Goal: Task Accomplishment & Management: Complete application form

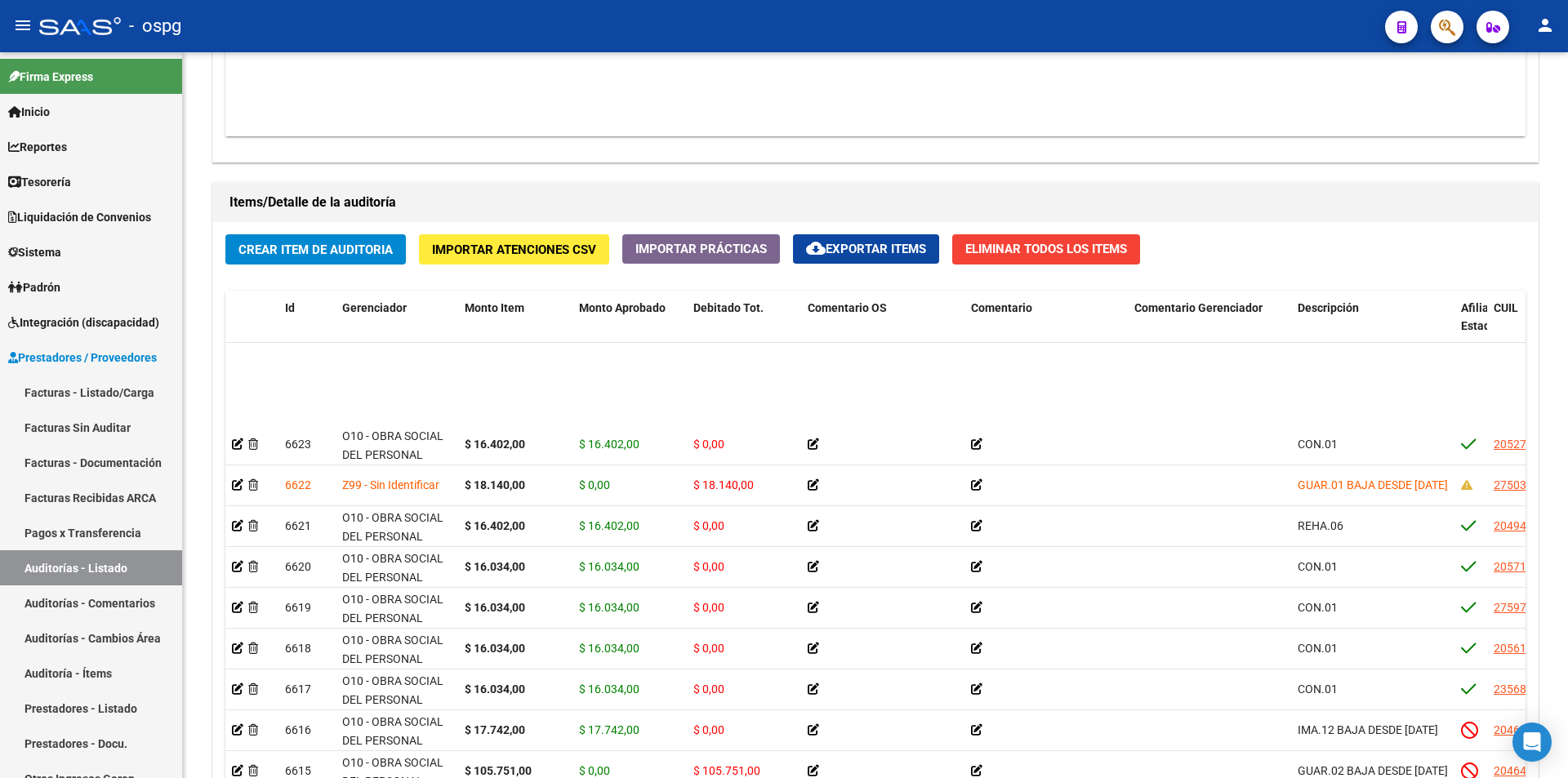
scroll to position [653, 0]
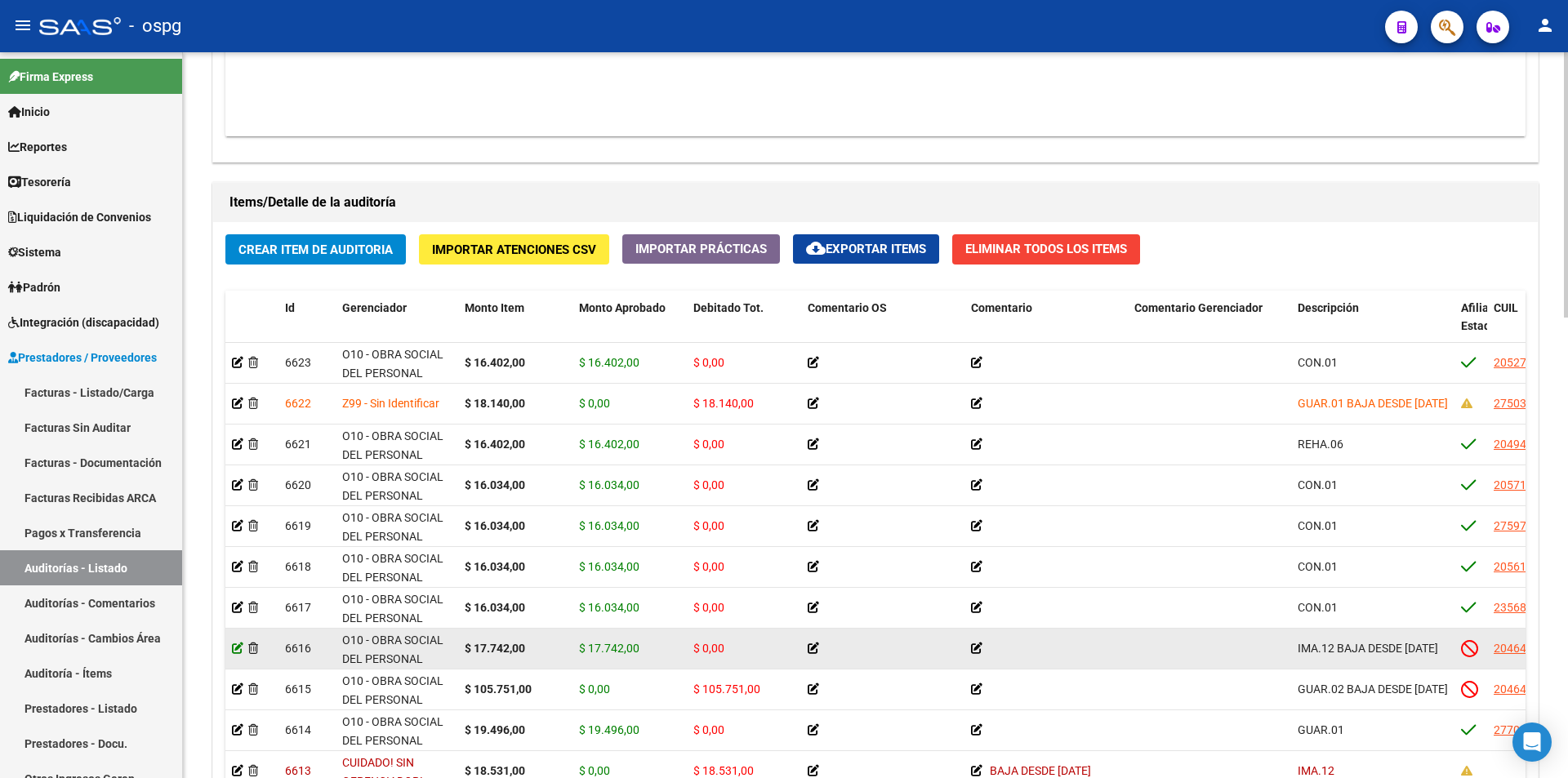
click at [234, 645] on icon at bounding box center [237, 648] width 11 height 11
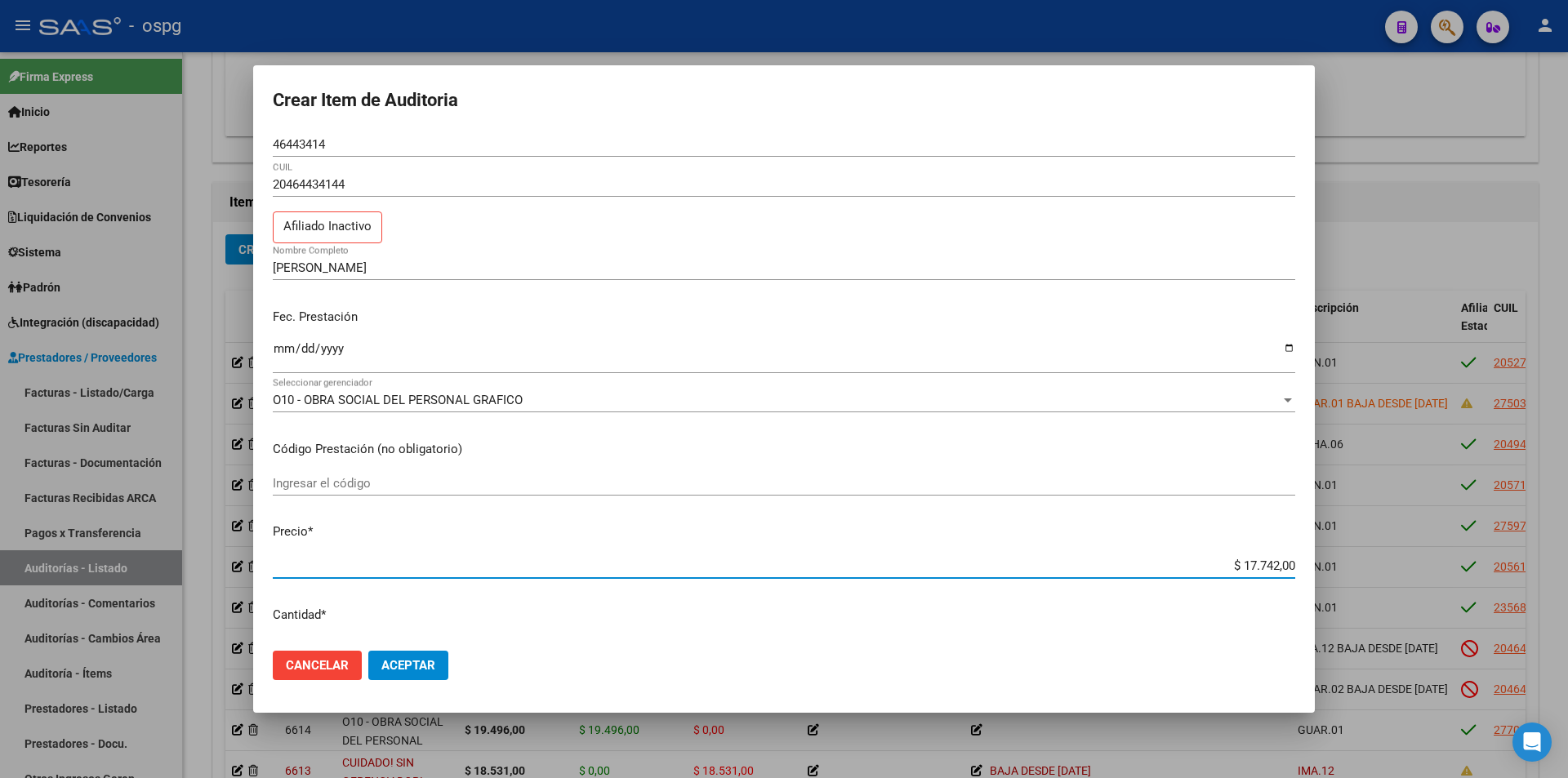
drag, startPoint x: 1214, startPoint y: 563, endPoint x: 1288, endPoint y: 567, distance: 74.1
click at [1288, 567] on app-form-text-field "Precio * $ 17.742,00 Ingresar el precio" at bounding box center [791, 548] width 1035 height 51
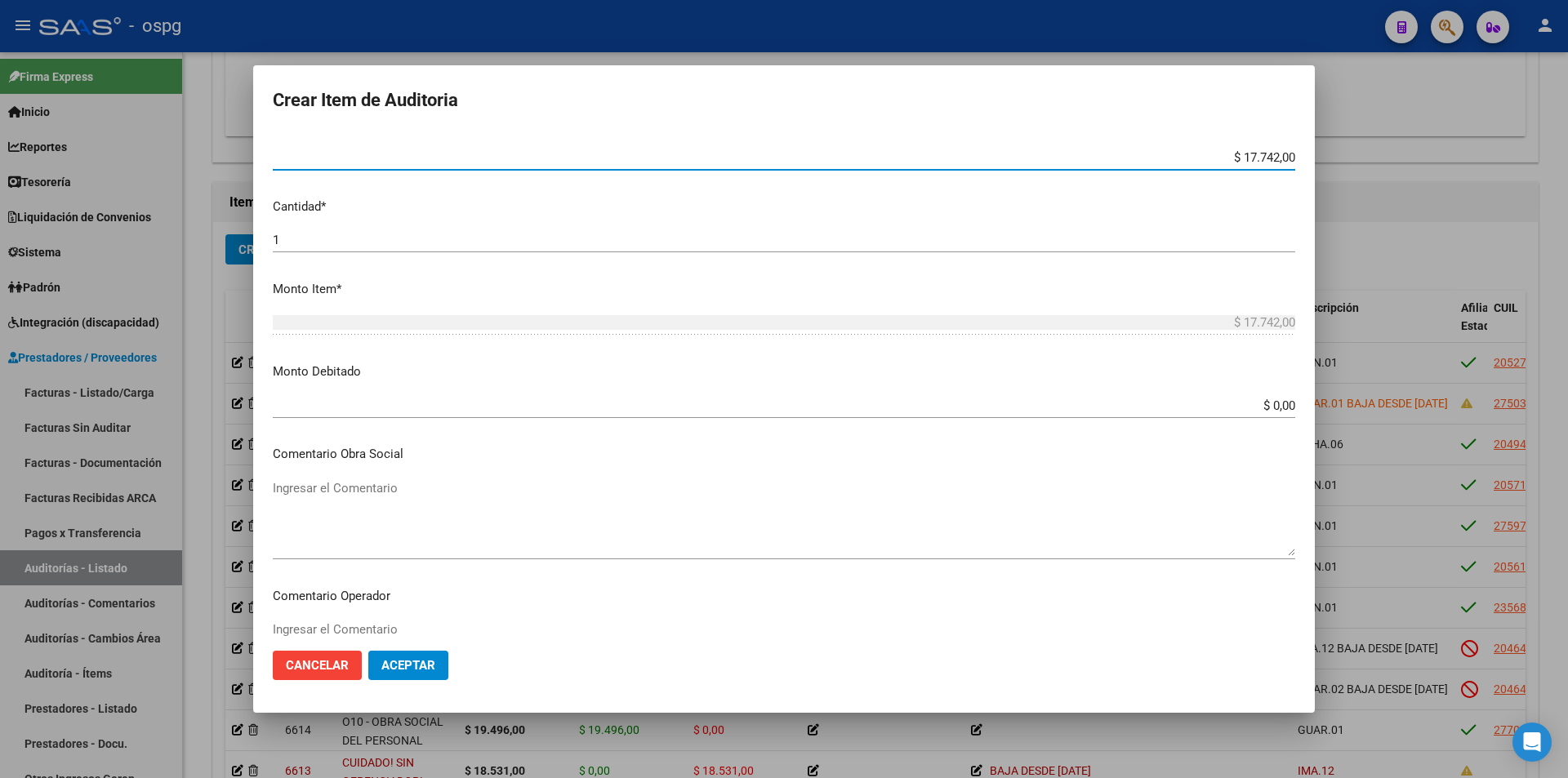
click at [1225, 401] on input "$ 0,00" at bounding box center [784, 405] width 1022 height 15
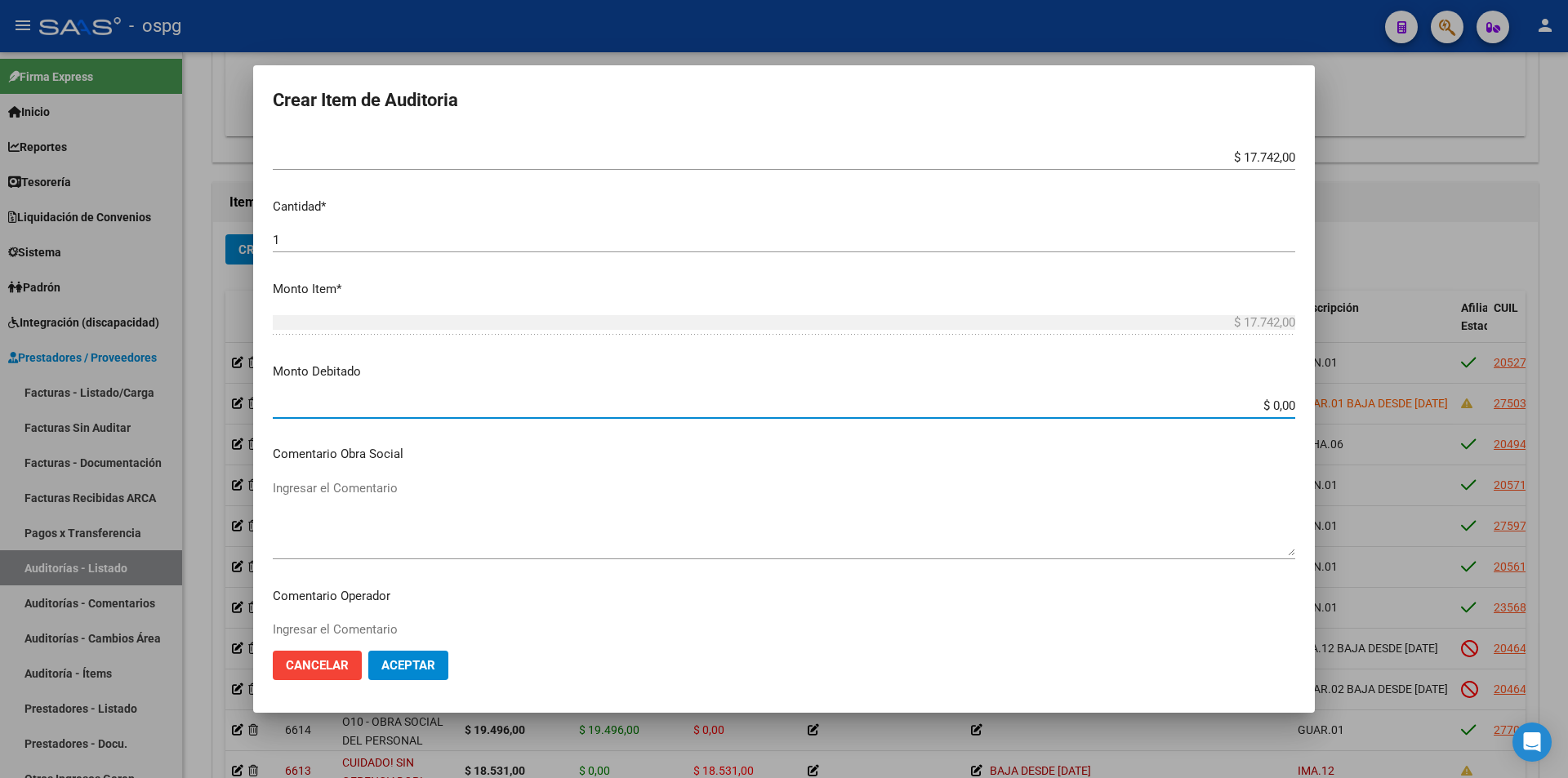
paste input "$ 17.742,00"
drag, startPoint x: 1177, startPoint y: 404, endPoint x: 1305, endPoint y: 418, distance: 128.8
click at [1305, 418] on mat-dialog-content "46443414 Nro Documento 20464434144 CUIL Afiliado Inactivo [PERSON_NAME] Nombre …" at bounding box center [784, 385] width 1062 height 505
paste input
type input "$ 17.742,00"
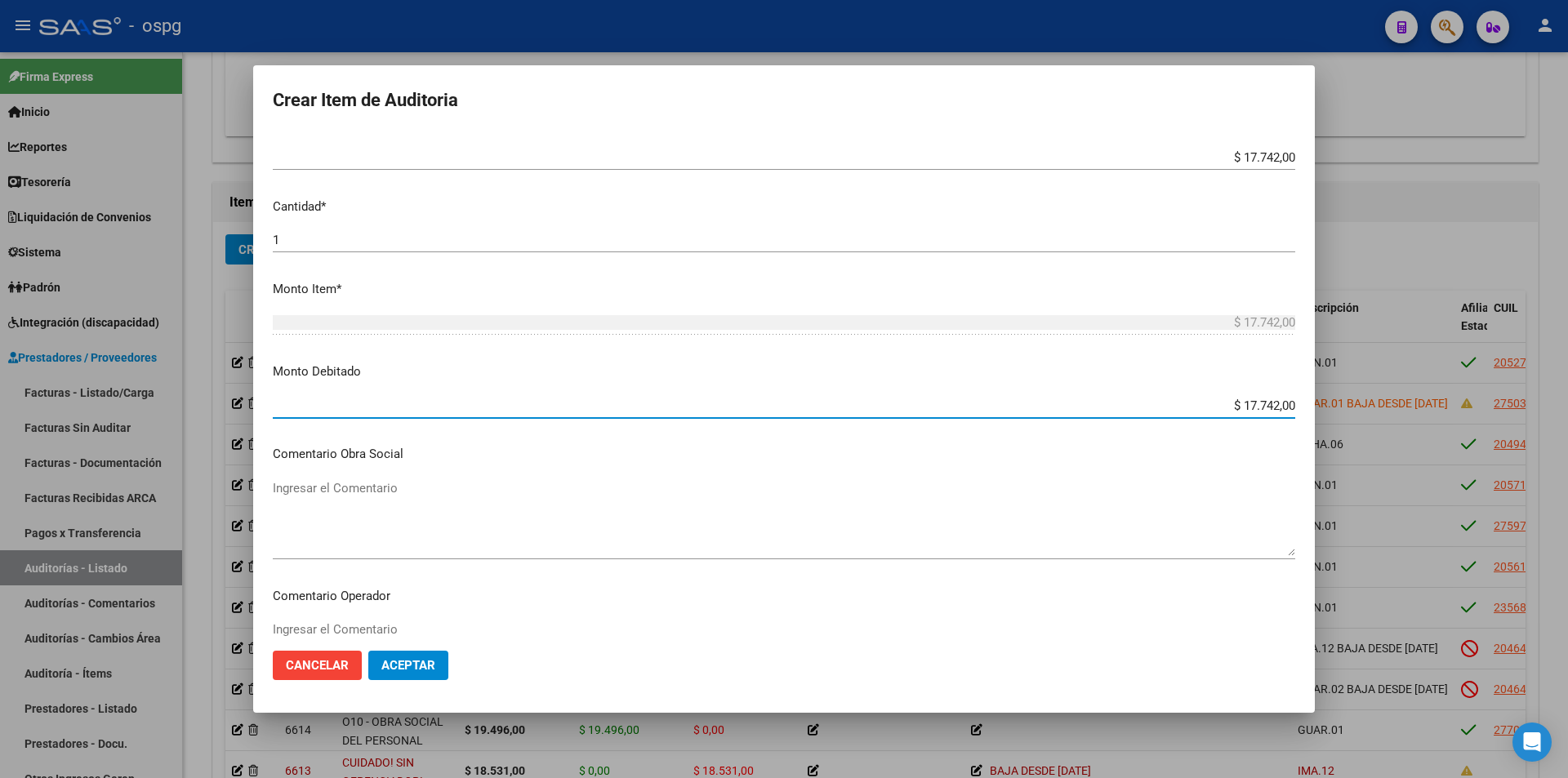
click at [424, 658] on button "Aceptar" at bounding box center [408, 665] width 80 height 29
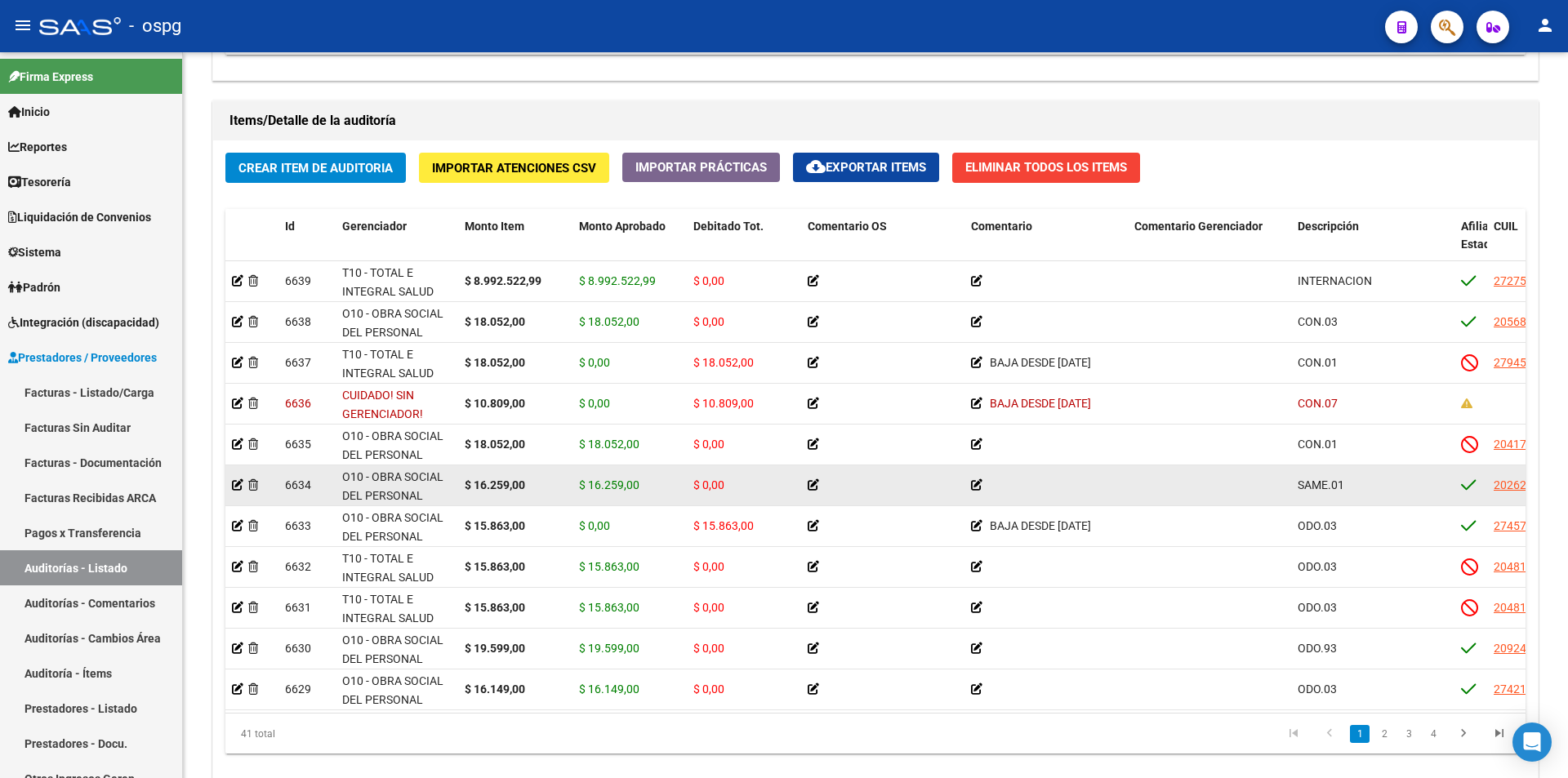
scroll to position [22, 0]
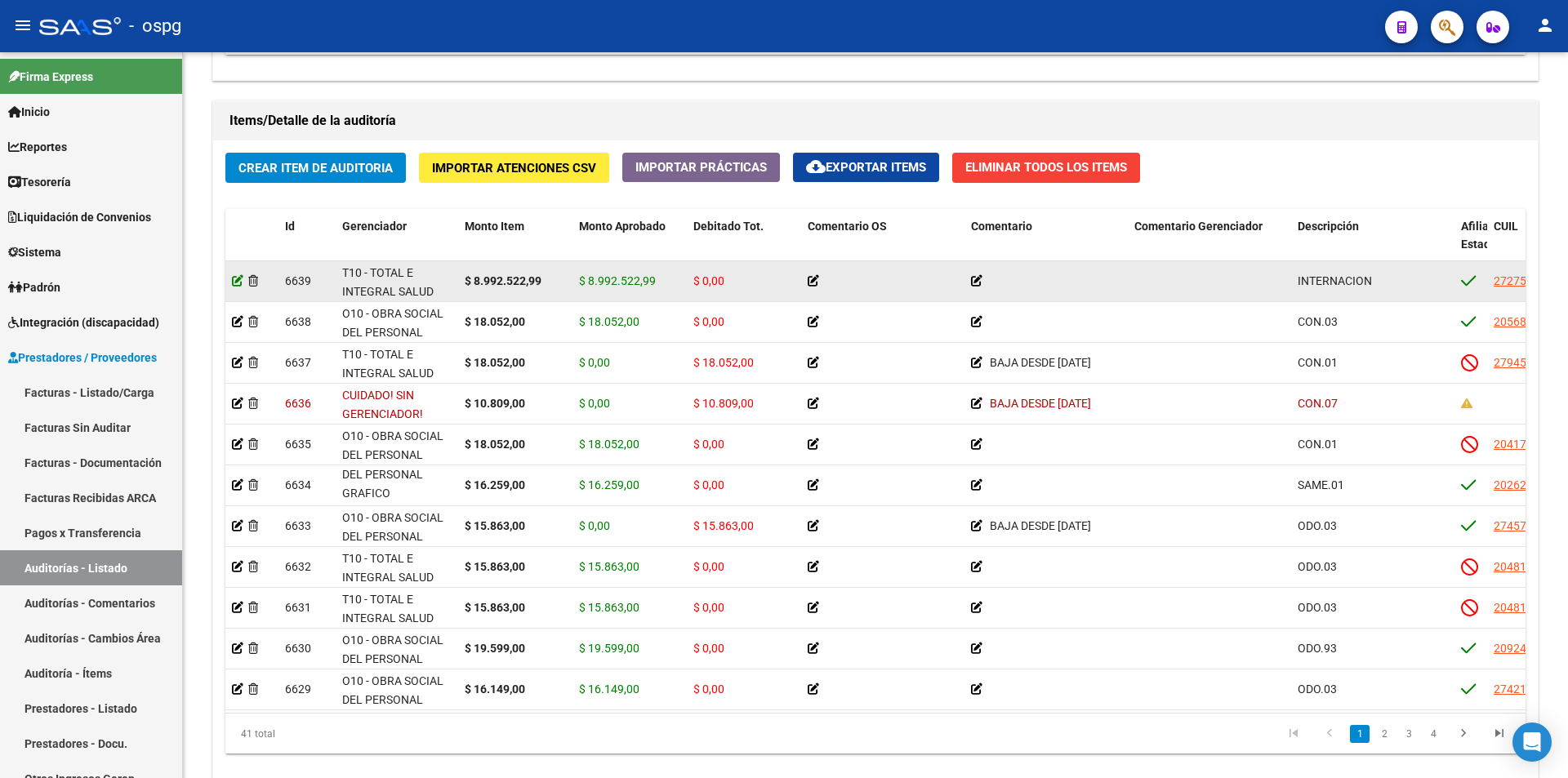
click at [232, 281] on icon at bounding box center [237, 280] width 11 height 11
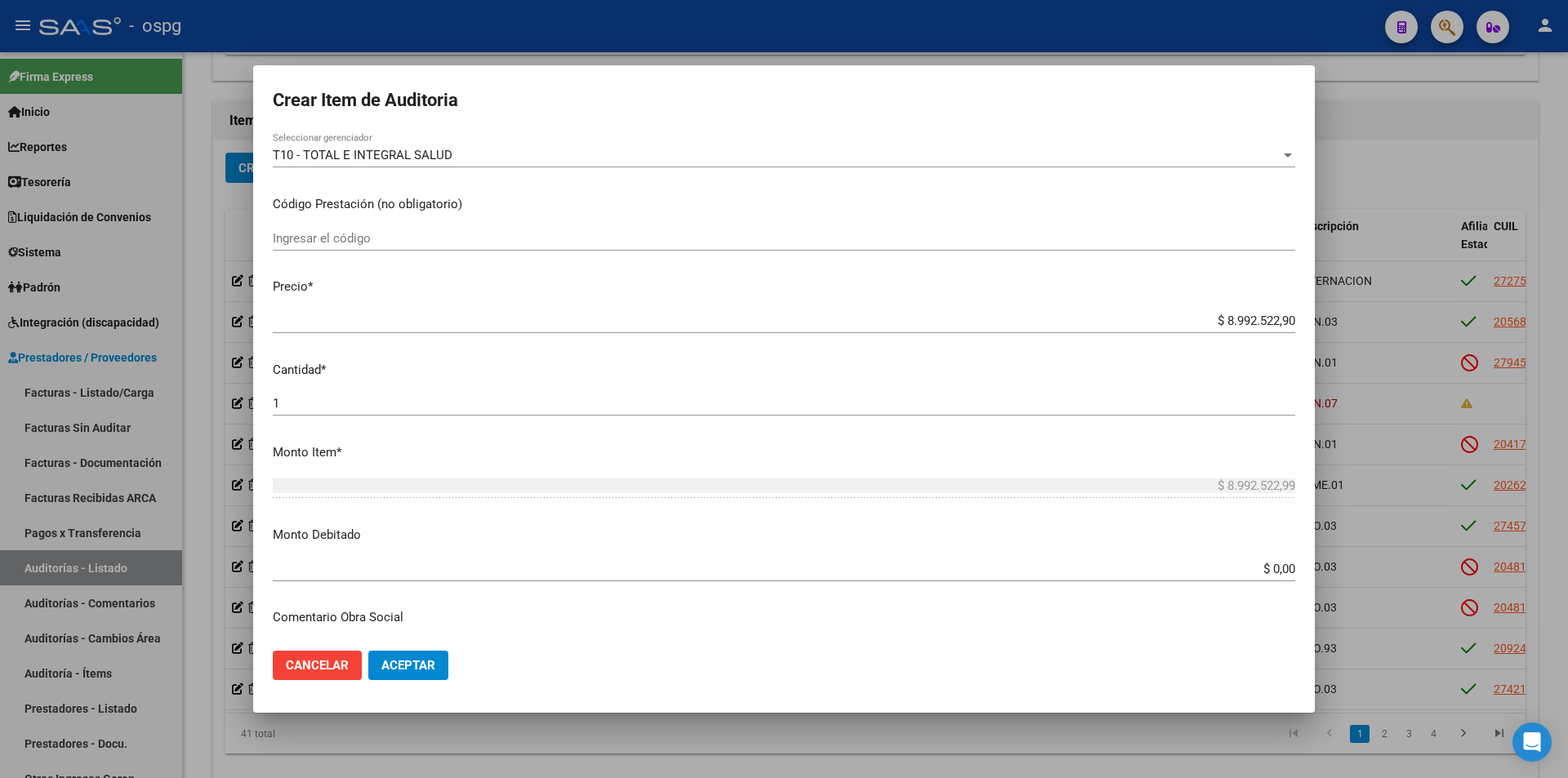
scroll to position [490, 0]
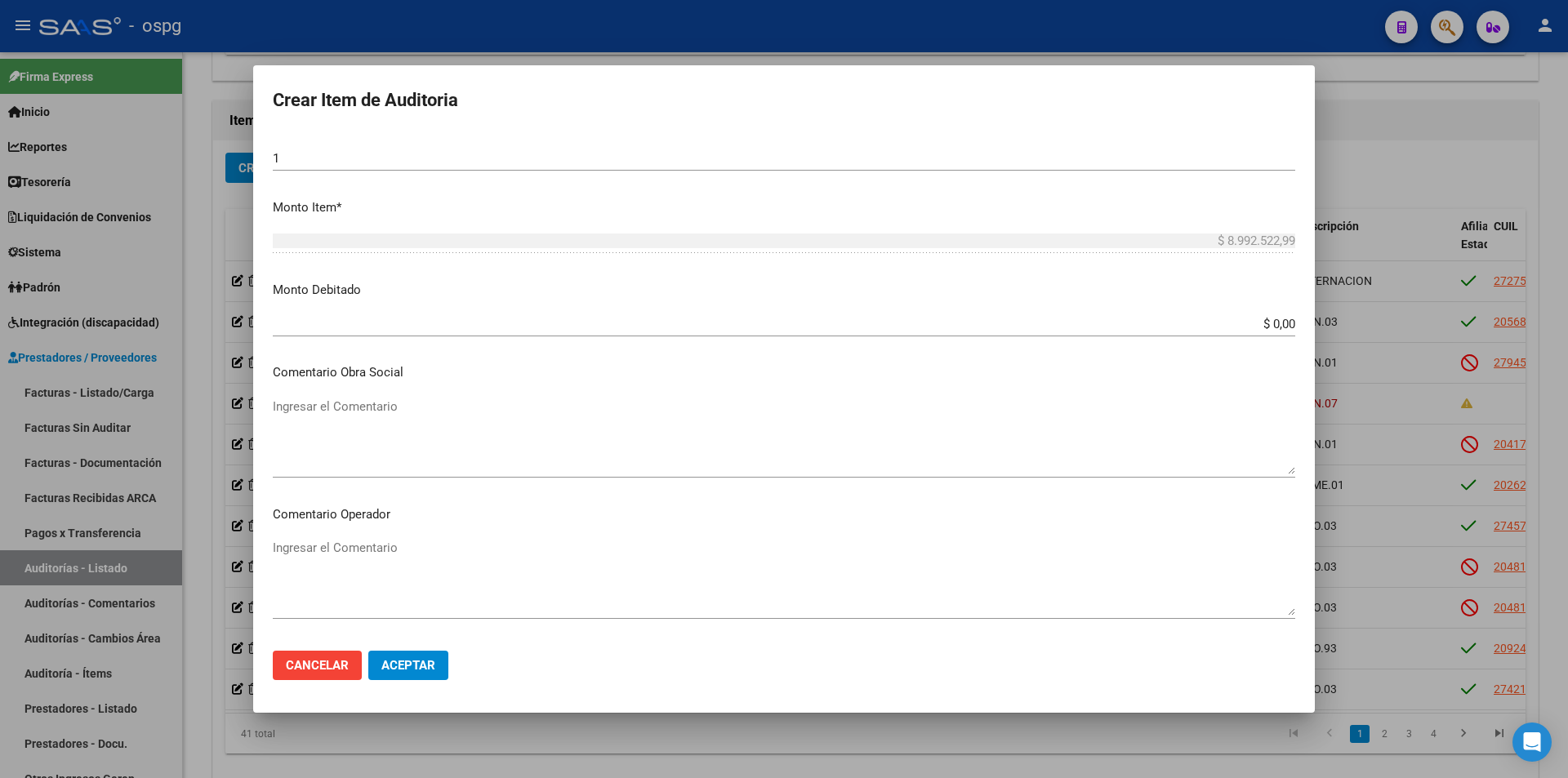
click at [1238, 325] on input "$ 0,00" at bounding box center [784, 325] width 1022 height 15
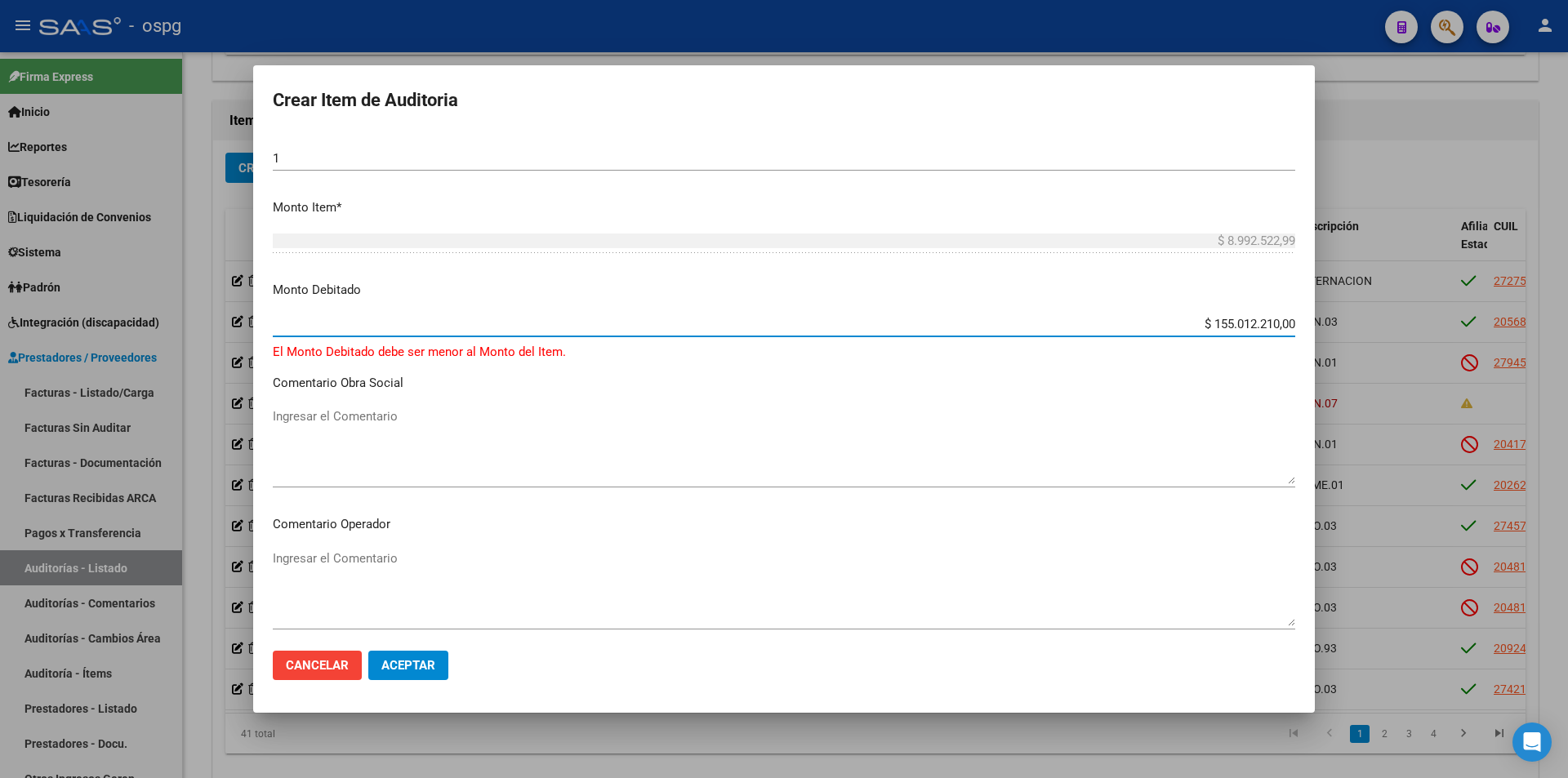
drag, startPoint x: 1189, startPoint y: 323, endPoint x: 1437, endPoint y: 343, distance: 248.8
click at [1437, 346] on div "Crear Item de Auditoria 27559231 Nro Documento 27275592310 CUIL Afiliado Activo…" at bounding box center [784, 389] width 1568 height 778
drag, startPoint x: 1200, startPoint y: 325, endPoint x: 1400, endPoint y: 346, distance: 201.1
click at [1394, 349] on div "Crear Item de Auditoria 27559231 Nro Documento 27275592310 CUIL Afiliado Activo…" at bounding box center [784, 389] width 1568 height 778
type input "$ 1.155.500,12"
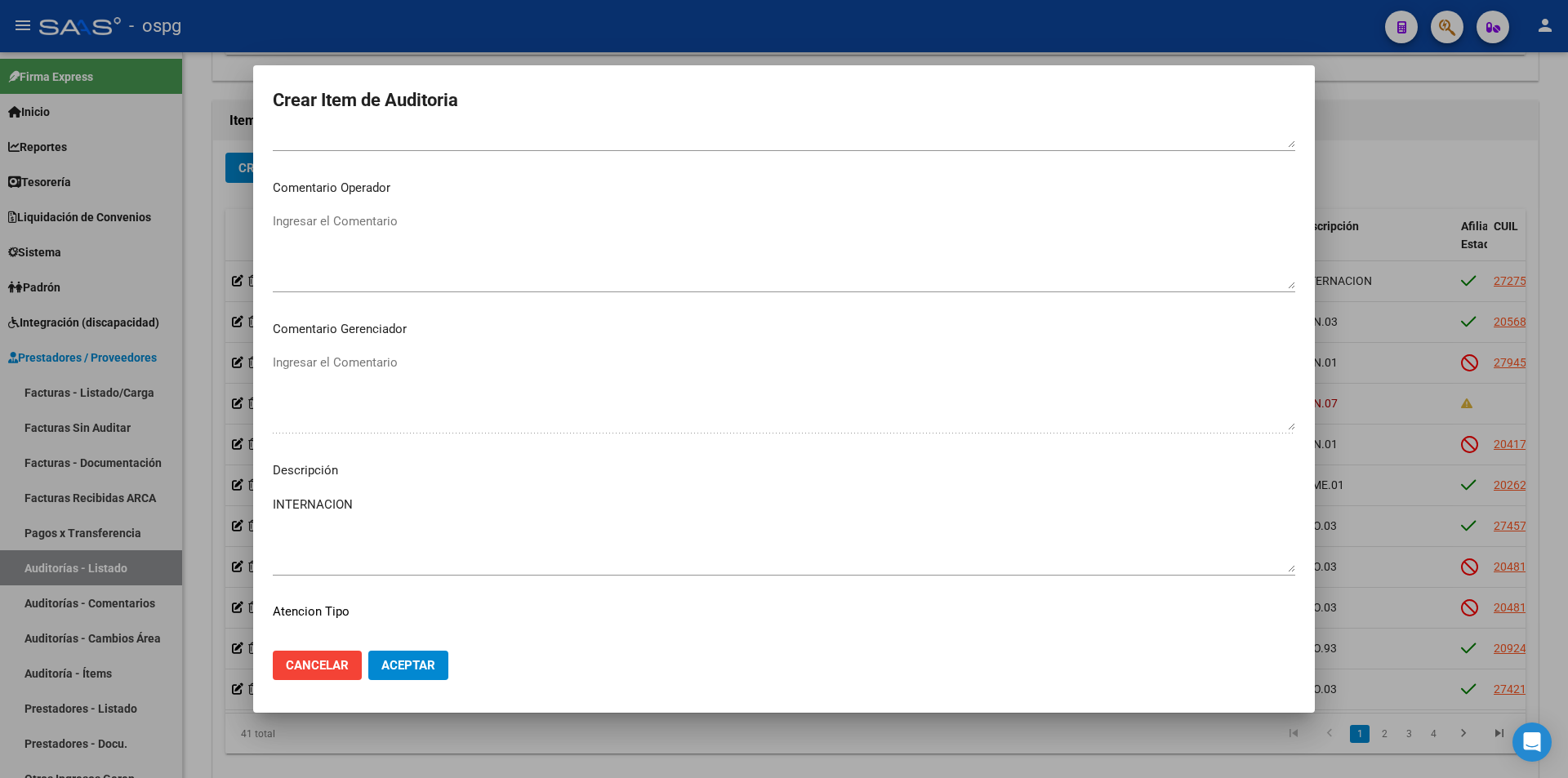
scroll to position [935, 0]
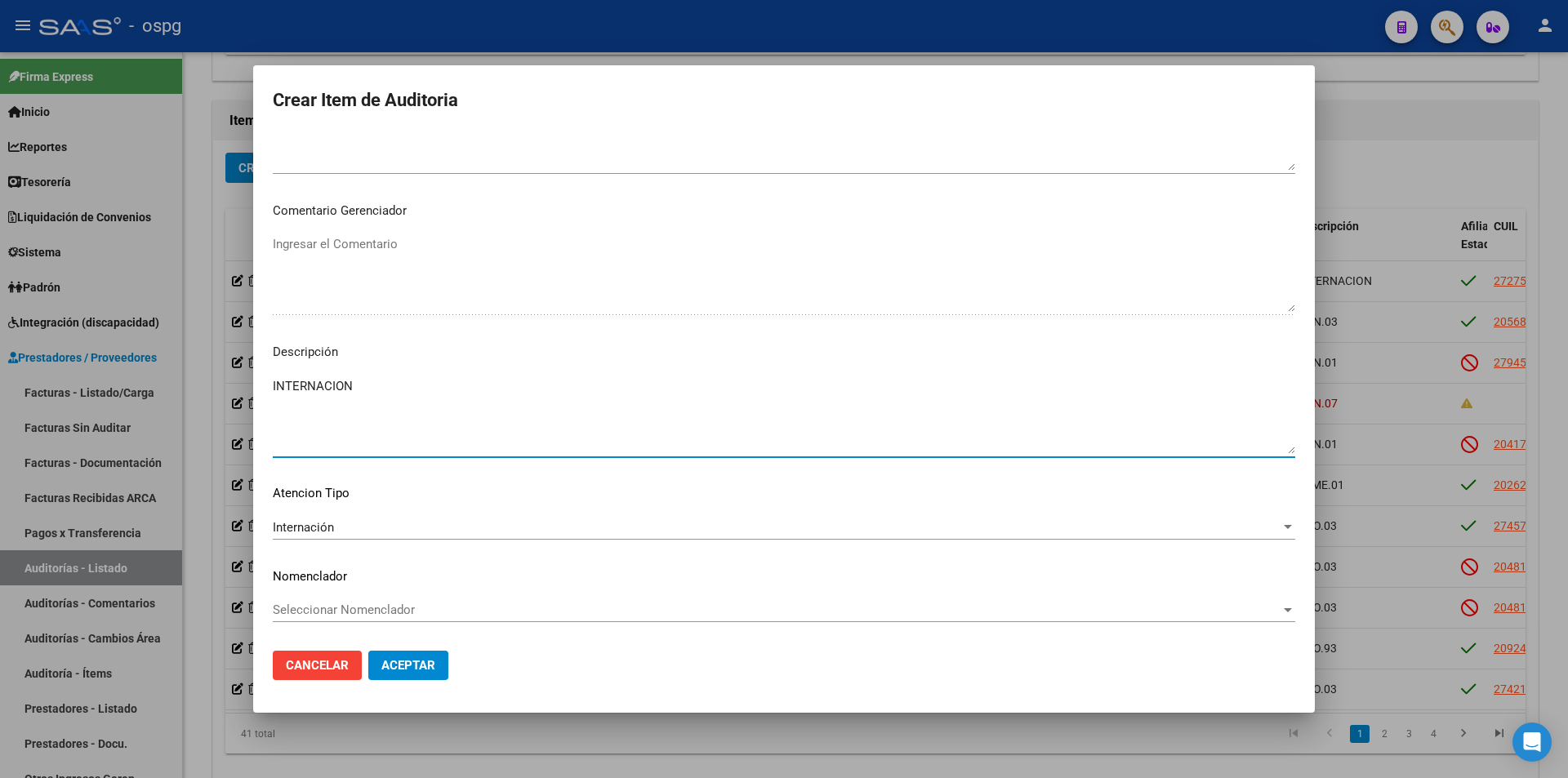
click at [375, 392] on textarea "INTERNACION" at bounding box center [784, 416] width 1022 height 77
type textarea "INTERNACION SE DEBITA MEDICACION POR FALTA DE HOJA DE ENFERMERIA"
click at [408, 659] on span "Aceptar" at bounding box center [408, 665] width 54 height 15
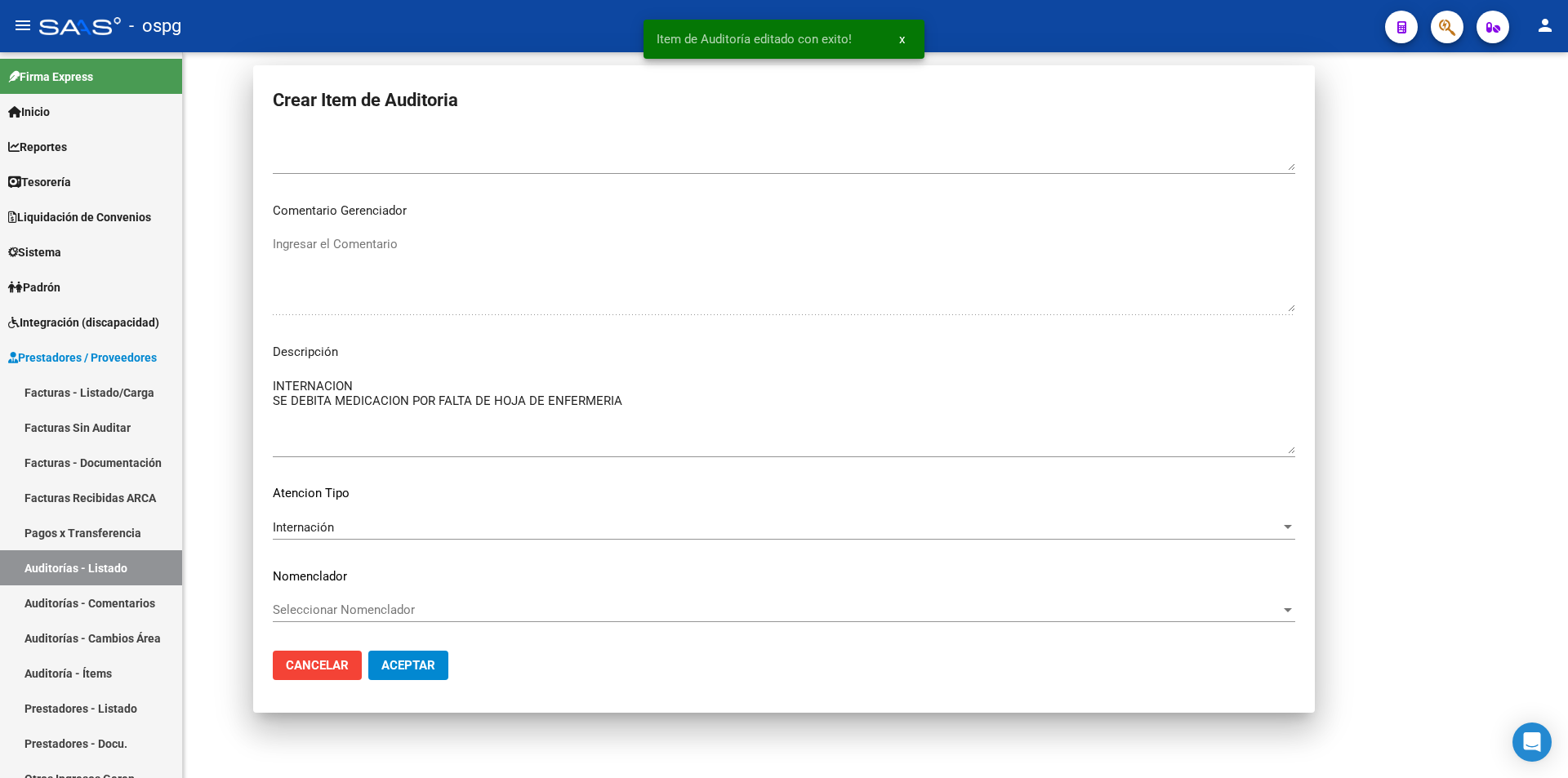
scroll to position [0, 0]
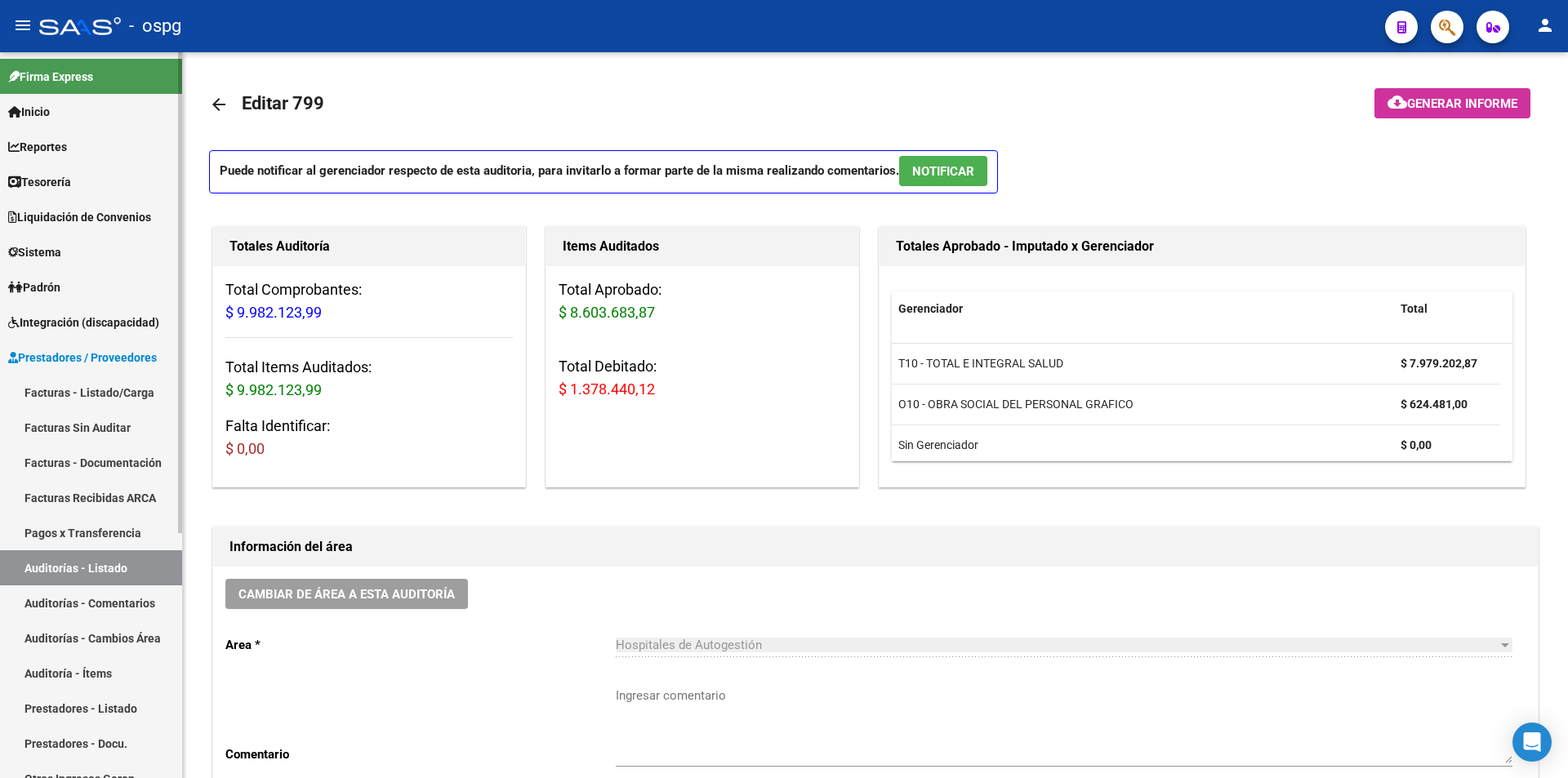
click at [104, 567] on link "Auditorías - Listado" at bounding box center [91, 567] width 183 height 35
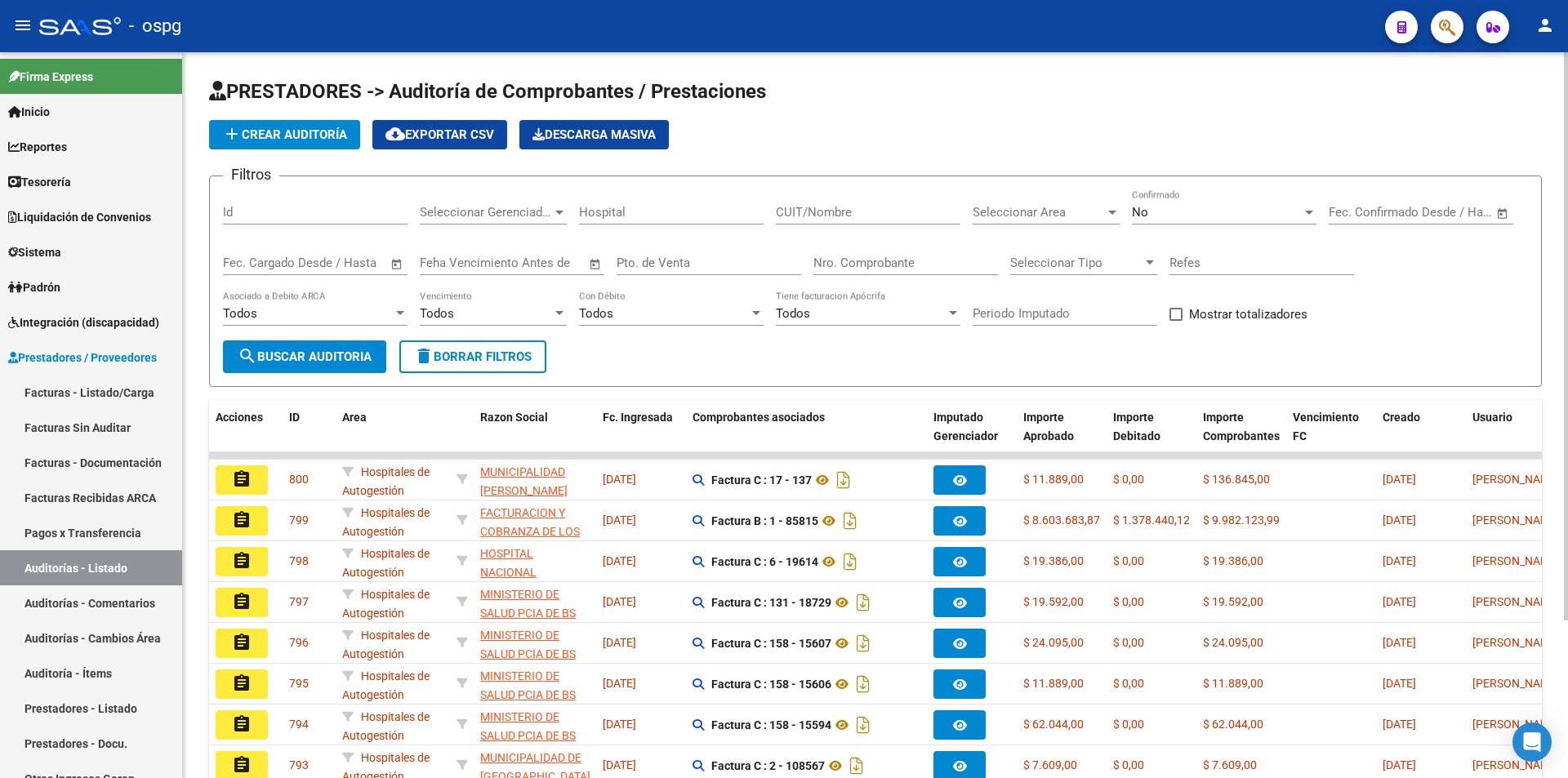
click at [294, 122] on button "add Crear Auditoría" at bounding box center [284, 135] width 152 height 29
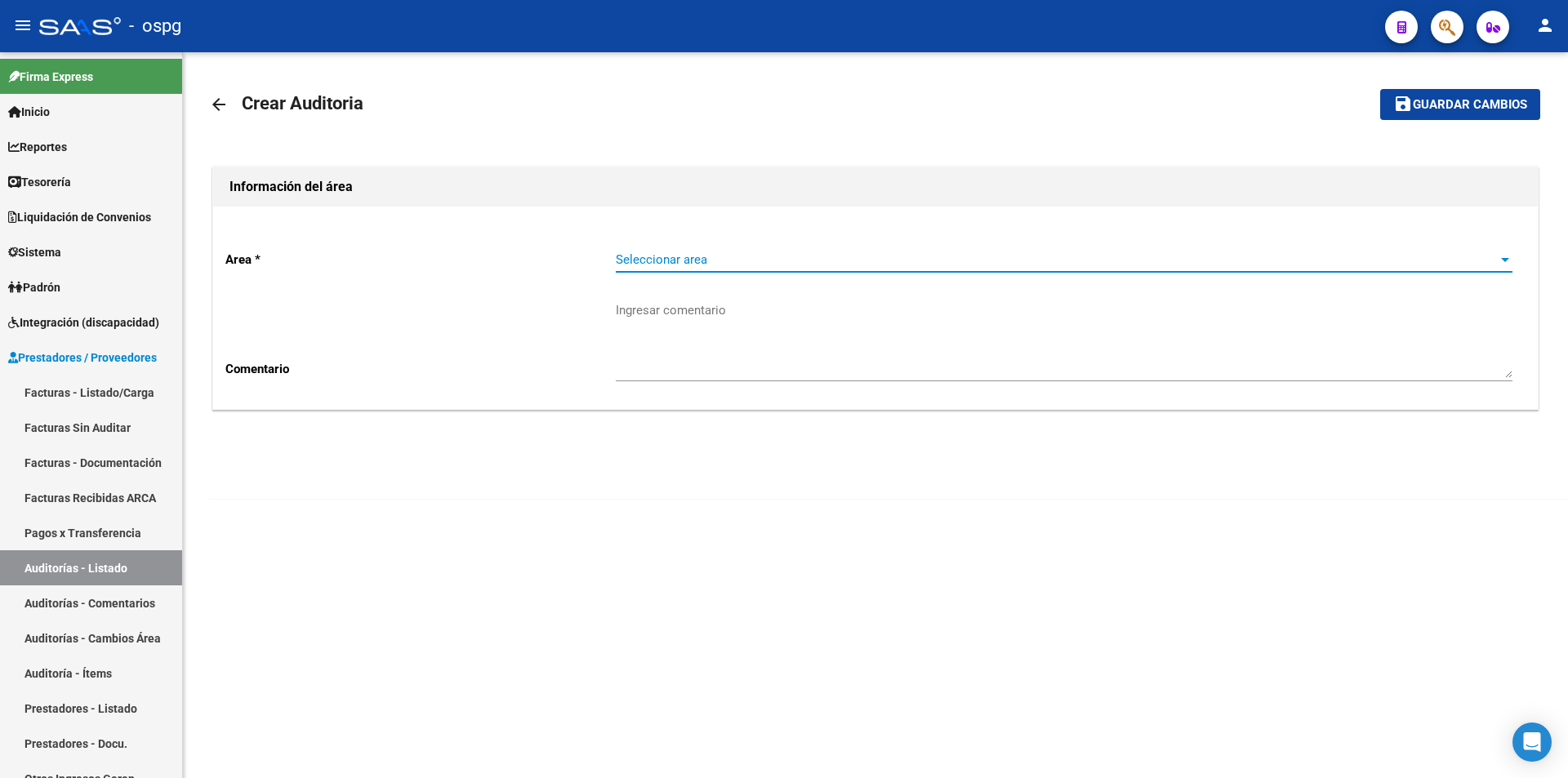
click at [816, 254] on span "Seleccionar area" at bounding box center [1056, 260] width 882 height 15
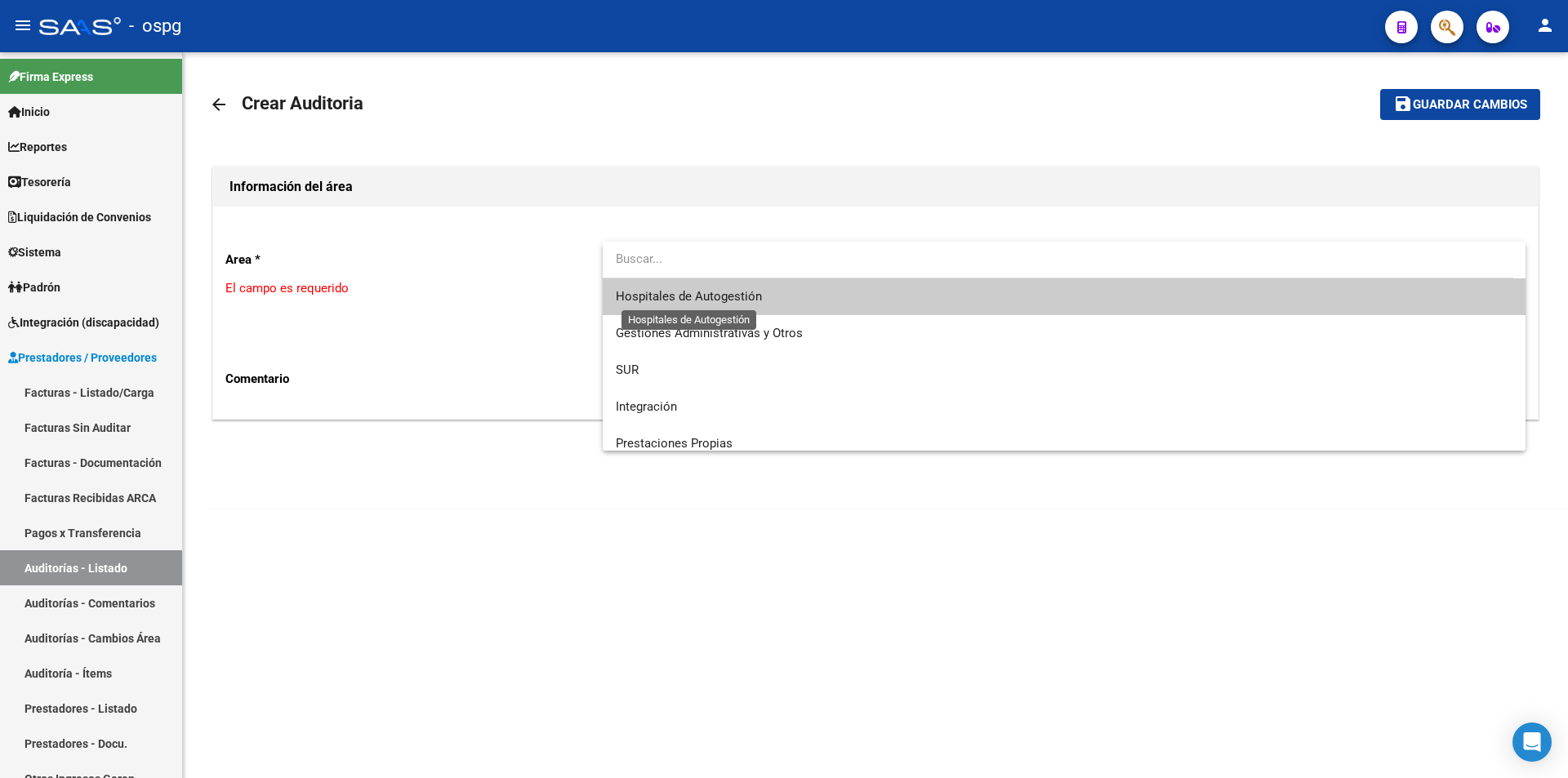
click at [692, 297] on span "Hospitales de Autogestión" at bounding box center [688, 296] width 146 height 15
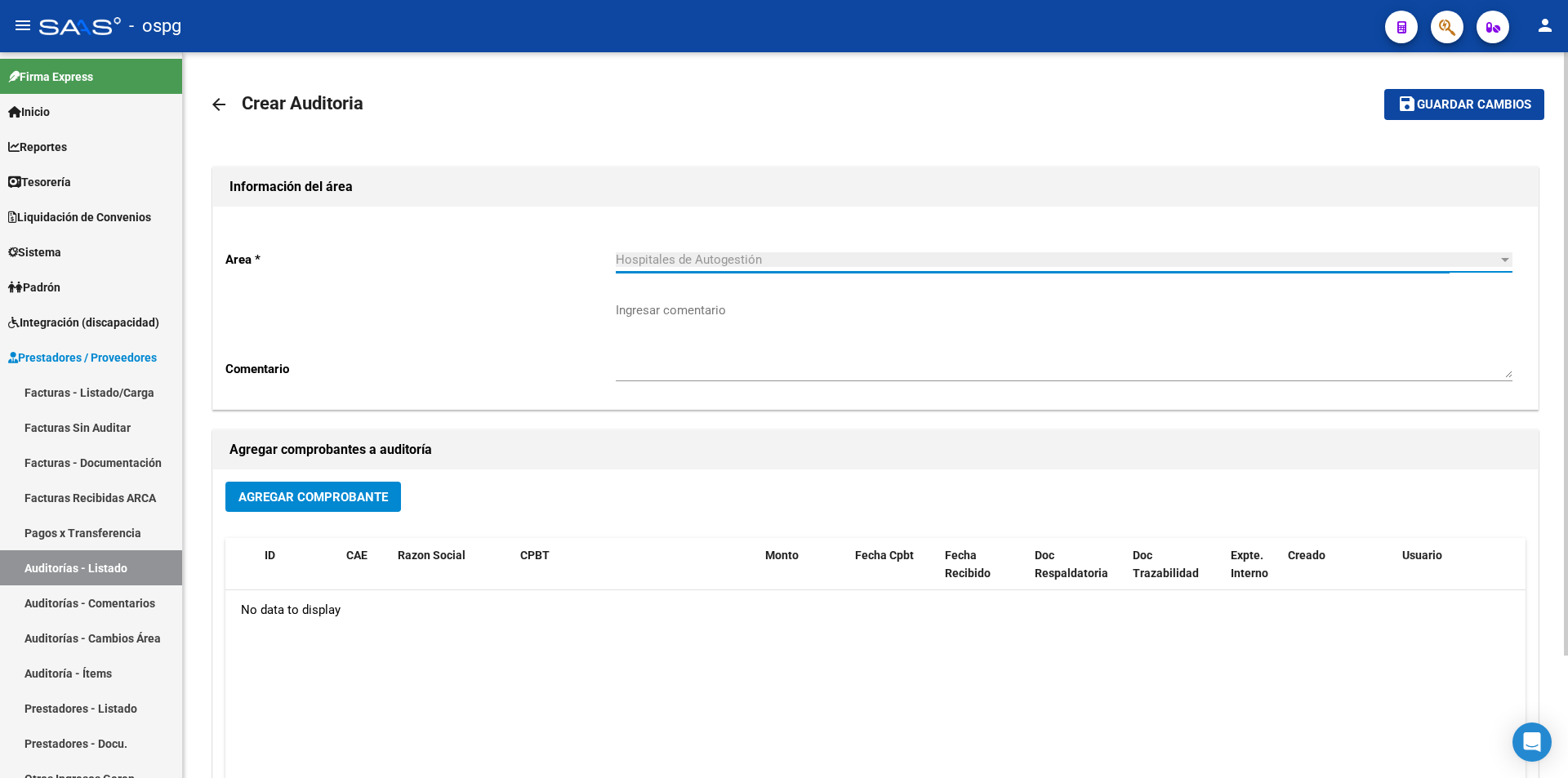
click at [331, 500] on span "Agregar Comprobante" at bounding box center [312, 498] width 150 height 15
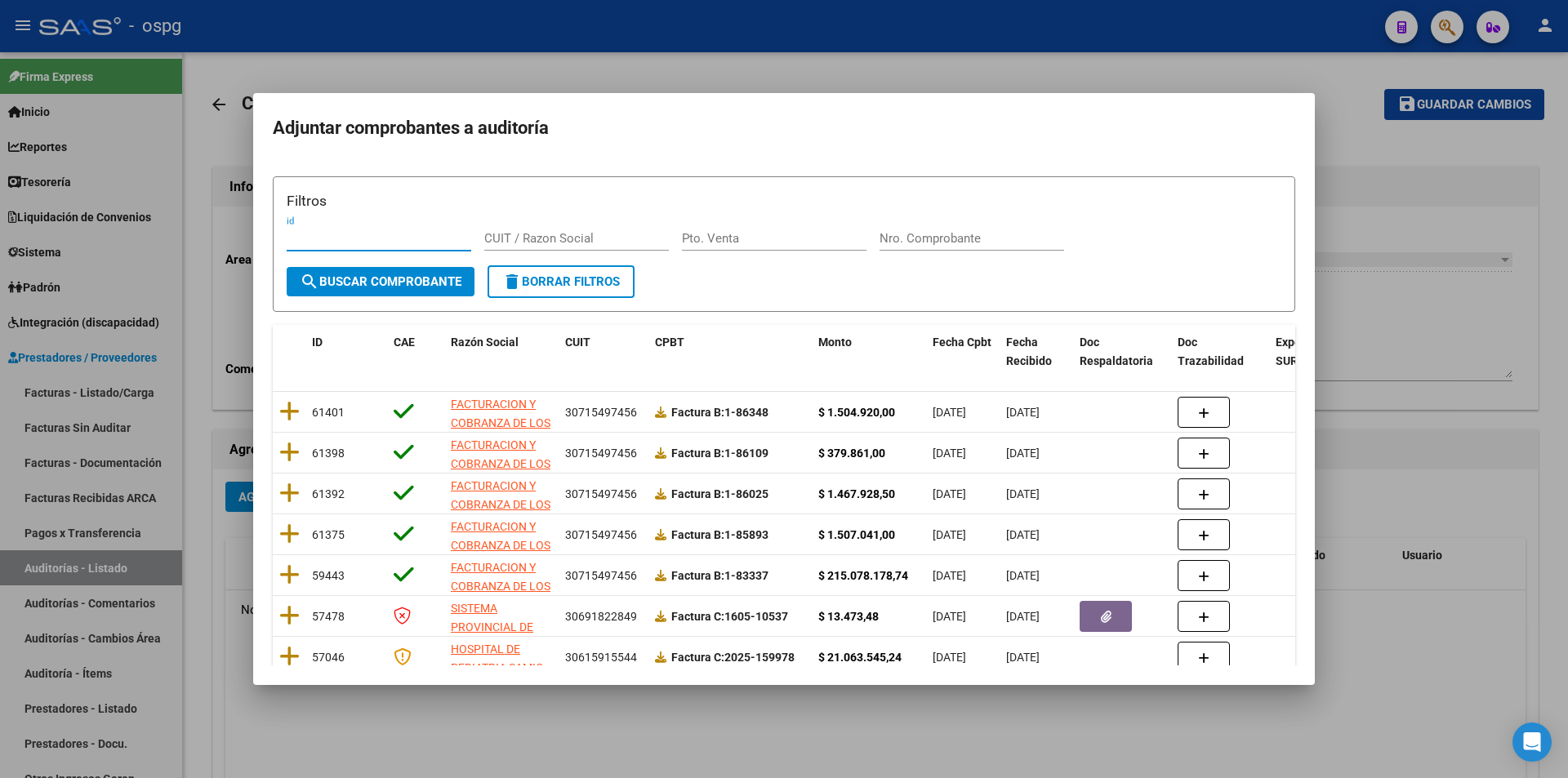
click at [929, 242] on input "Nro. Comprobante" at bounding box center [972, 239] width 184 height 15
type input "85893"
click at [365, 281] on span "search Buscar Comprobante" at bounding box center [380, 282] width 162 height 15
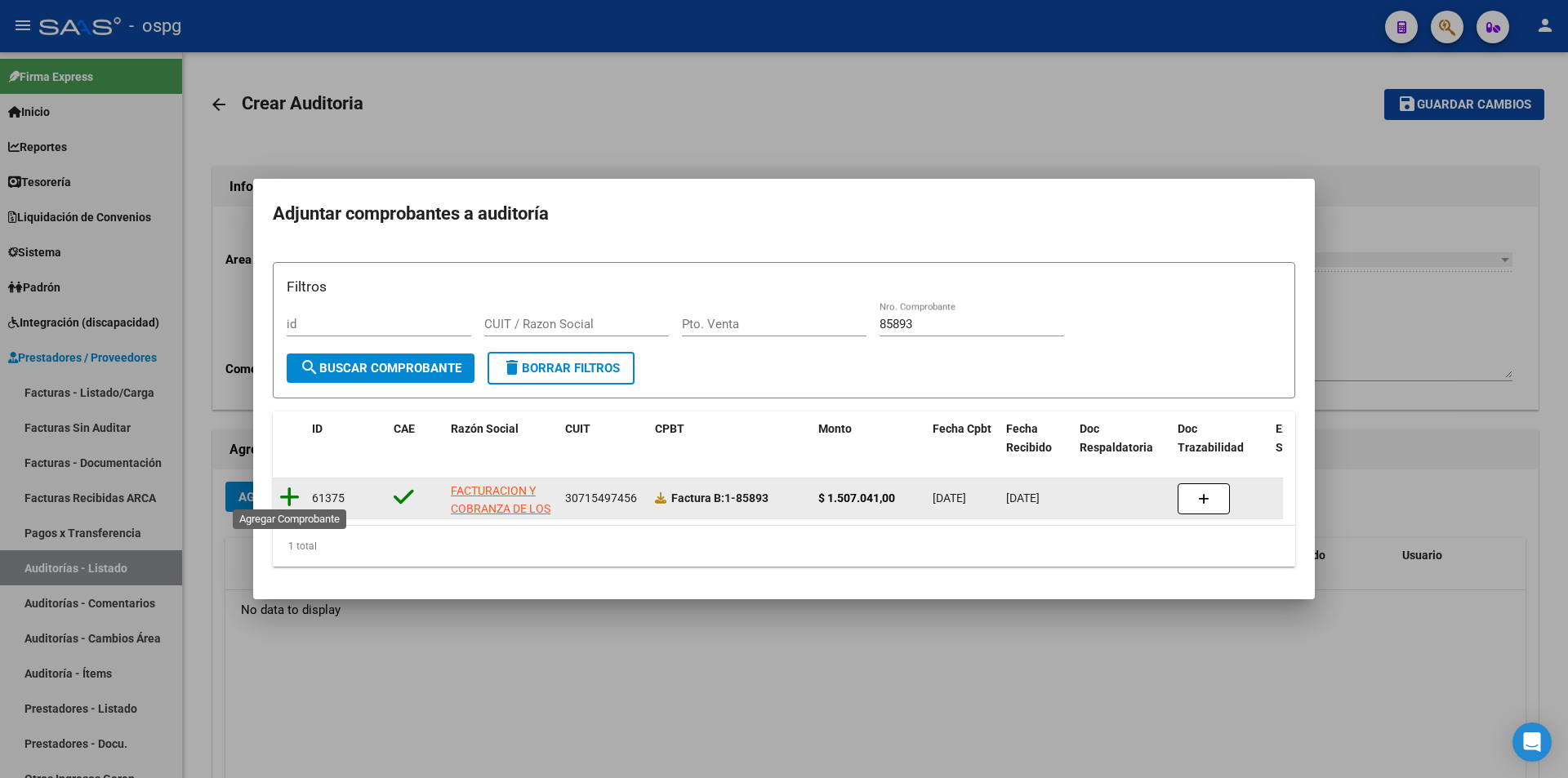
click at [293, 489] on icon at bounding box center [290, 497] width 21 height 23
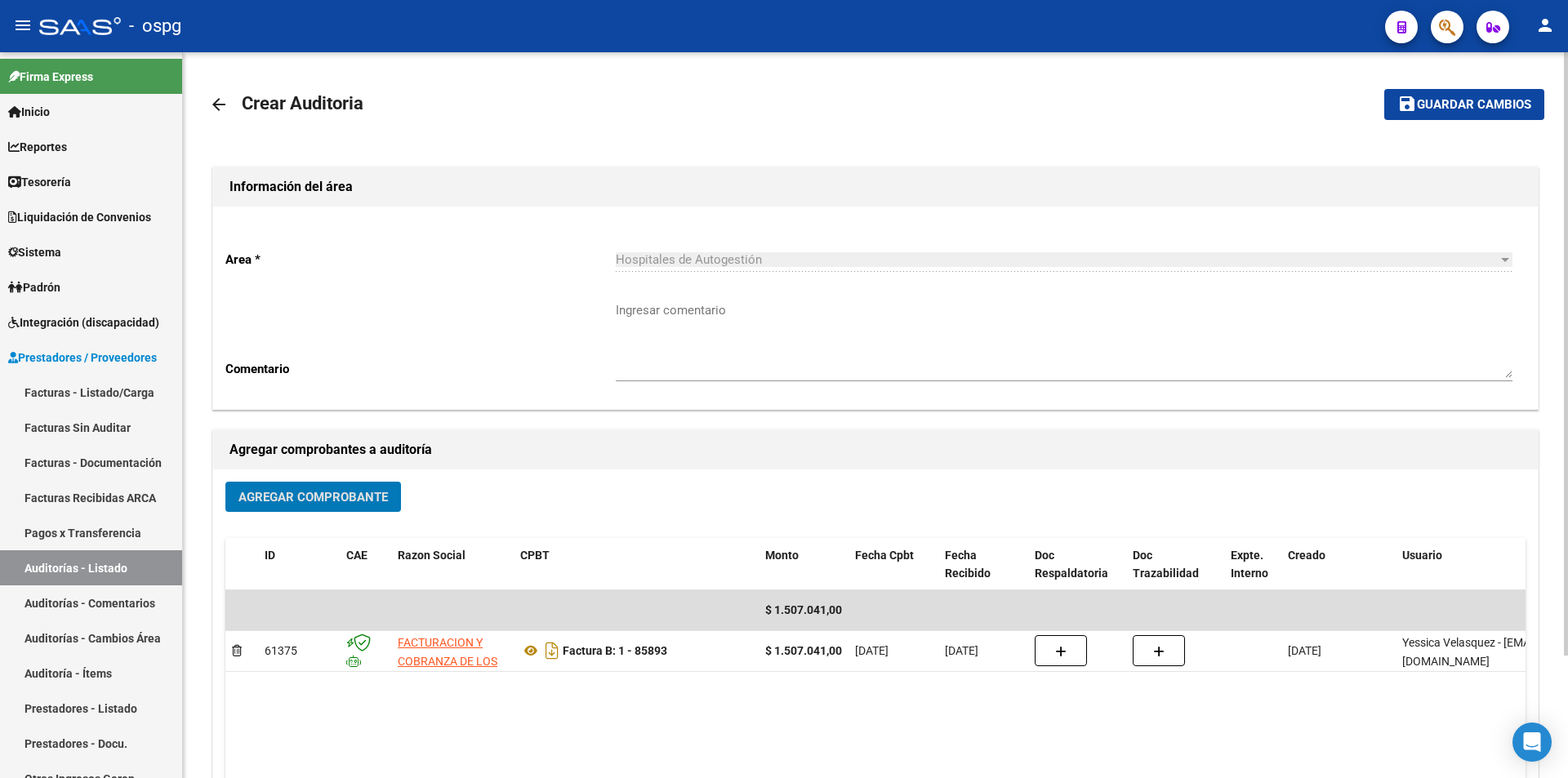
click at [330, 491] on span "Agregar Comprobante" at bounding box center [312, 498] width 150 height 15
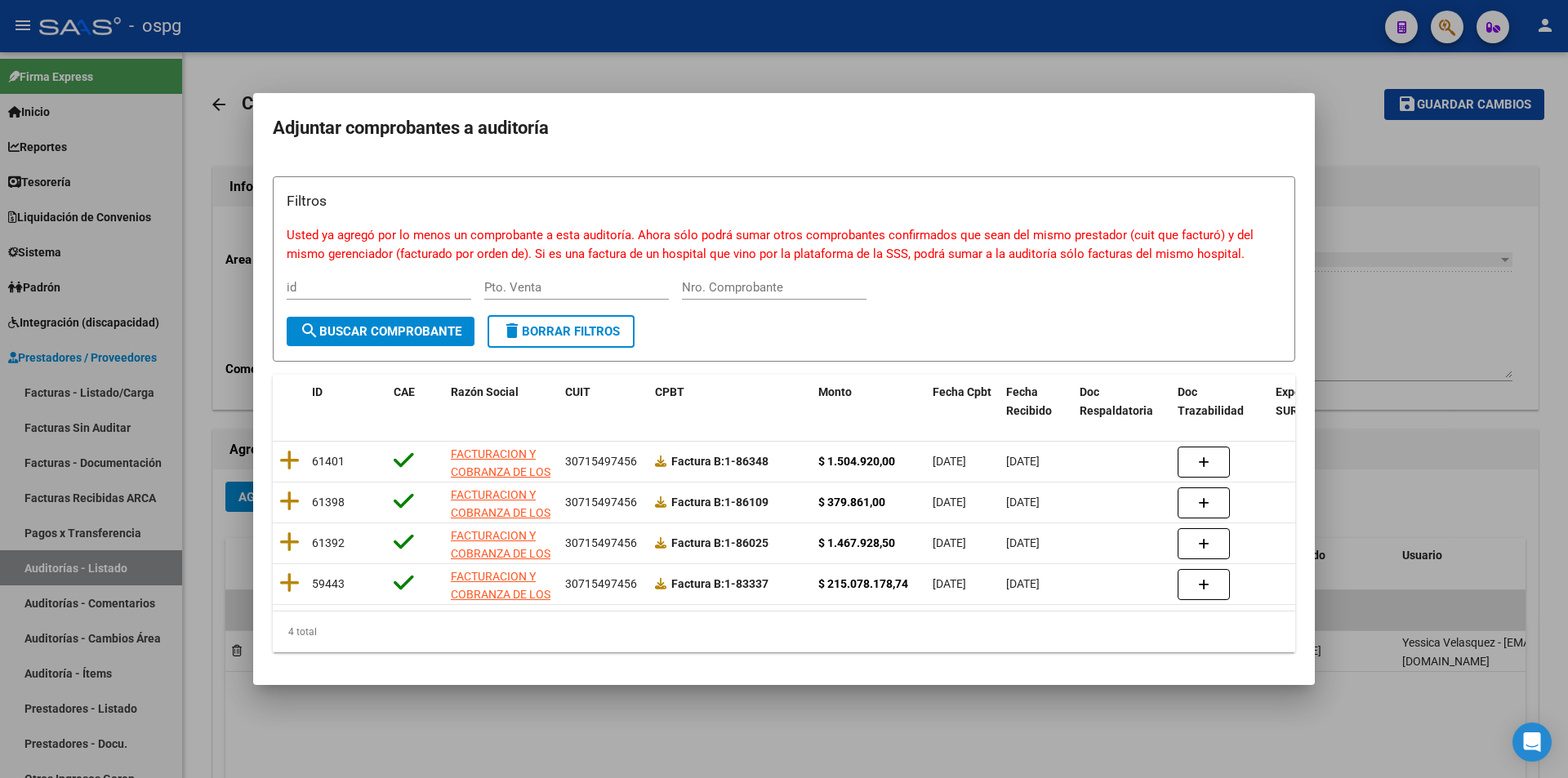
click at [838, 62] on div at bounding box center [784, 389] width 1568 height 778
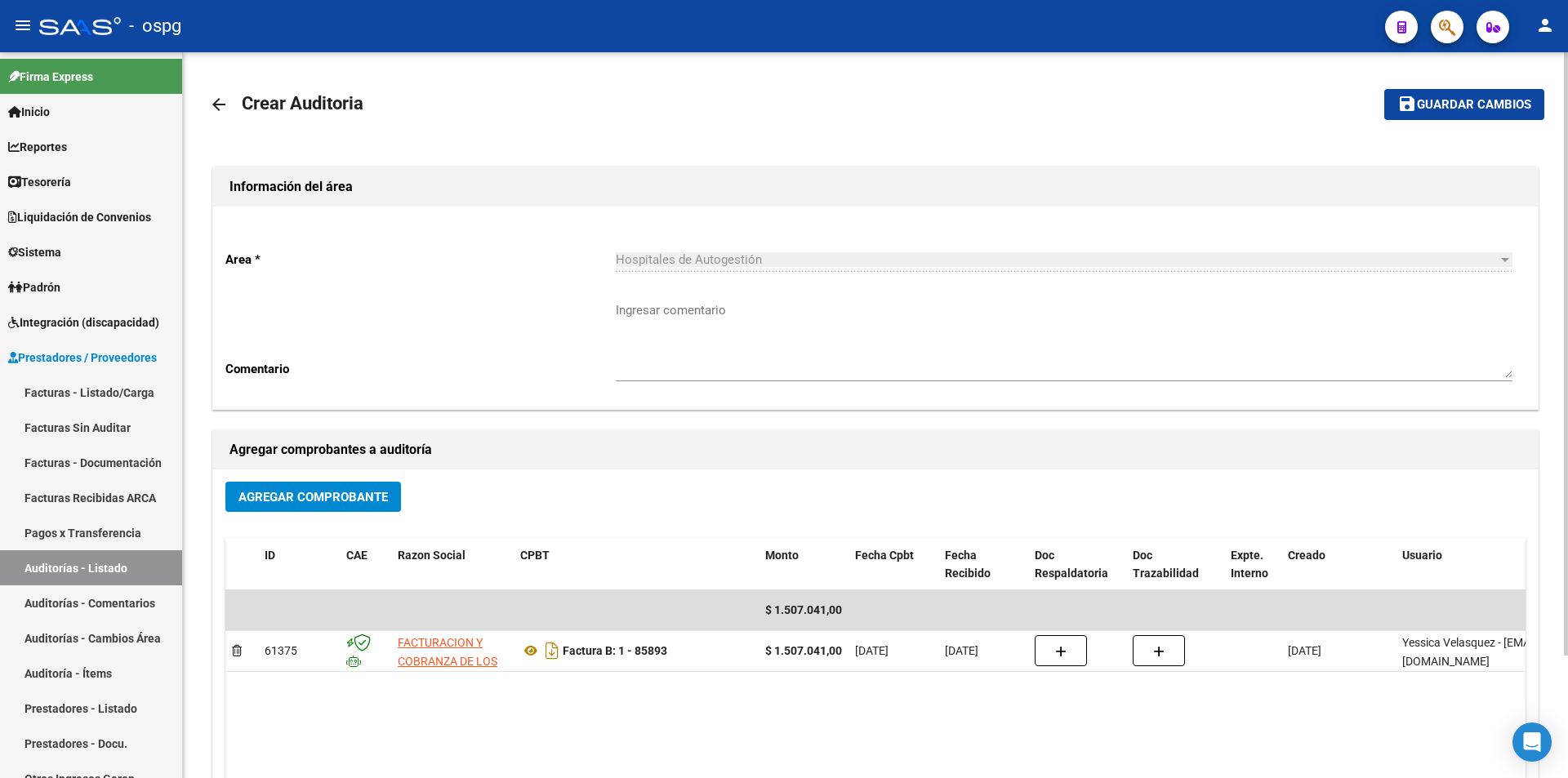
click at [1430, 113] on button "save Guardar cambios" at bounding box center [1464, 104] width 160 height 30
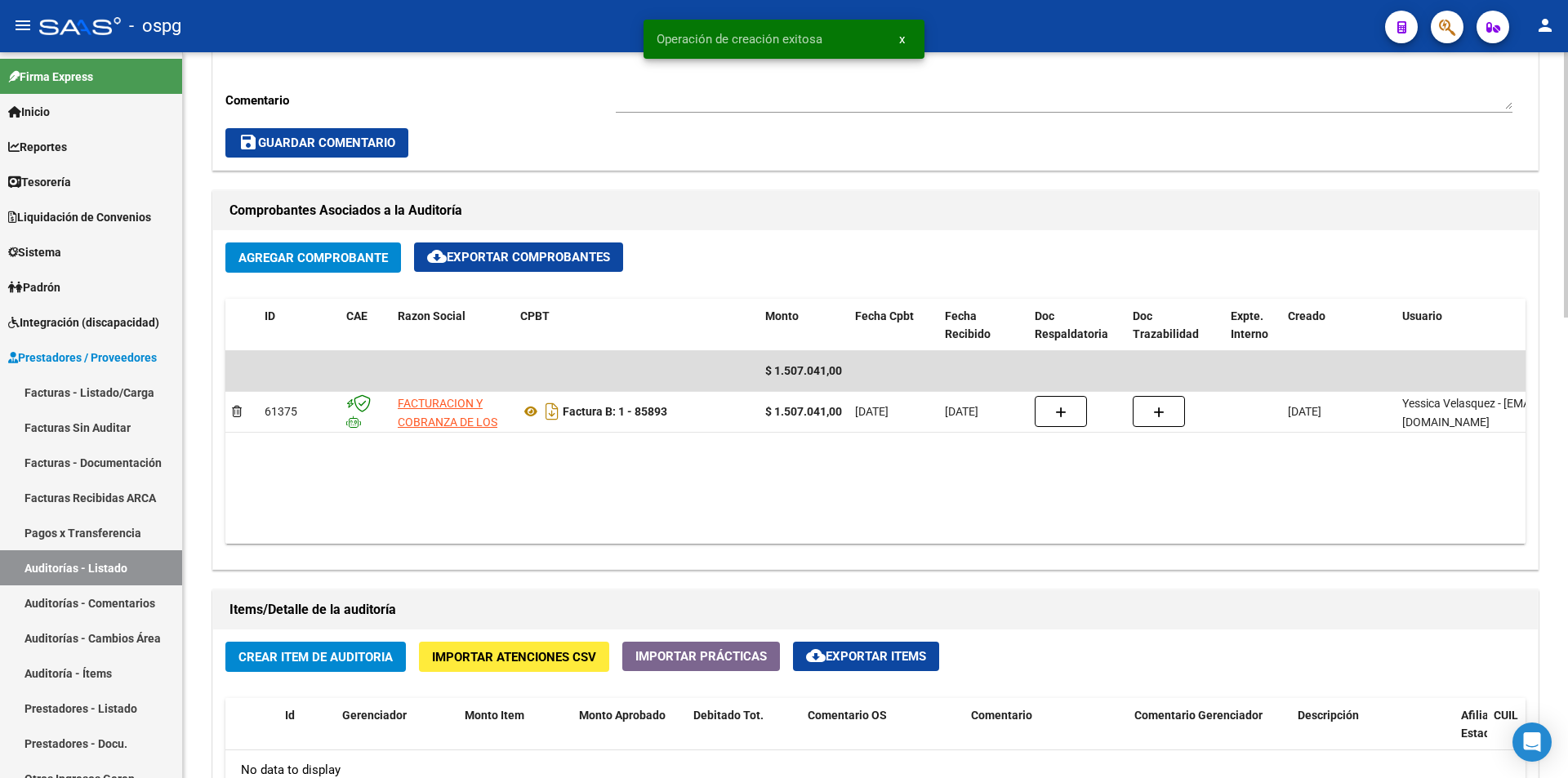
scroll to position [898, 0]
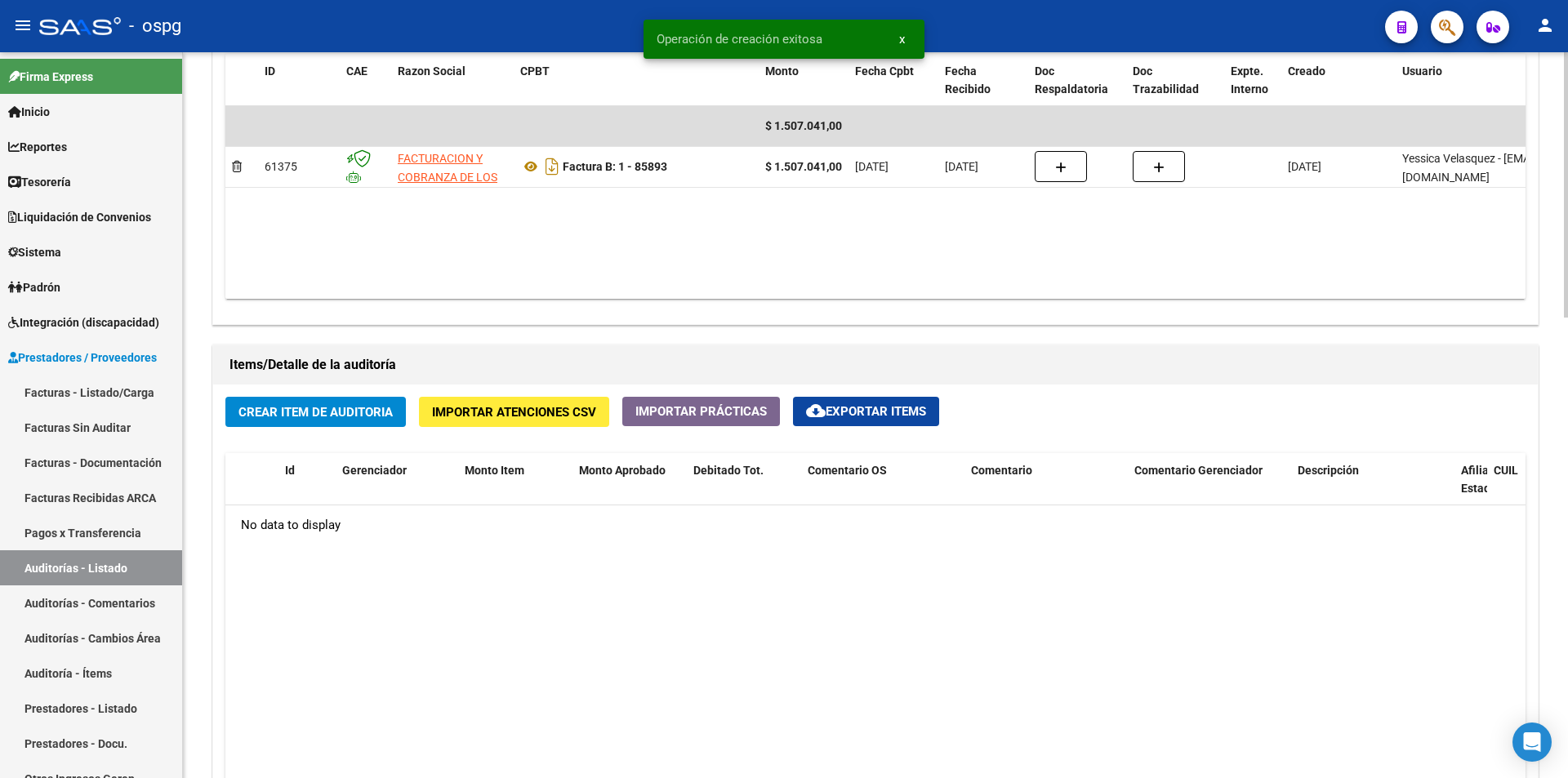
click at [522, 409] on span "Importar Atenciones CSV" at bounding box center [514, 412] width 164 height 15
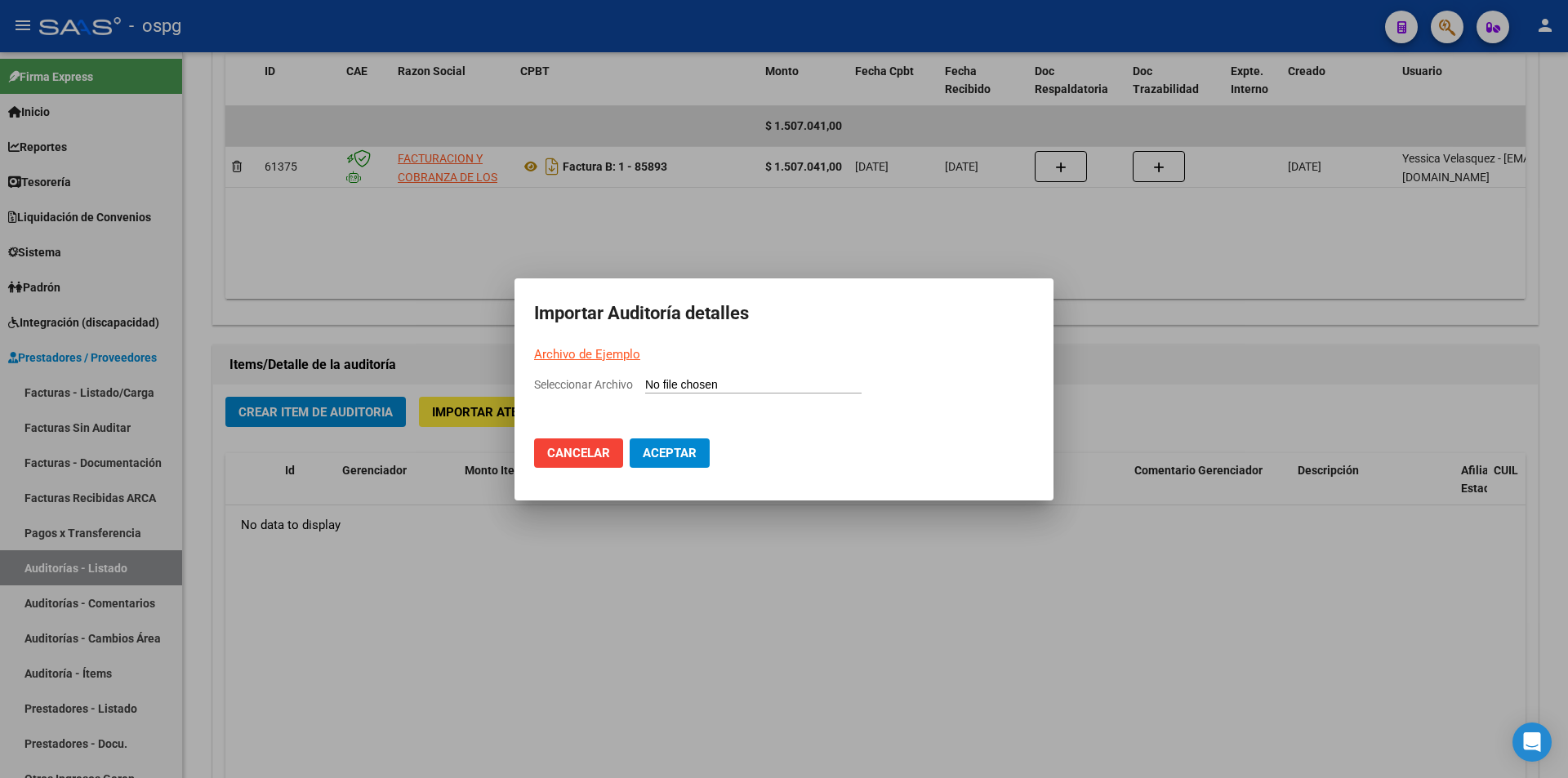
click at [624, 358] on link "Archivo de Ejemplo" at bounding box center [587, 355] width 106 height 15
click at [760, 386] on input "Seleccionar Archivo" at bounding box center [754, 386] width 216 height 15
type input "C:\fakepath\Auditoria-demo-saas-total (16).csv"
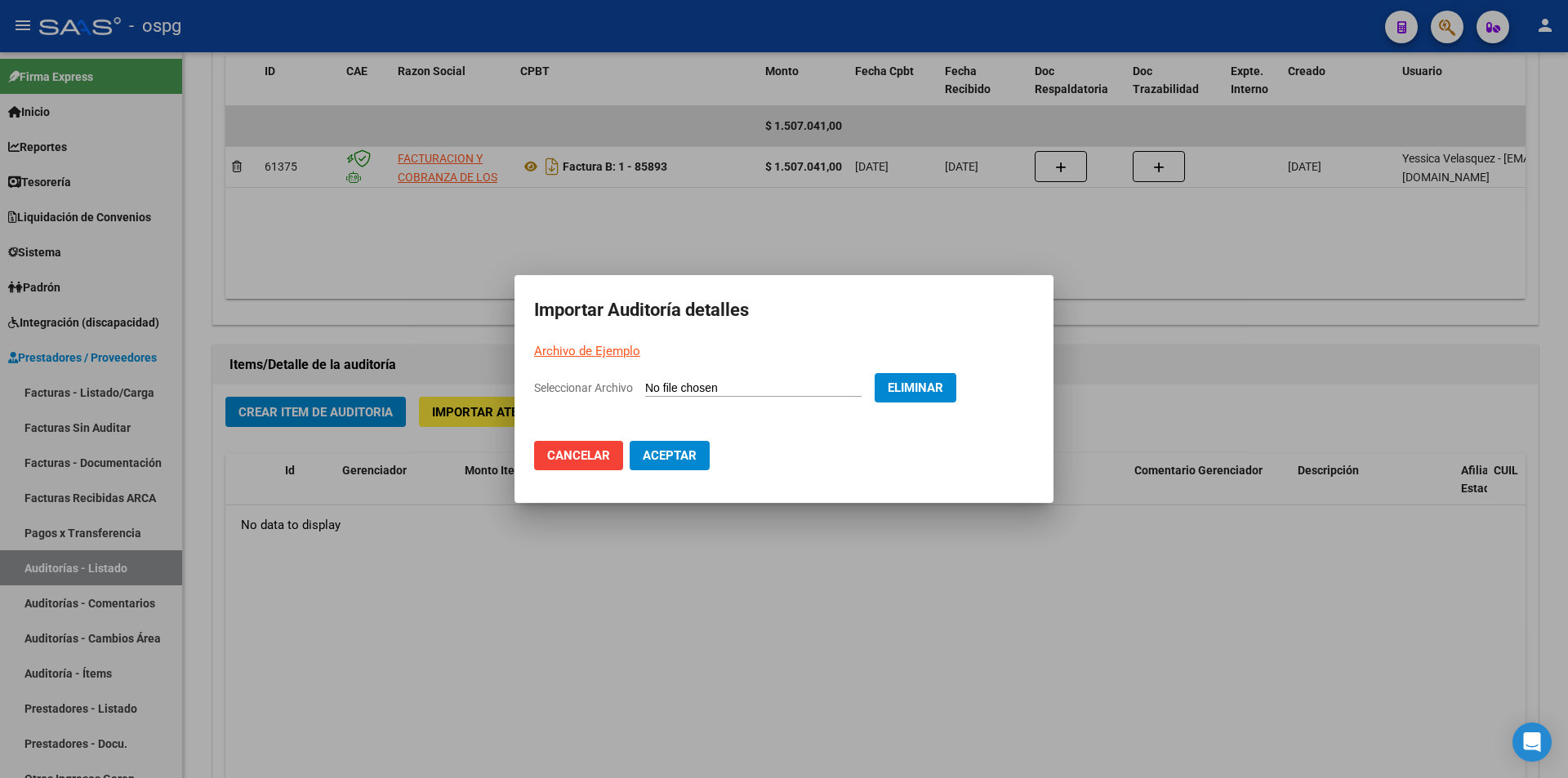
click at [680, 457] on span "Aceptar" at bounding box center [669, 455] width 54 height 15
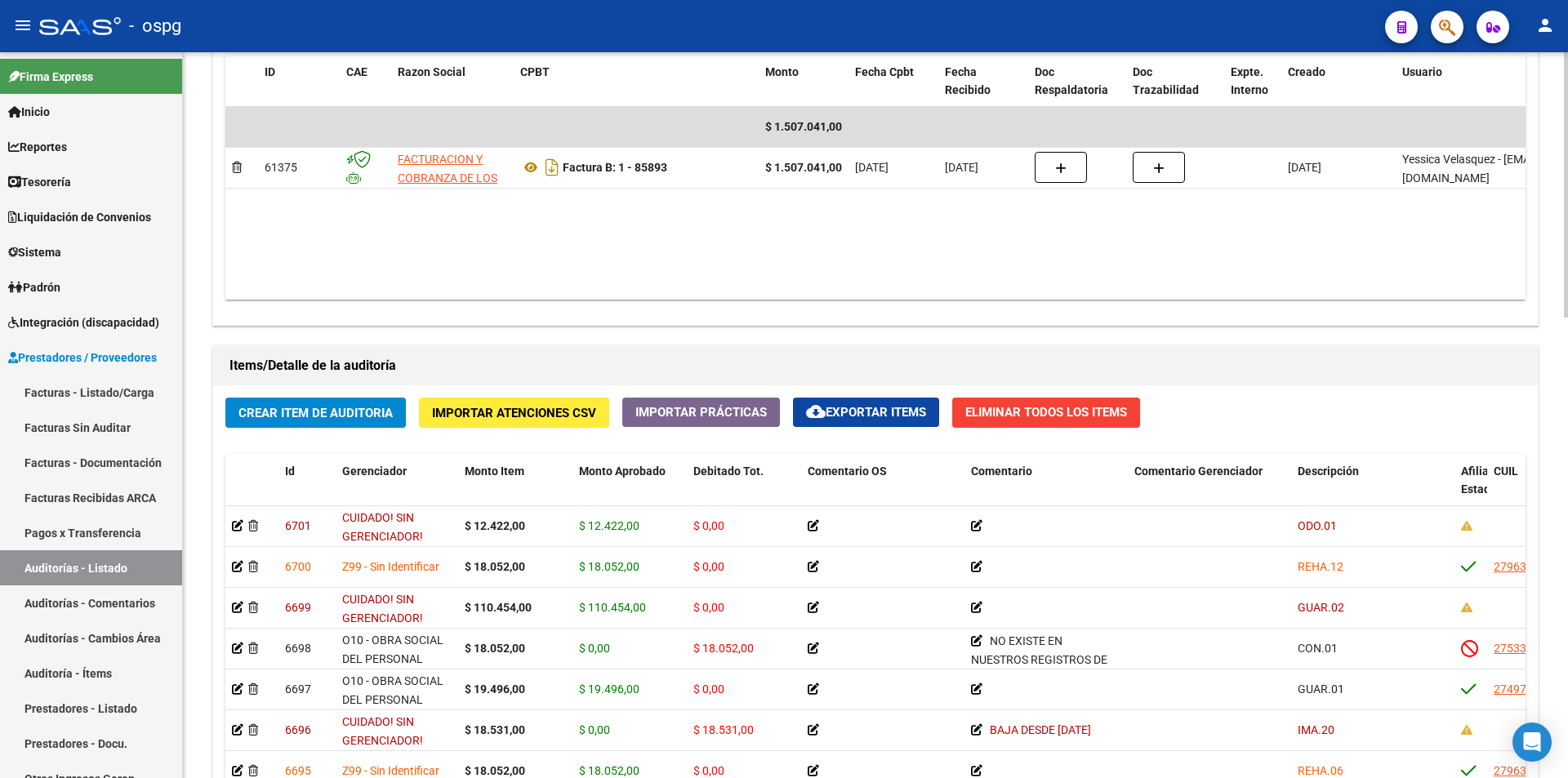
scroll to position [1061, 0]
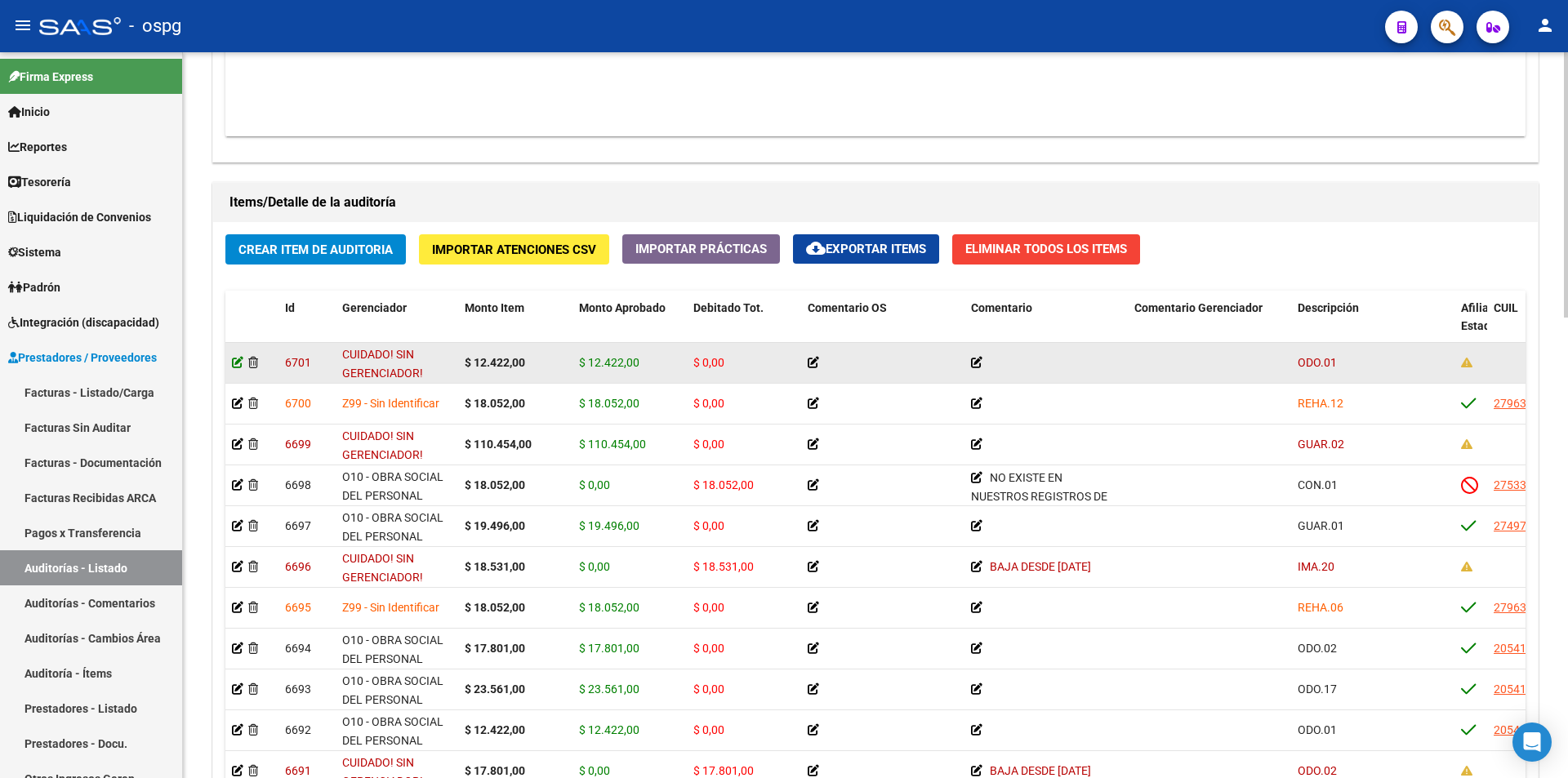
click at [232, 366] on icon at bounding box center [237, 362] width 11 height 11
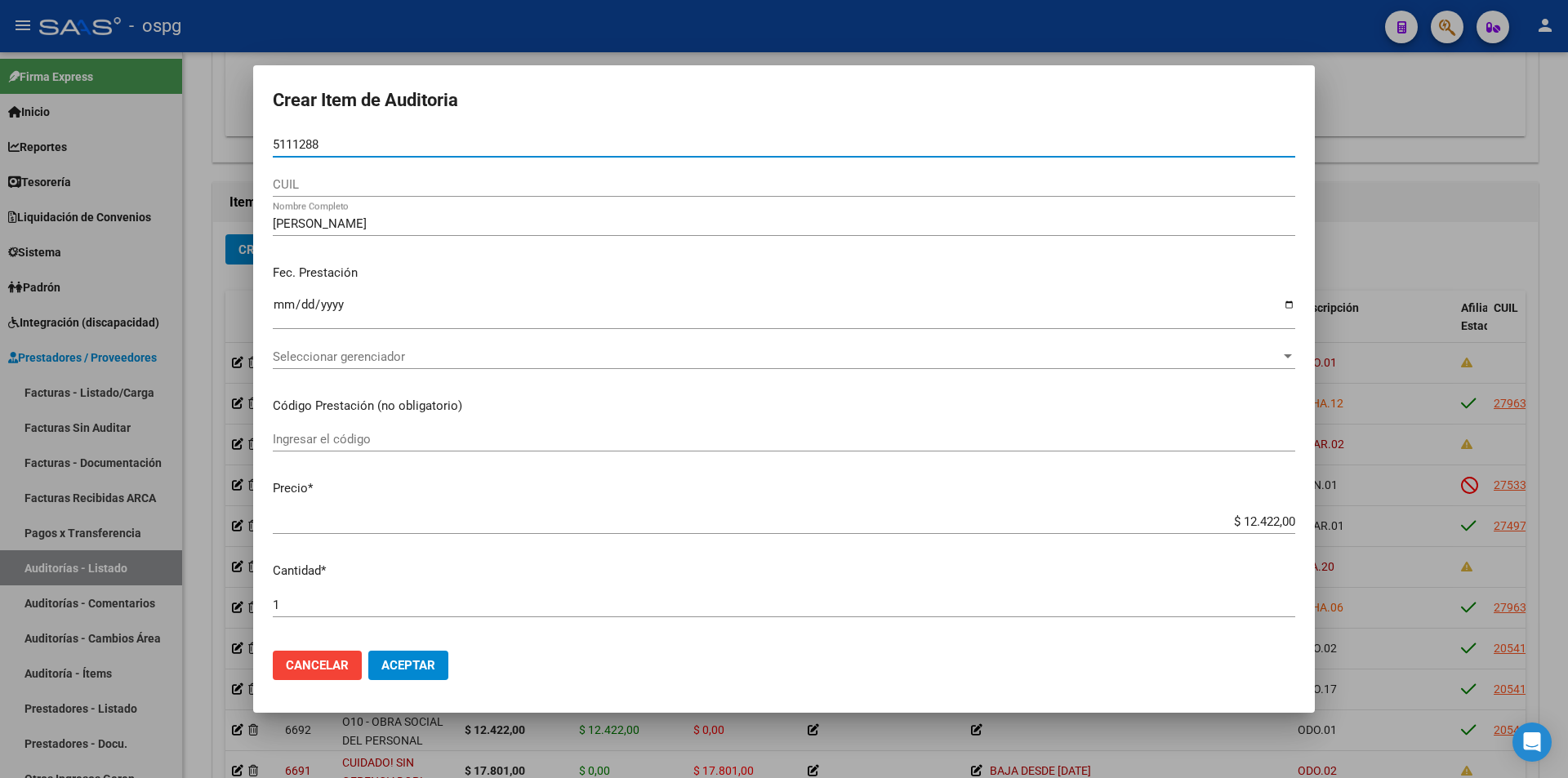
click at [278, 142] on input "5111288" at bounding box center [784, 145] width 1022 height 15
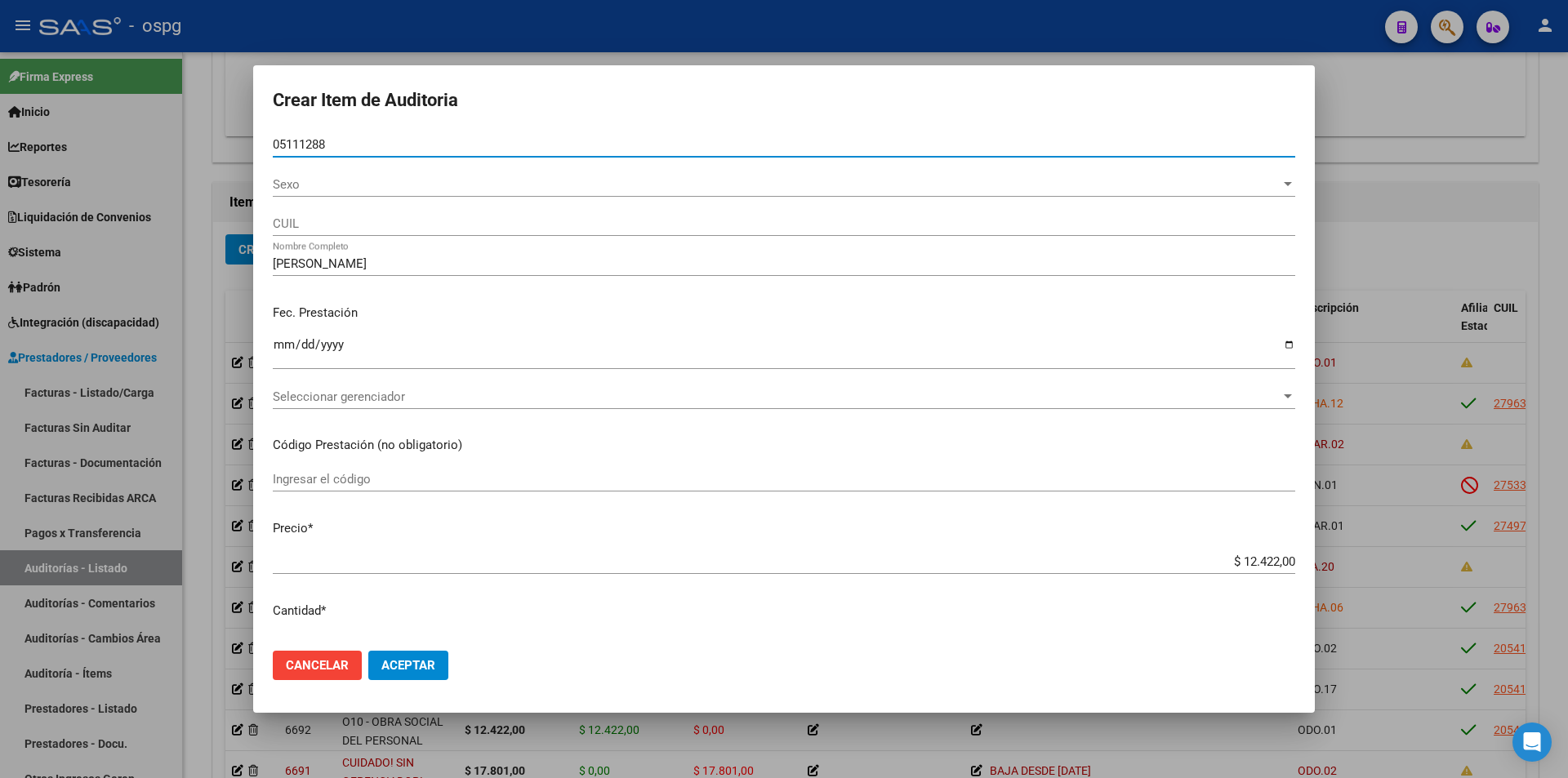
type input "05111288"
click at [319, 189] on span "Sexo" at bounding box center [776, 184] width 1008 height 15
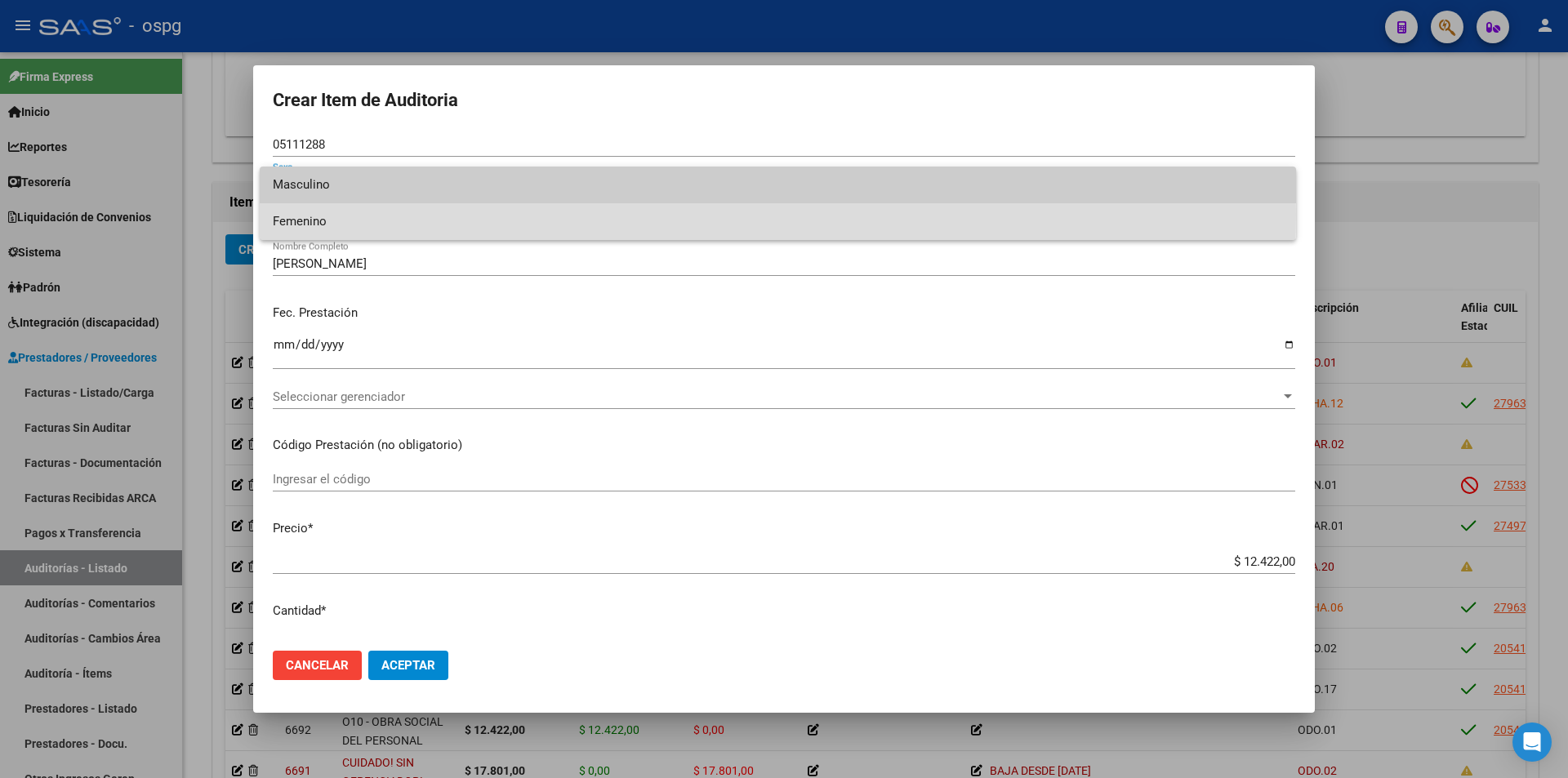
click at [323, 214] on span "Femenino" at bounding box center [777, 221] width 1010 height 37
type input "27051112887"
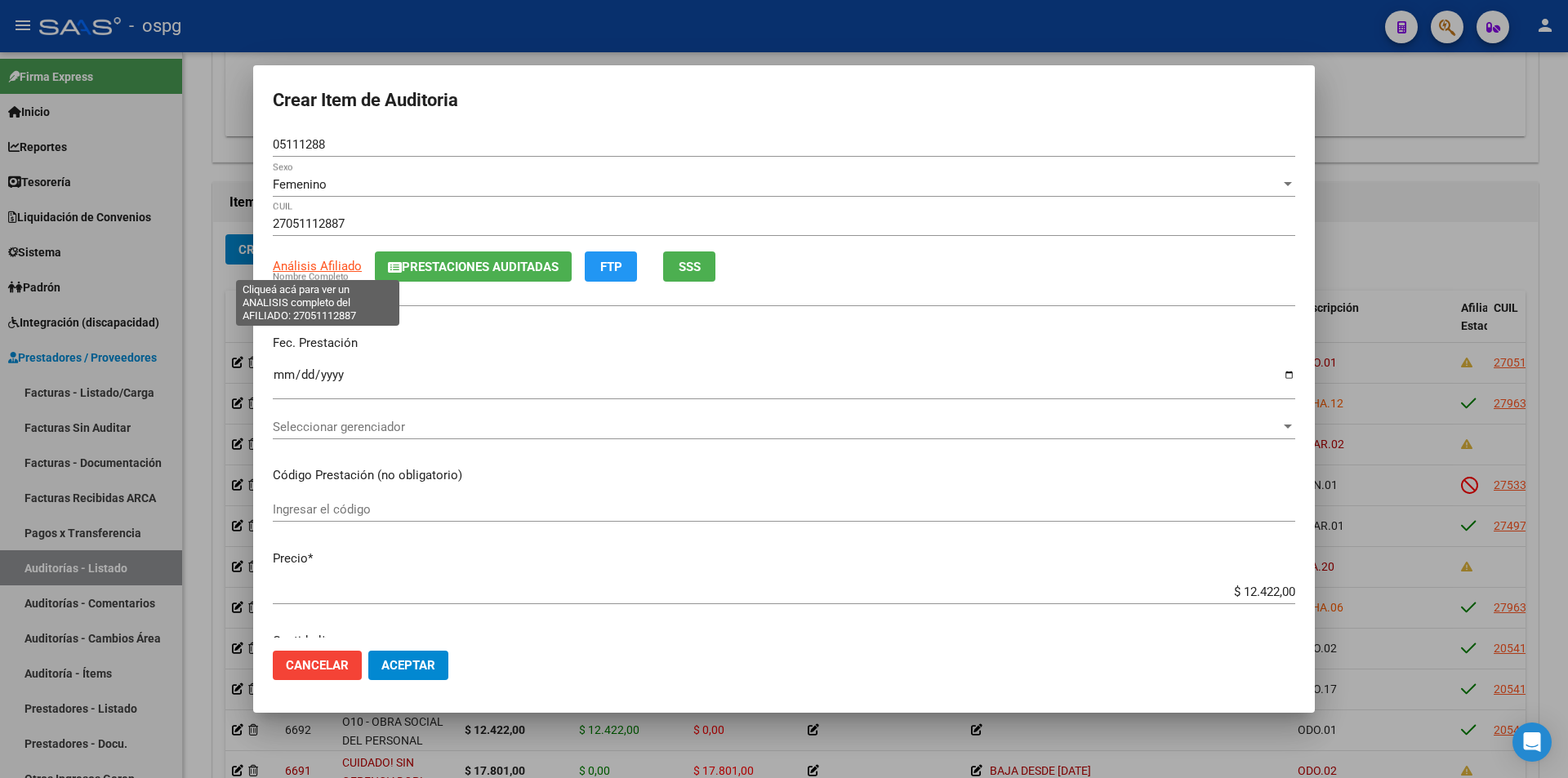
click at [325, 268] on span "Análisis Afiliado" at bounding box center [317, 266] width 89 height 15
type textarea "27051112887"
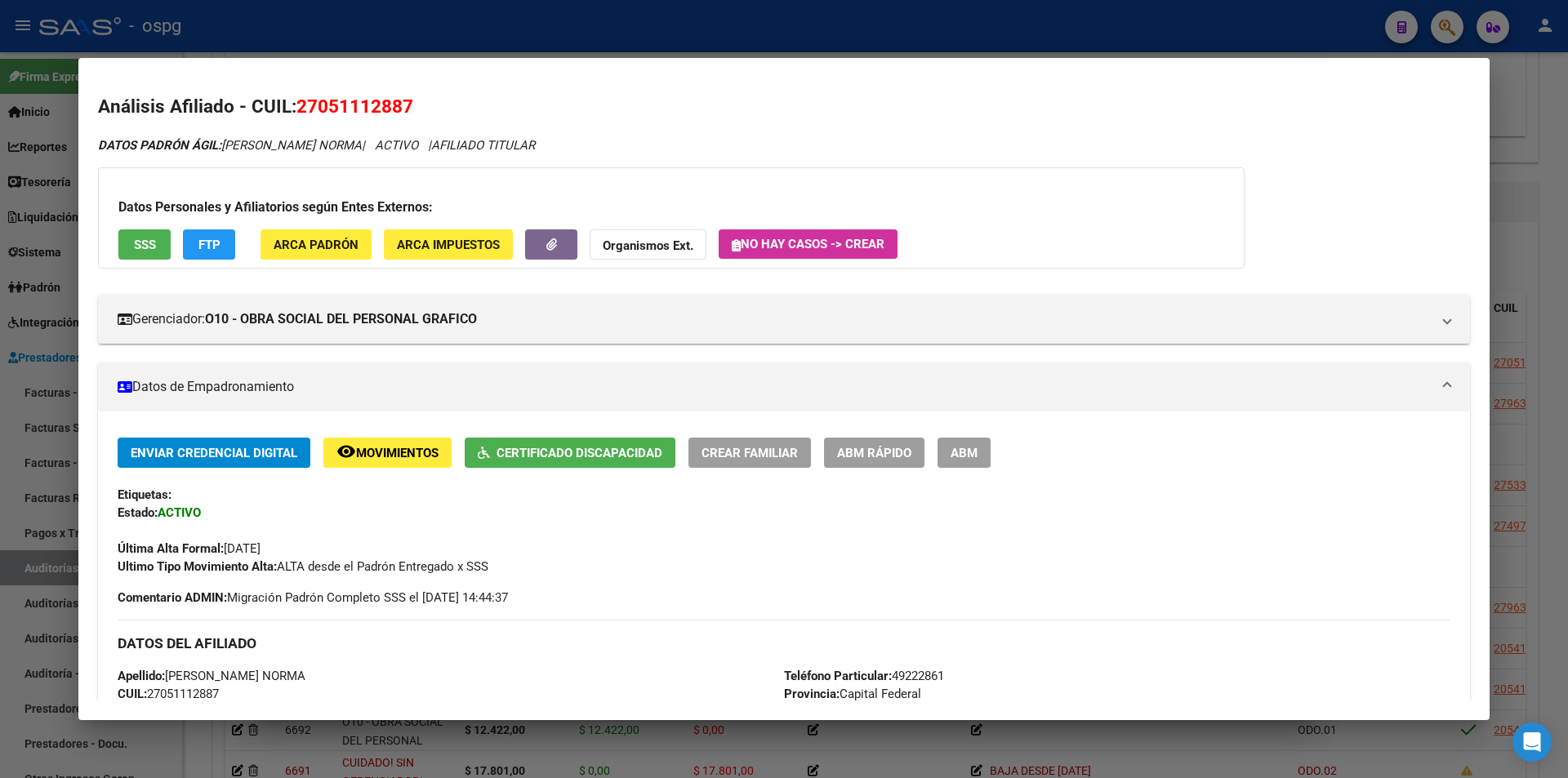
click at [456, 54] on div at bounding box center [784, 389] width 1568 height 778
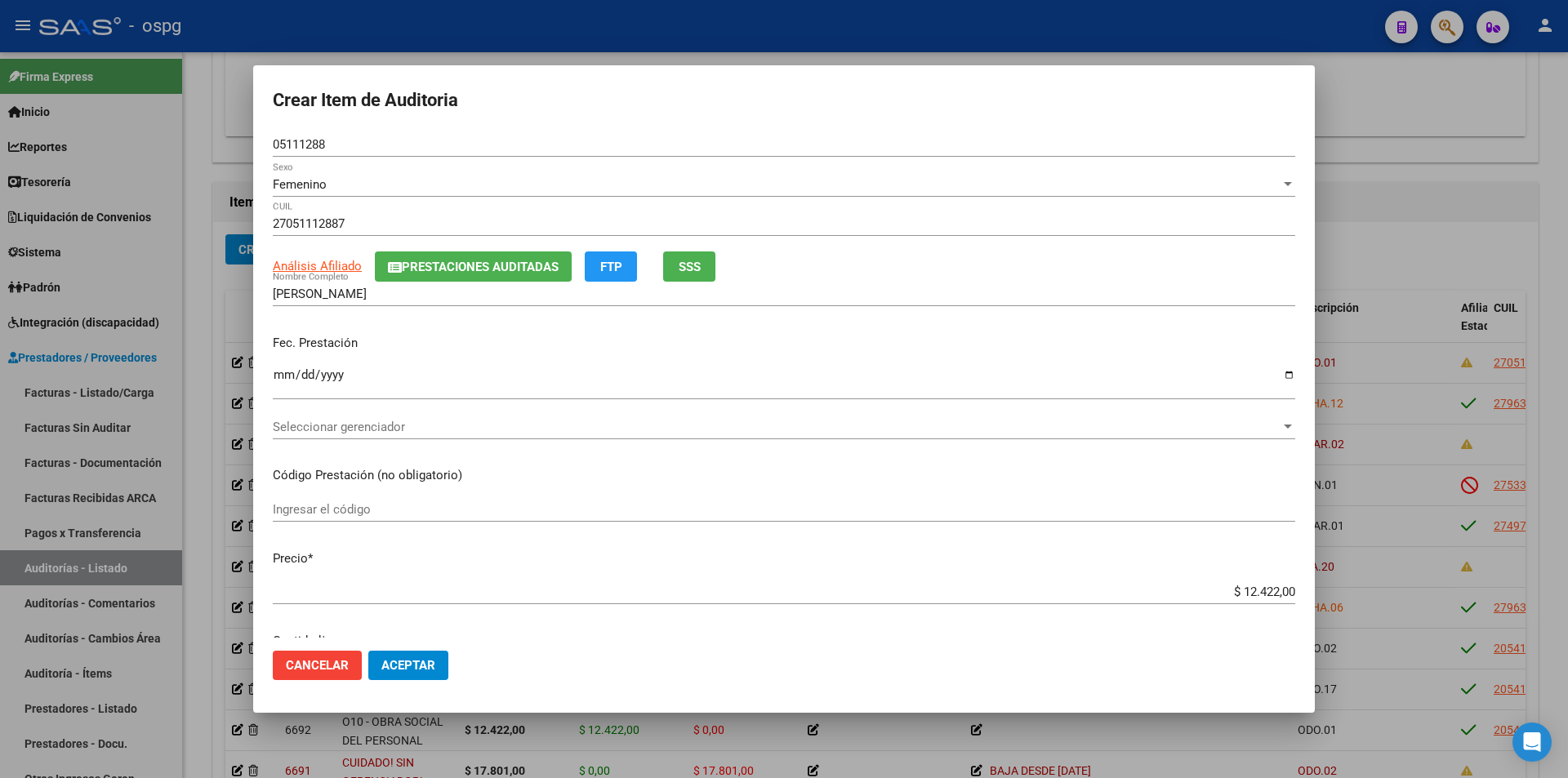
click at [376, 421] on span "Seleccionar gerenciador" at bounding box center [776, 427] width 1008 height 15
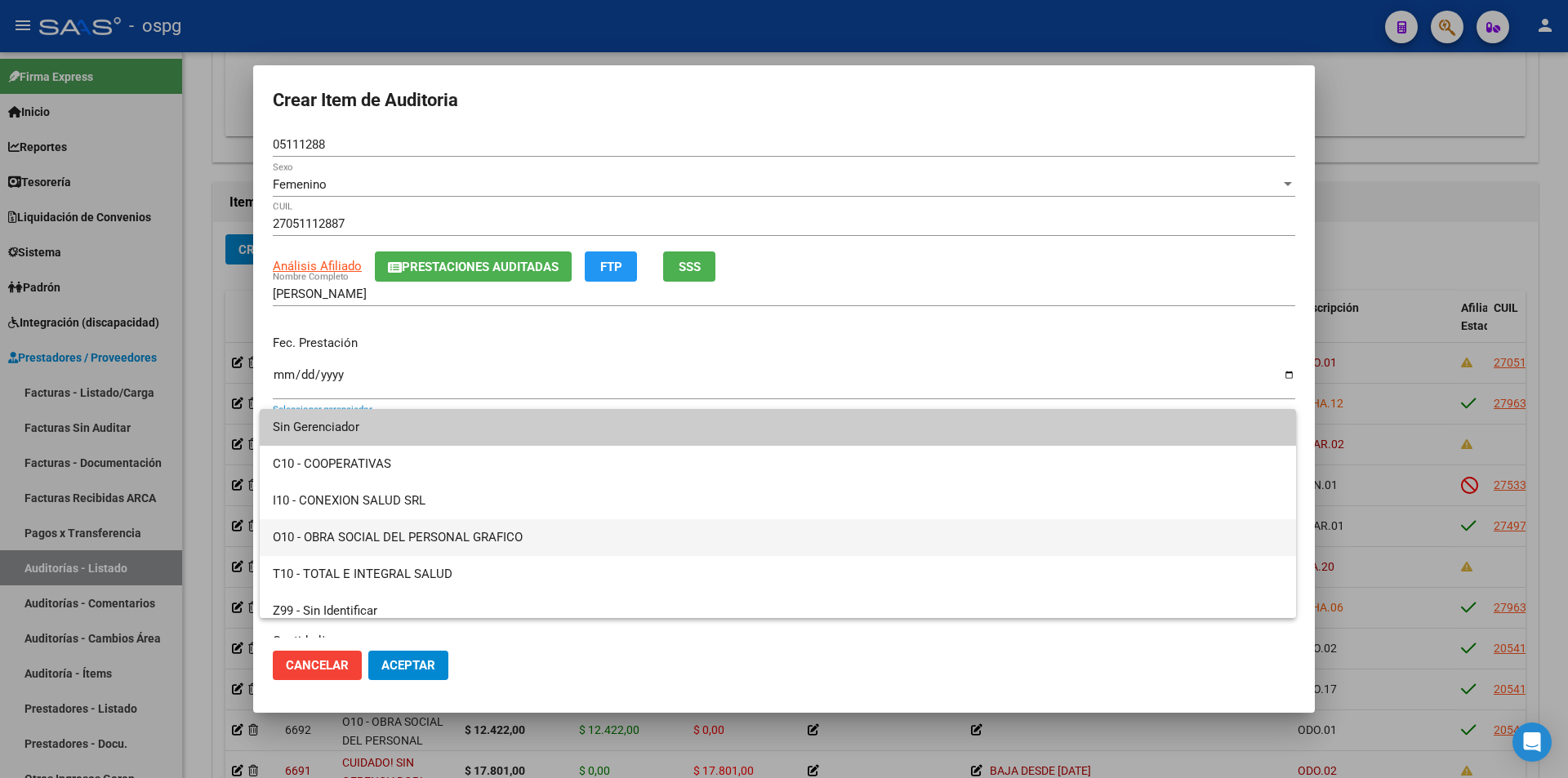
click at [395, 543] on span "O10 - OBRA SOCIAL DEL PERSONAL GRAFICO" at bounding box center [777, 537] width 1010 height 37
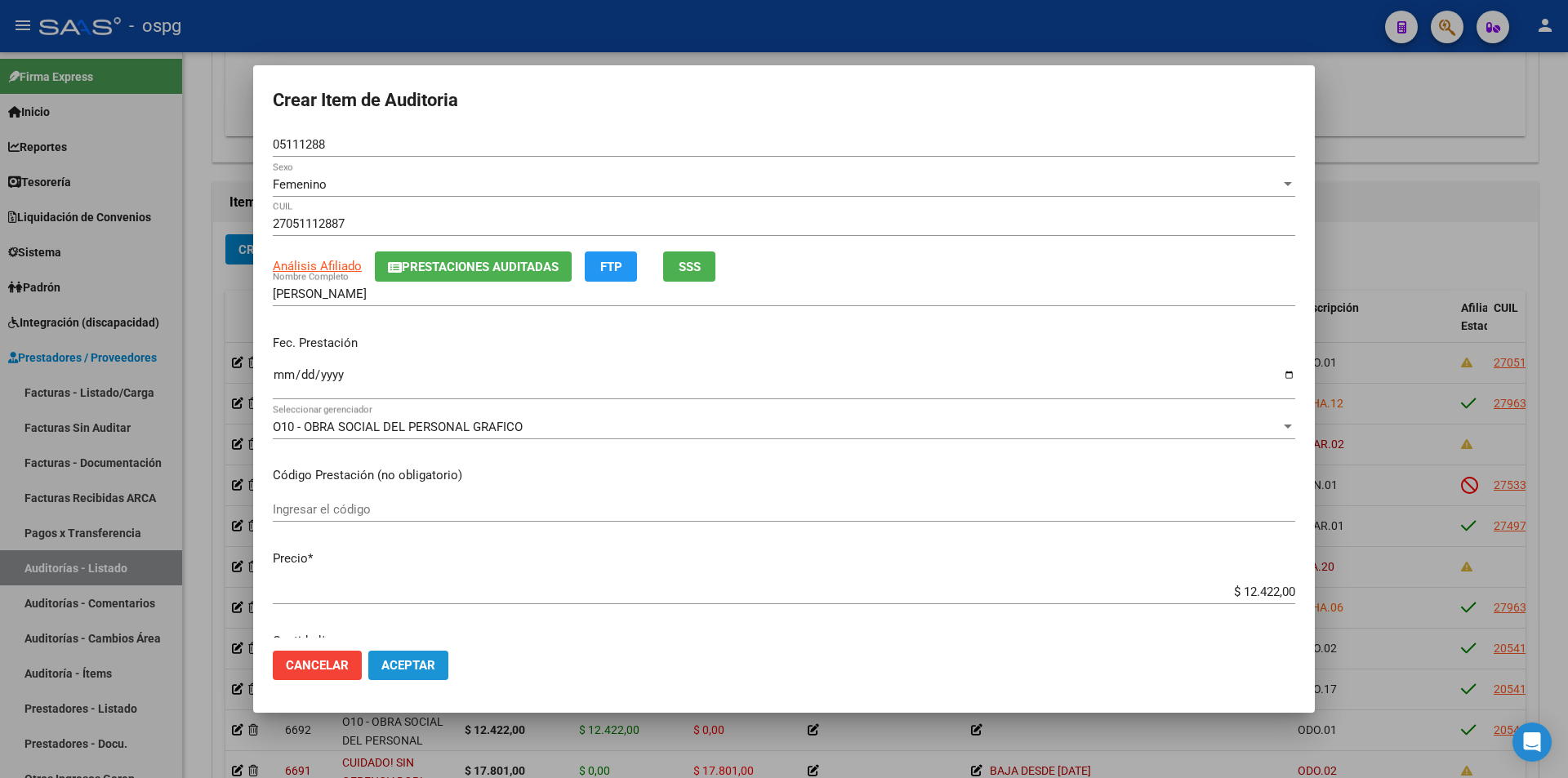
click at [408, 661] on span "Aceptar" at bounding box center [408, 665] width 54 height 15
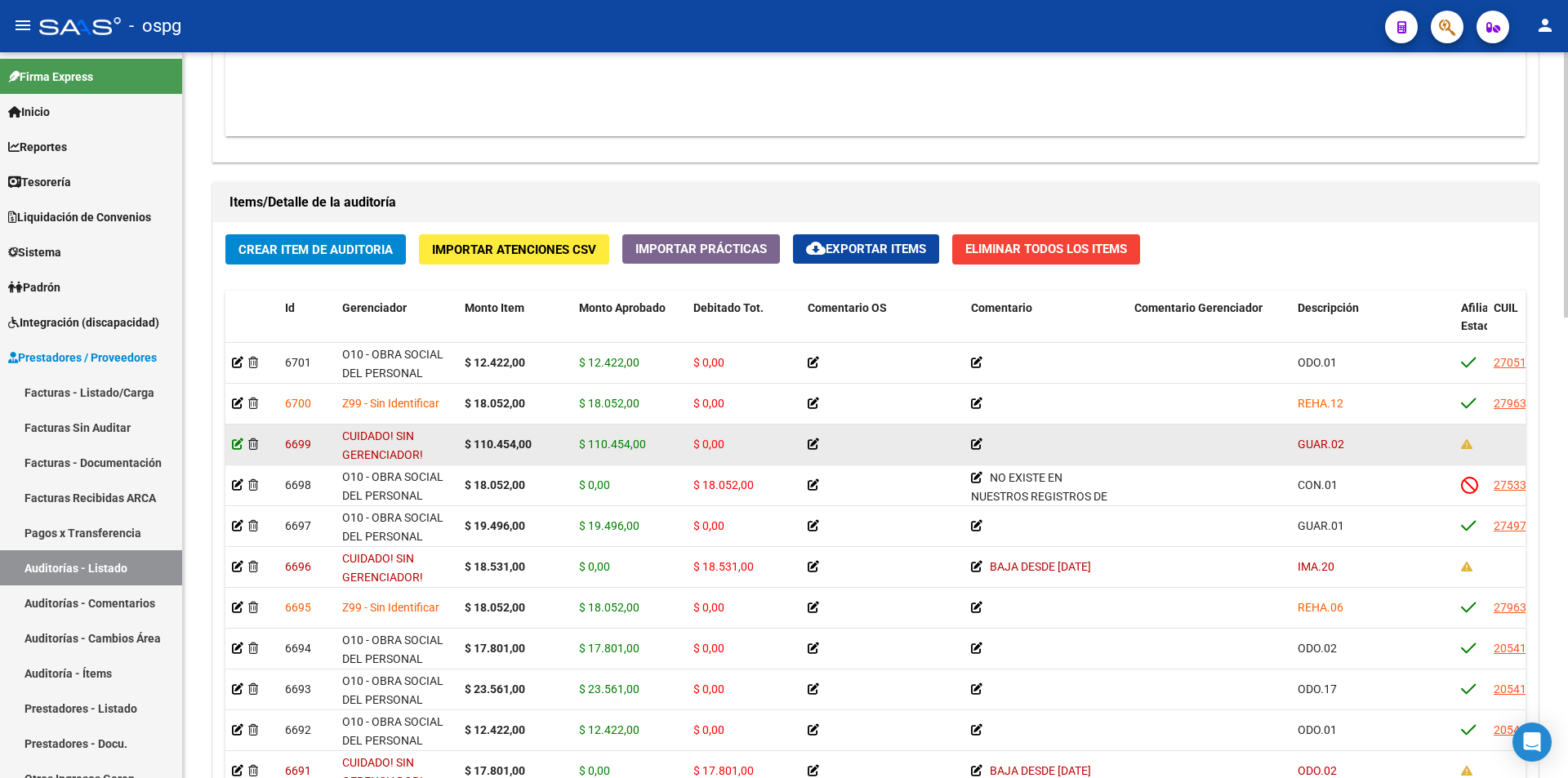
click at [233, 446] on icon at bounding box center [237, 444] width 11 height 11
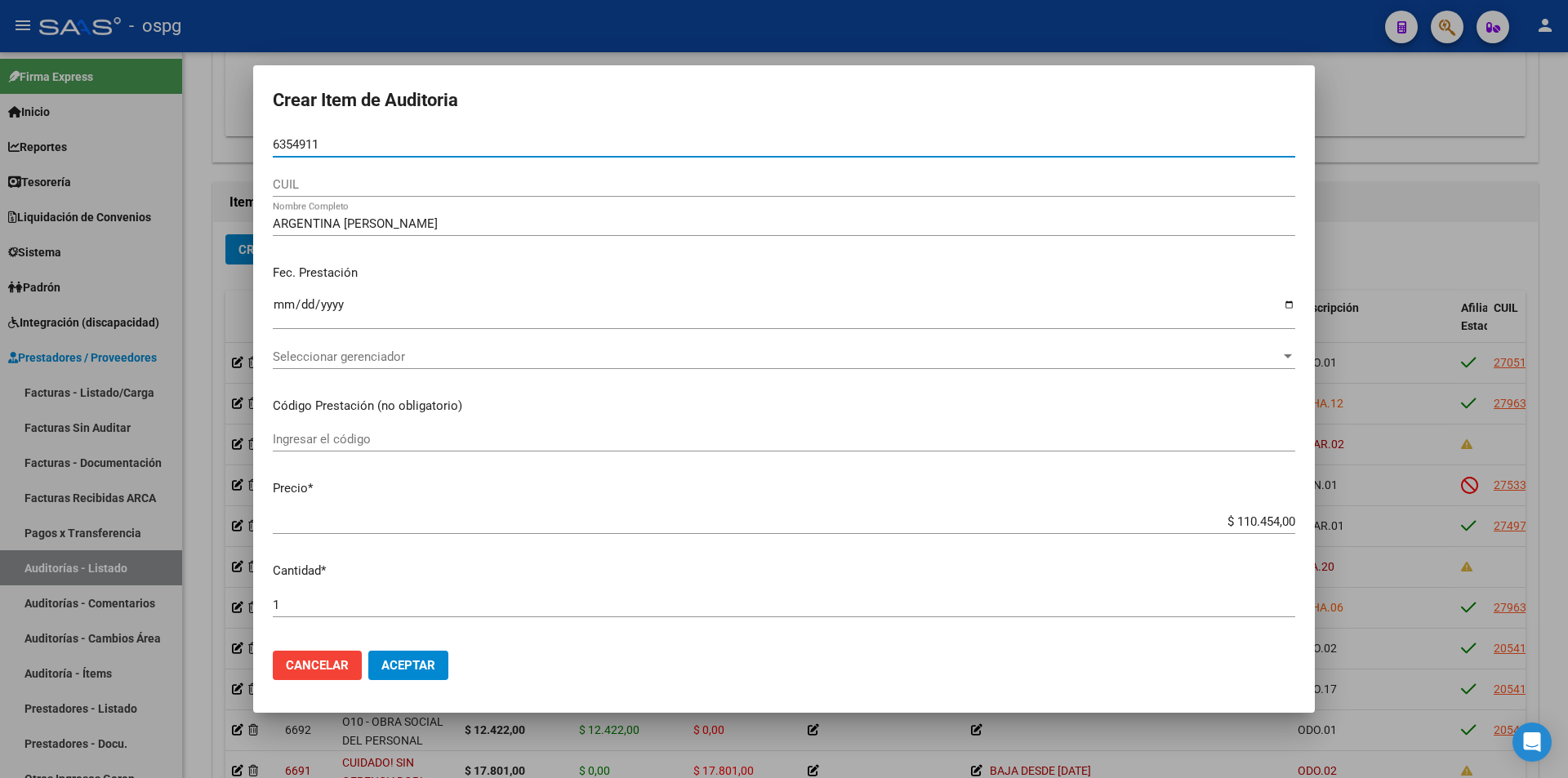
click at [275, 140] on input "6354911" at bounding box center [784, 145] width 1022 height 15
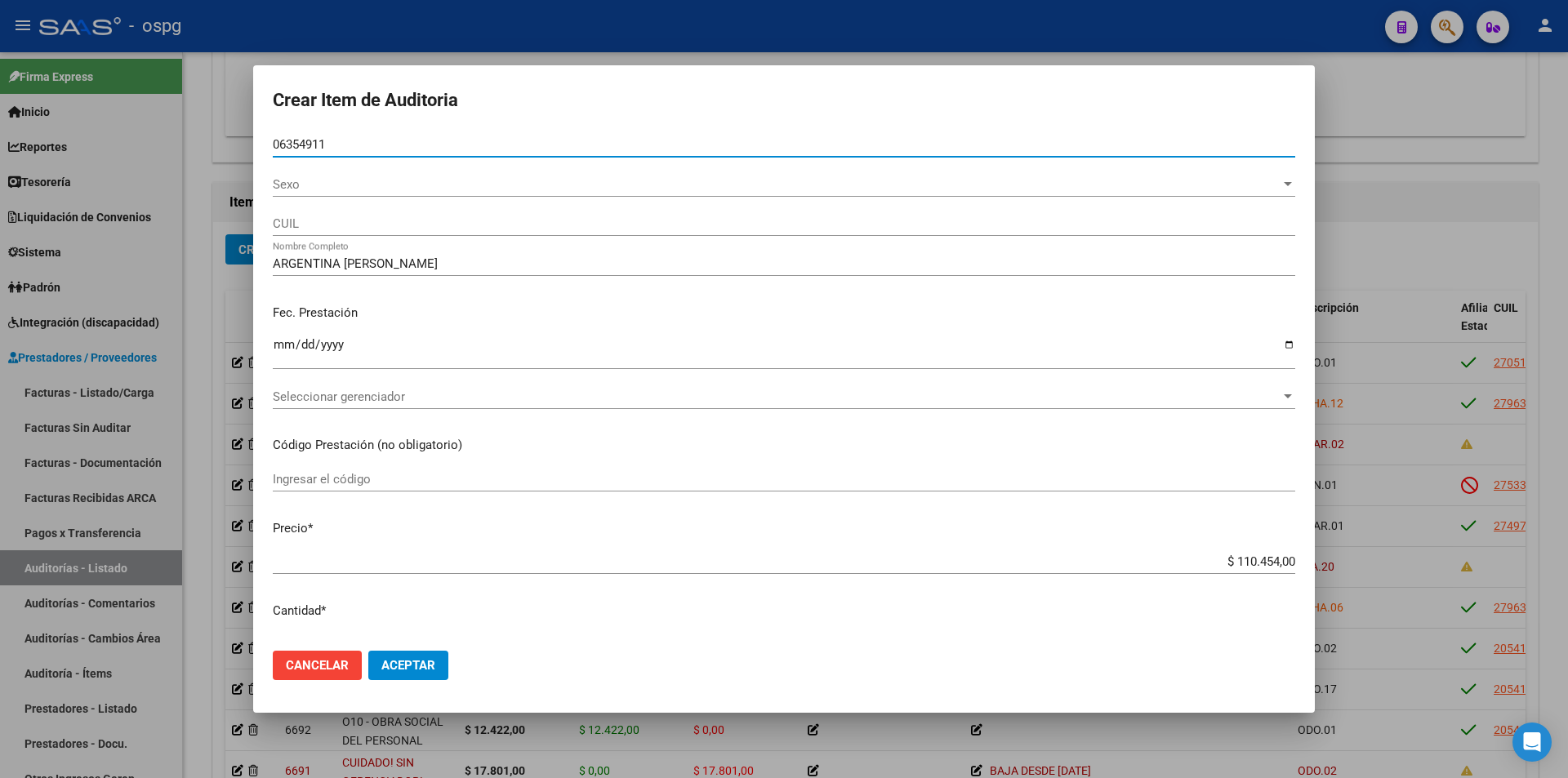
type input "06354911"
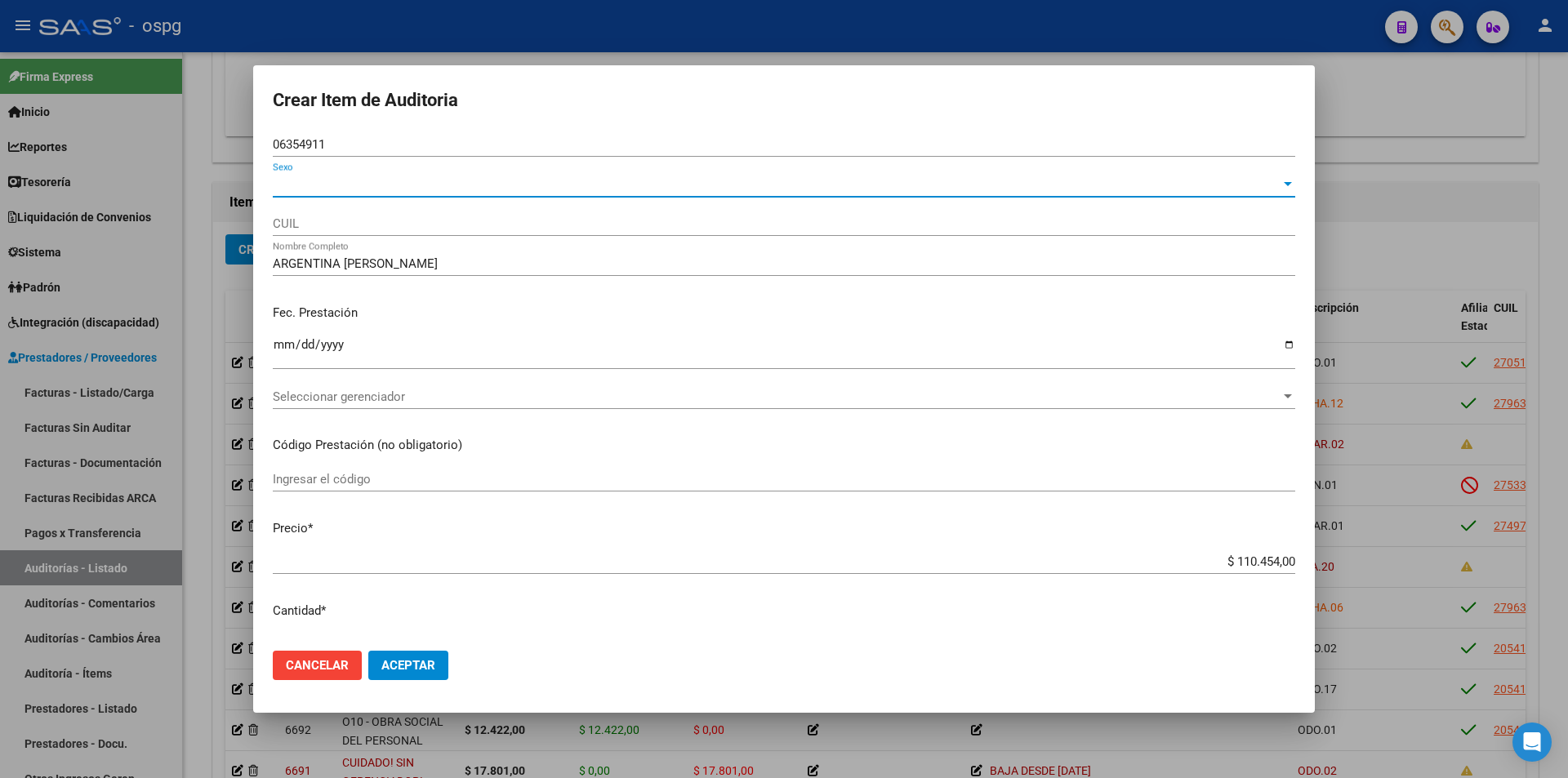
click at [308, 183] on span "Sexo" at bounding box center [776, 184] width 1008 height 15
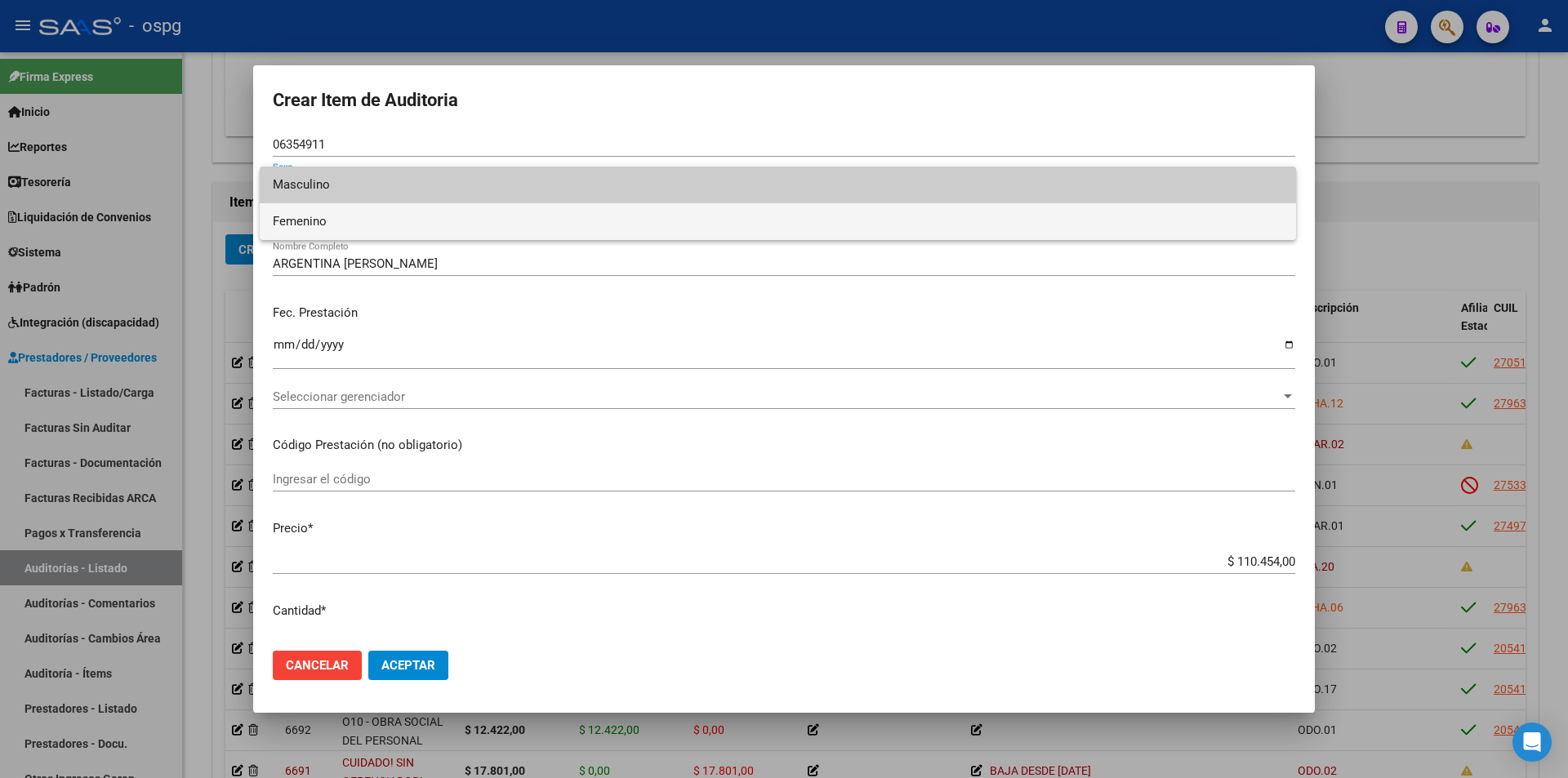
click at [310, 214] on span "Femenino" at bounding box center [777, 221] width 1010 height 37
type input "27063549113"
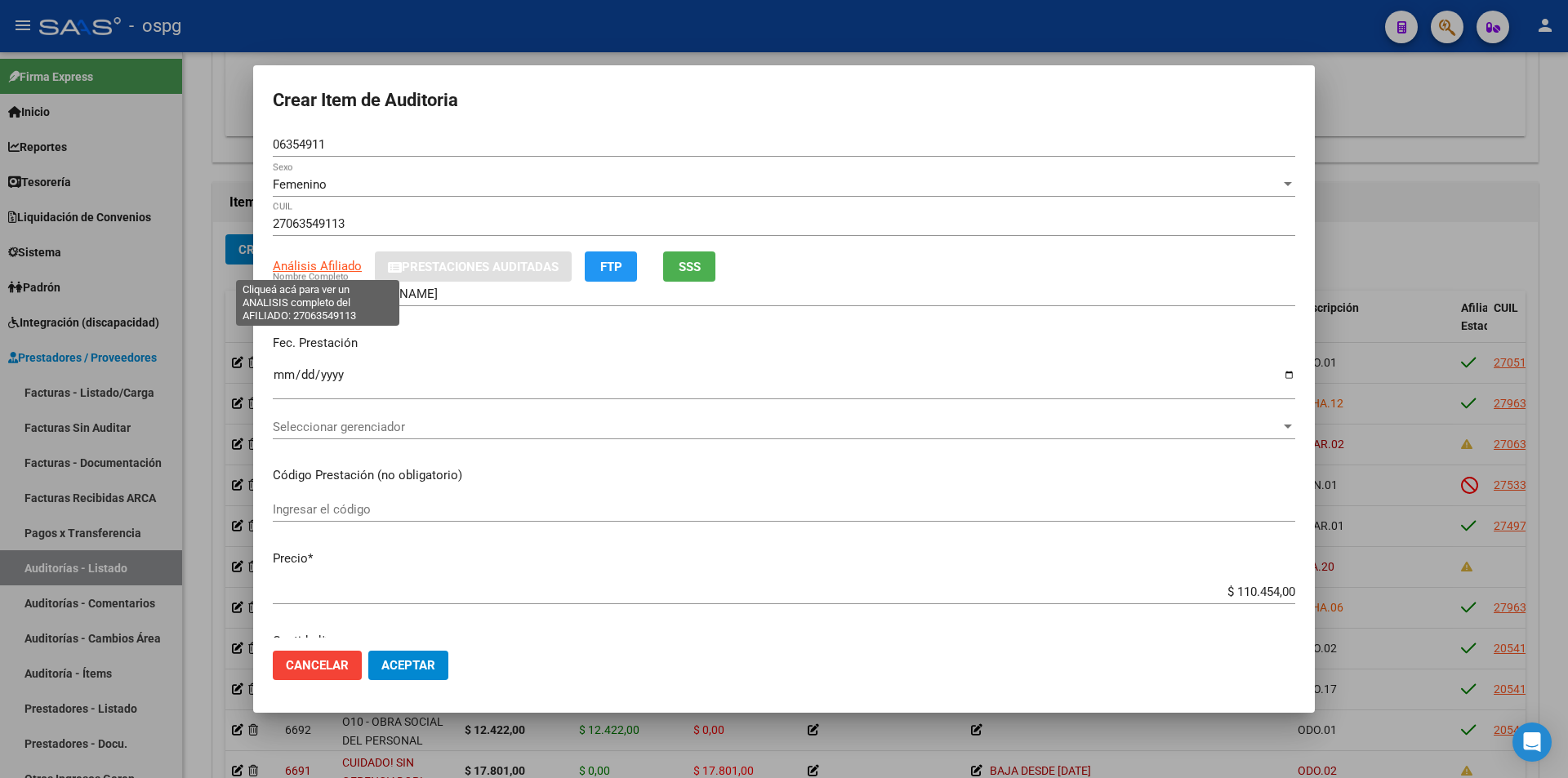
click at [304, 268] on span "Análisis Afiliado" at bounding box center [317, 266] width 89 height 15
type textarea "27063549113"
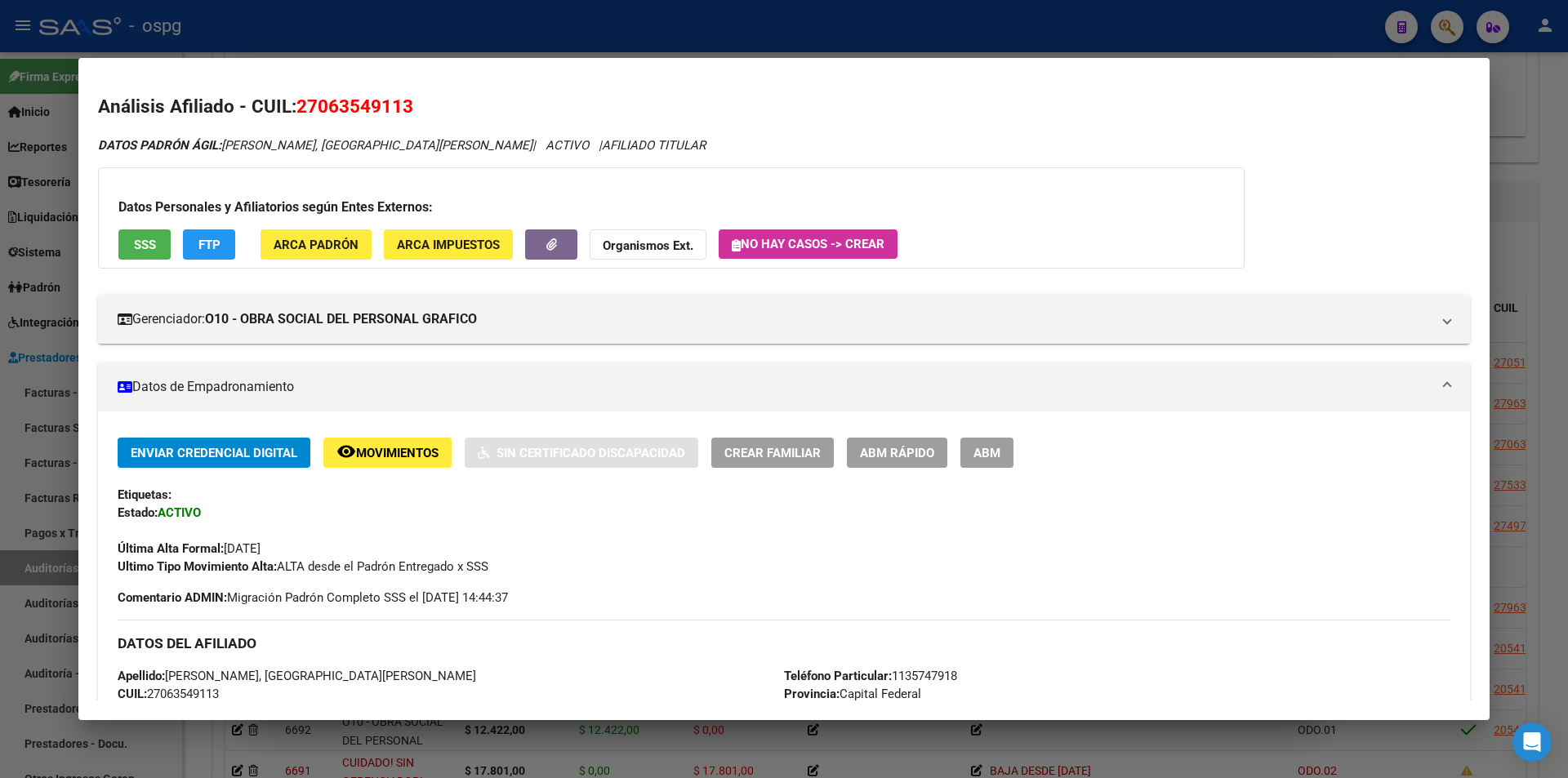
click at [518, 46] on div at bounding box center [784, 389] width 1568 height 778
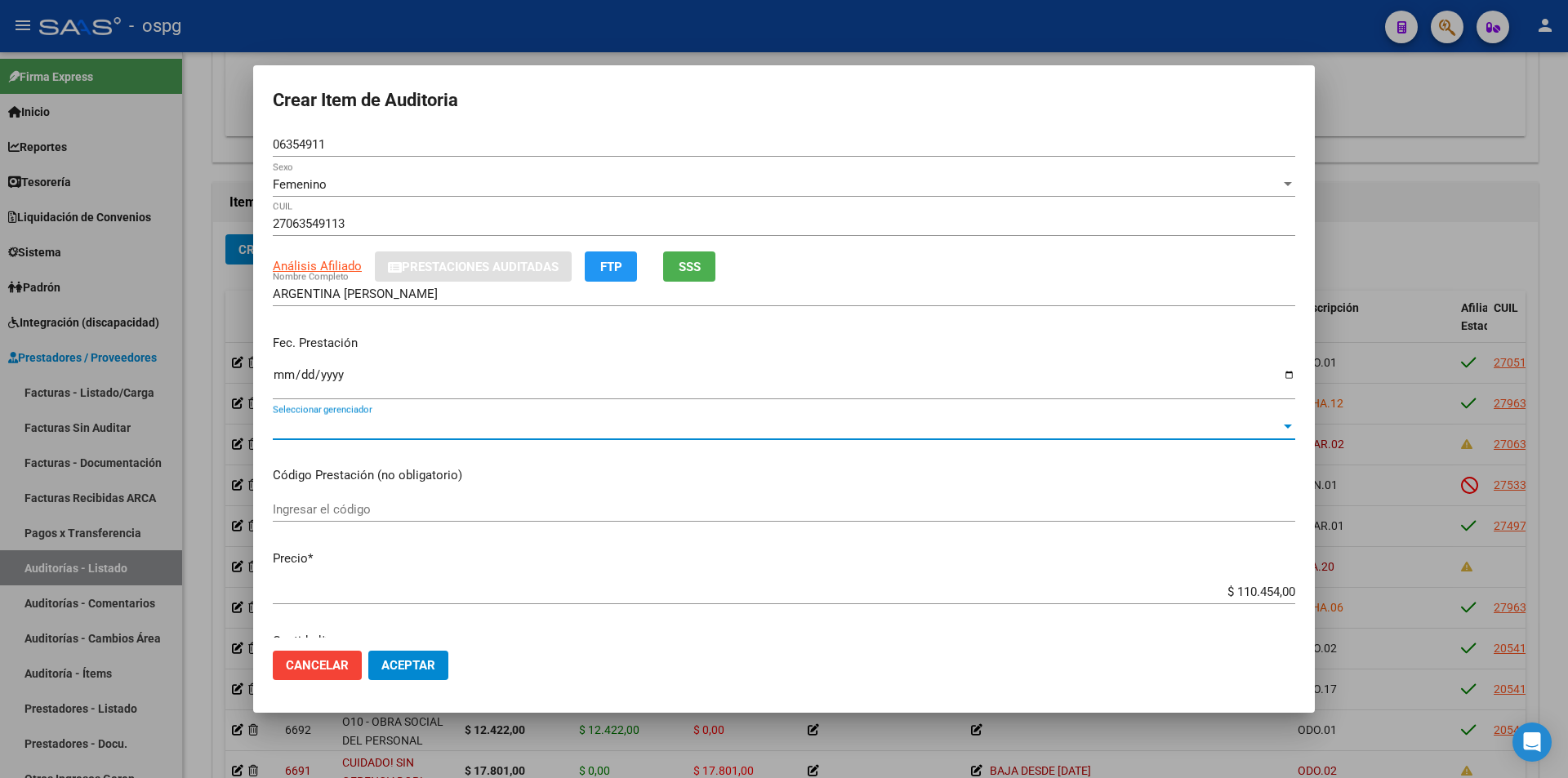
click at [392, 423] on span "Seleccionar gerenciador" at bounding box center [776, 427] width 1008 height 15
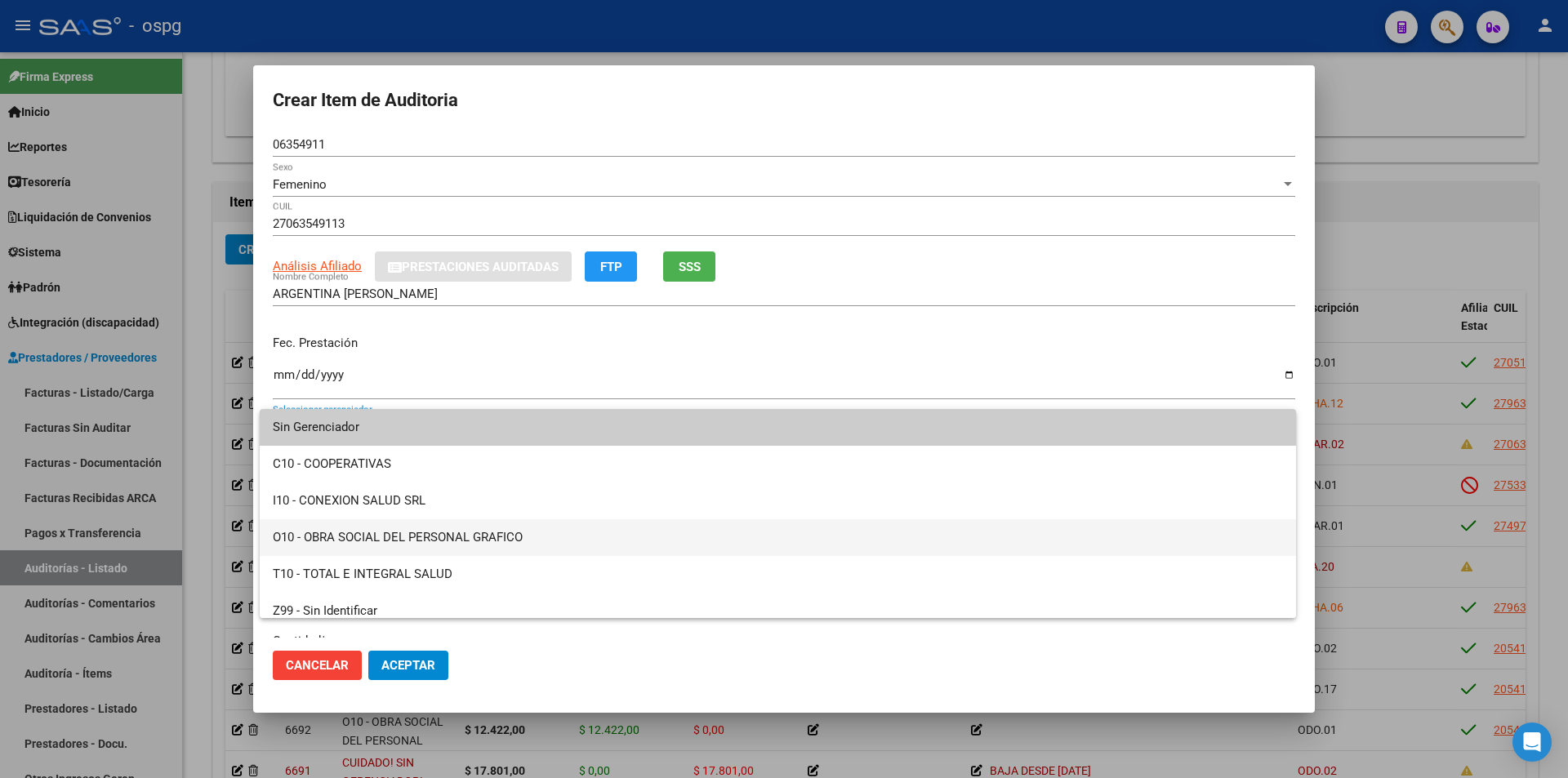
click at [404, 532] on span "O10 - OBRA SOCIAL DEL PERSONAL GRAFICO" at bounding box center [777, 537] width 1010 height 37
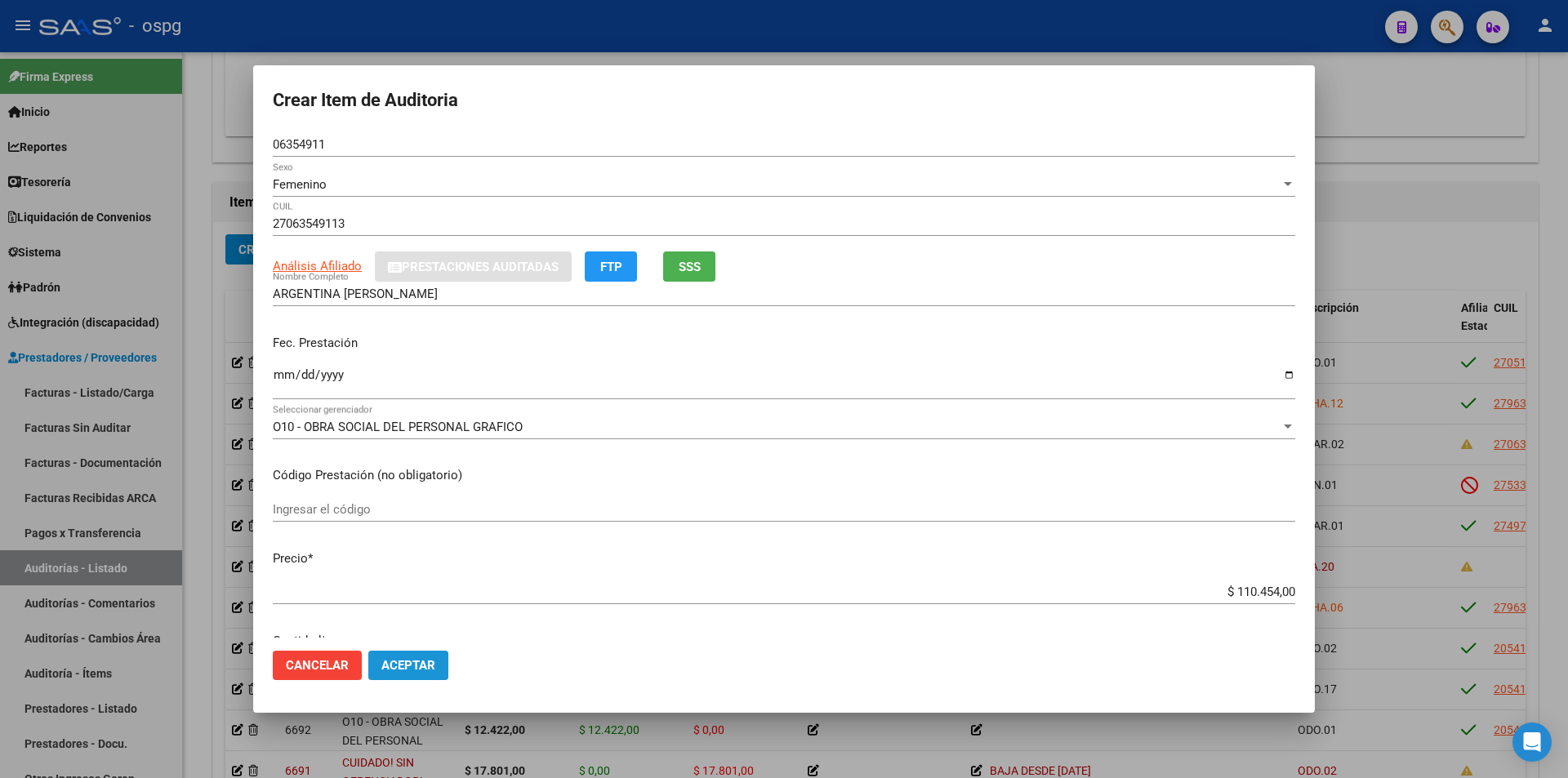
click at [380, 660] on button "Aceptar" at bounding box center [408, 665] width 80 height 29
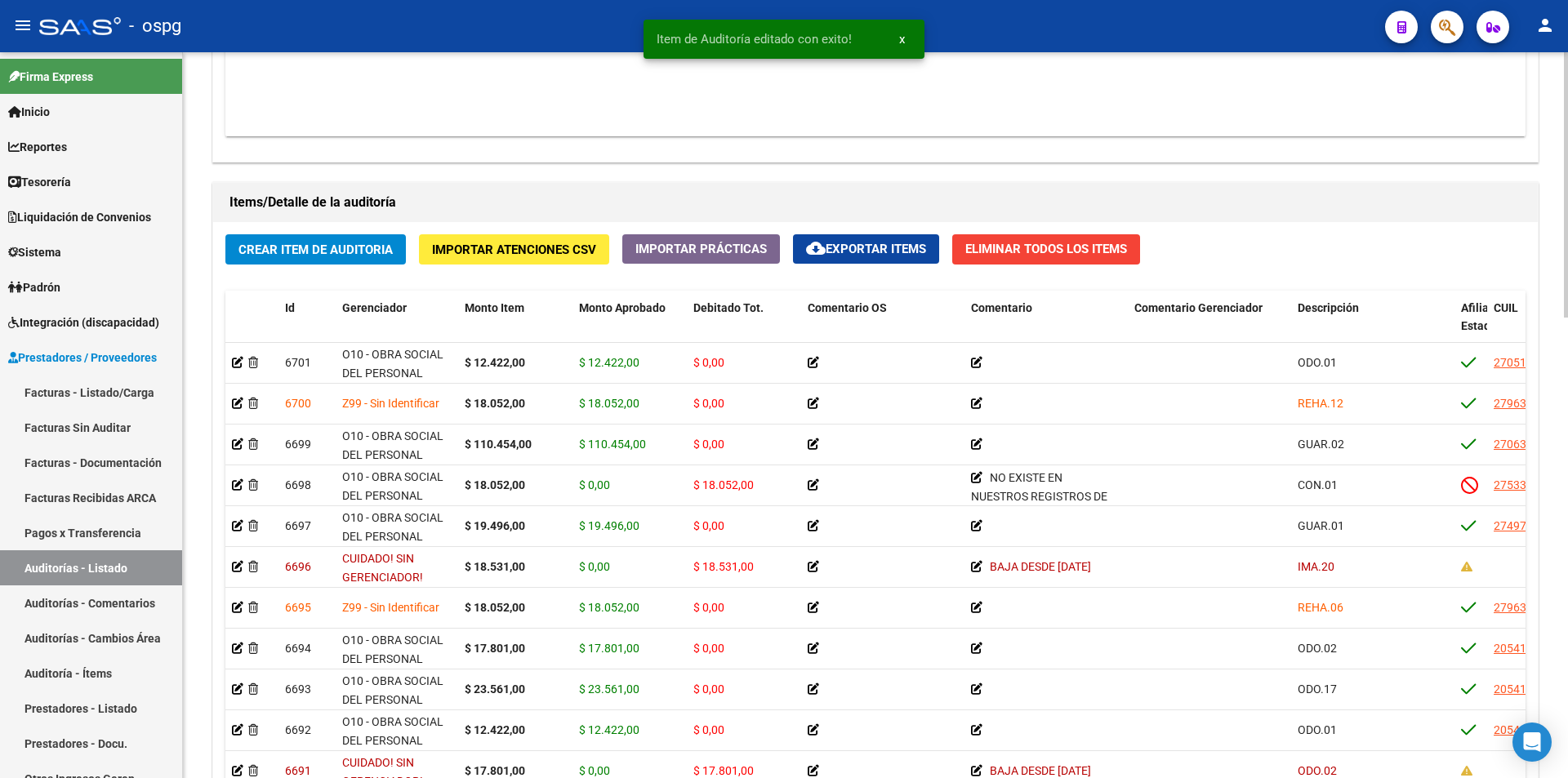
scroll to position [1143, 0]
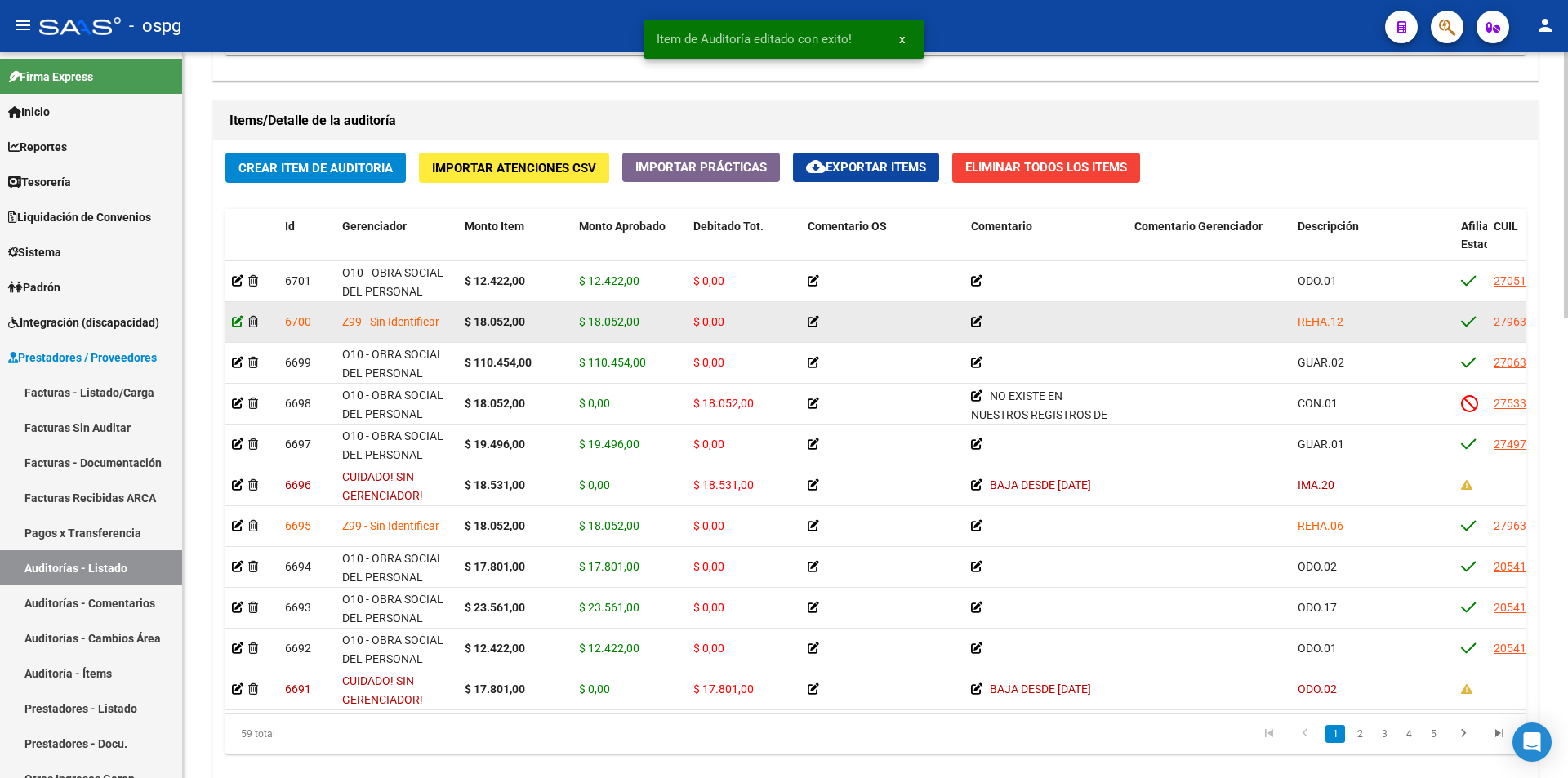
click at [237, 325] on icon at bounding box center [237, 322] width 11 height 11
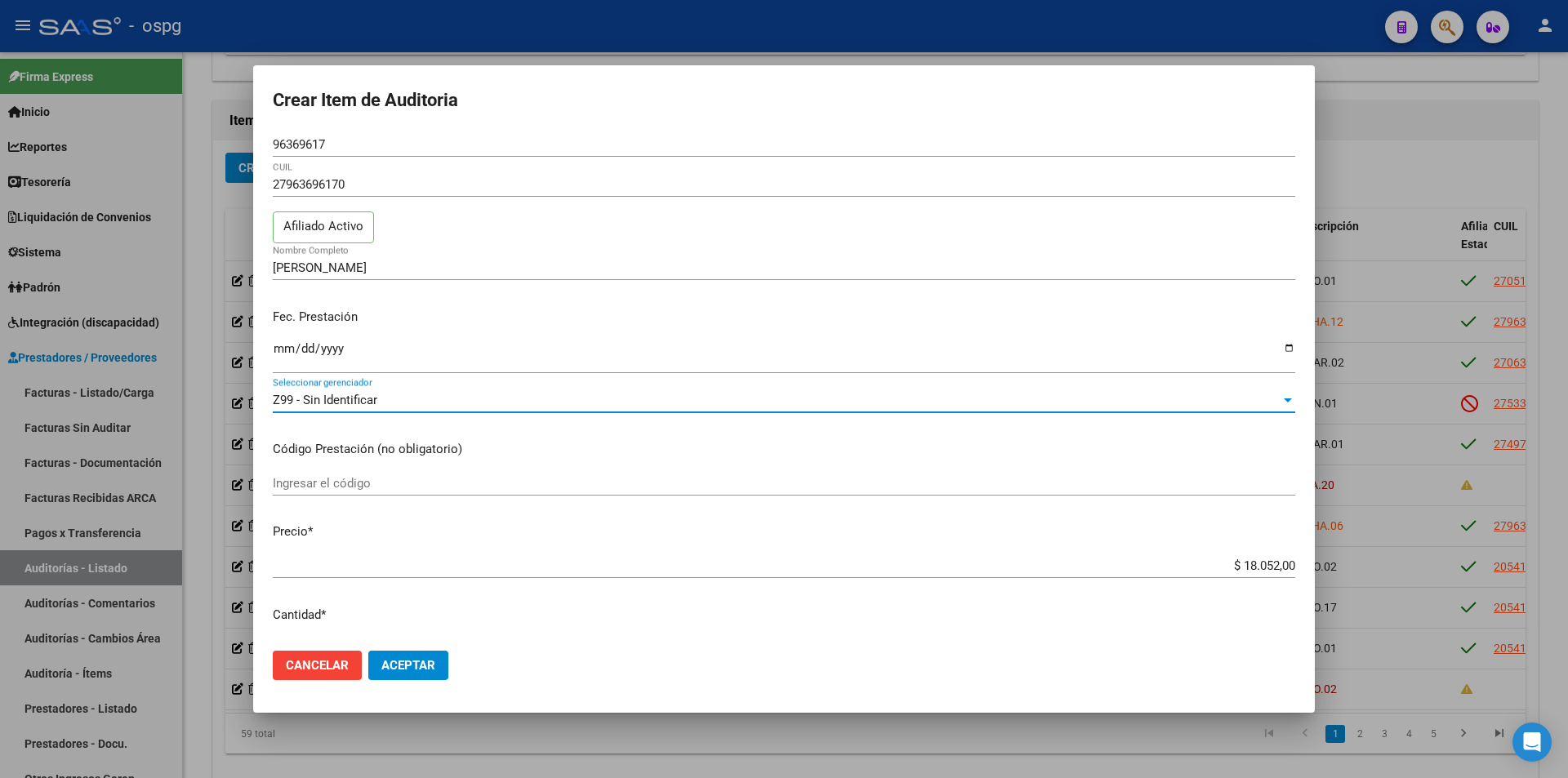
click at [391, 398] on div "Z99 - Sin Identificar" at bounding box center [776, 400] width 1008 height 15
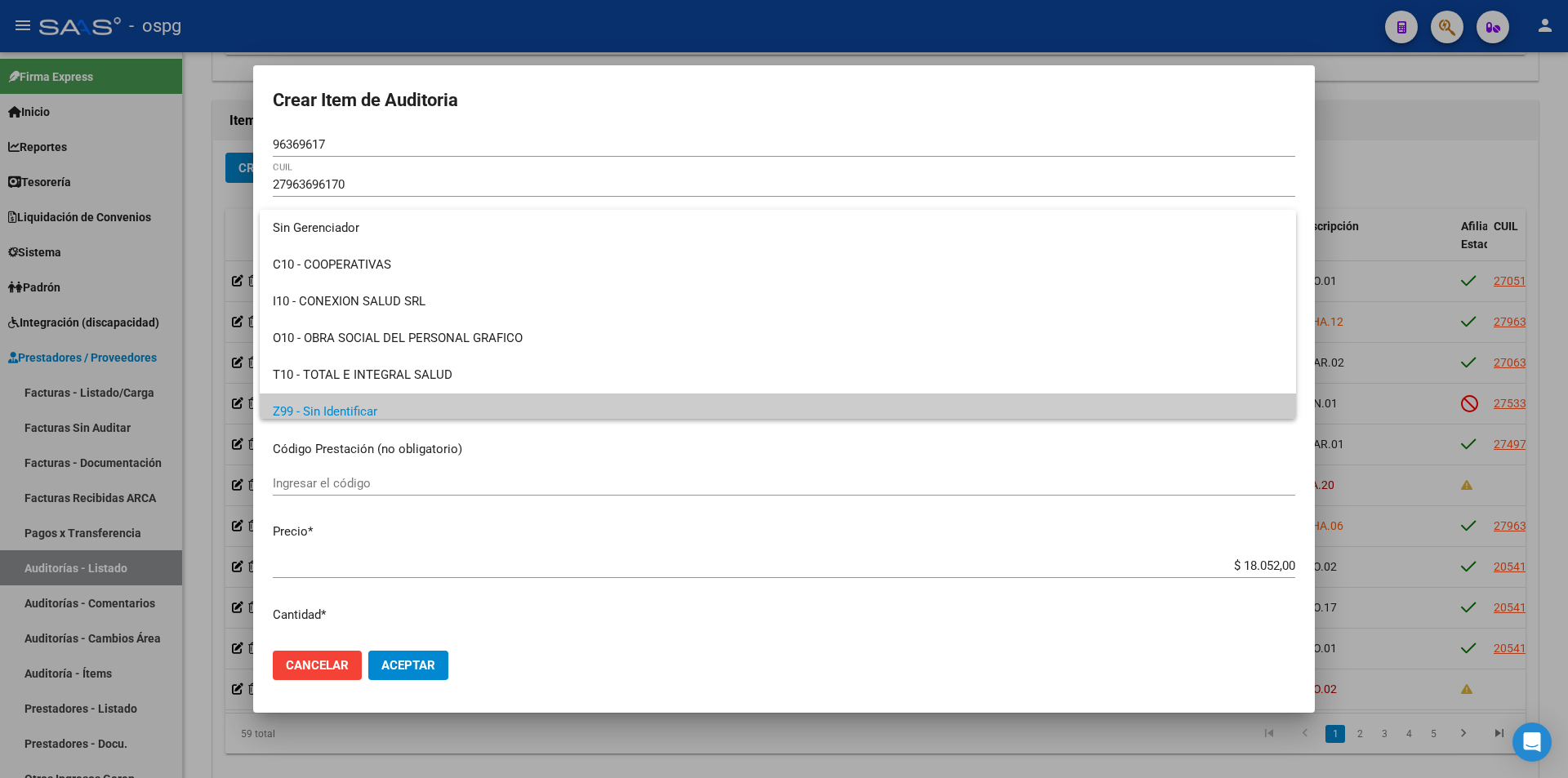
scroll to position [11, 0]
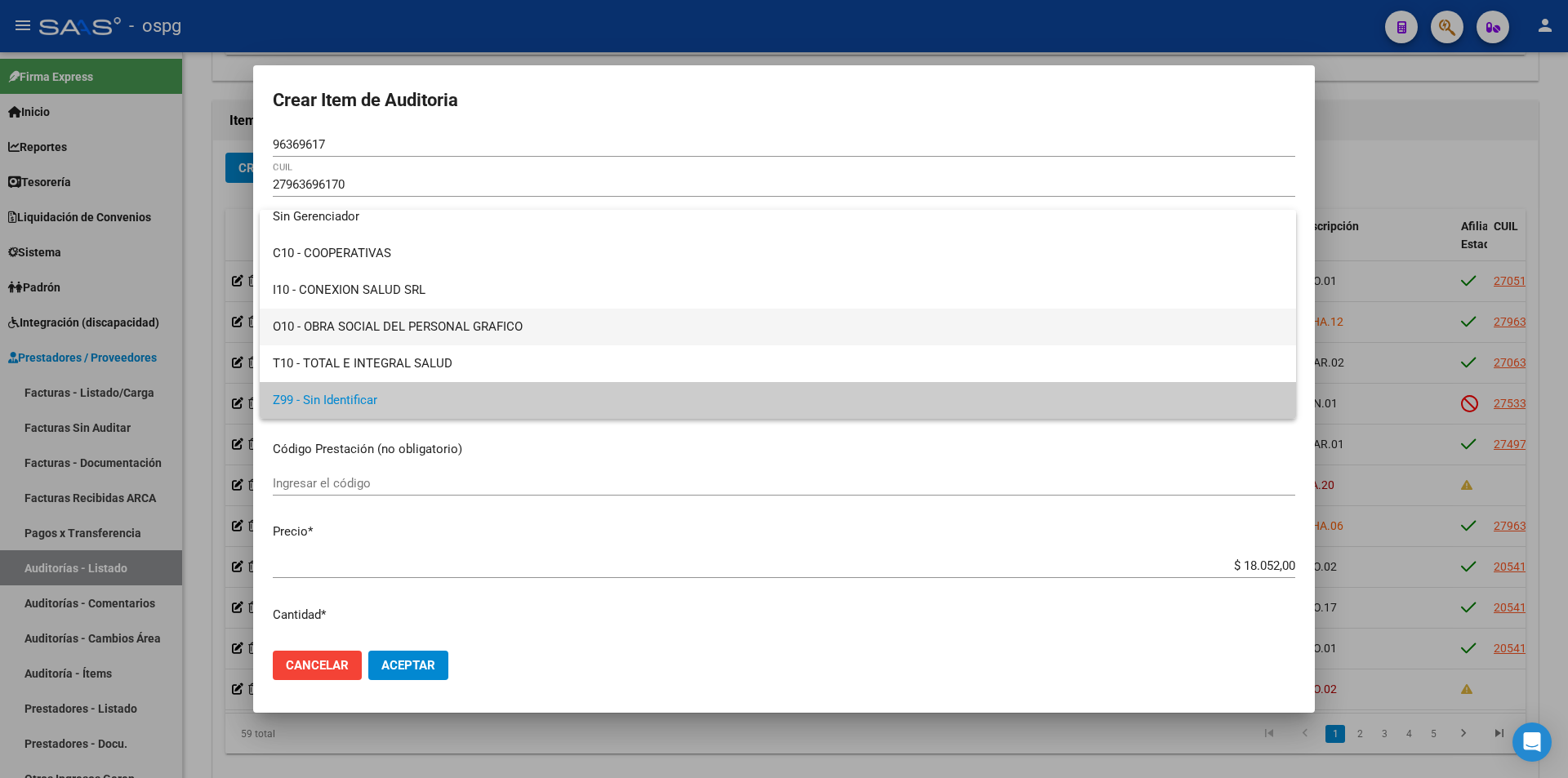
click at [425, 325] on span "O10 - OBRA SOCIAL DEL PERSONAL GRAFICO" at bounding box center [777, 326] width 1010 height 37
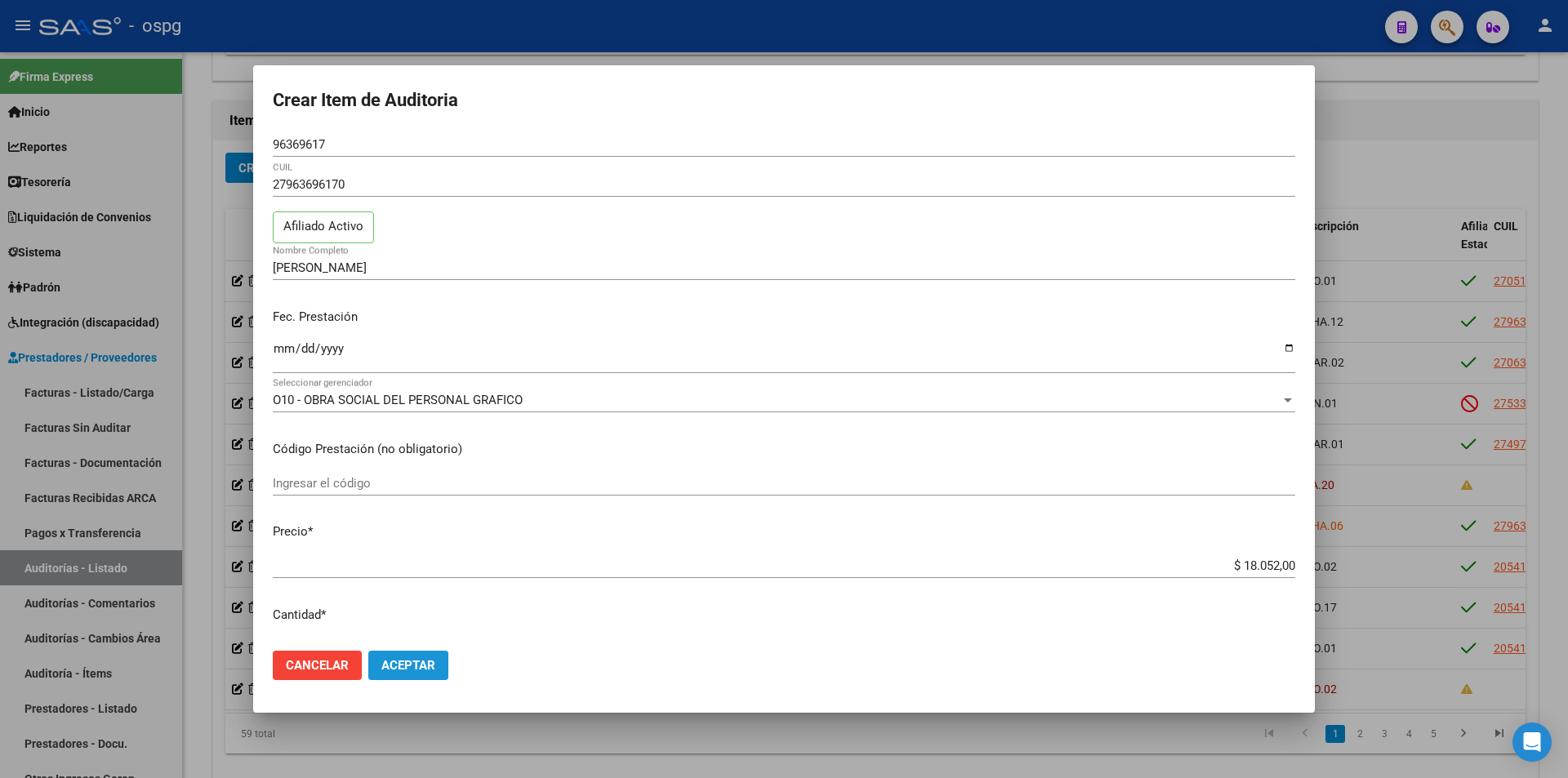
click at [410, 664] on span "Aceptar" at bounding box center [408, 665] width 54 height 15
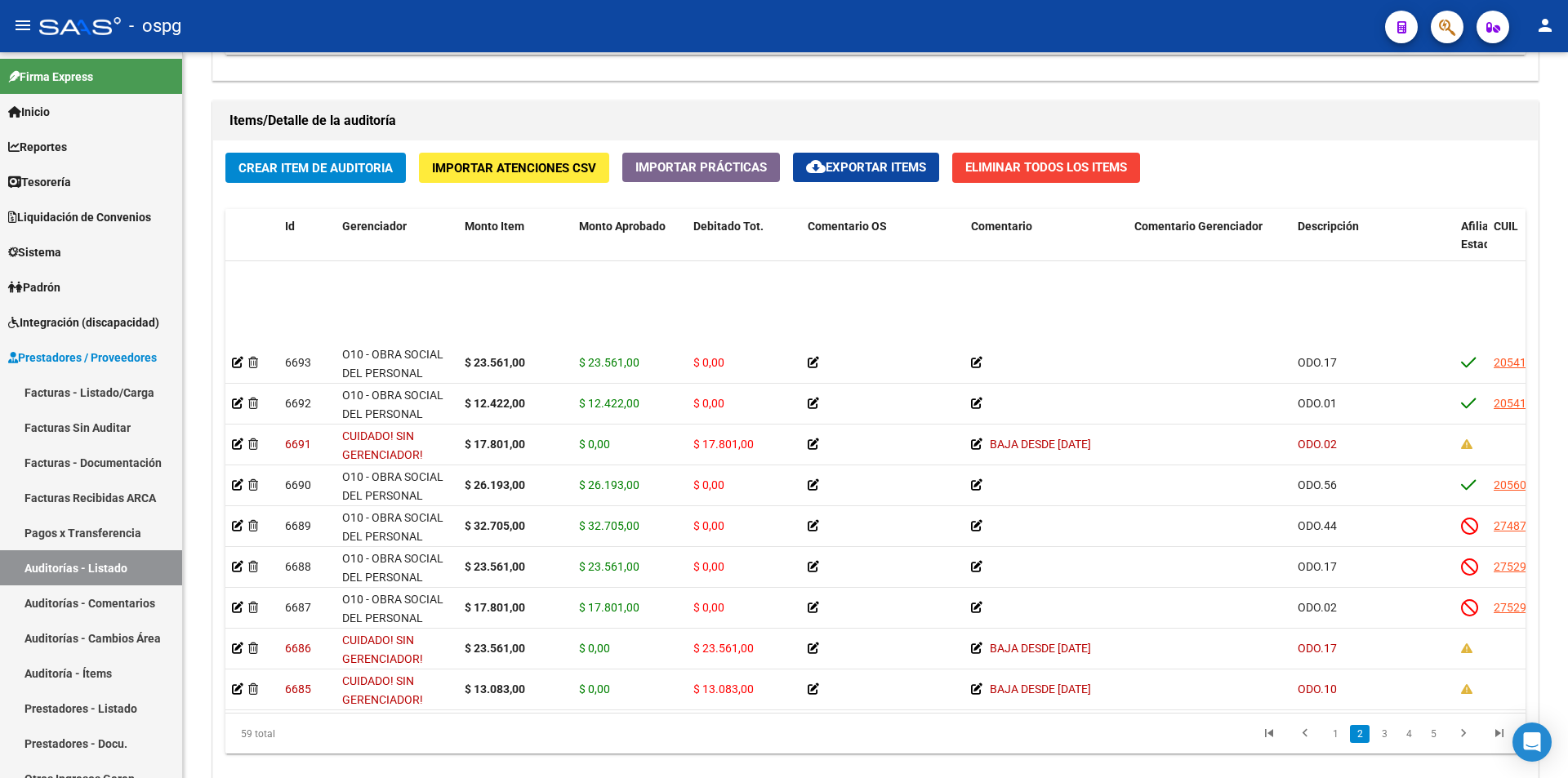
scroll to position [408, 0]
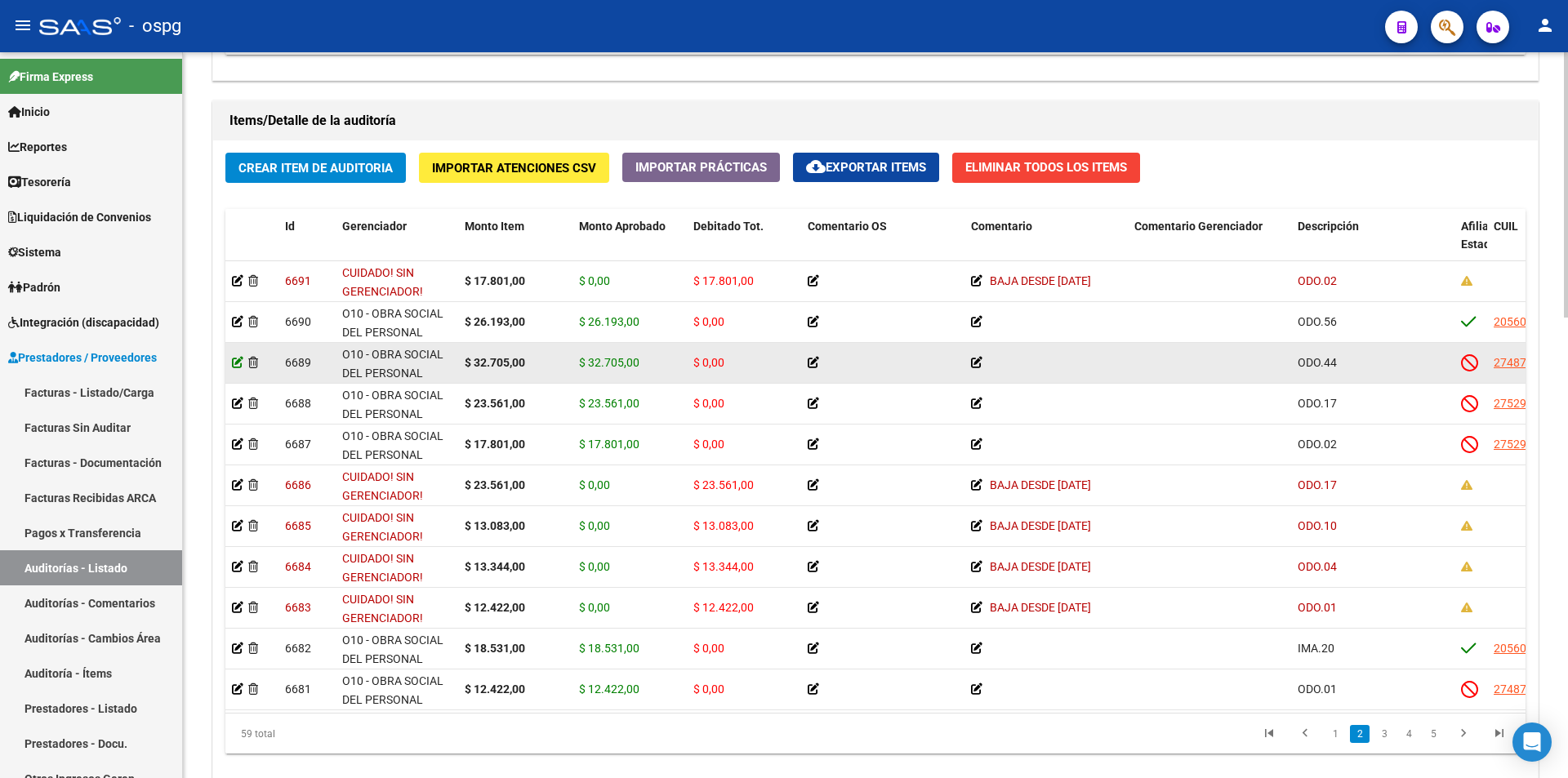
click at [238, 363] on icon at bounding box center [237, 362] width 11 height 11
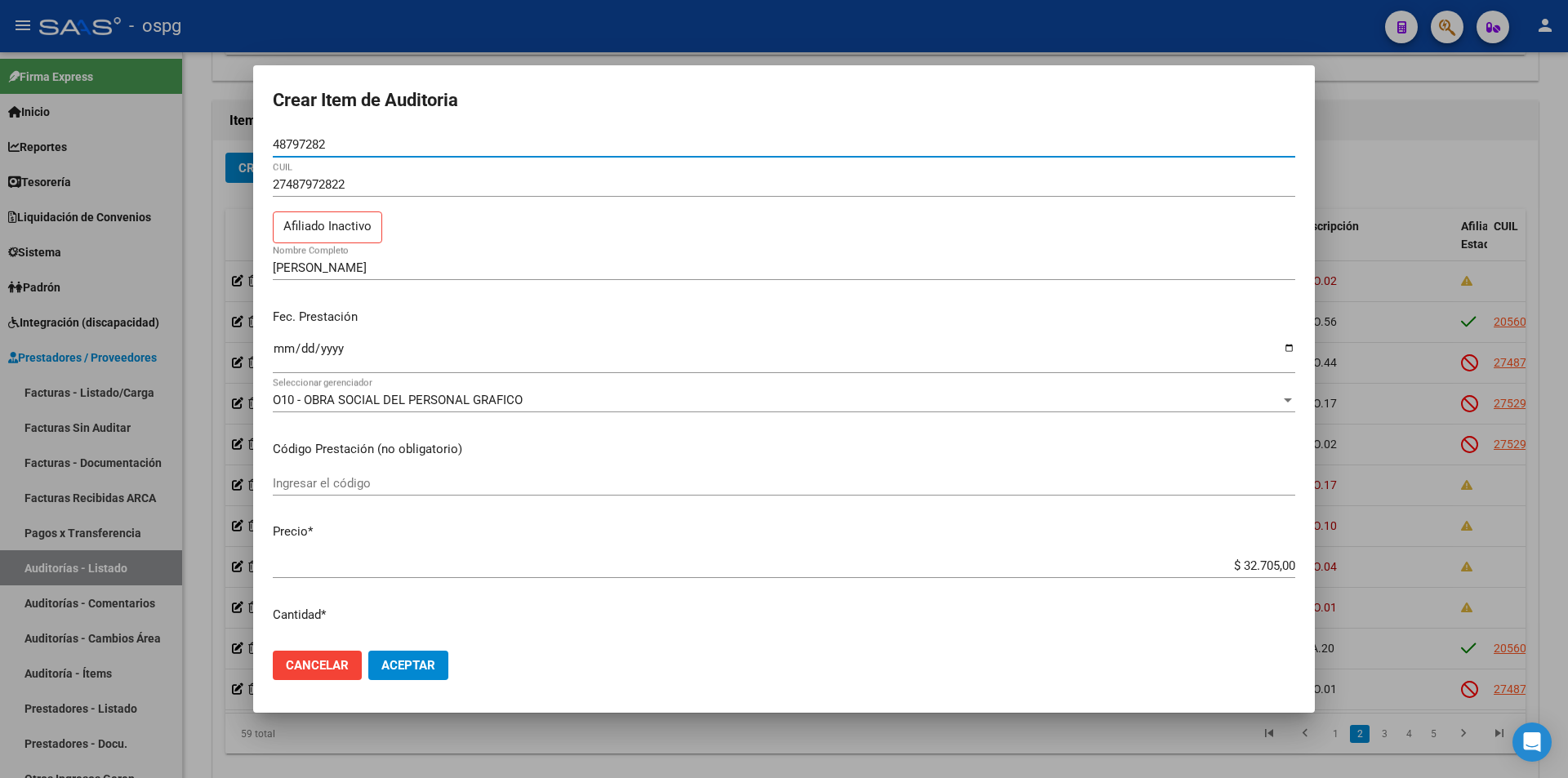
drag, startPoint x: 282, startPoint y: 141, endPoint x: 268, endPoint y: 141, distance: 14.0
click at [268, 141] on mat-dialog-content "48797282 Nro Documento 27487972822 CUIL Afiliado Inactivo [PERSON_NAME] Nombre …" at bounding box center [784, 385] width 1062 height 505
paste input "48797282"
type input "48797282"
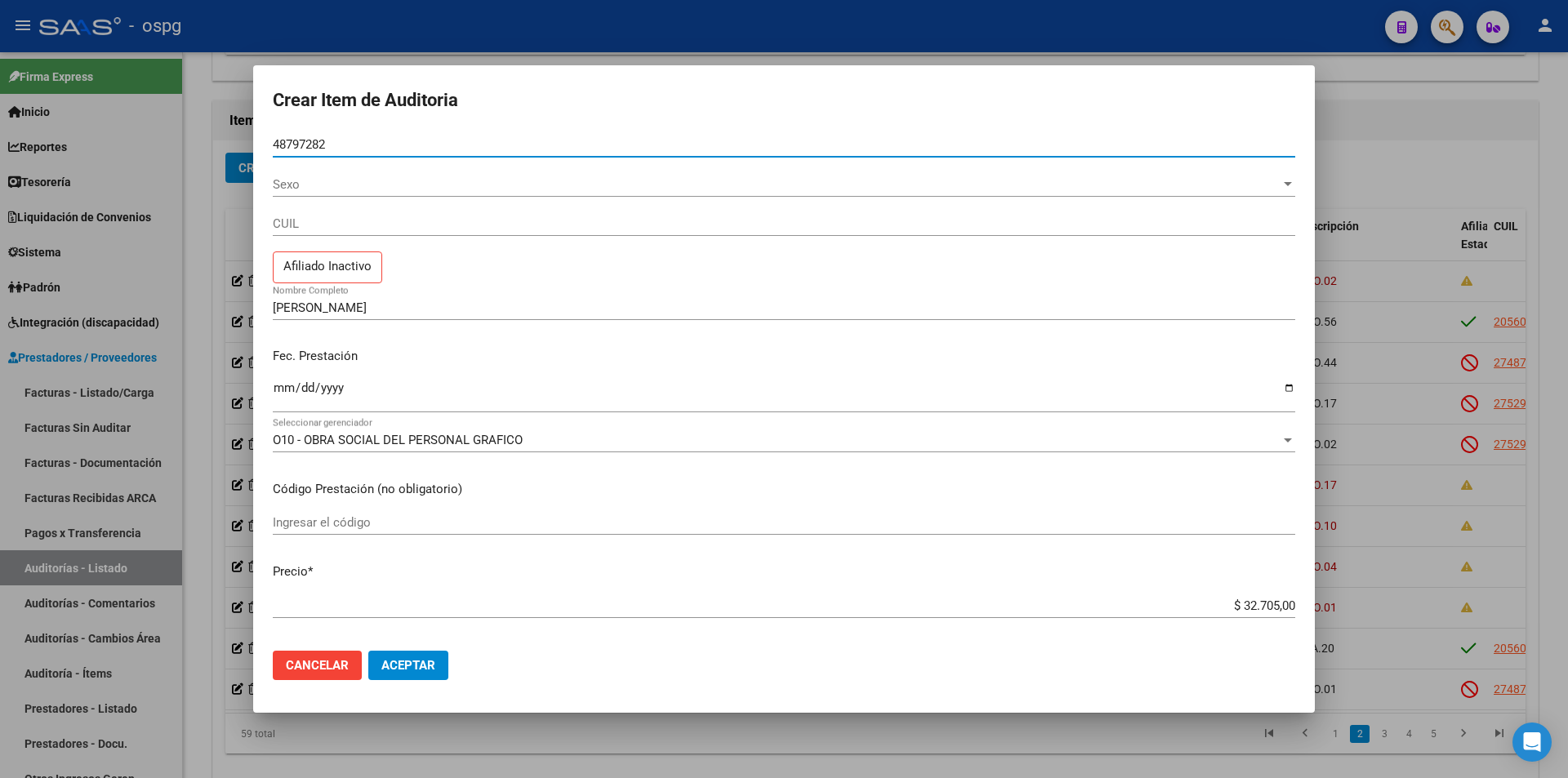
click at [290, 181] on span "Sexo" at bounding box center [776, 184] width 1008 height 15
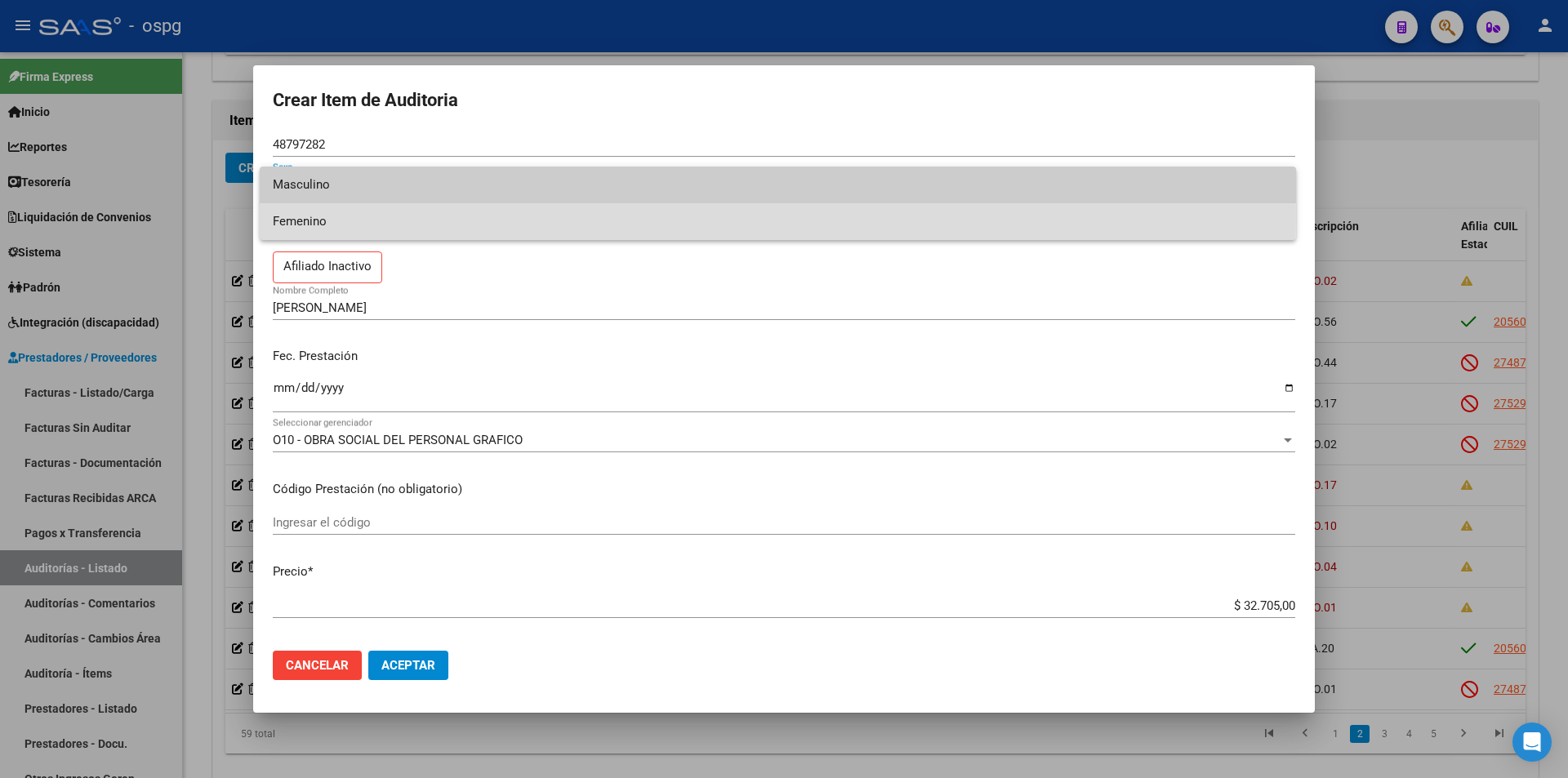
click at [298, 216] on span "Femenino" at bounding box center [777, 221] width 1010 height 37
type input "27487972822"
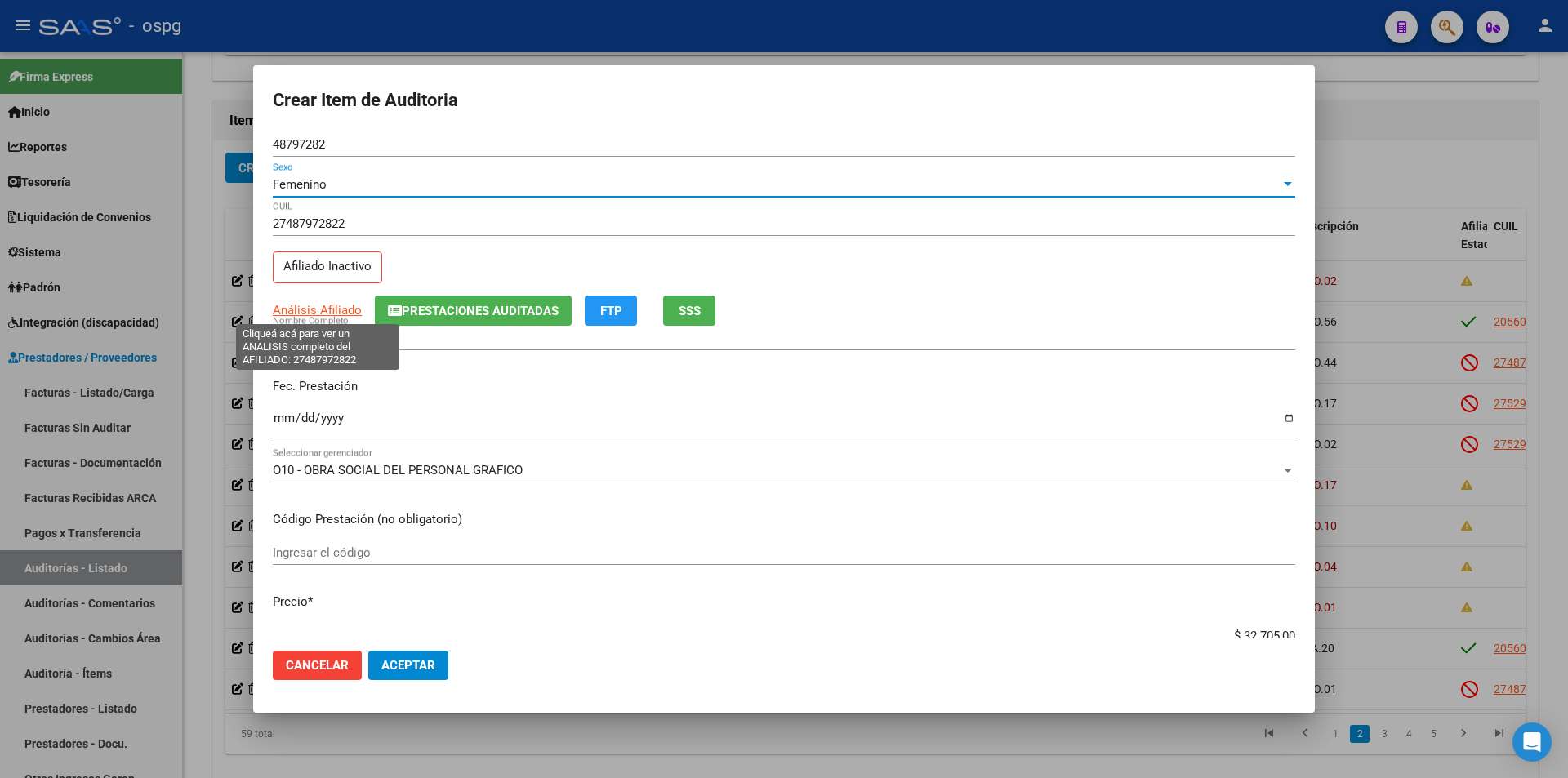
click at [315, 306] on span "Análisis Afiliado" at bounding box center [317, 310] width 89 height 15
type textarea "27487972822"
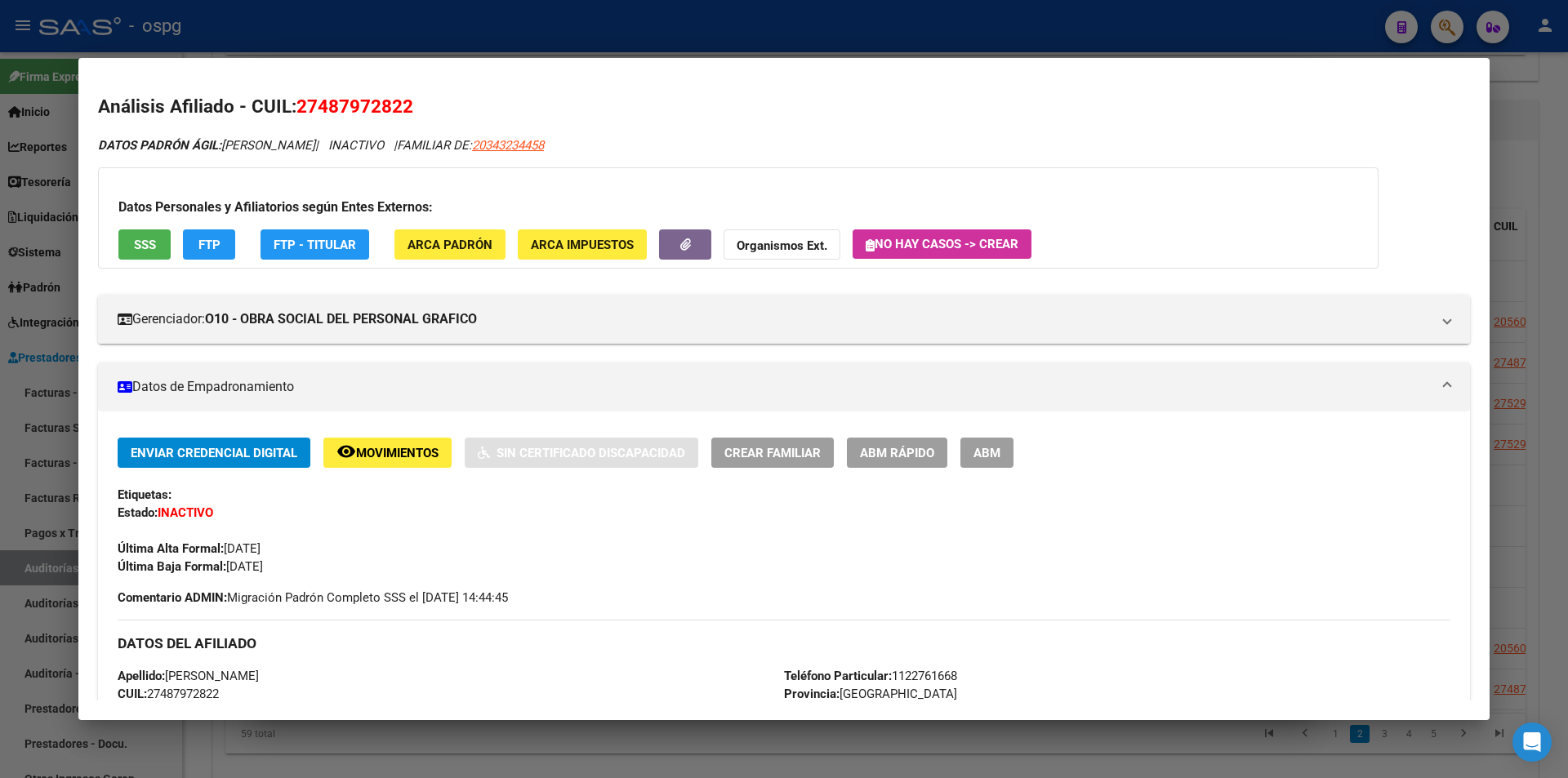
click at [144, 241] on span "SSS" at bounding box center [144, 246] width 22 height 15
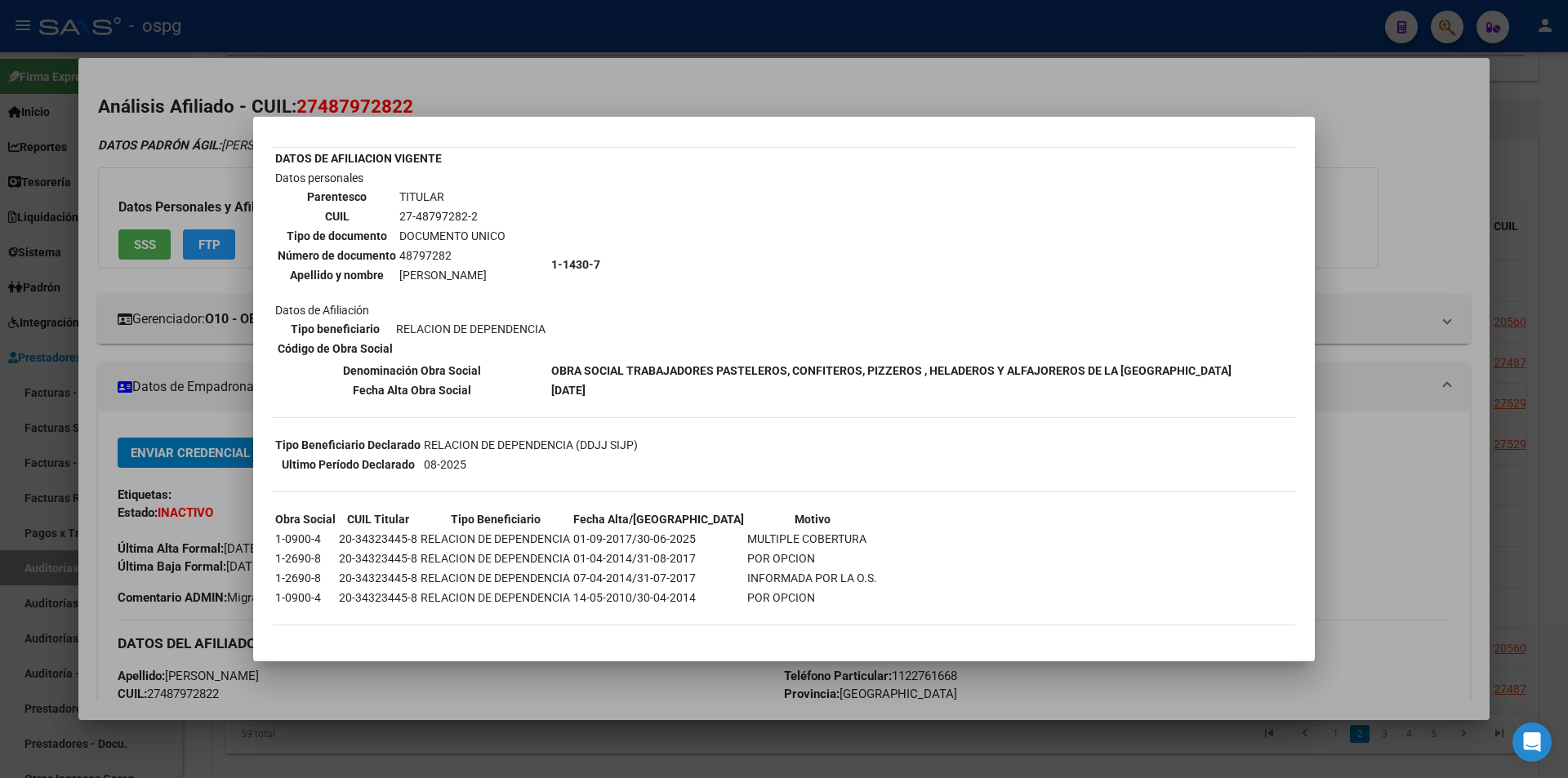
scroll to position [130, 0]
click at [1375, 439] on div at bounding box center [784, 389] width 1568 height 778
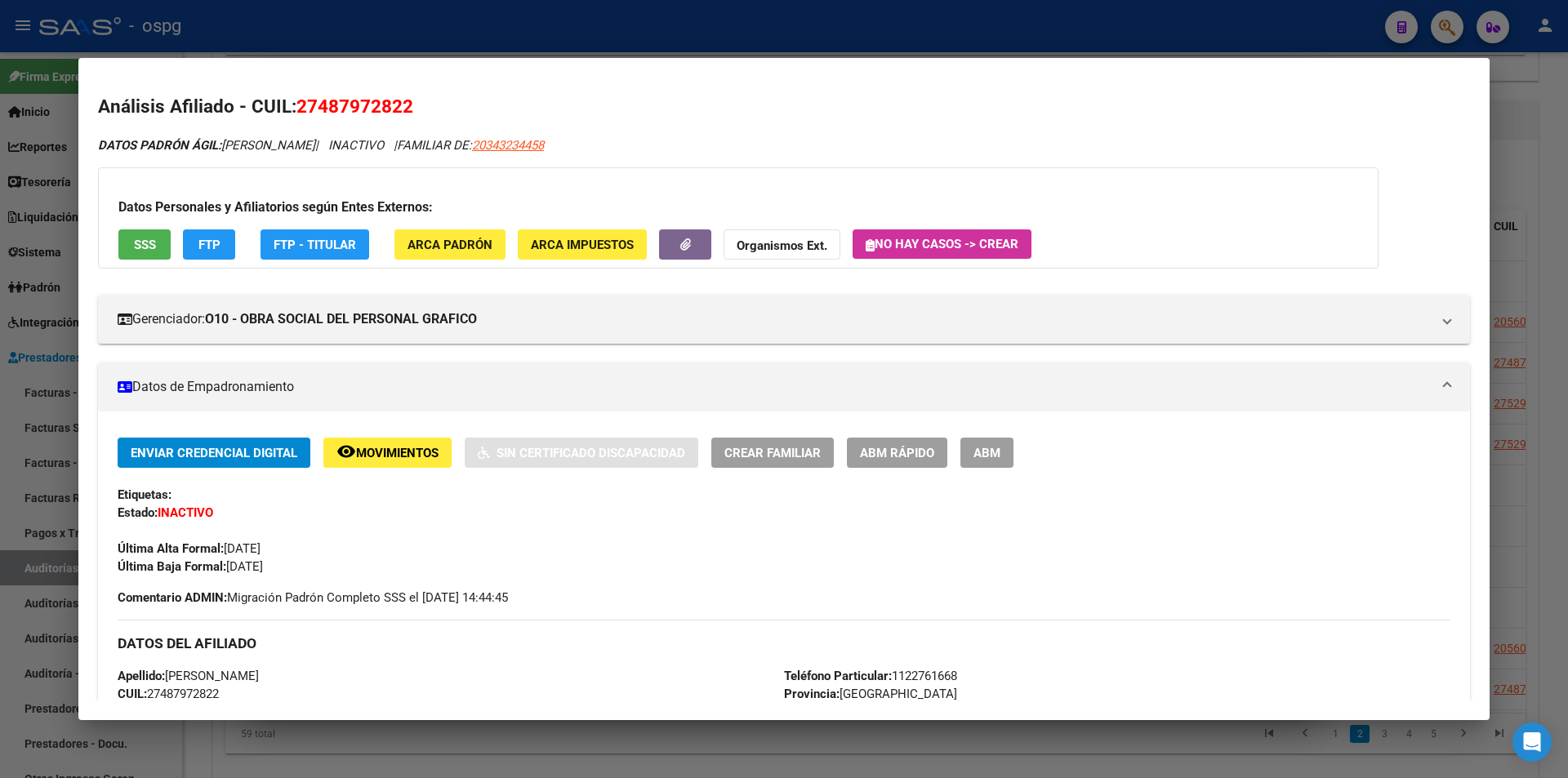
click at [552, 44] on div at bounding box center [784, 389] width 1568 height 778
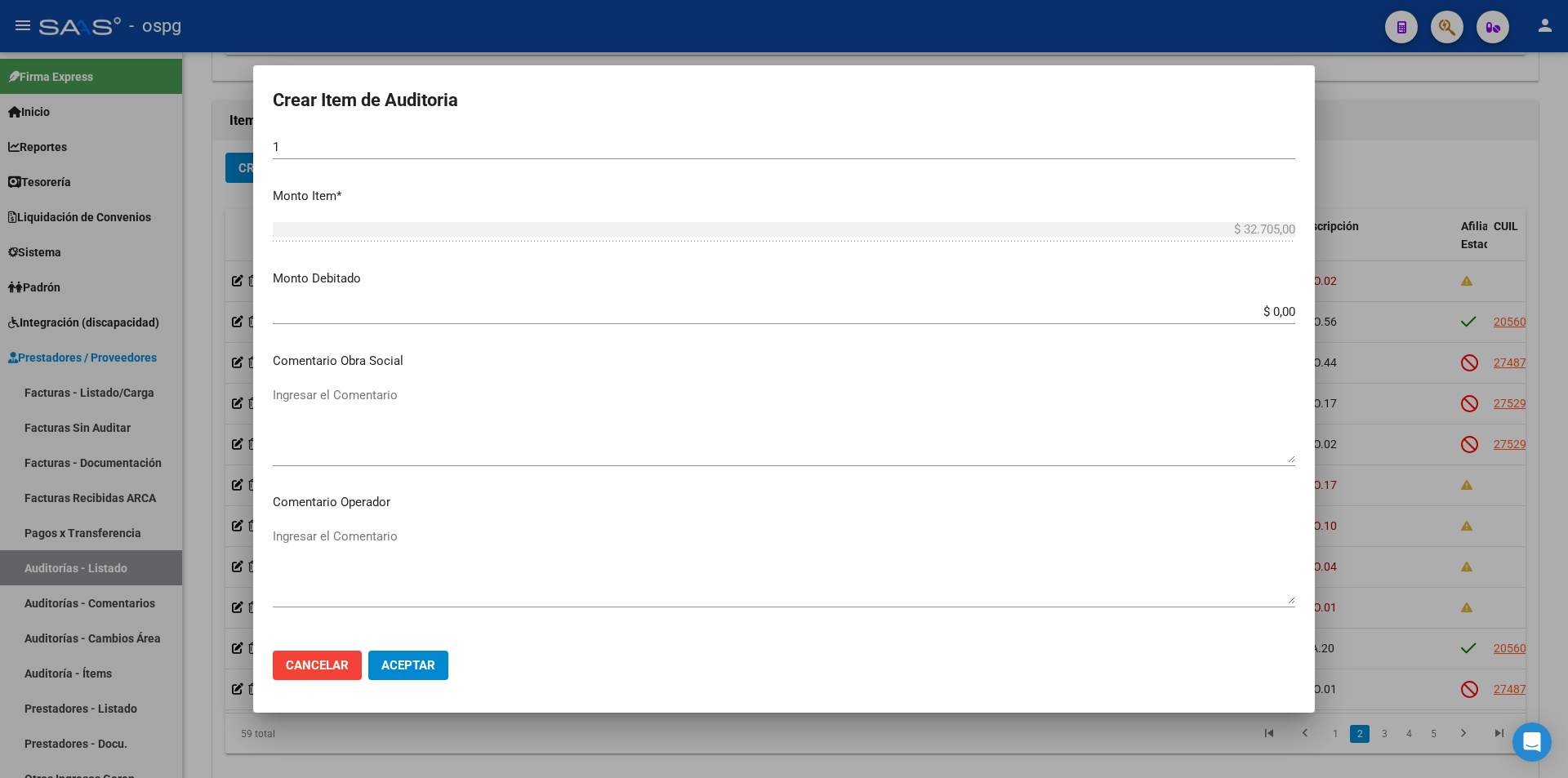
scroll to position [817, 0]
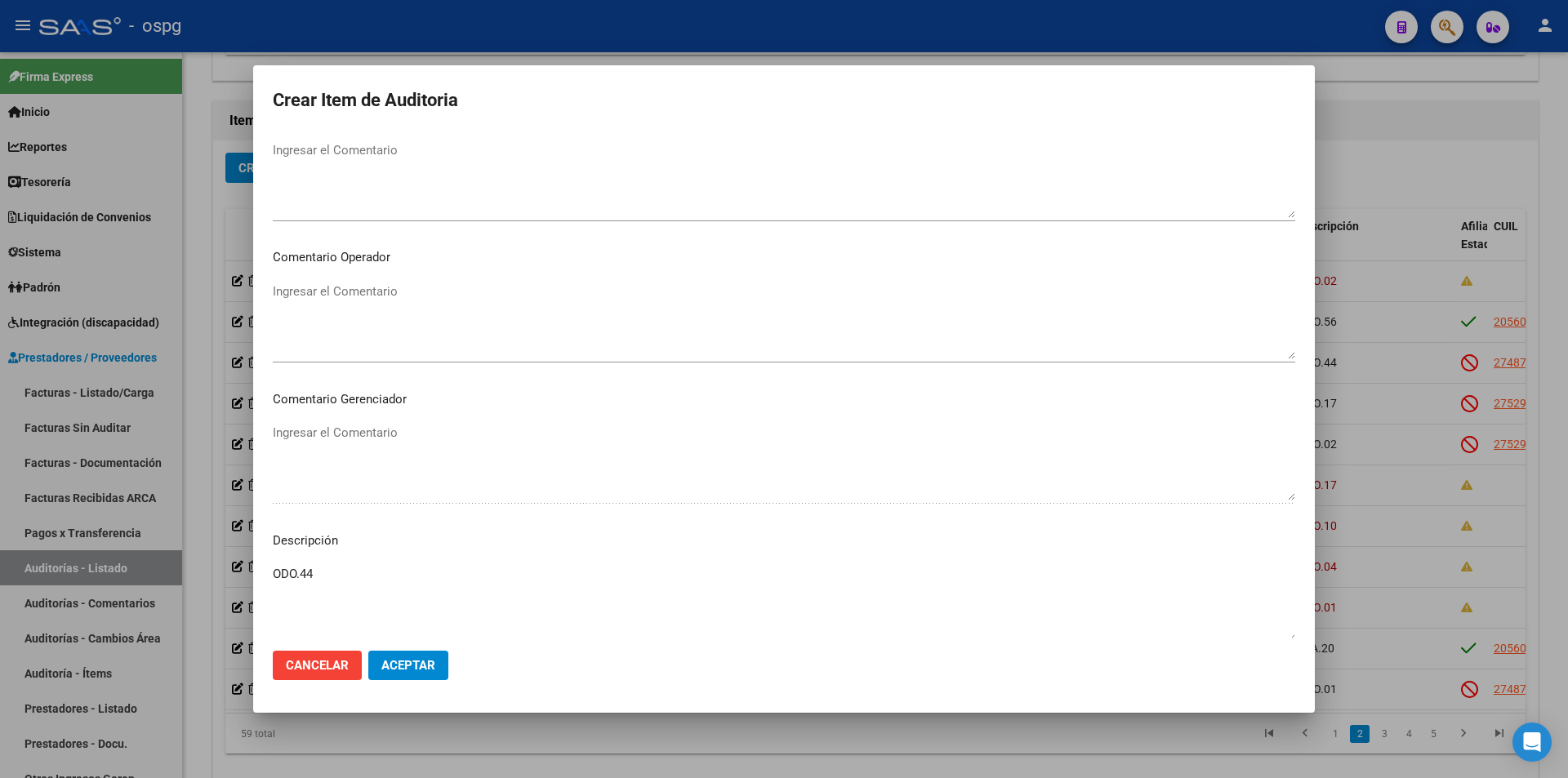
click at [325, 578] on textarea "ODO.44" at bounding box center [784, 603] width 1022 height 77
type textarea "ODO.44 BAJA DESDE [DATE]"
click at [404, 671] on span "Aceptar" at bounding box center [408, 665] width 54 height 15
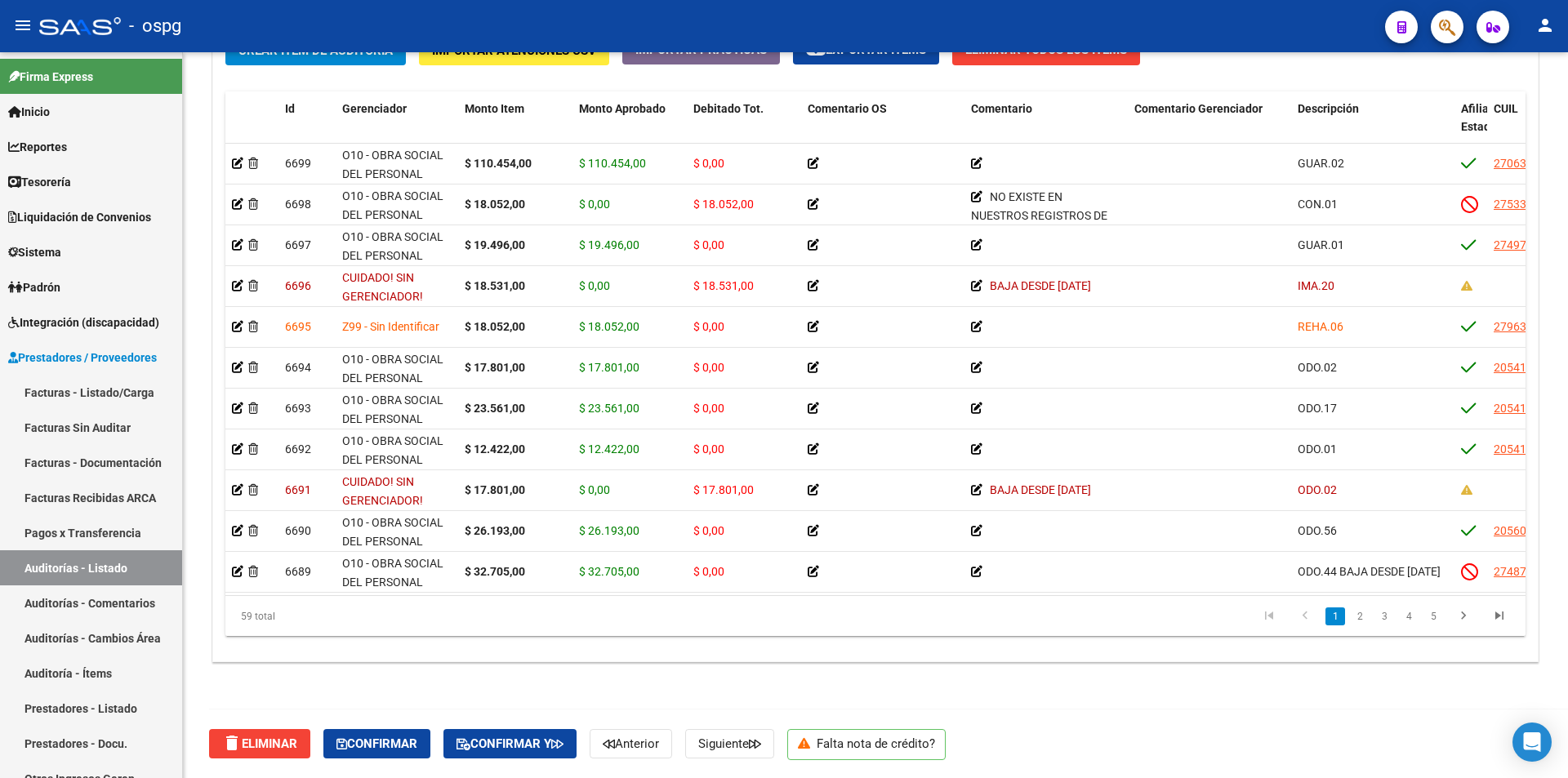
scroll to position [245, 0]
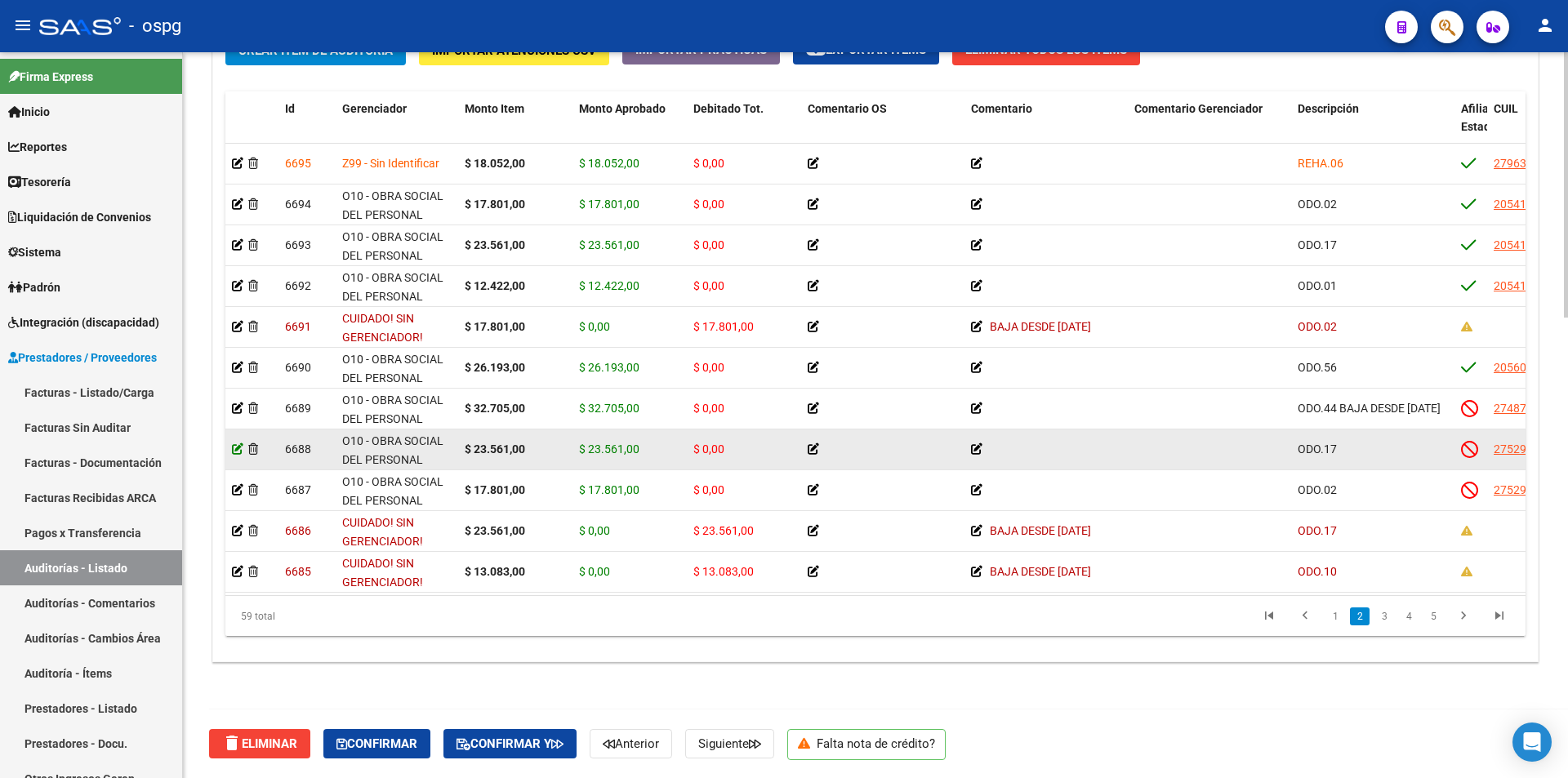
click at [237, 448] on icon at bounding box center [237, 449] width 11 height 11
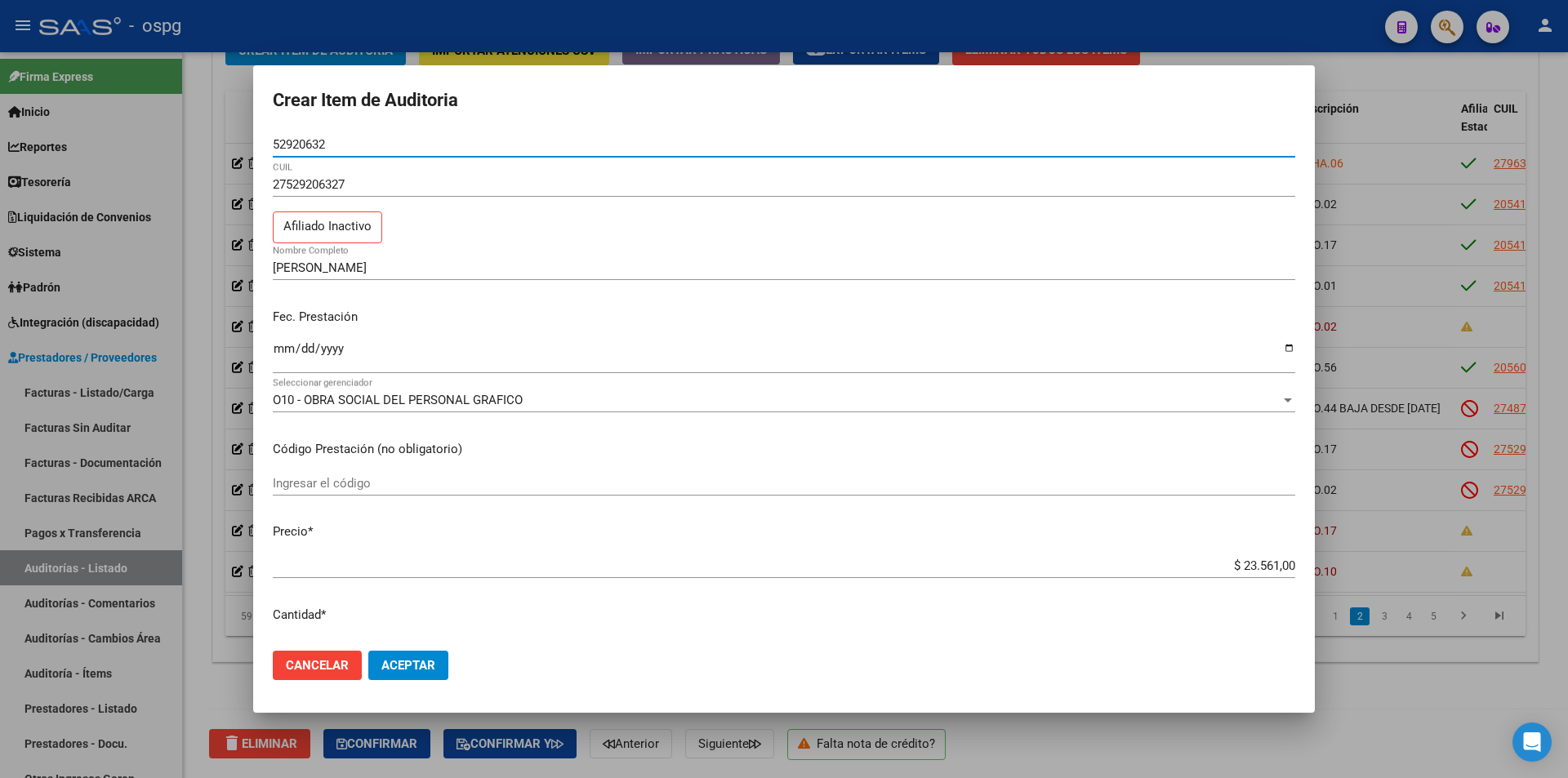
drag, startPoint x: 337, startPoint y: 147, endPoint x: 208, endPoint y: 132, distance: 129.9
click at [207, 134] on div "Crear Item de Auditoria 52920632 Nro Documento 27529206327 CUIL Afiliado Inacti…" at bounding box center [784, 389] width 1568 height 778
paste input "52920632"
type input "52920632"
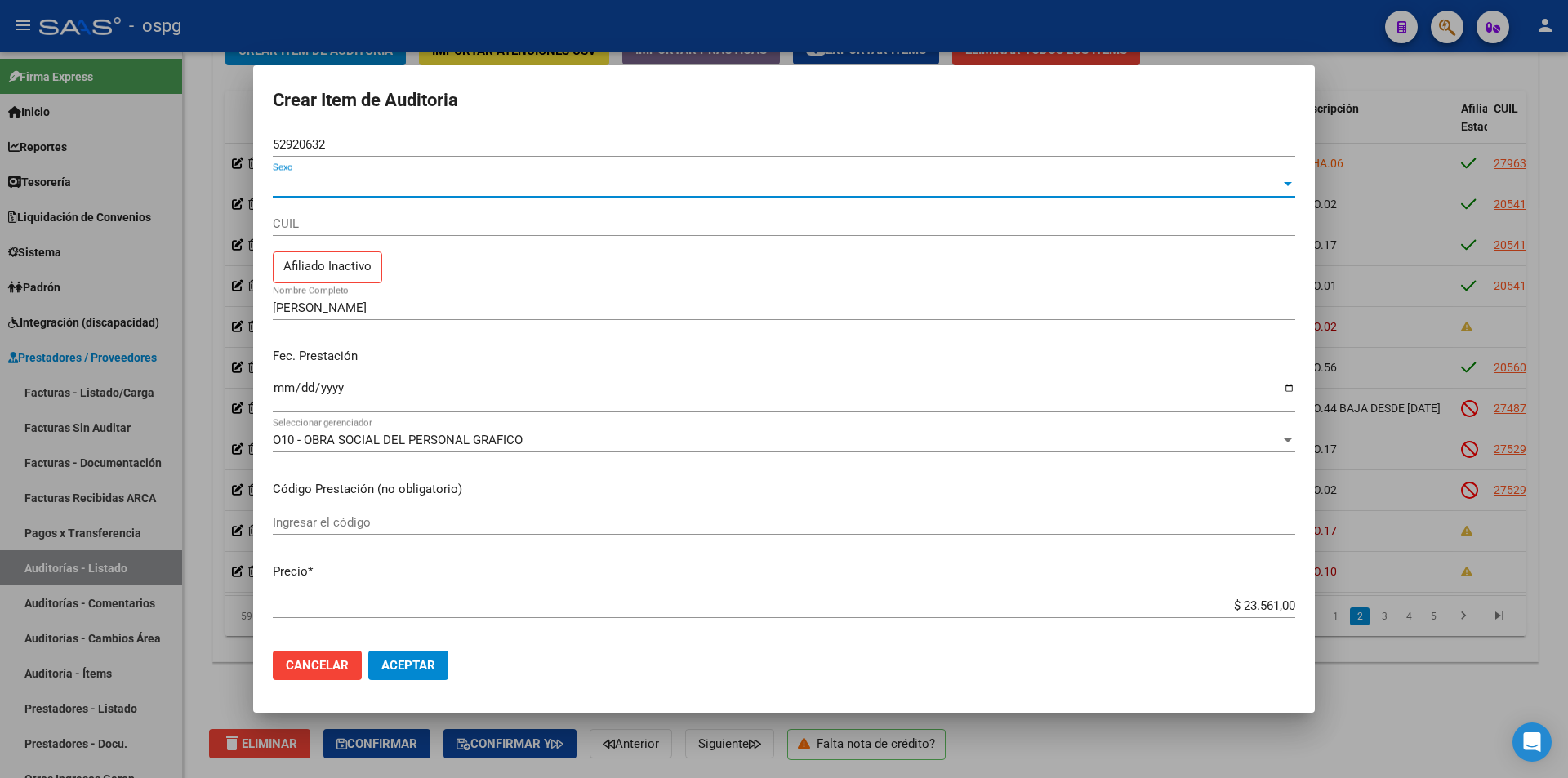
click at [328, 183] on span "Sexo" at bounding box center [776, 184] width 1008 height 15
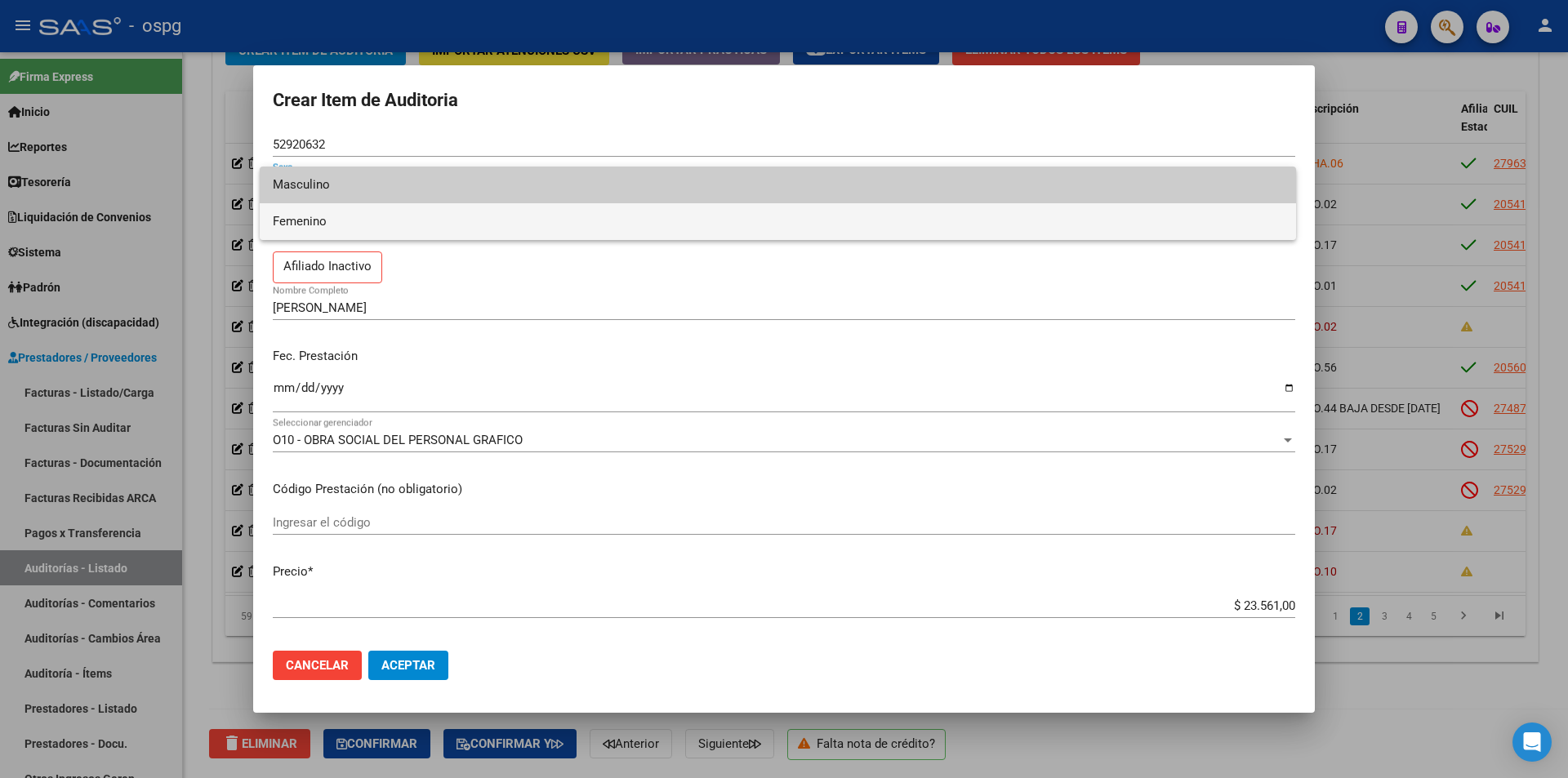
click at [326, 213] on span "Femenino" at bounding box center [777, 221] width 1010 height 37
type input "27529206327"
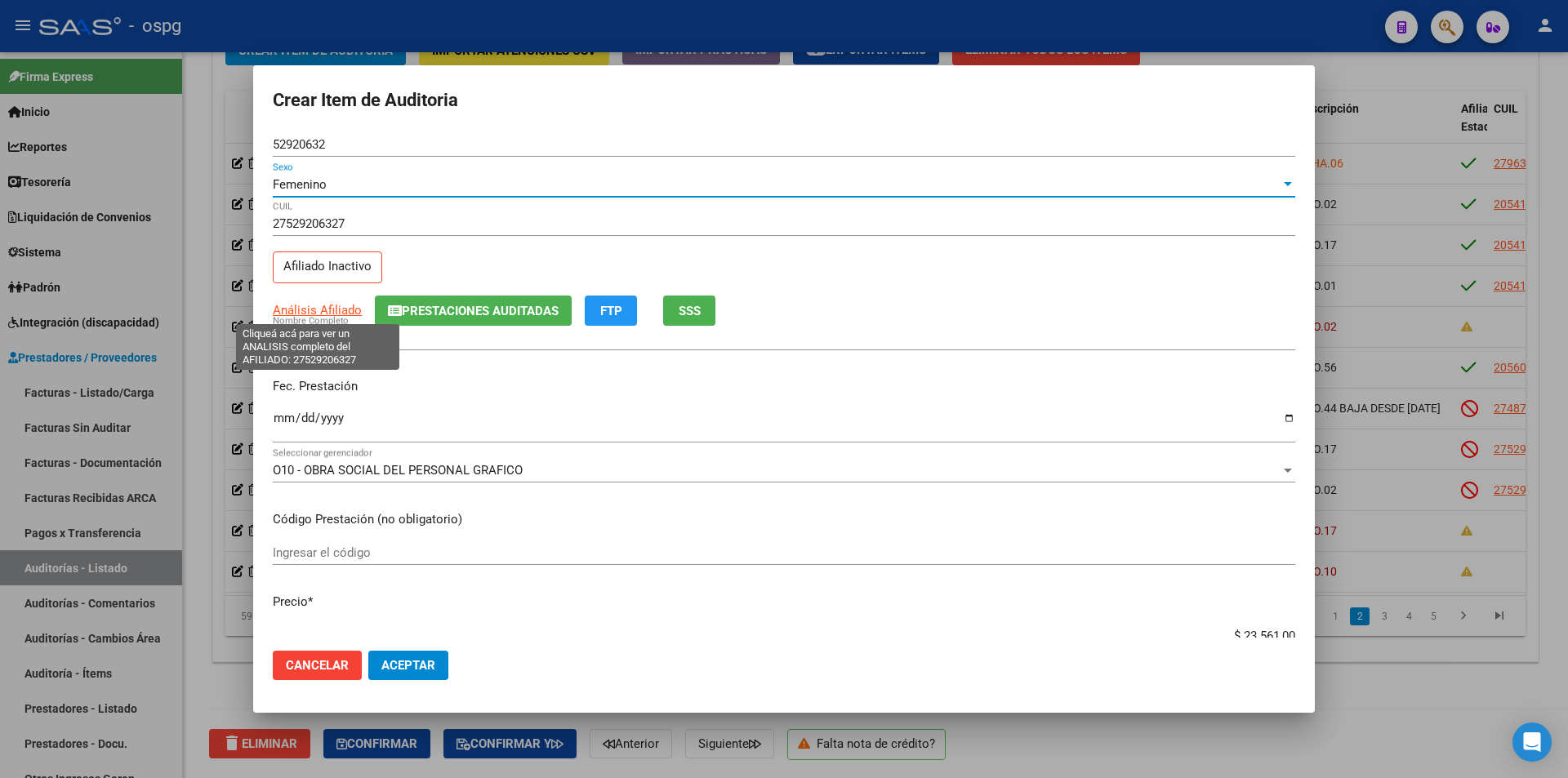
click at [325, 311] on span "Análisis Afiliado" at bounding box center [317, 310] width 89 height 15
type textarea "27529206327"
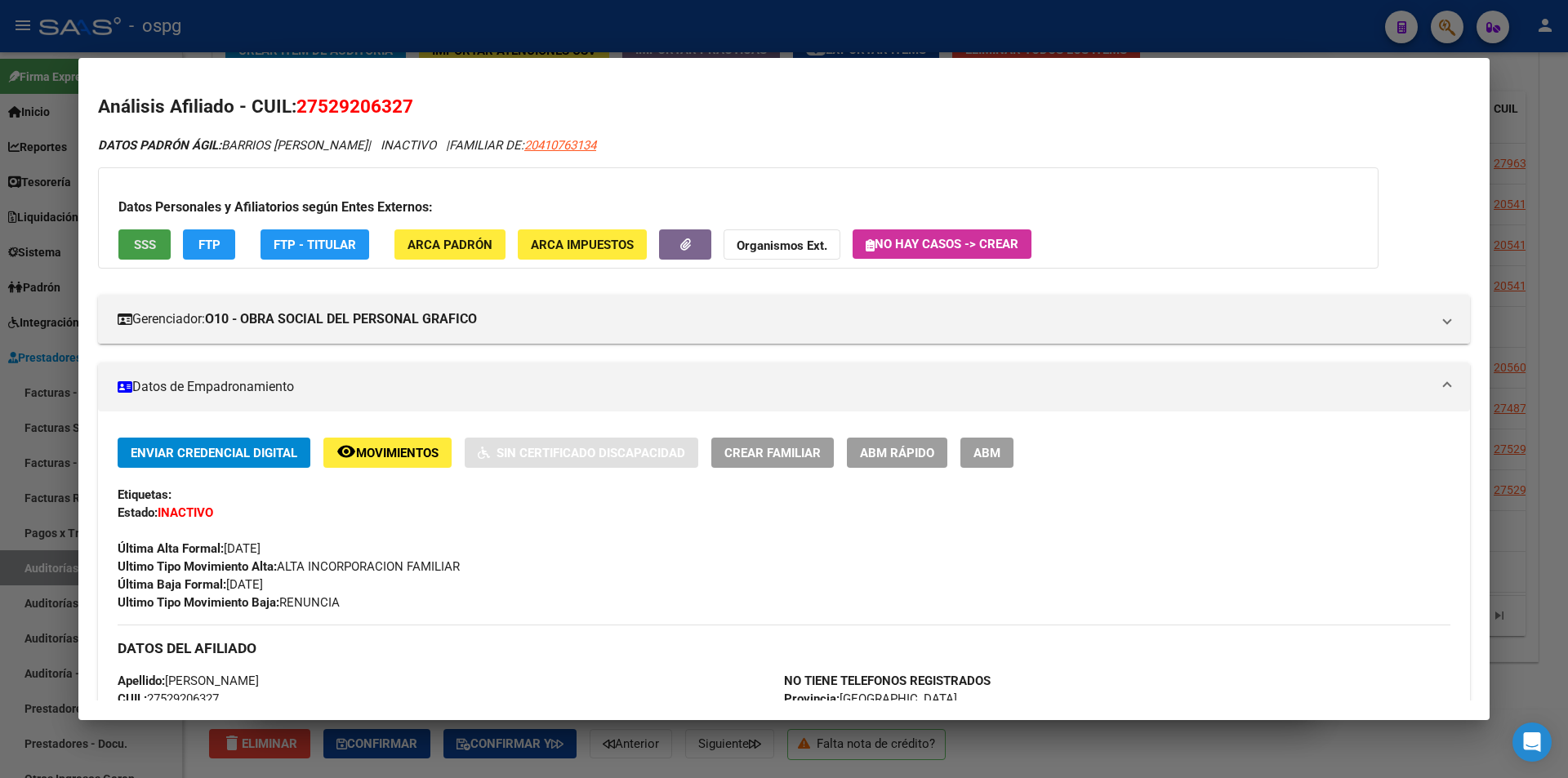
click at [146, 239] on span "SSS" at bounding box center [144, 246] width 22 height 15
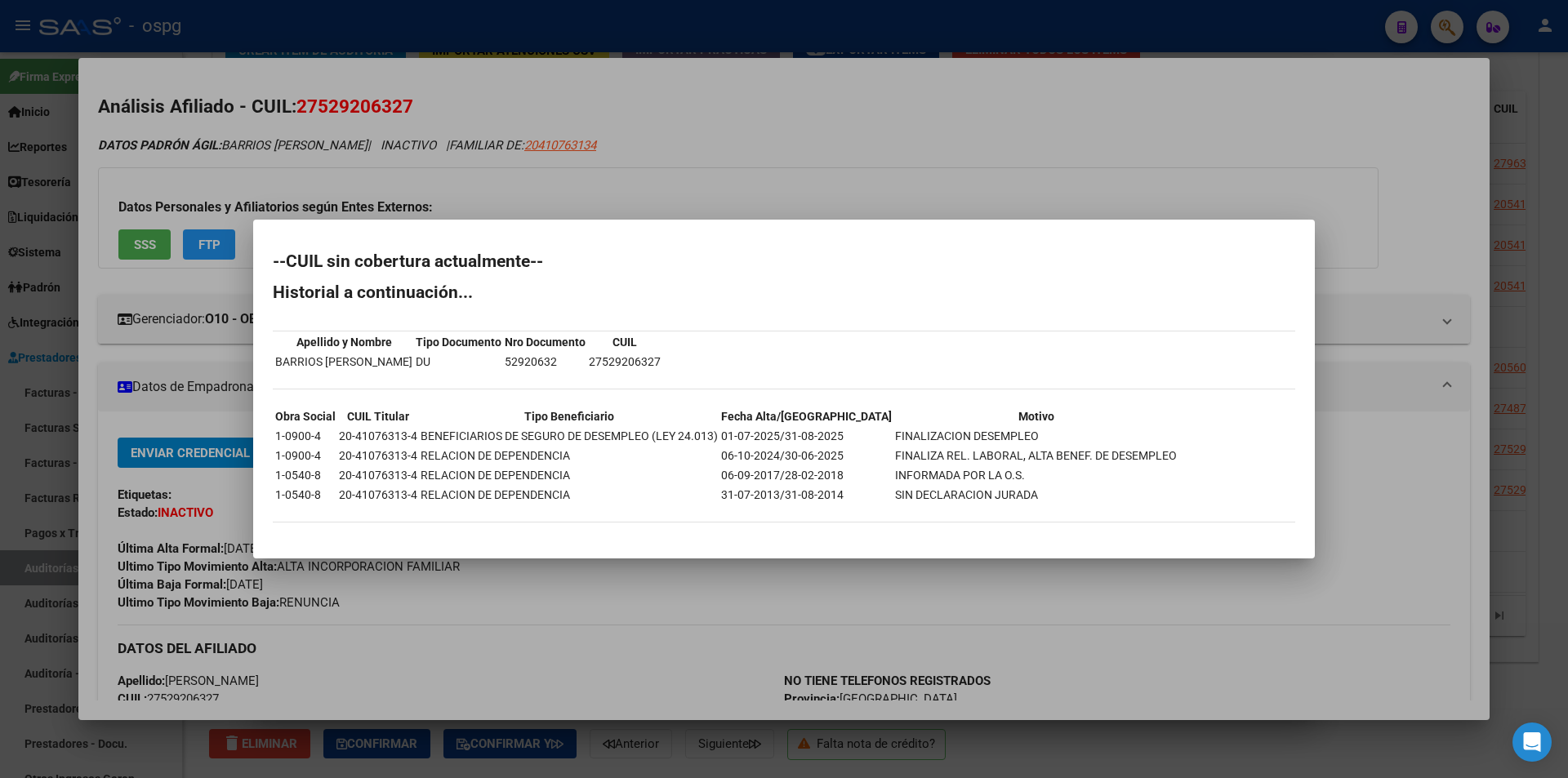
click at [775, 185] on div at bounding box center [784, 389] width 1568 height 778
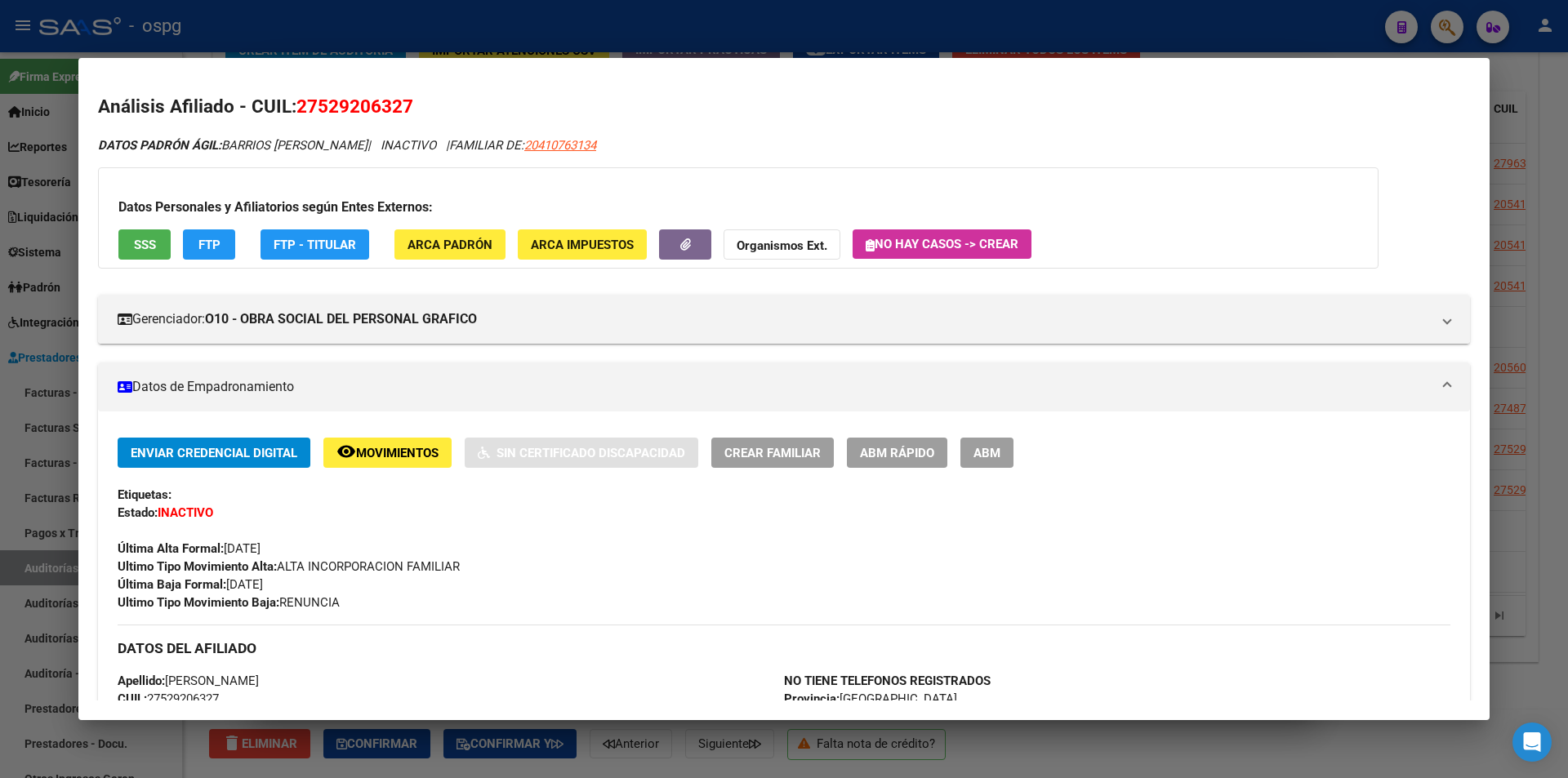
click at [555, 43] on div at bounding box center [784, 389] width 1568 height 778
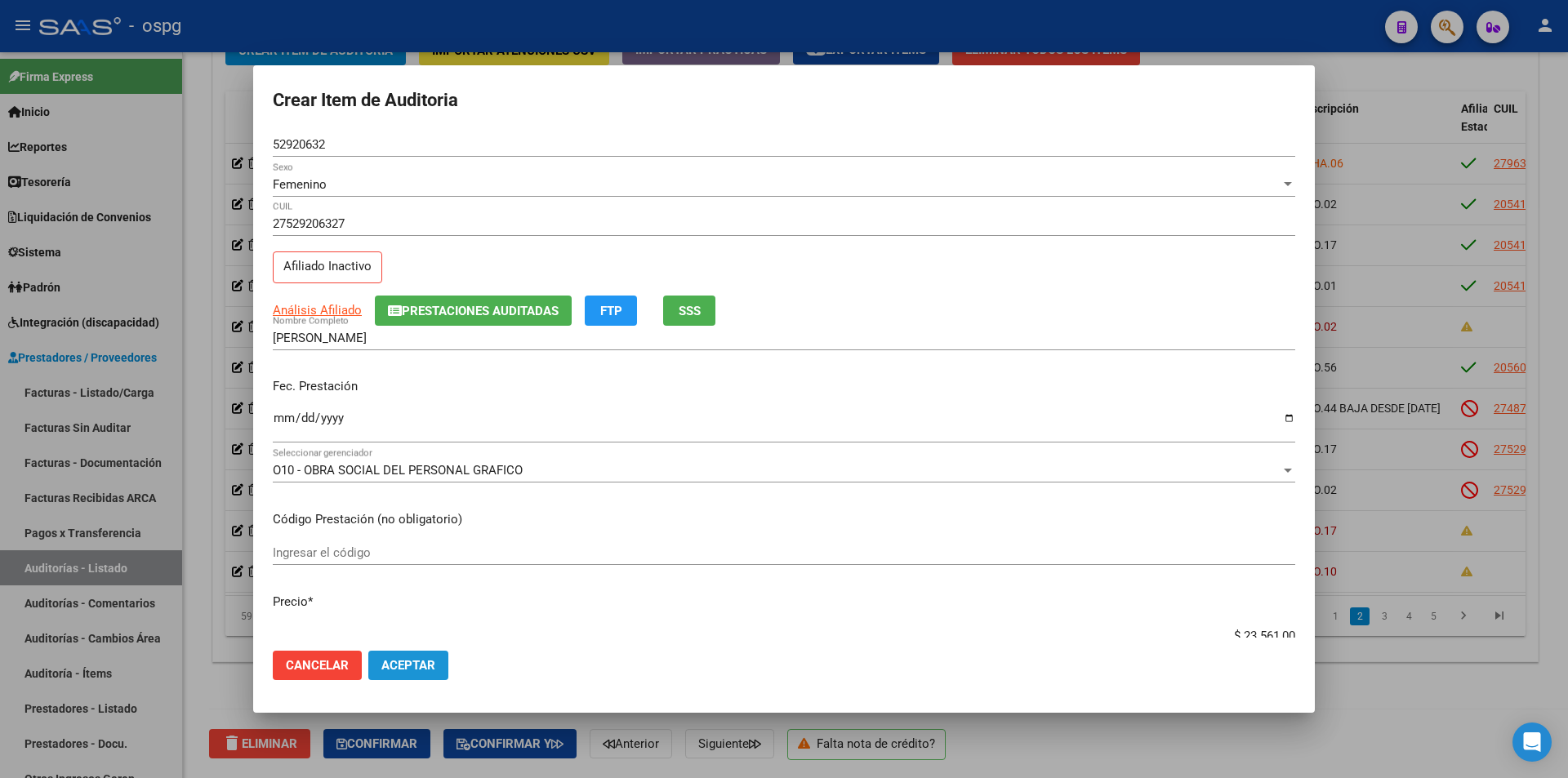
click at [392, 662] on span "Aceptar" at bounding box center [408, 665] width 54 height 15
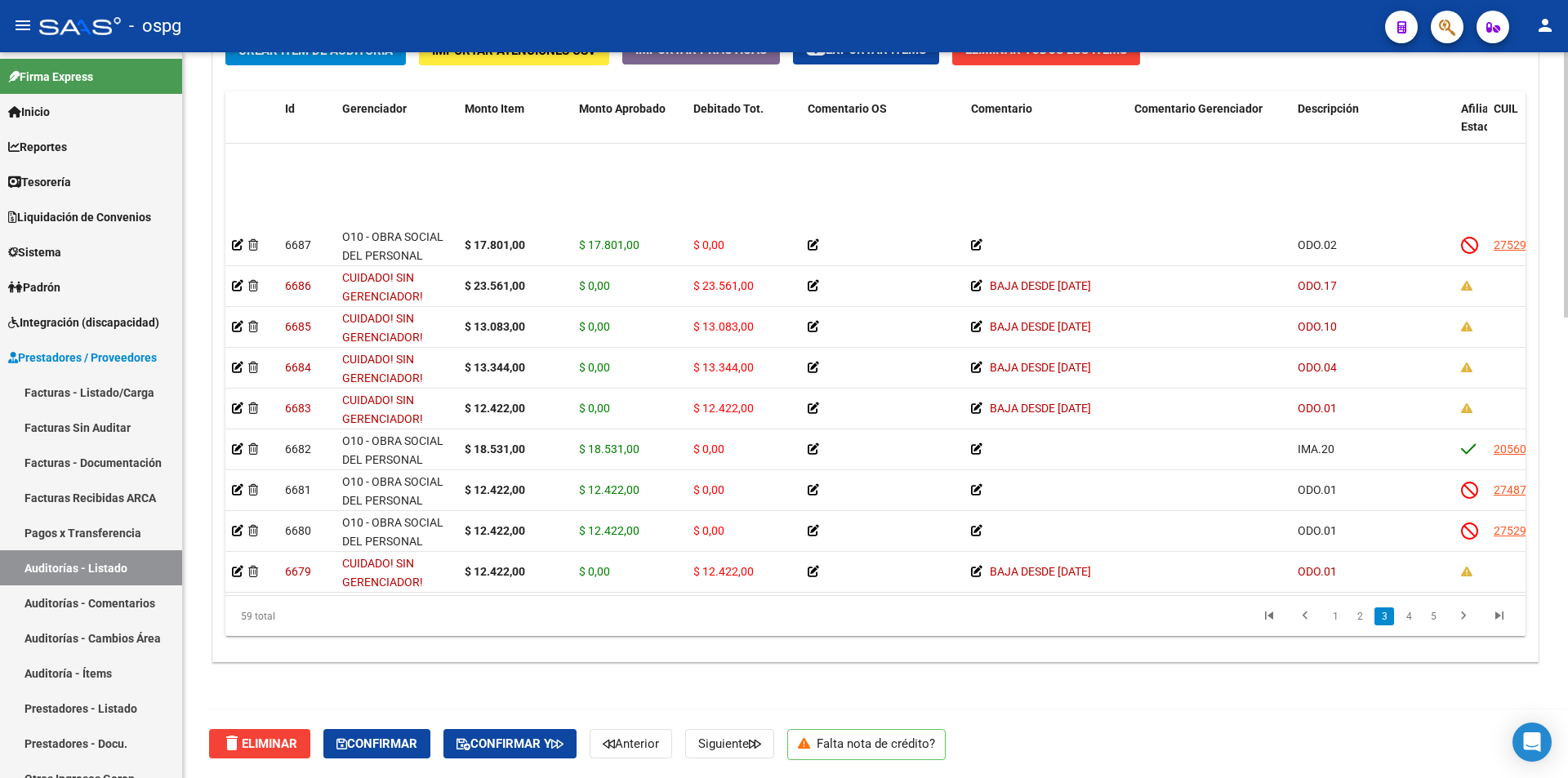
scroll to position [571, 0]
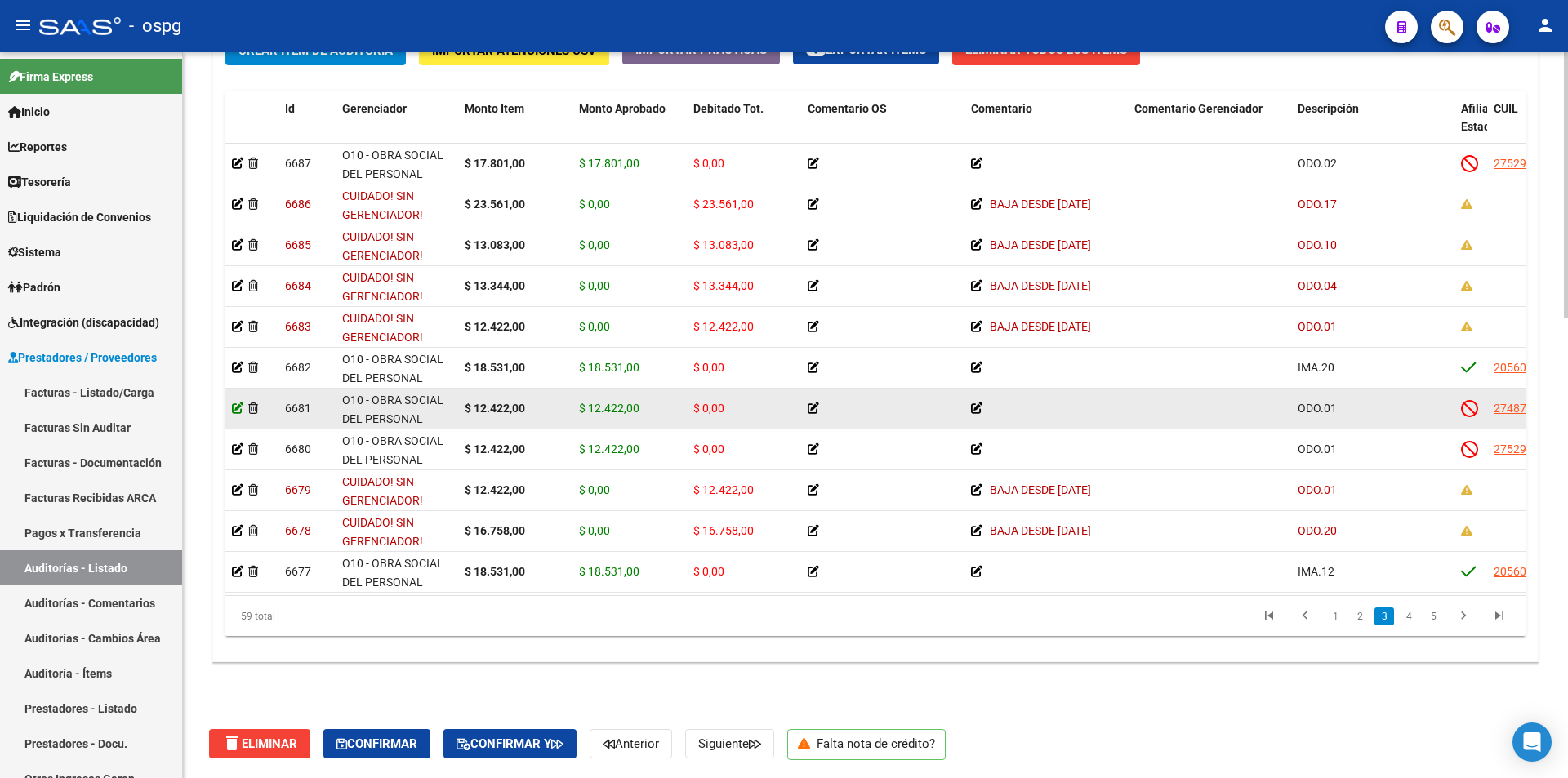
click at [232, 409] on icon at bounding box center [237, 408] width 11 height 11
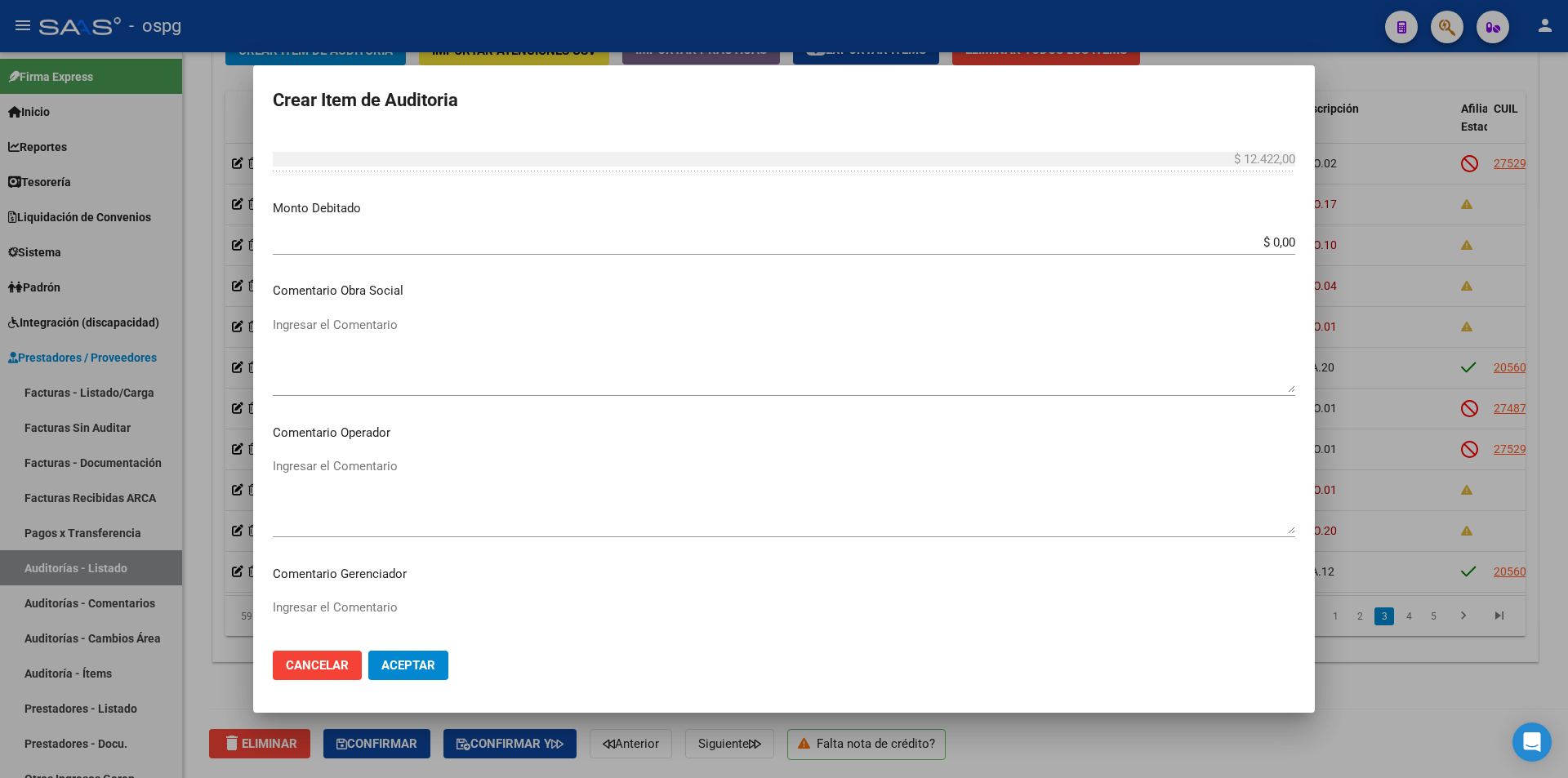
scroll to position [817, 0]
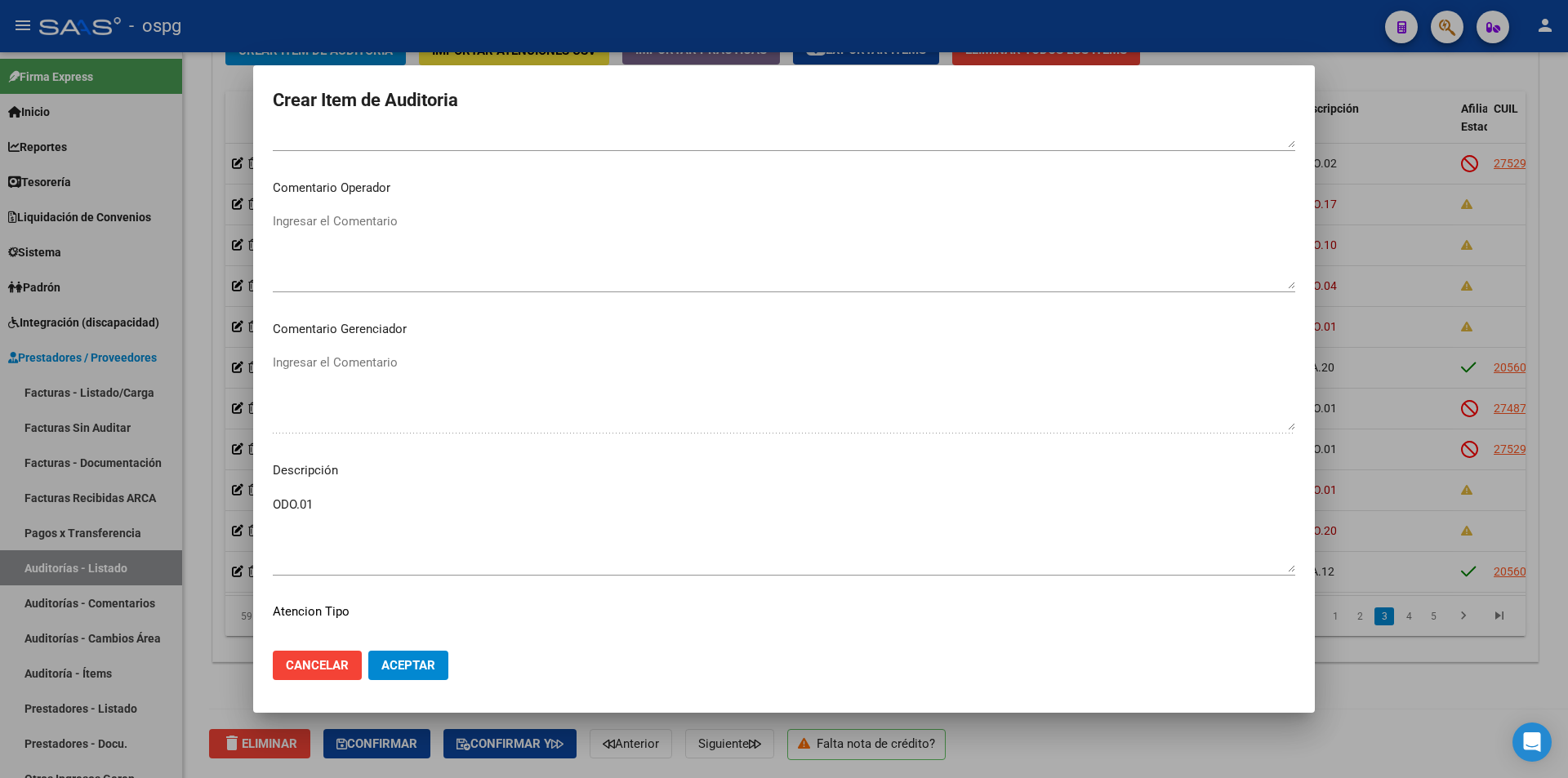
click at [336, 514] on textarea "ODO.01" at bounding box center [784, 534] width 1022 height 77
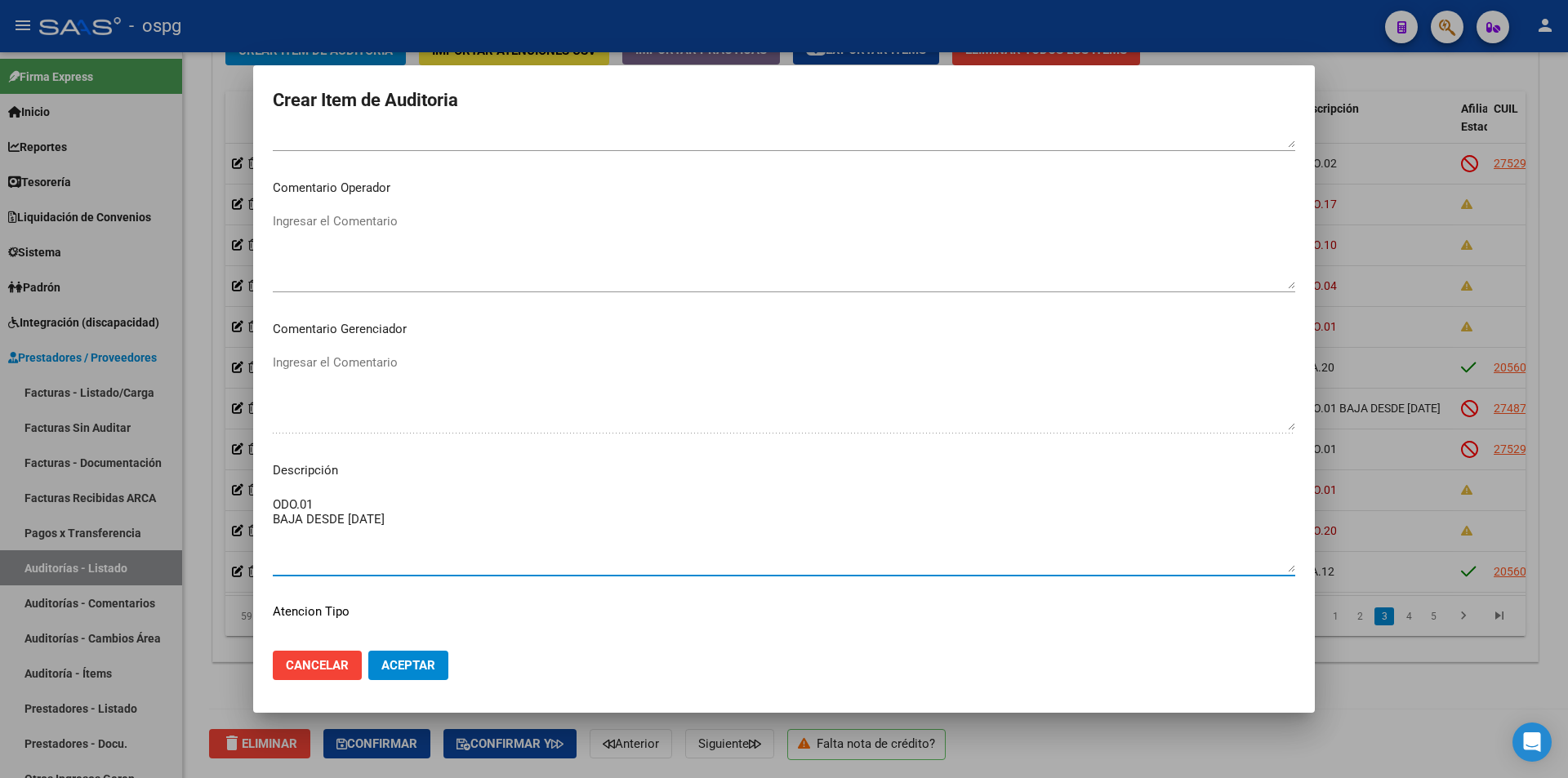
scroll to position [490, 0]
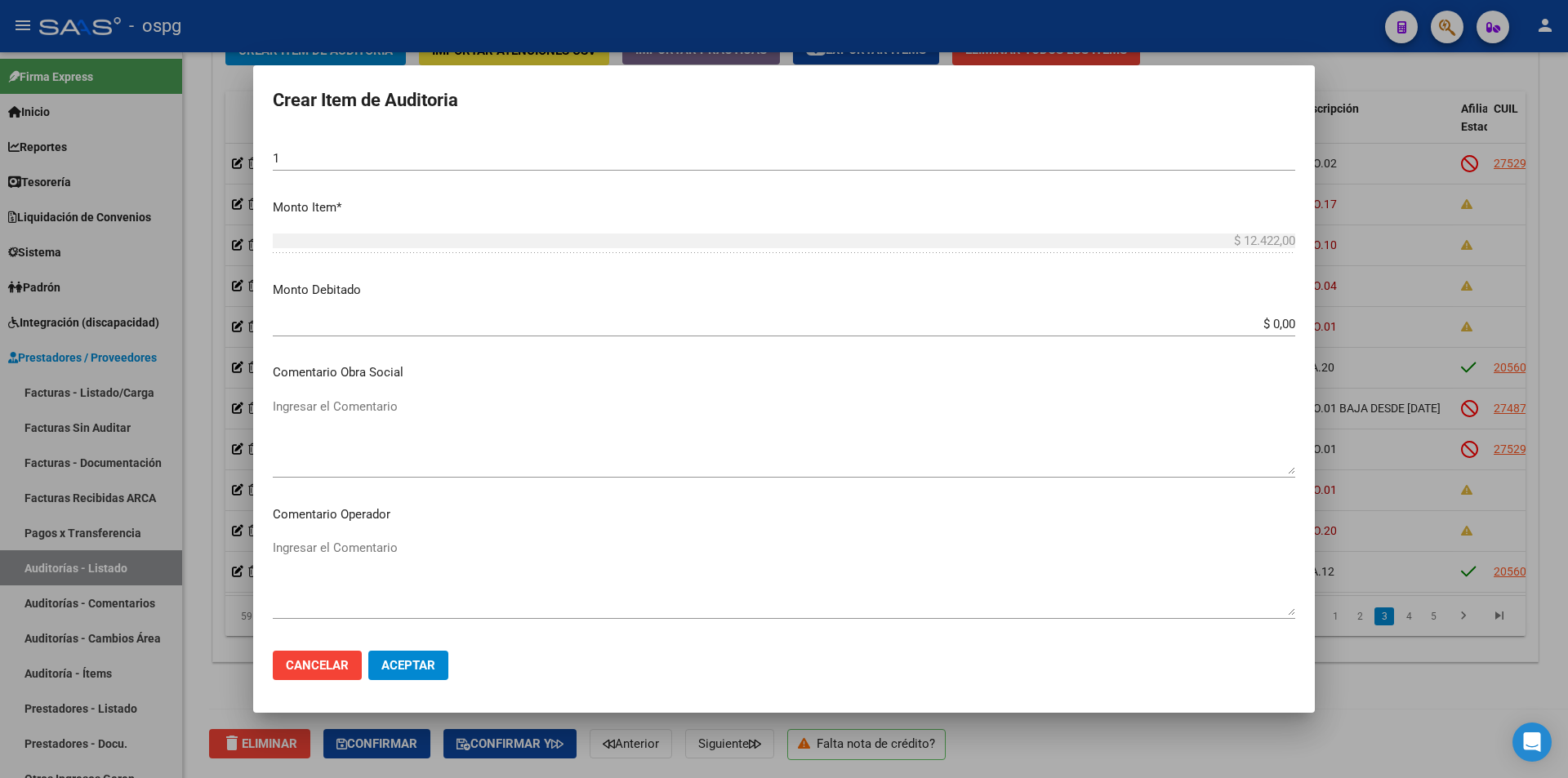
type textarea "ODO.01 BAJA DESDE [DATE]"
drag, startPoint x: 1205, startPoint y: 329, endPoint x: 1331, endPoint y: 327, distance: 126.0
click at [1330, 328] on div "Crear Item de Auditoria 48797282 Nro Documento 27487972822 CUIL Afiliado Inacti…" at bounding box center [784, 389] width 1568 height 778
type input "$ 12.422,00"
click at [420, 667] on span "Aceptar" at bounding box center [408, 665] width 54 height 15
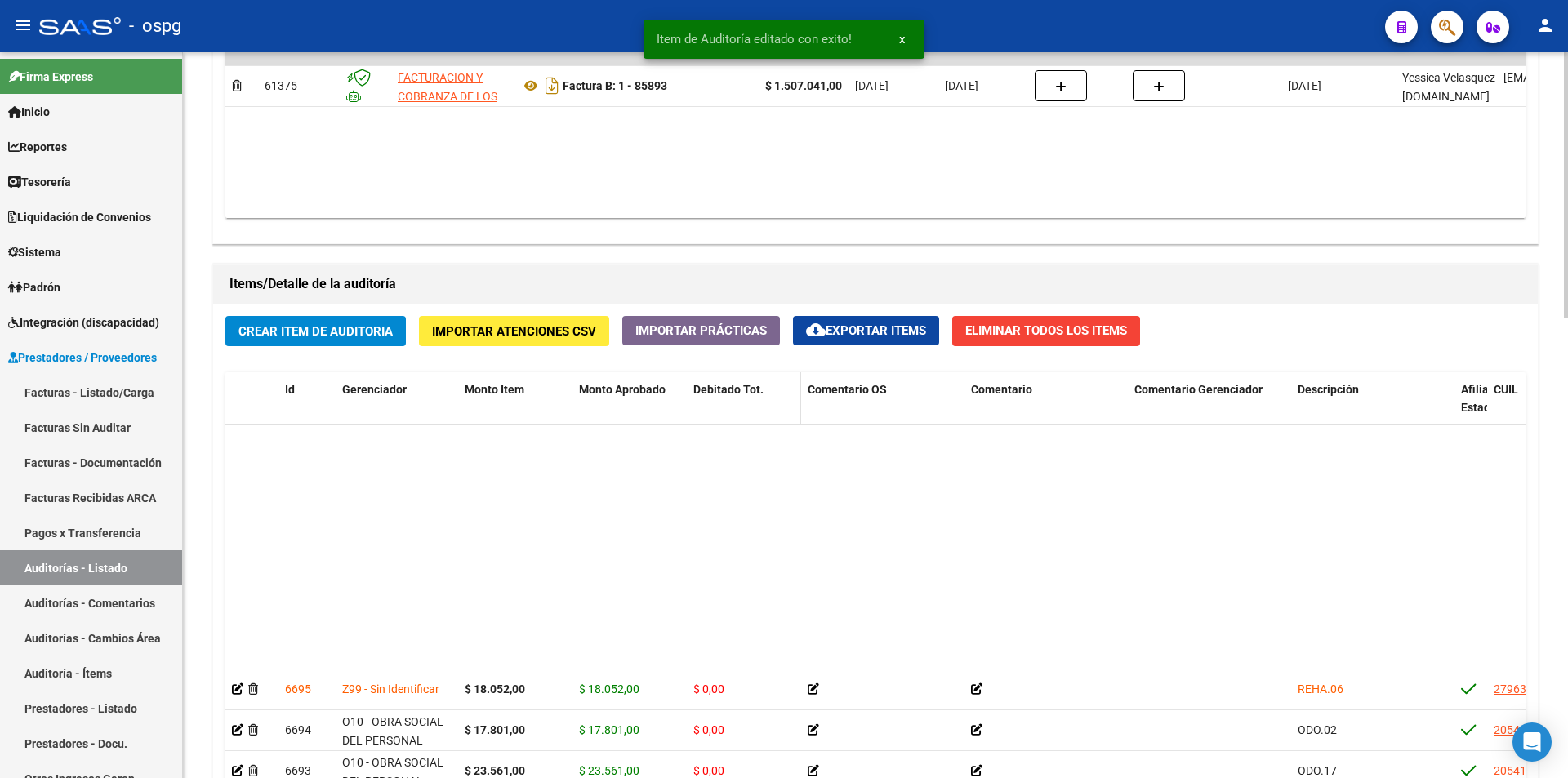
scroll to position [245, 0]
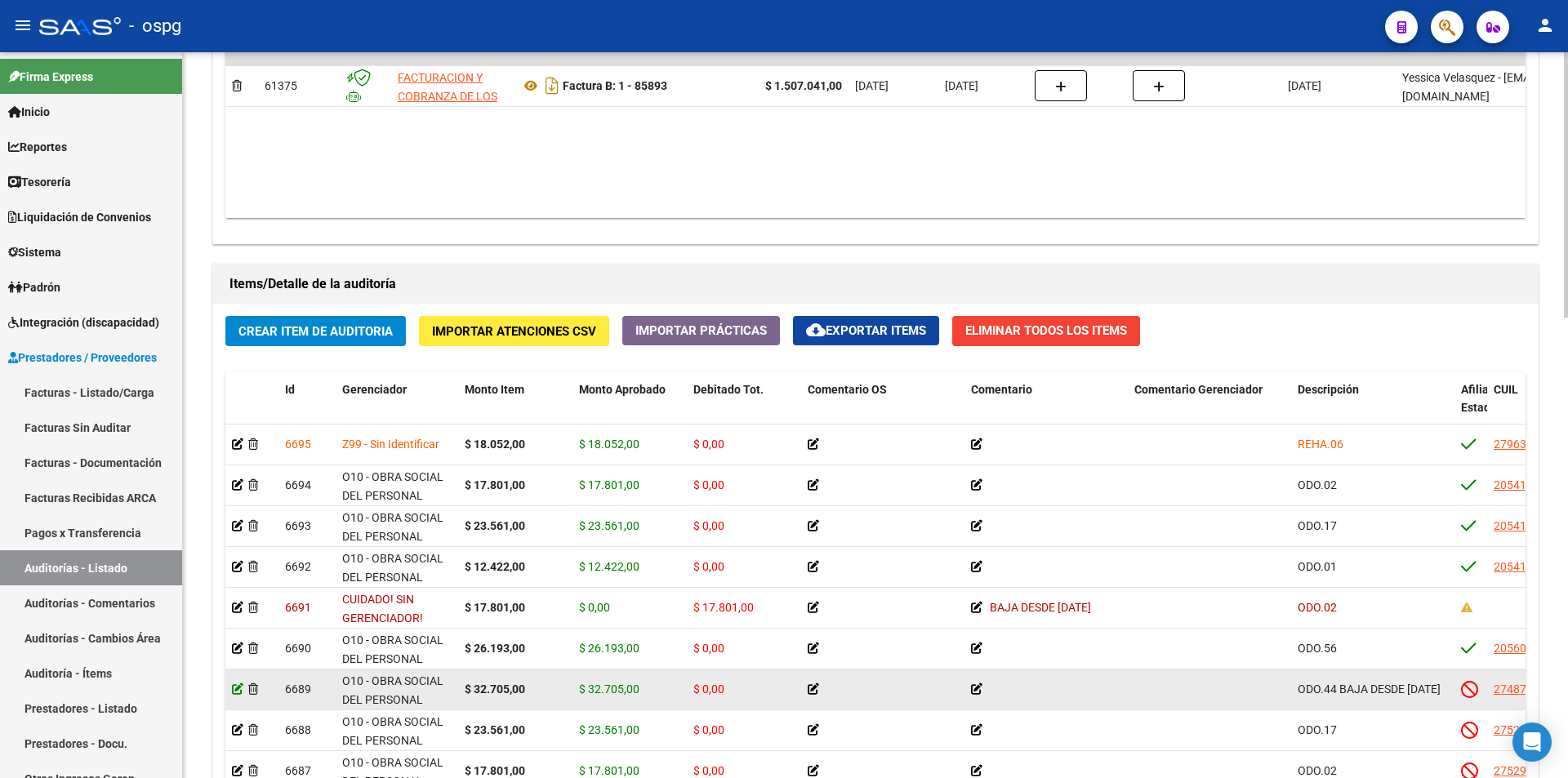
click at [241, 689] on icon at bounding box center [237, 689] width 11 height 11
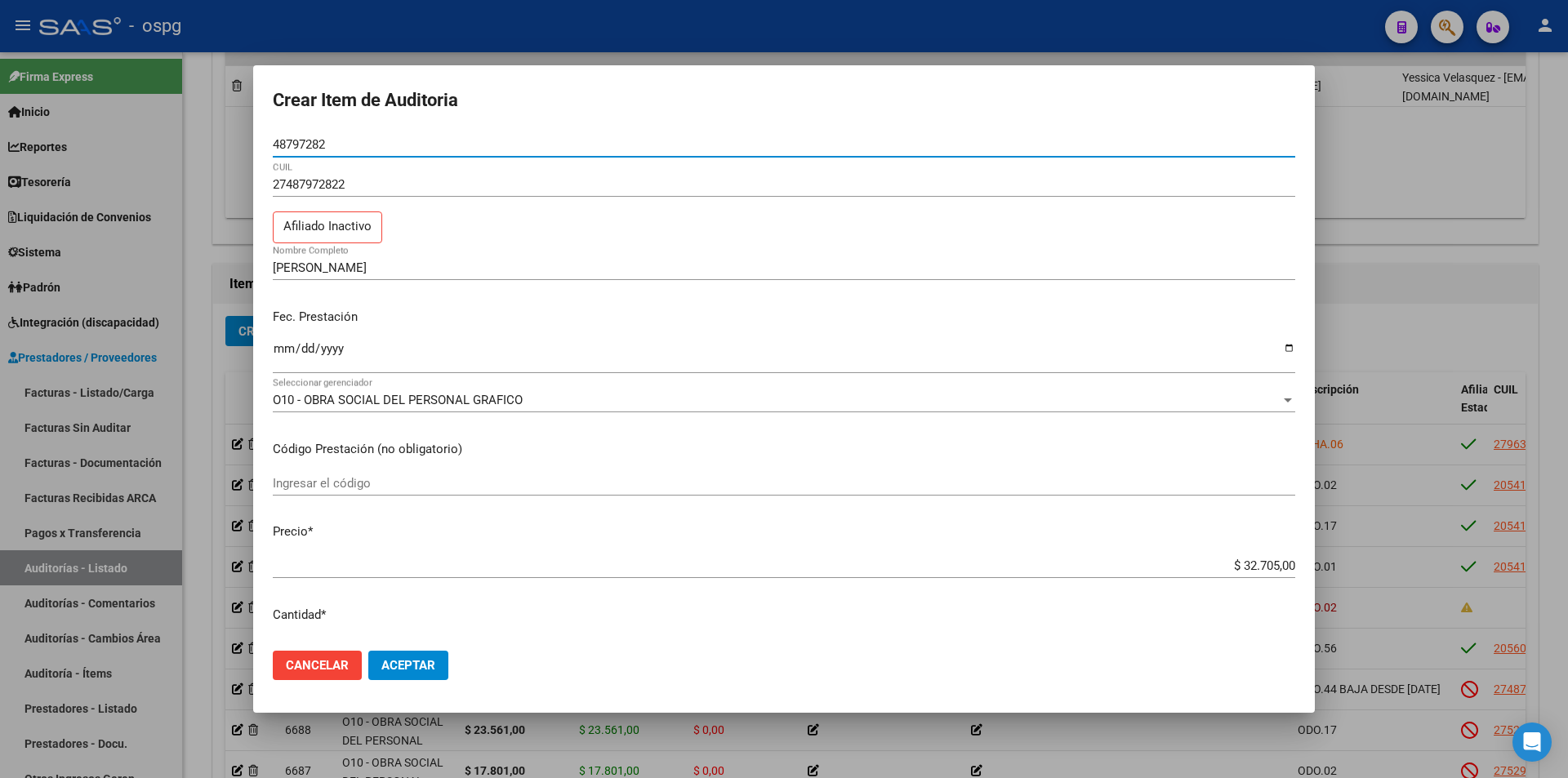
scroll to position [326, 0]
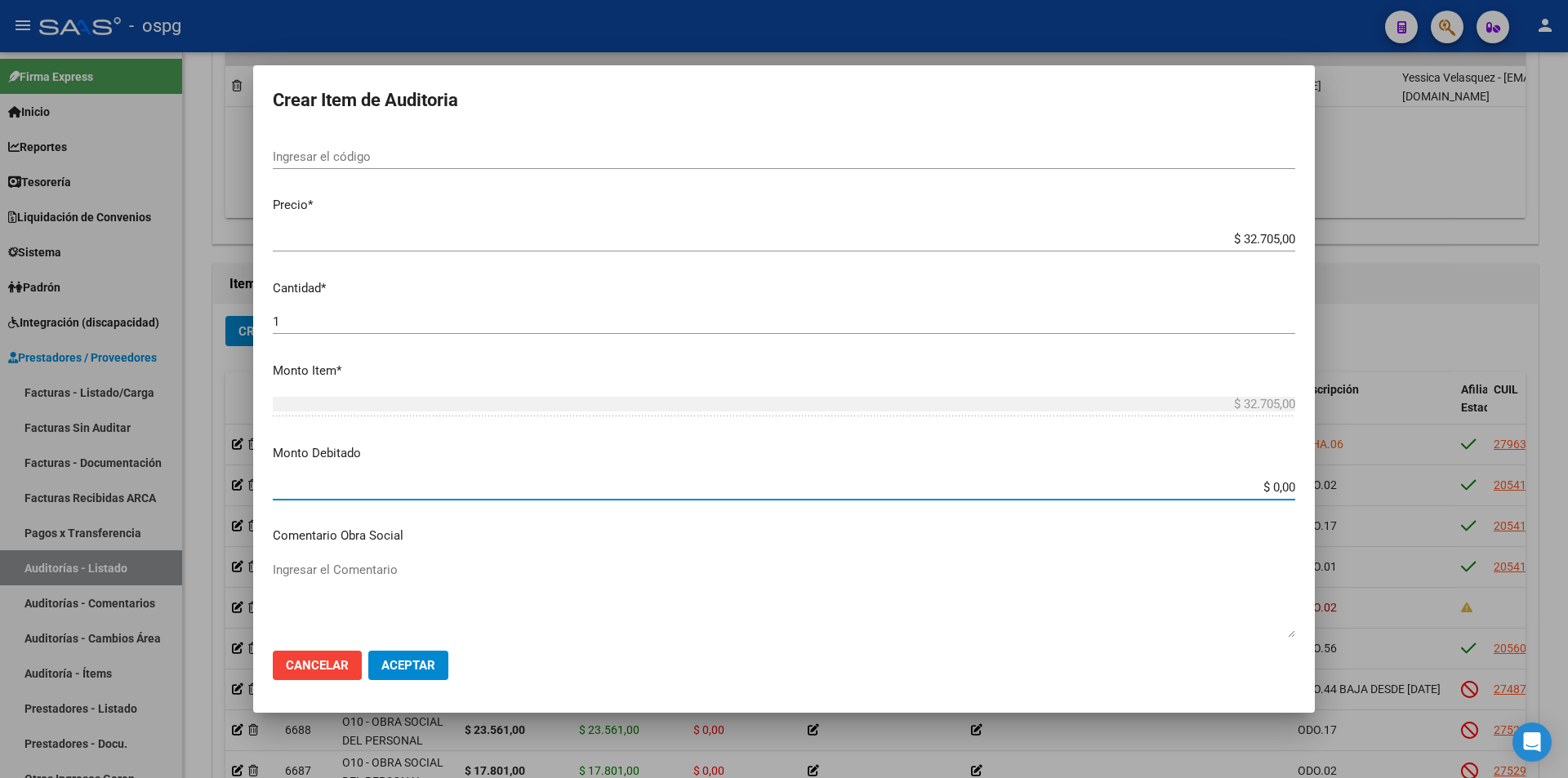
drag, startPoint x: 1312, startPoint y: 507, endPoint x: 1358, endPoint y: 508, distance: 46.0
click at [1358, 508] on div "Crear Item de Auditoria 48797282 Nro Documento 27487972822 CUIL Afiliado Inacti…" at bounding box center [784, 389] width 1568 height 778
type input "$ 32.705,00"
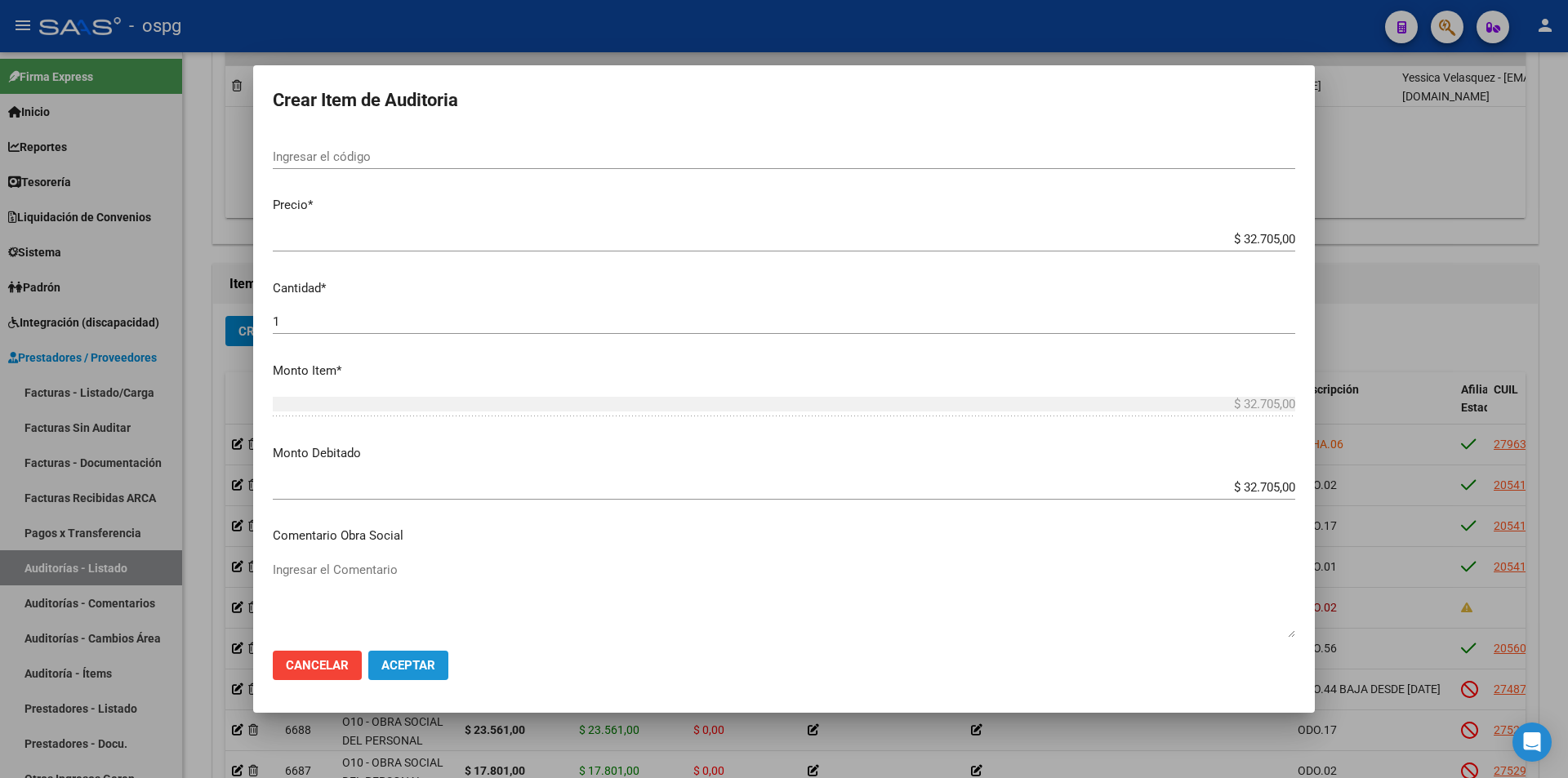
click at [425, 669] on span "Aceptar" at bounding box center [408, 665] width 54 height 15
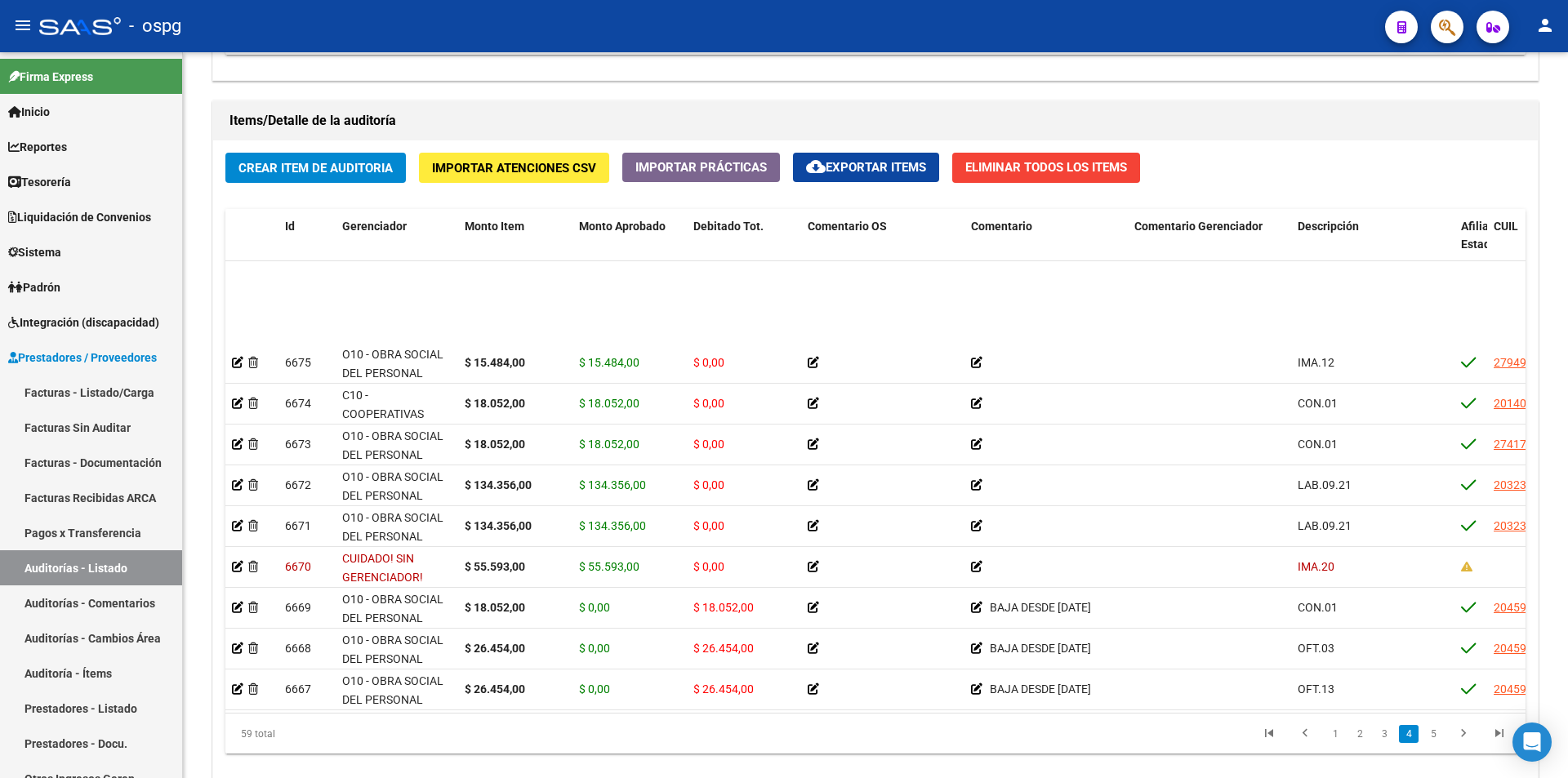
scroll to position [1061, 0]
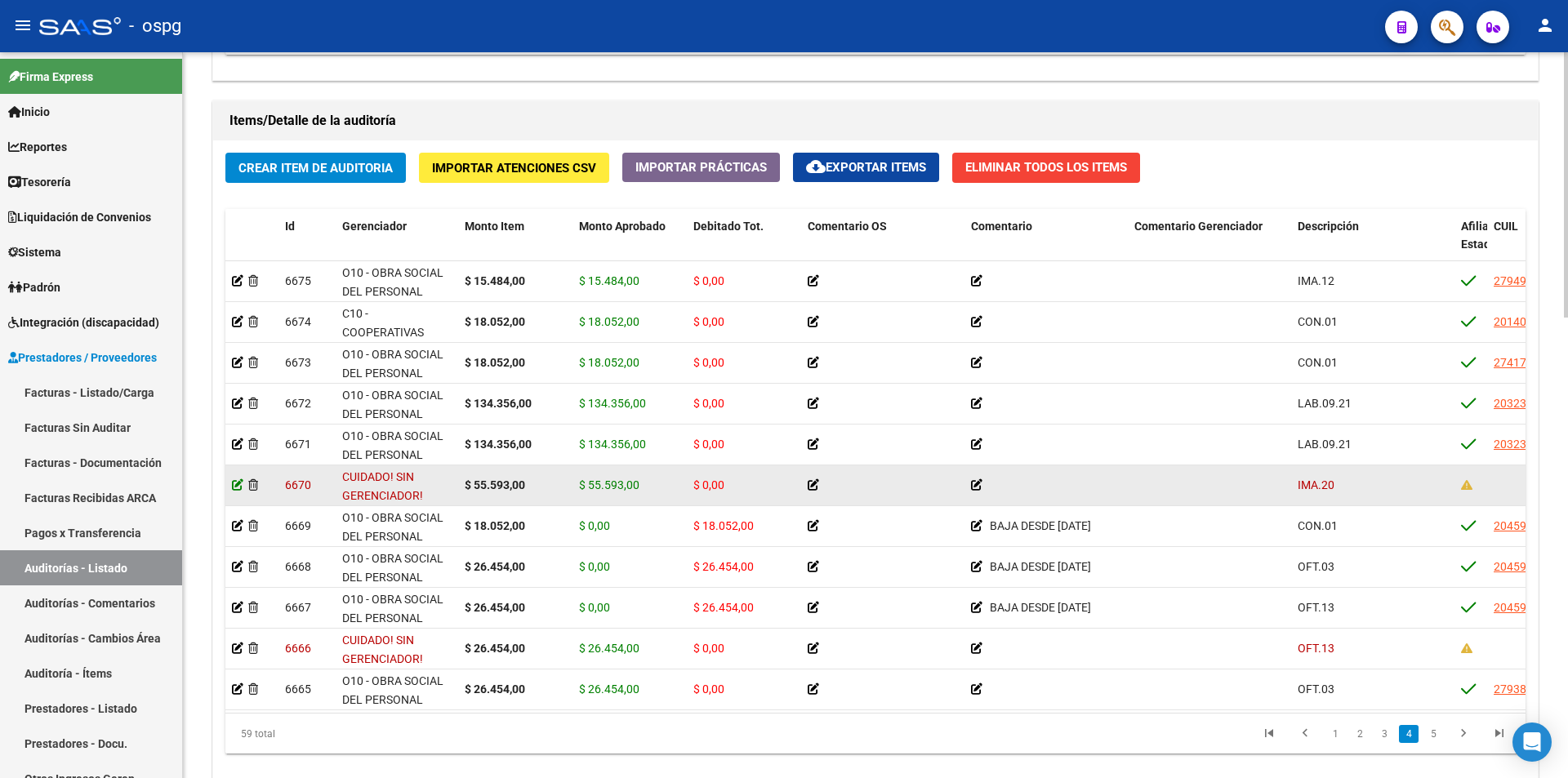
click at [236, 486] on icon at bounding box center [237, 484] width 11 height 11
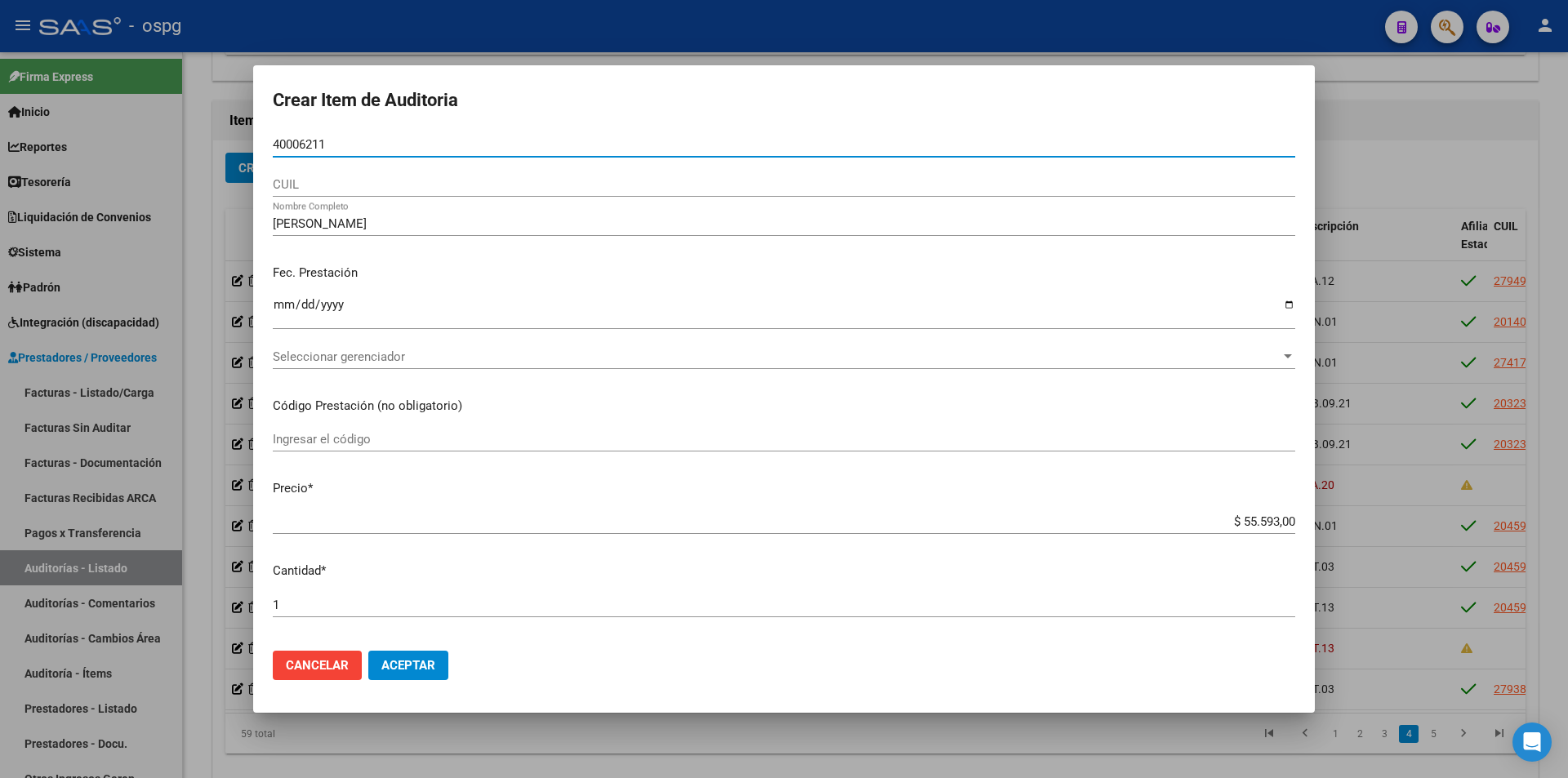
drag, startPoint x: 333, startPoint y: 142, endPoint x: 215, endPoint y: 135, distance: 118.2
click at [213, 136] on div "Crear Item de Auditoria 40006211 Nro Documento CUIL [PERSON_NAME] Nombre Comple…" at bounding box center [784, 389] width 1568 height 778
paste input "40006211"
type input "40006211"
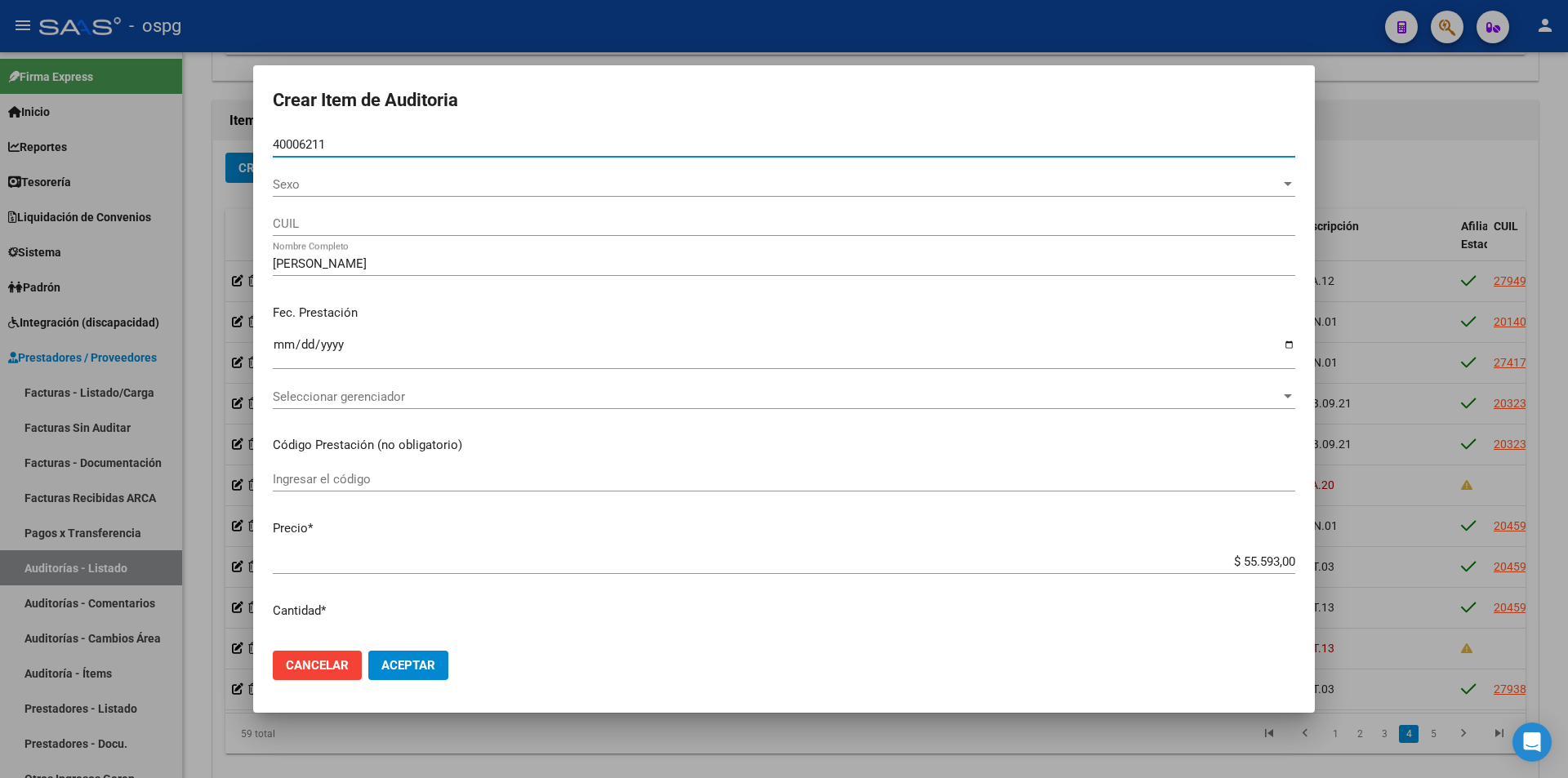
click at [374, 189] on span "Sexo" at bounding box center [776, 184] width 1008 height 15
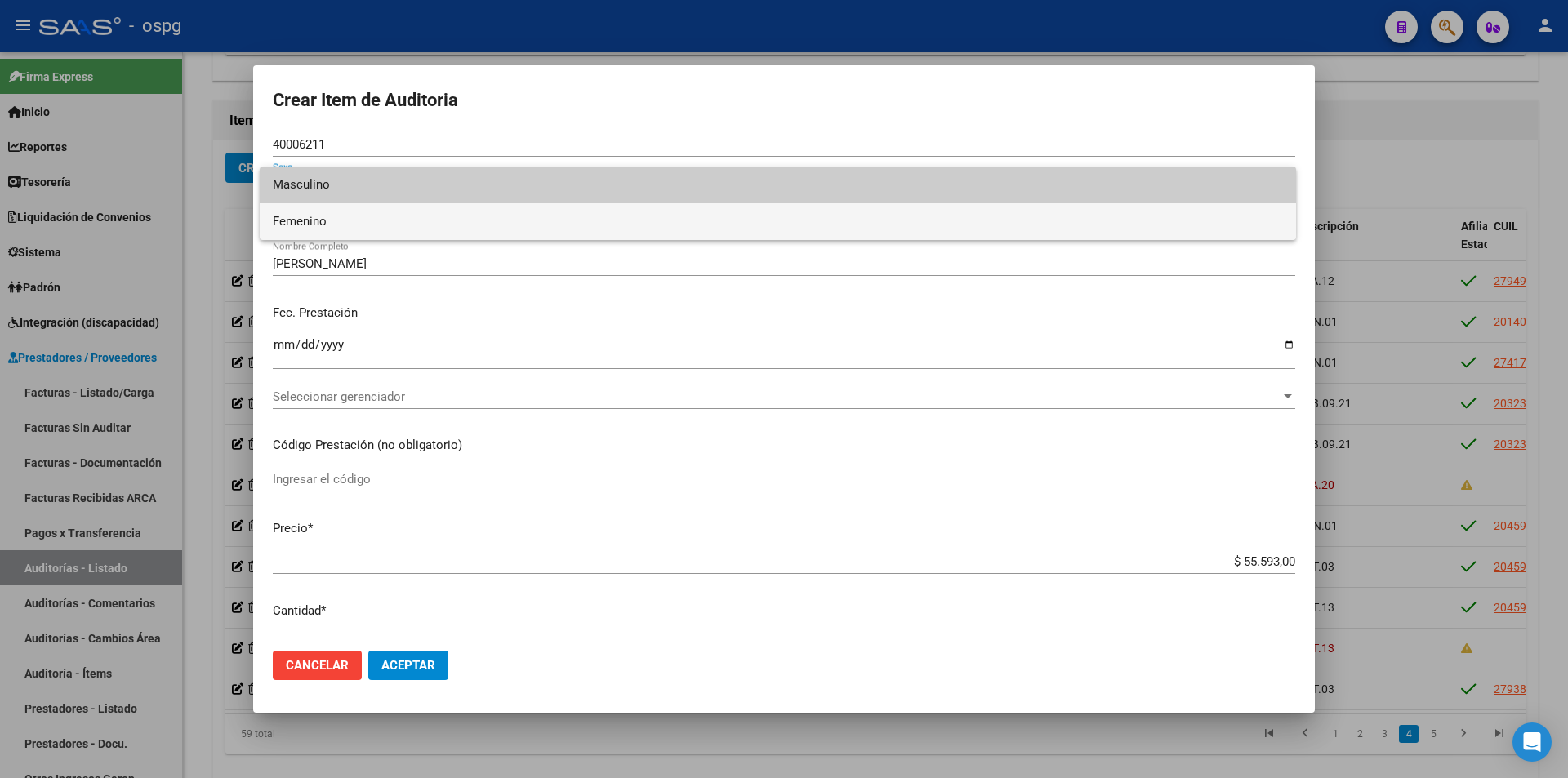
click at [363, 229] on span "Femenino" at bounding box center [777, 221] width 1010 height 37
type input "27400062116"
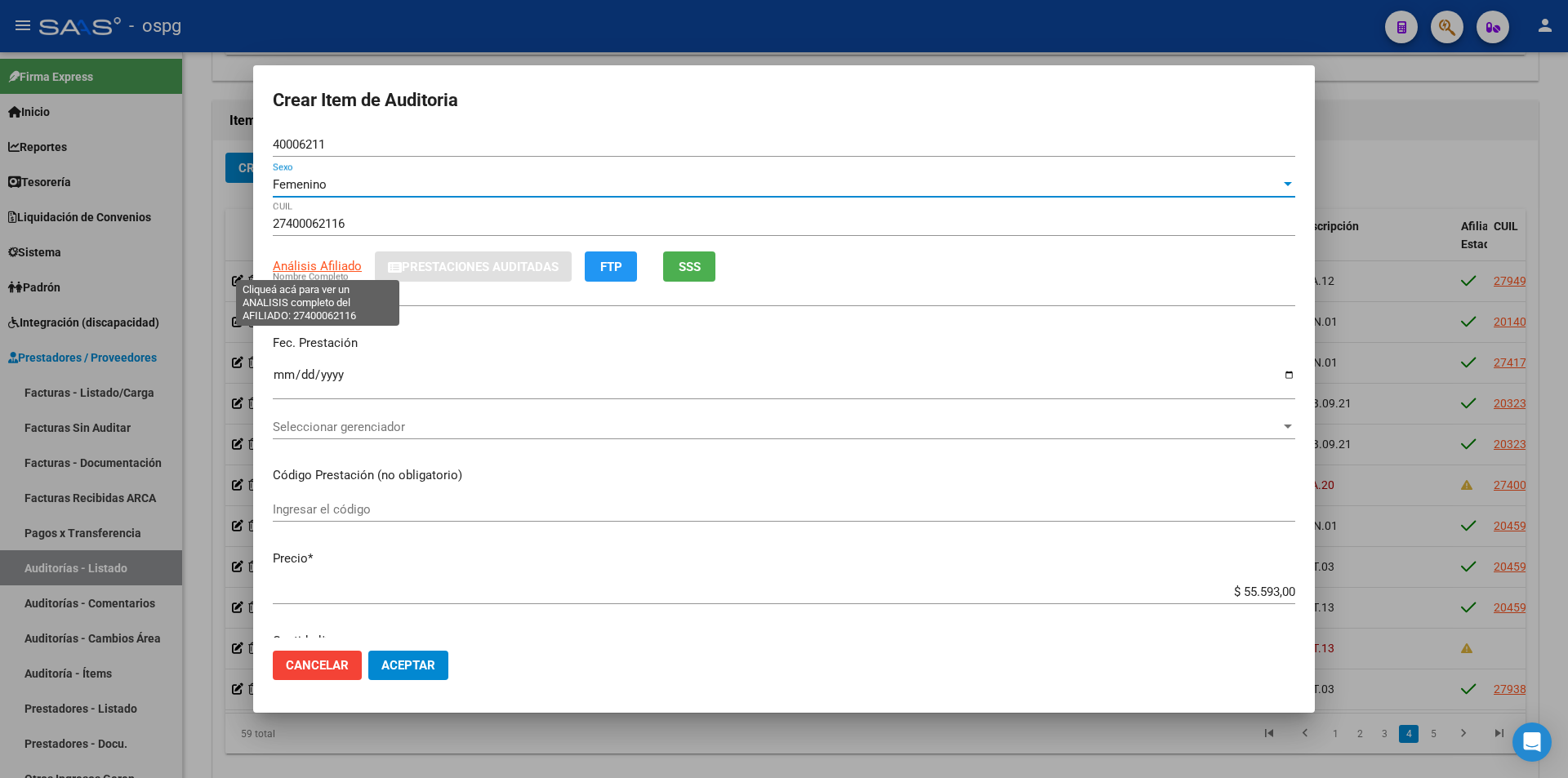
click at [319, 262] on span "Análisis Afiliado" at bounding box center [317, 266] width 89 height 15
type textarea "27400062116"
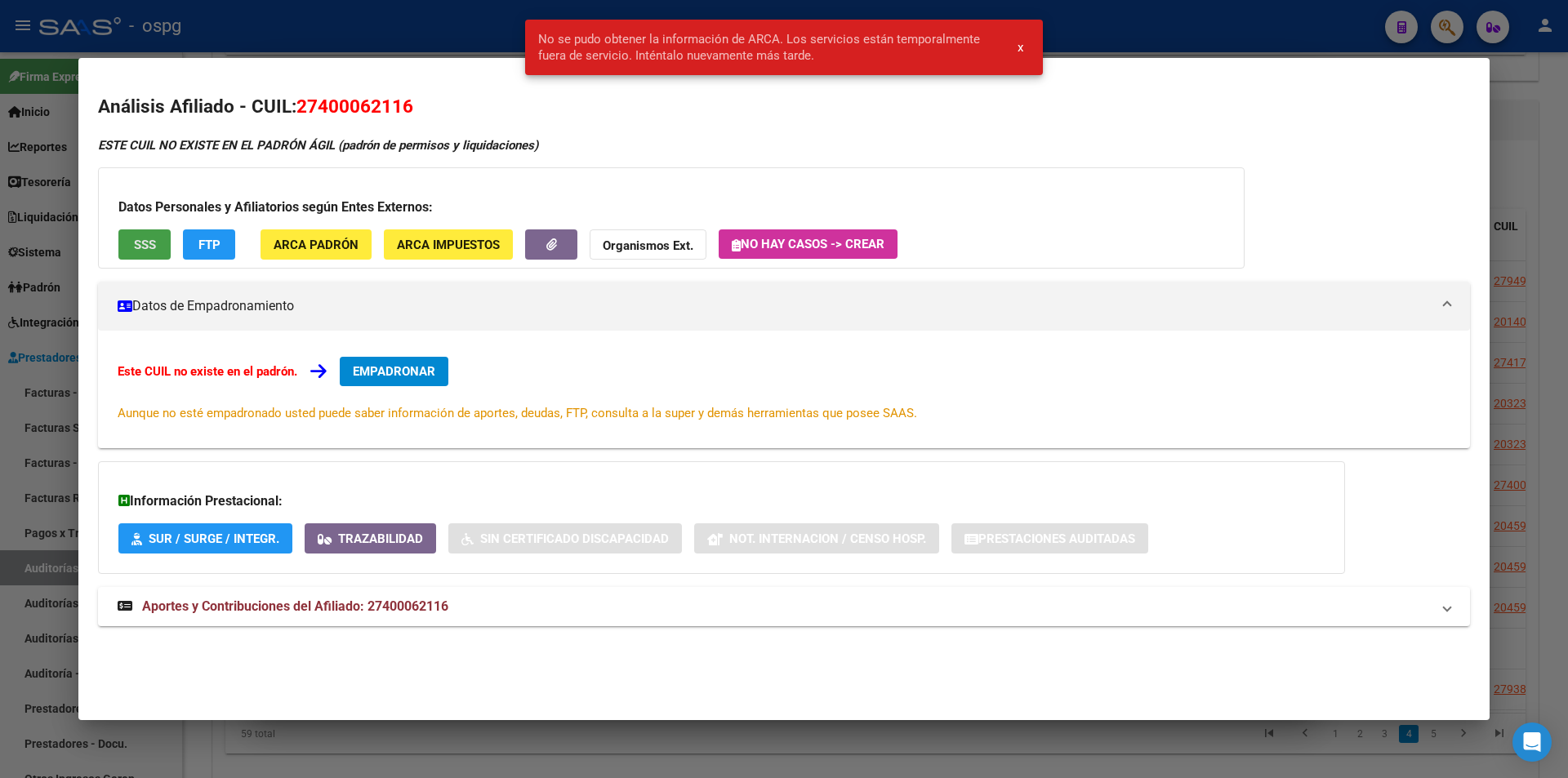
click at [145, 241] on span "SSS" at bounding box center [144, 246] width 22 height 15
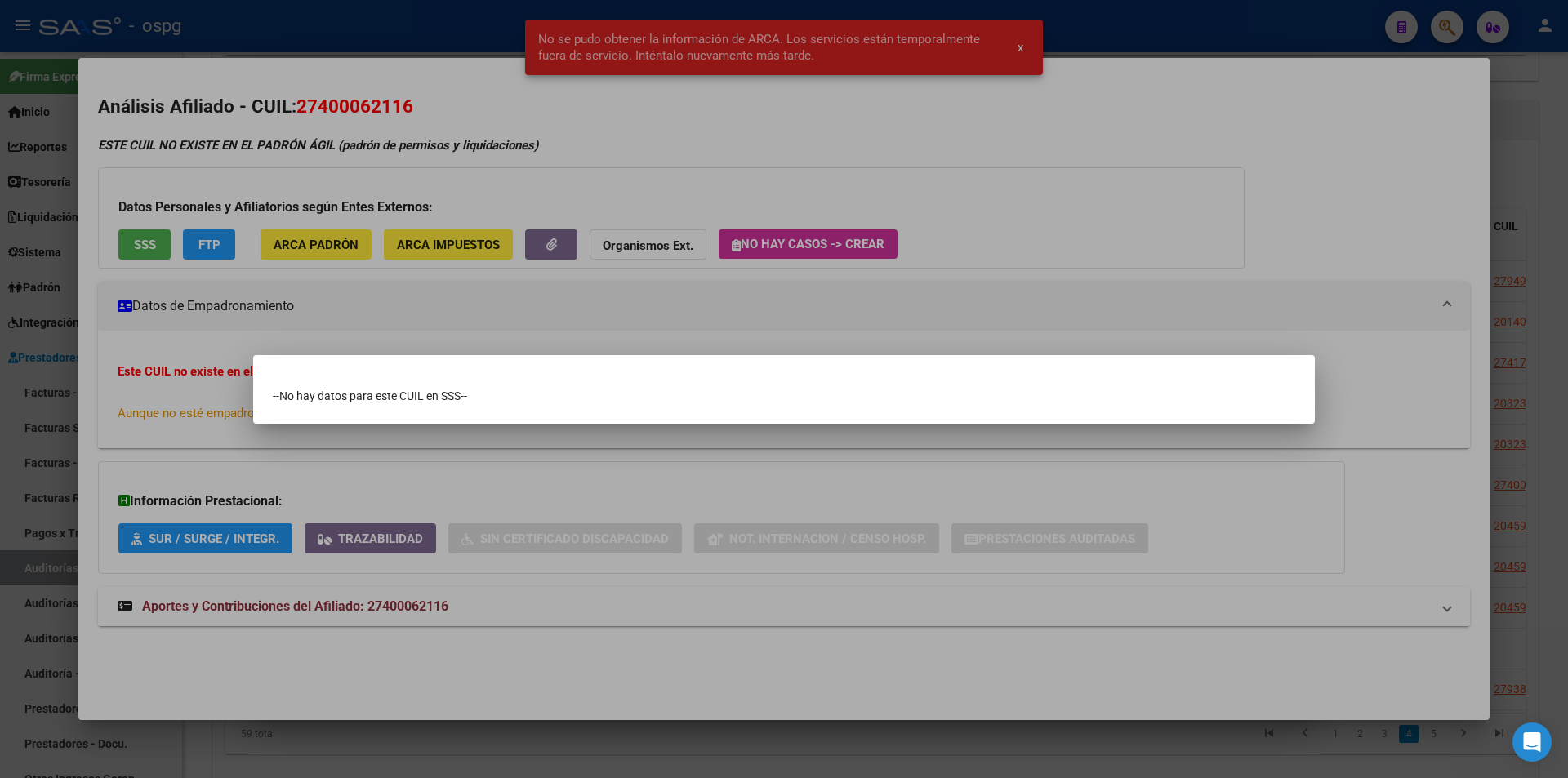
click at [691, 181] on div at bounding box center [784, 389] width 1568 height 778
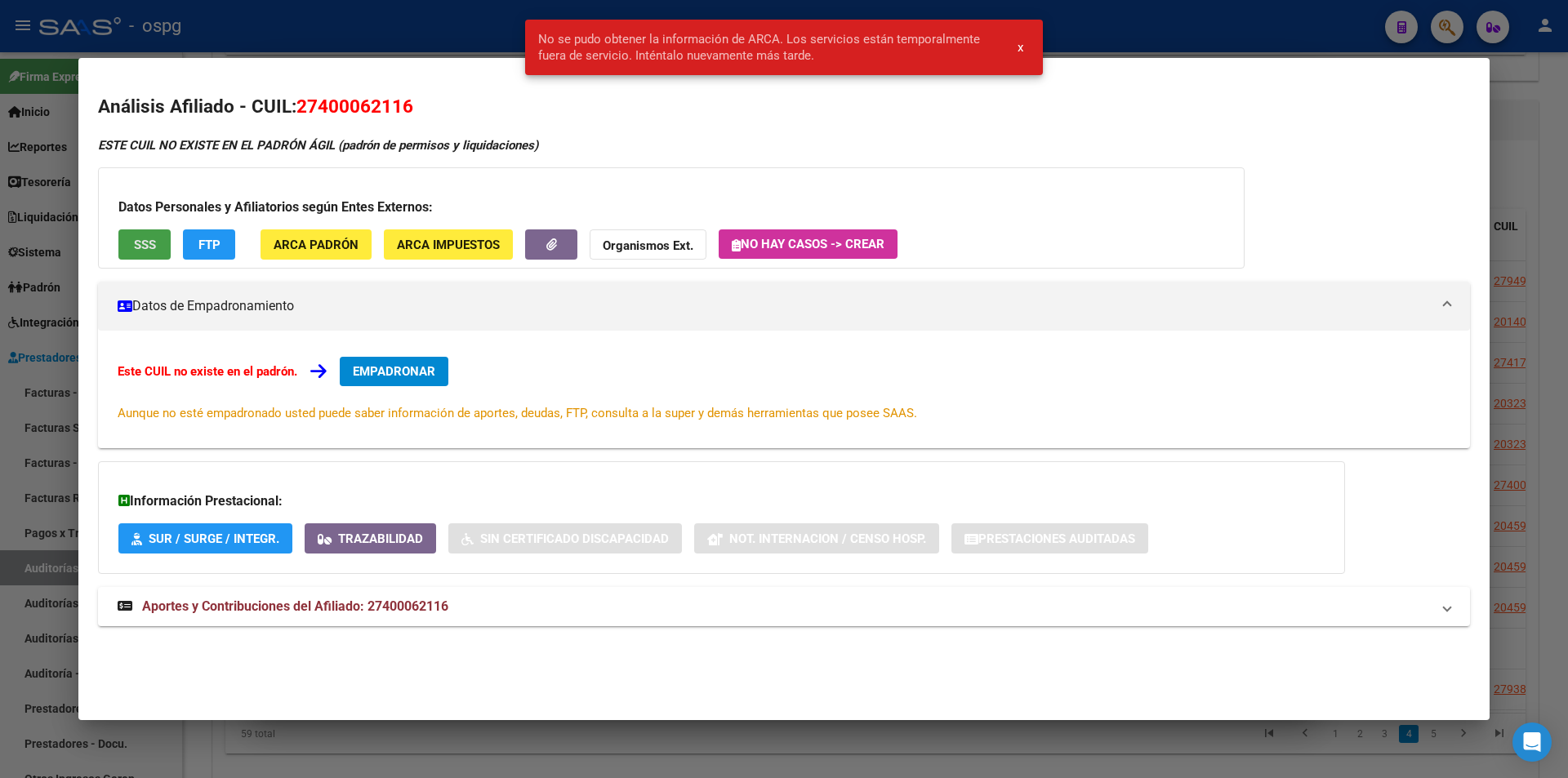
click at [138, 245] on span "SSS" at bounding box center [144, 246] width 22 height 15
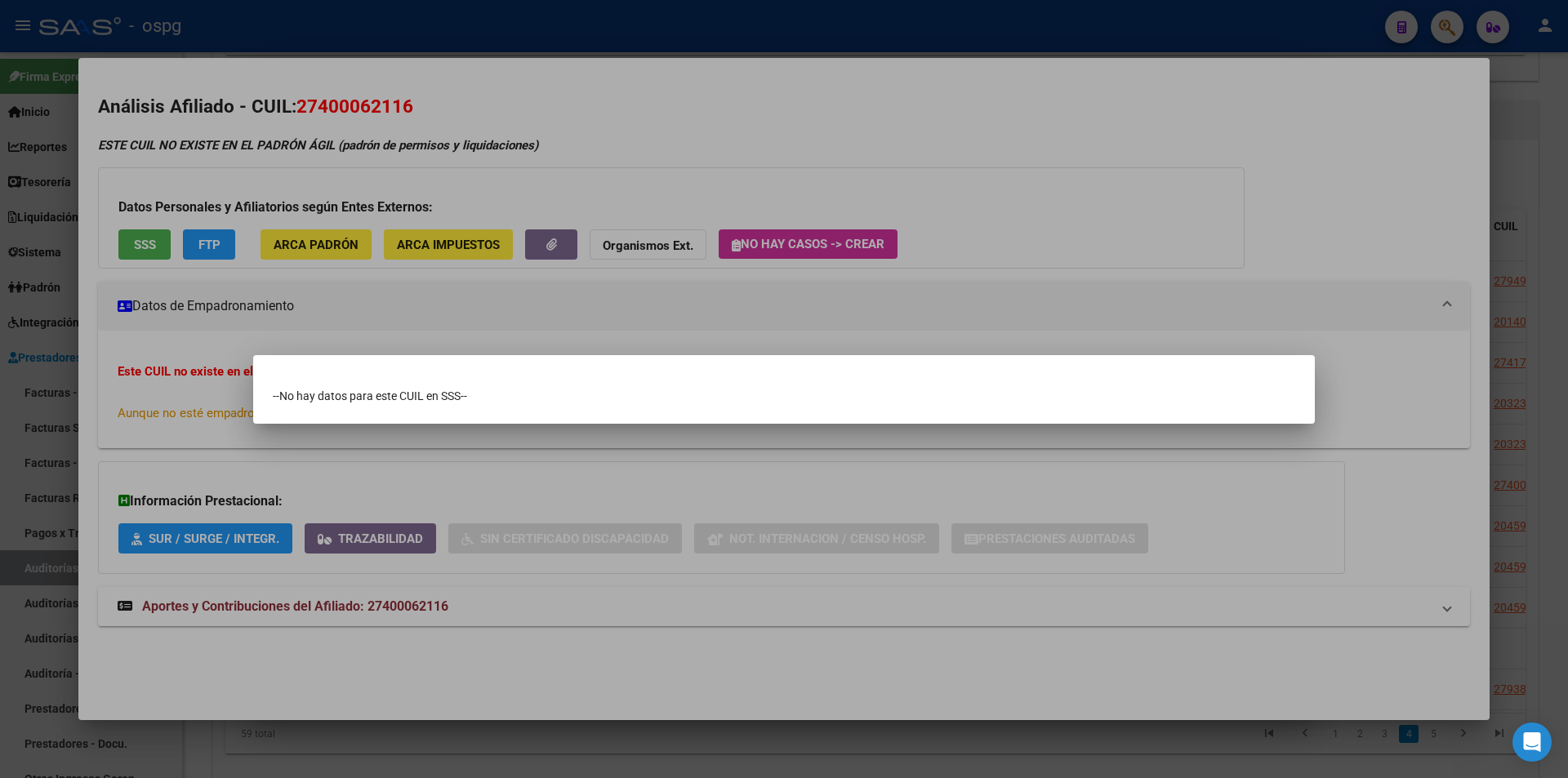
click at [839, 189] on div at bounding box center [784, 389] width 1568 height 778
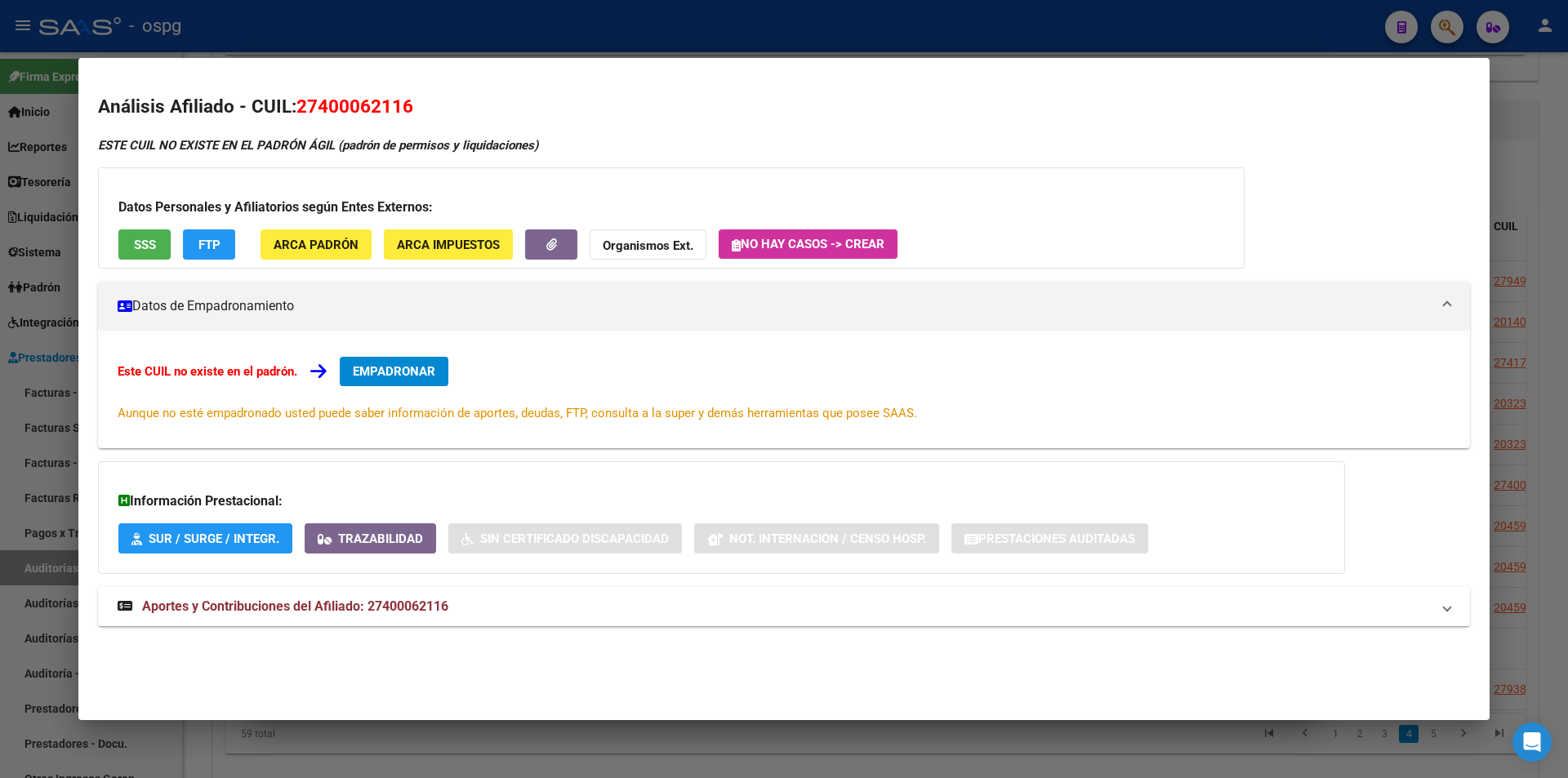
click at [701, 41] on div at bounding box center [784, 389] width 1568 height 778
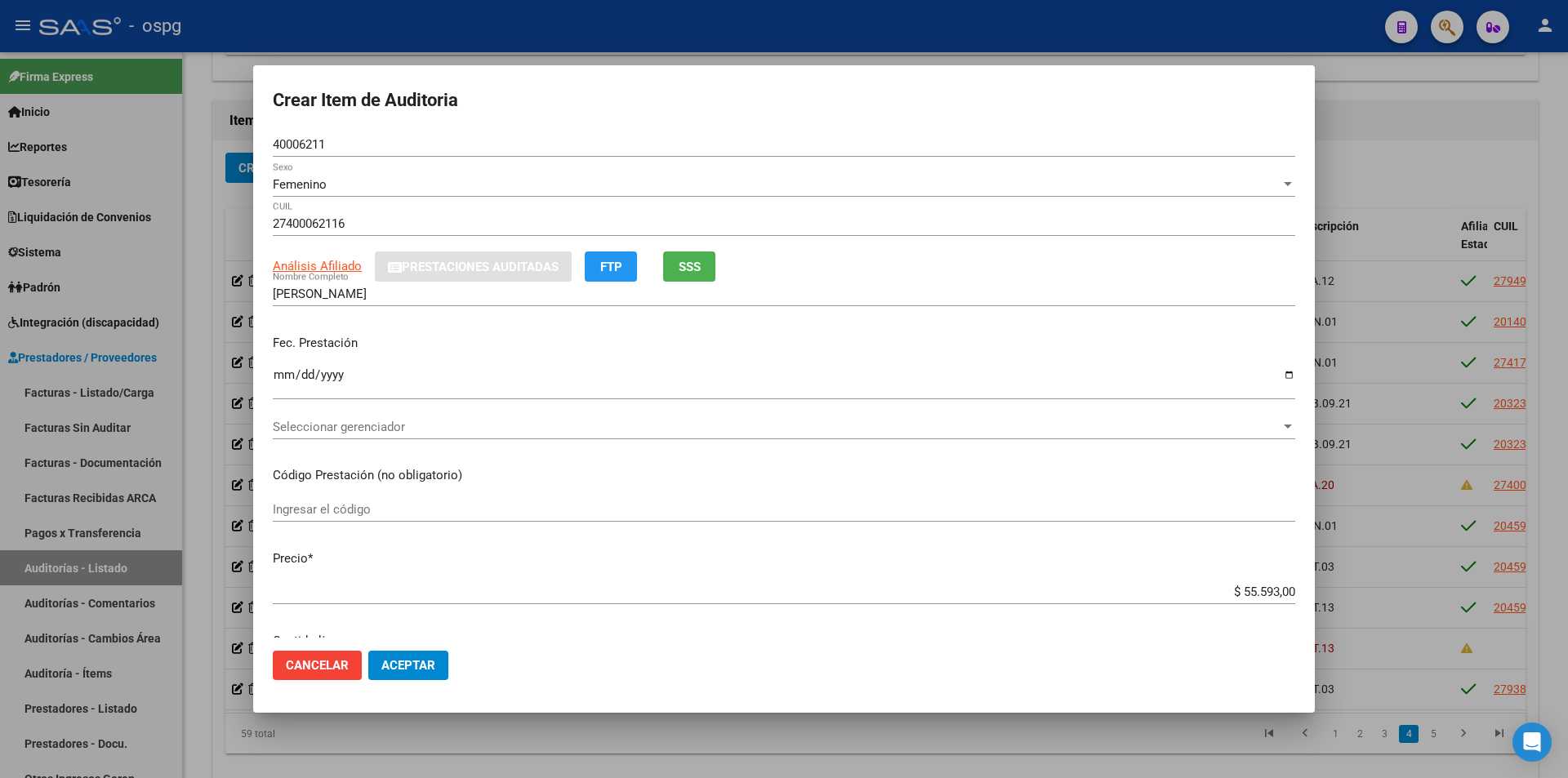
scroll to position [82, 0]
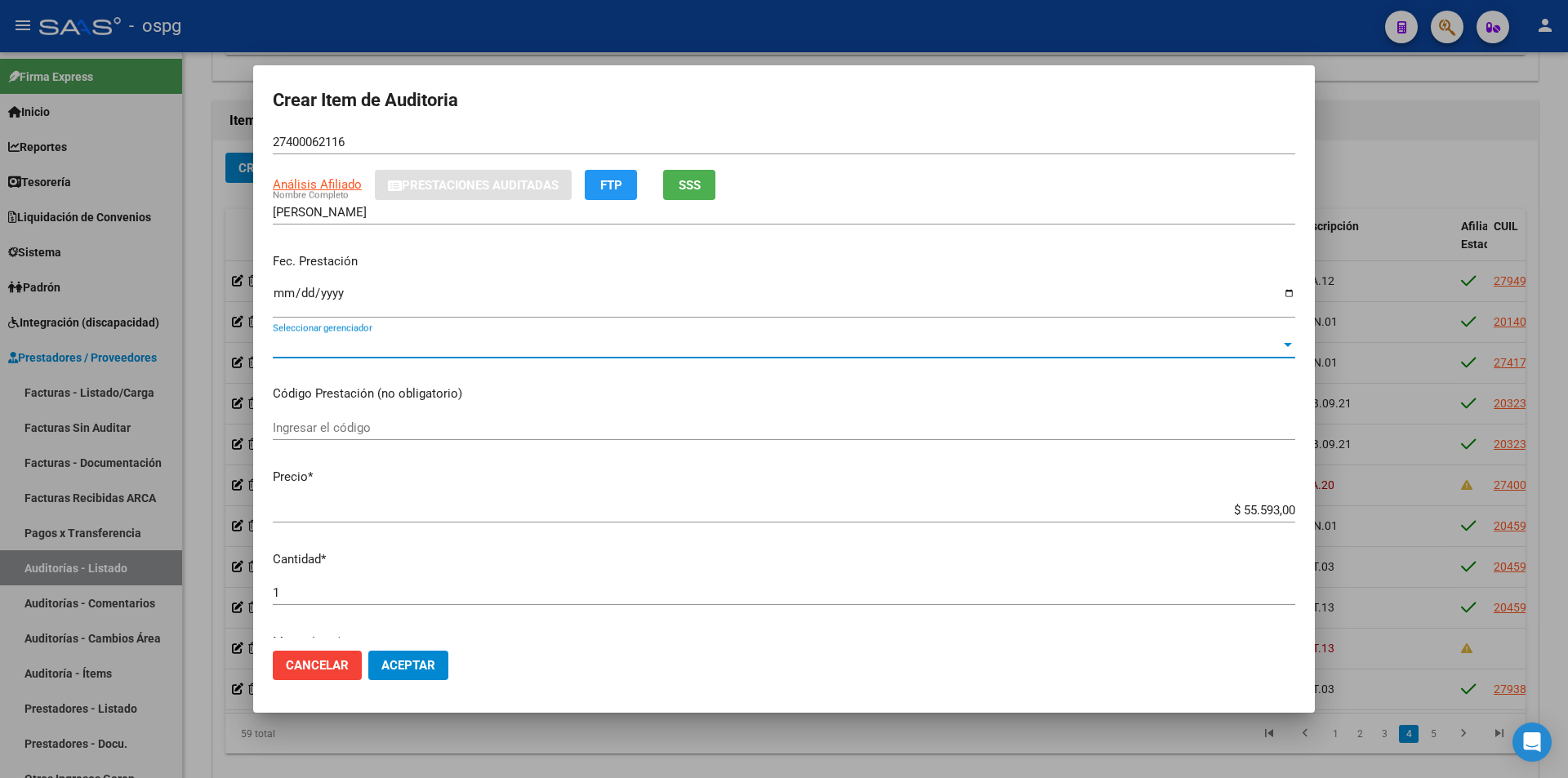
click at [407, 346] on span "Seleccionar gerenciador" at bounding box center [776, 345] width 1008 height 15
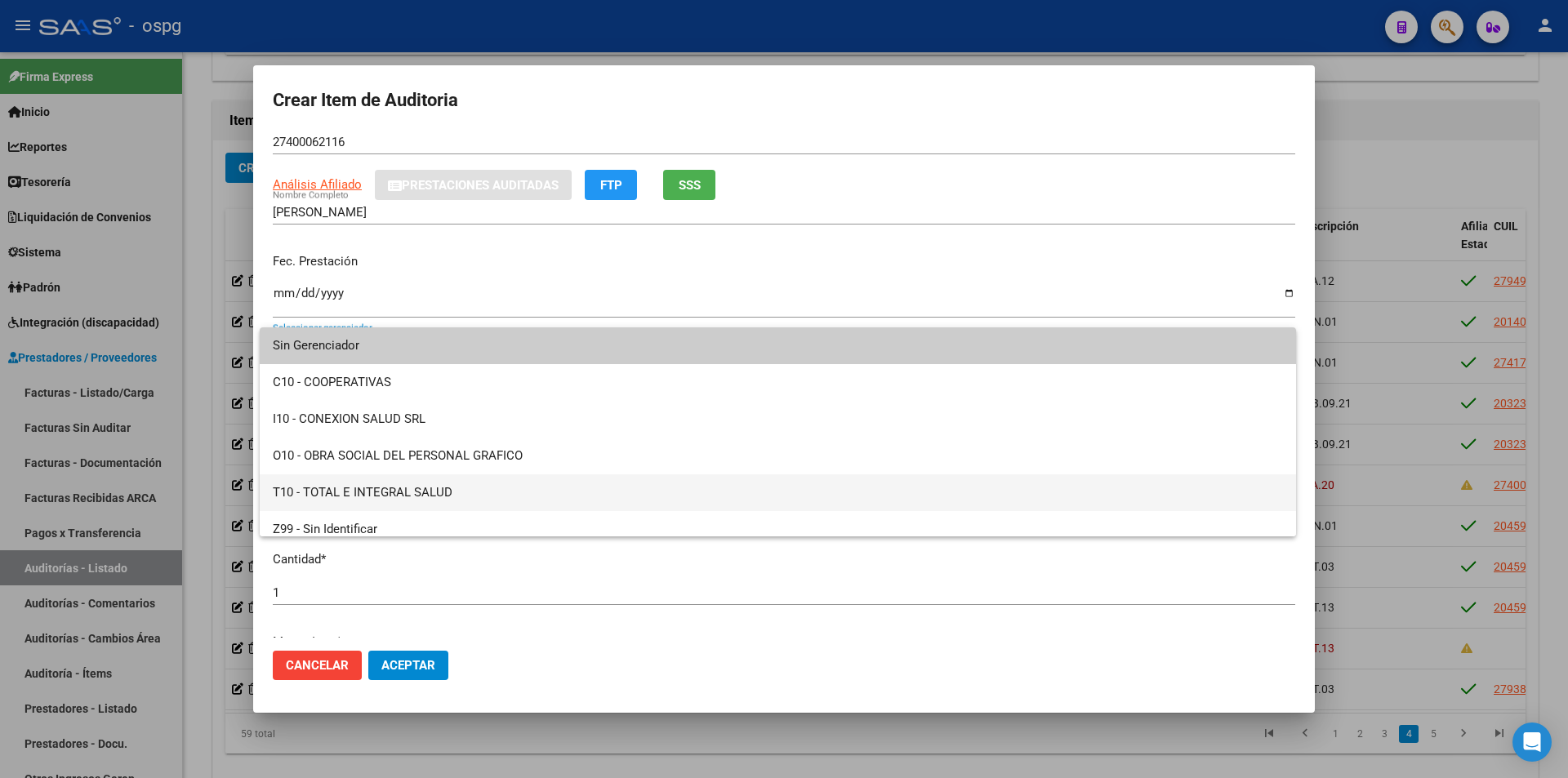
scroll to position [11, 0]
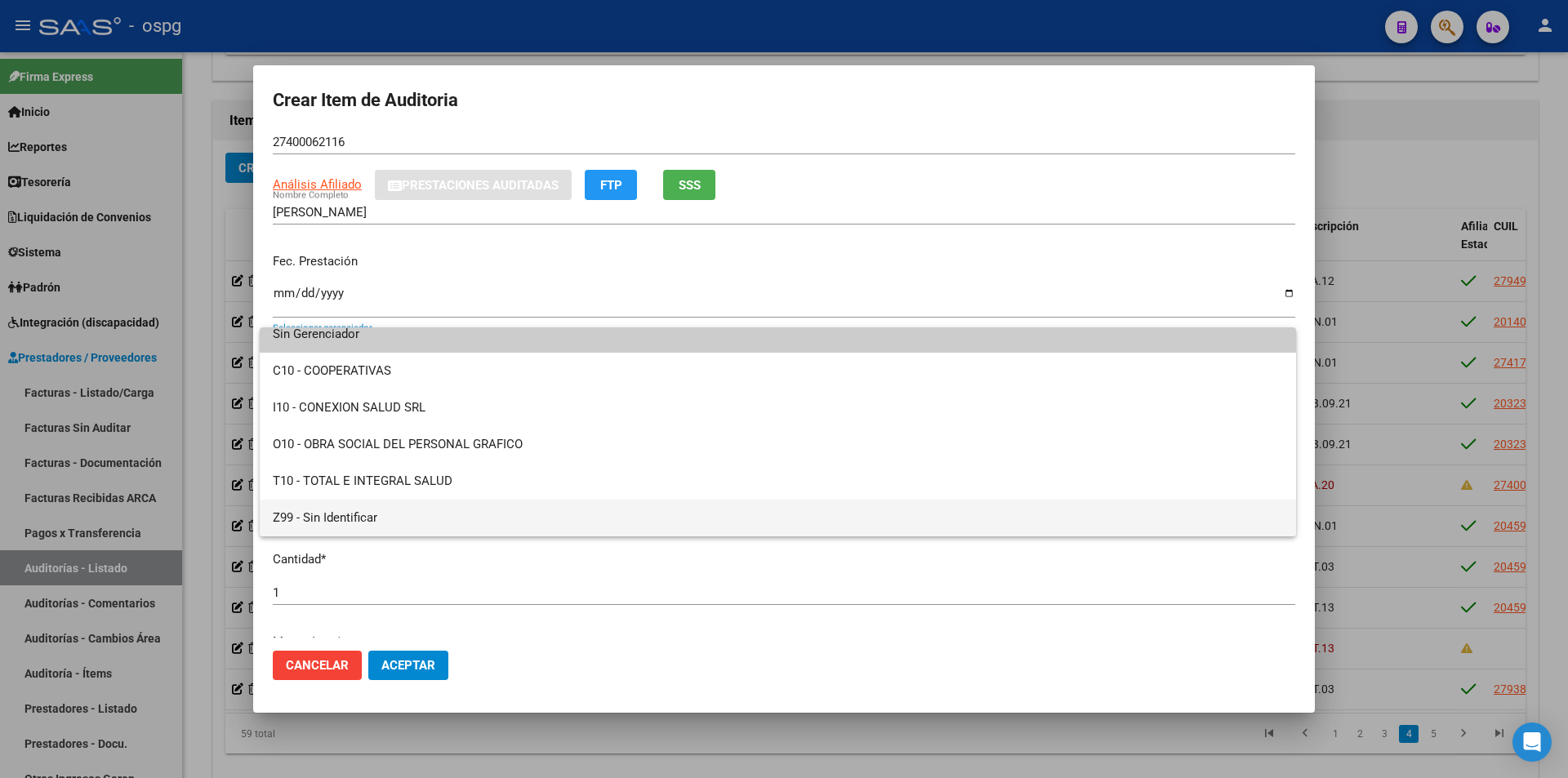
click at [361, 520] on span "Z99 - Sin Identificar" at bounding box center [777, 517] width 1010 height 37
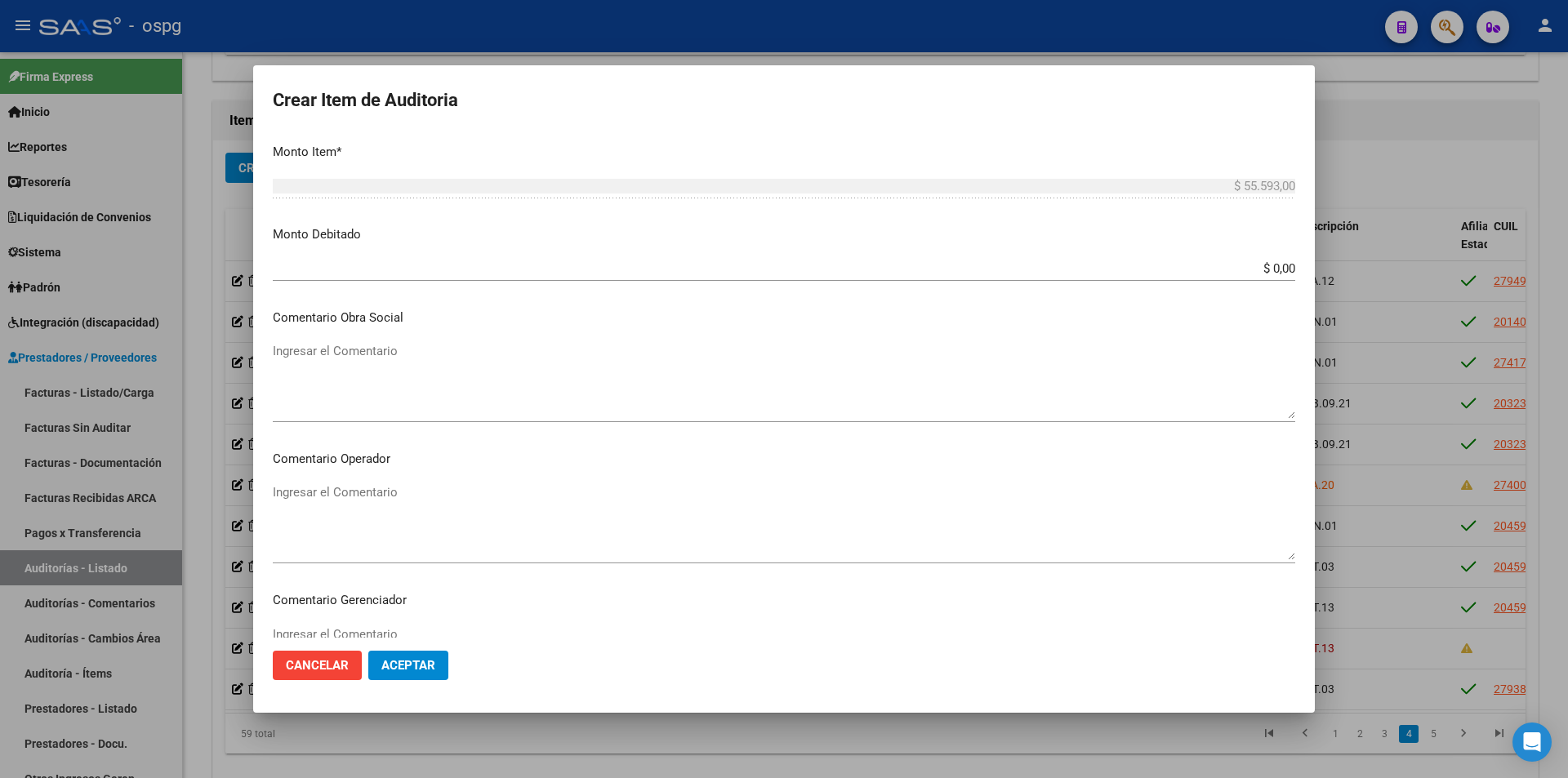
scroll to position [961, 0]
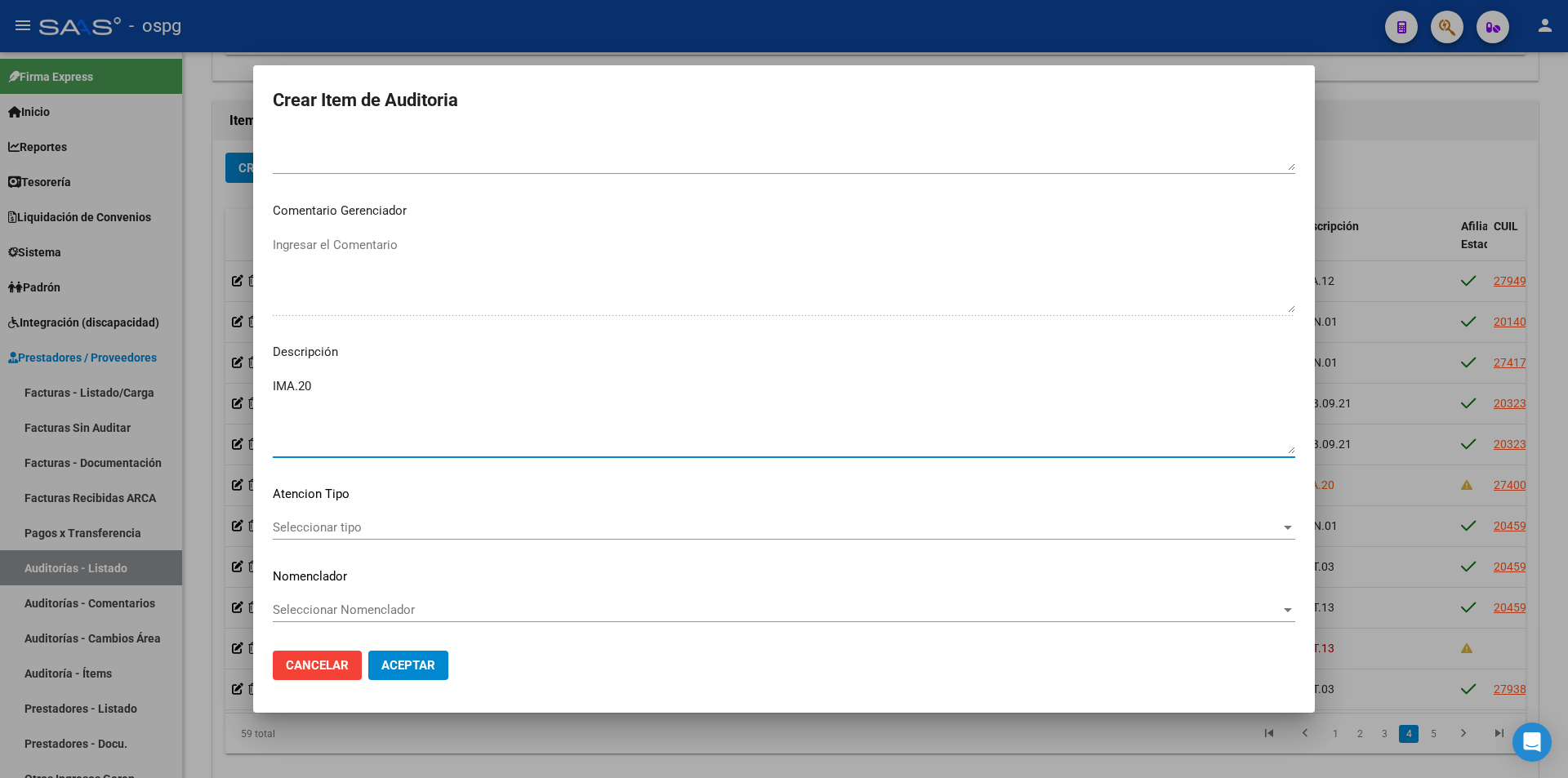
click at [321, 378] on textarea "IMA.20" at bounding box center [784, 416] width 1022 height 77
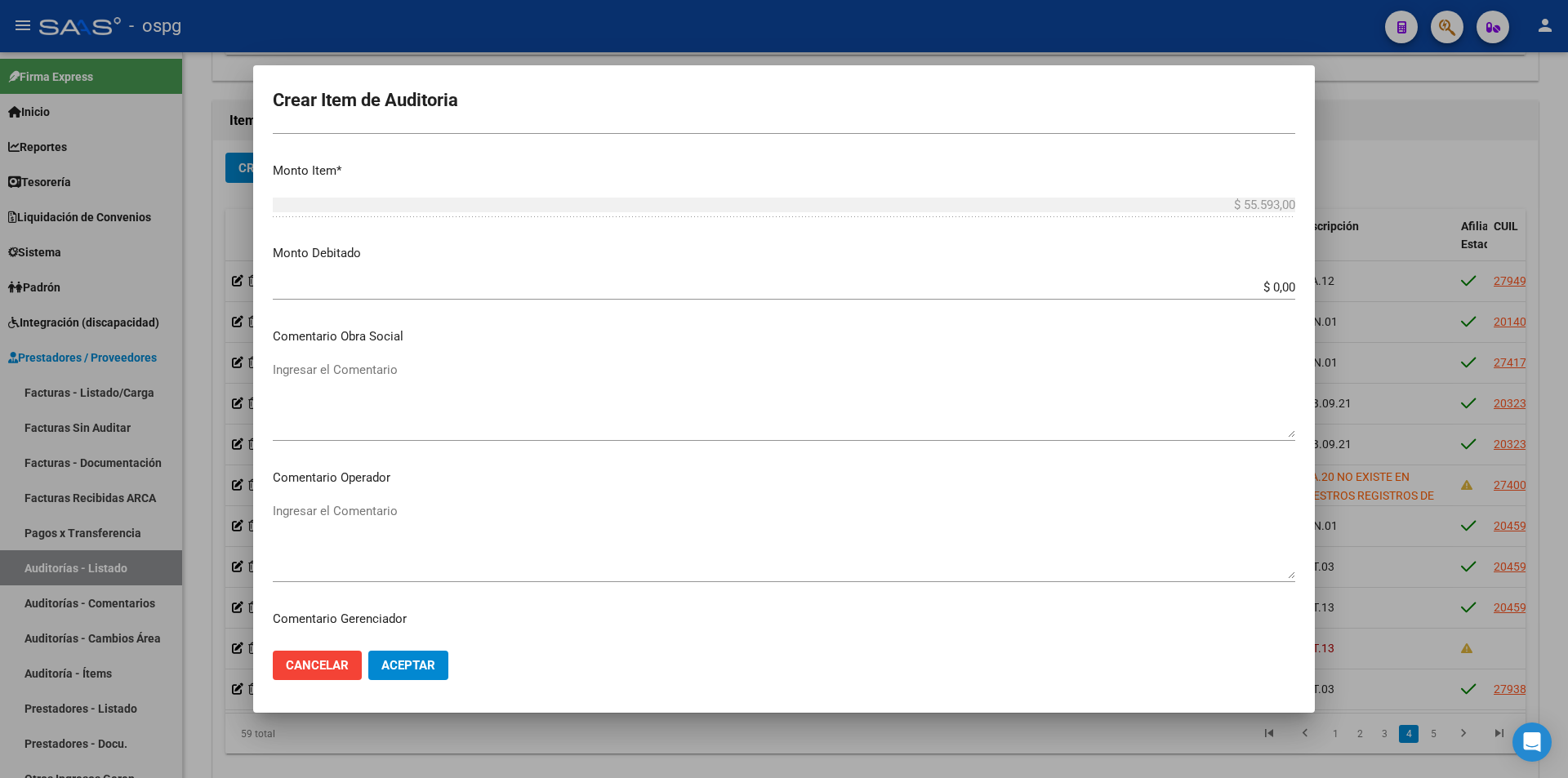
scroll to position [389, 0]
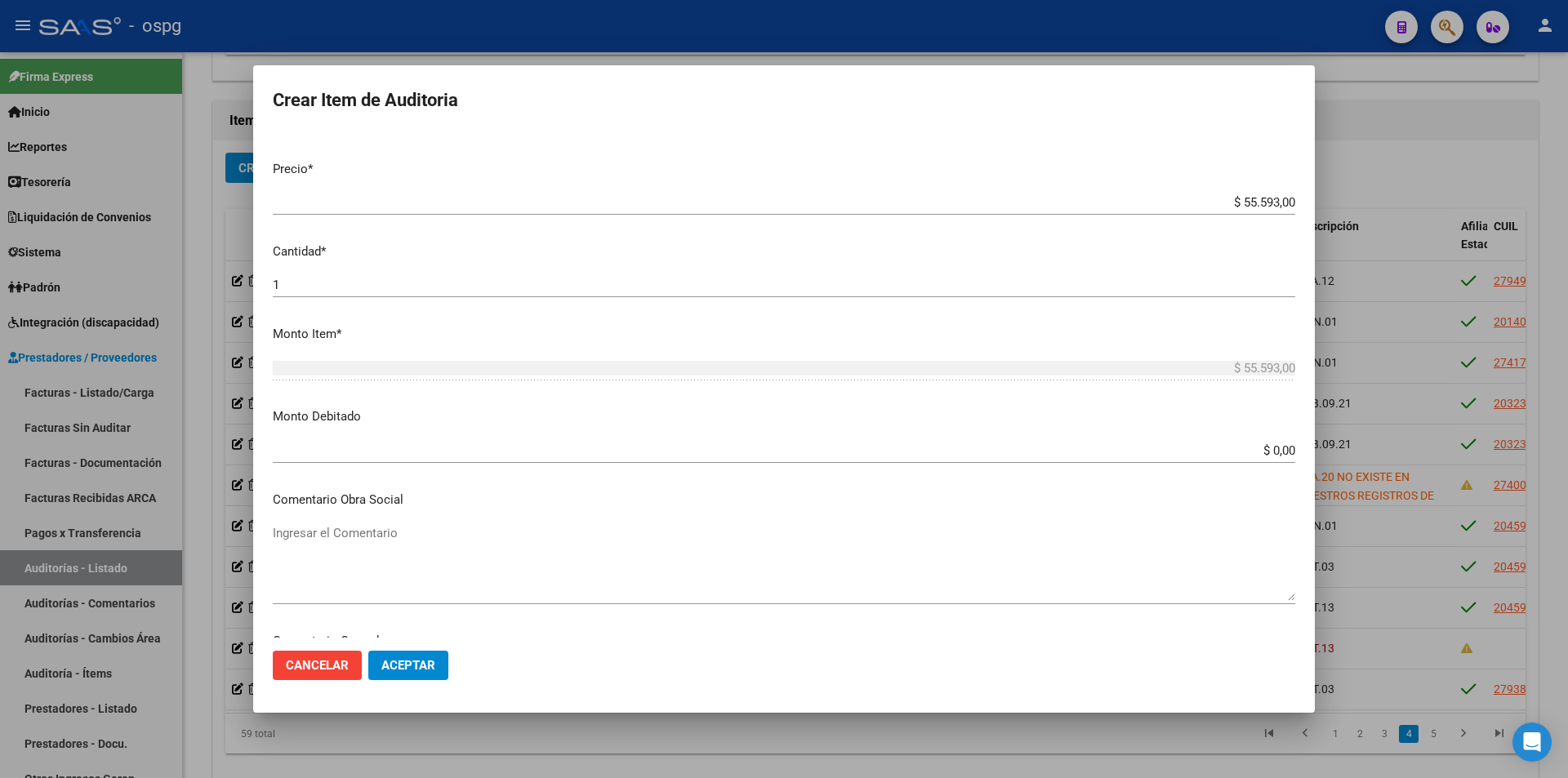
type textarea "IMA.20 NO EXISTE EN NUESTROS REGISTROS DE BENEFICIARIOS"
click at [1241, 457] on input "$ 0,00" at bounding box center [784, 451] width 1022 height 15
drag, startPoint x: 1343, startPoint y: 453, endPoint x: 1368, endPoint y: 453, distance: 25.0
click at [1369, 458] on div "Crear Item de Auditoria 40006211 Nro Documento Femenino Sexo 27400062116 CUIL A…" at bounding box center [784, 389] width 1568 height 778
type input "$ 55.593,00"
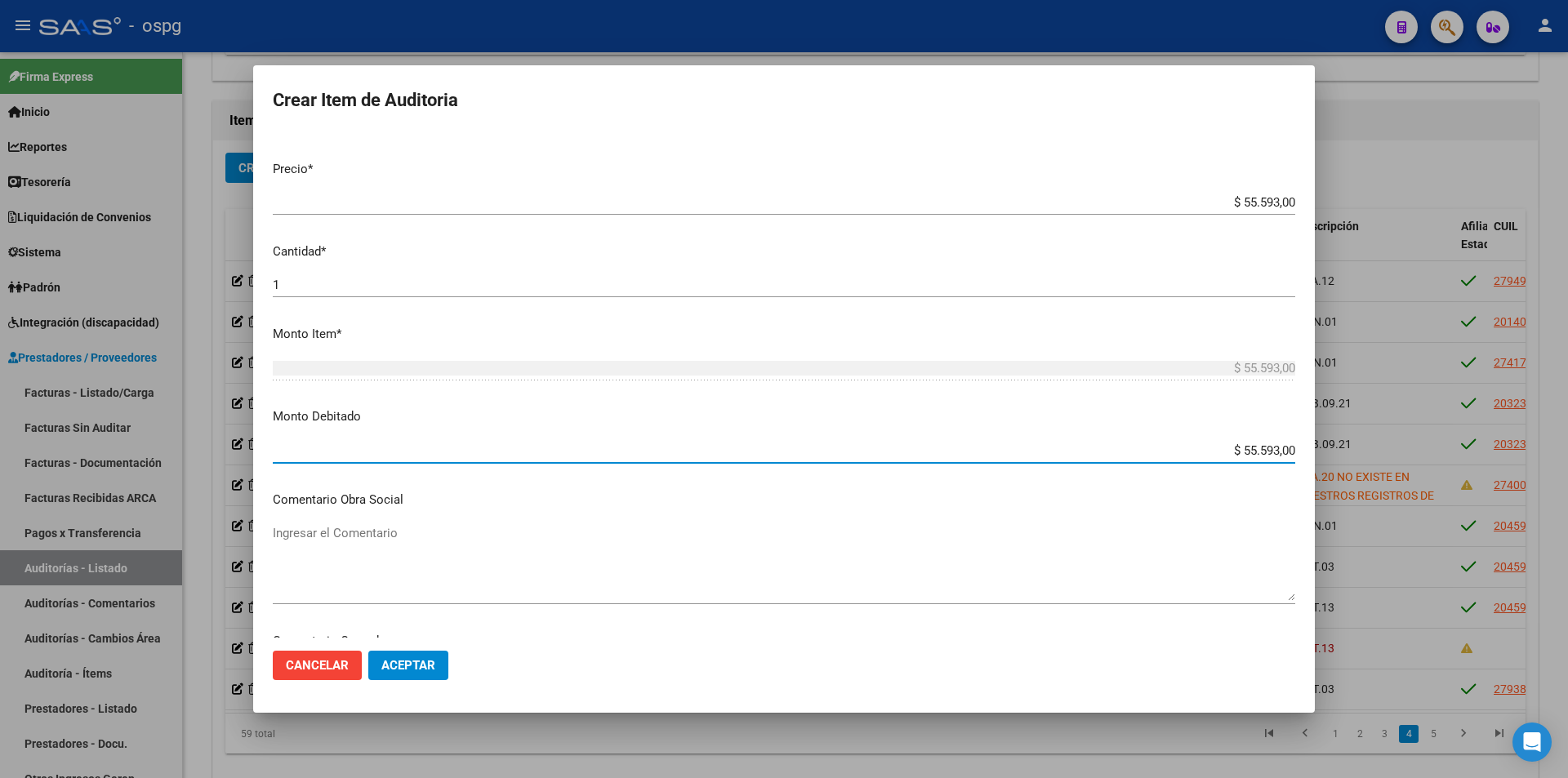
click at [390, 655] on button "Aceptar" at bounding box center [408, 665] width 80 height 29
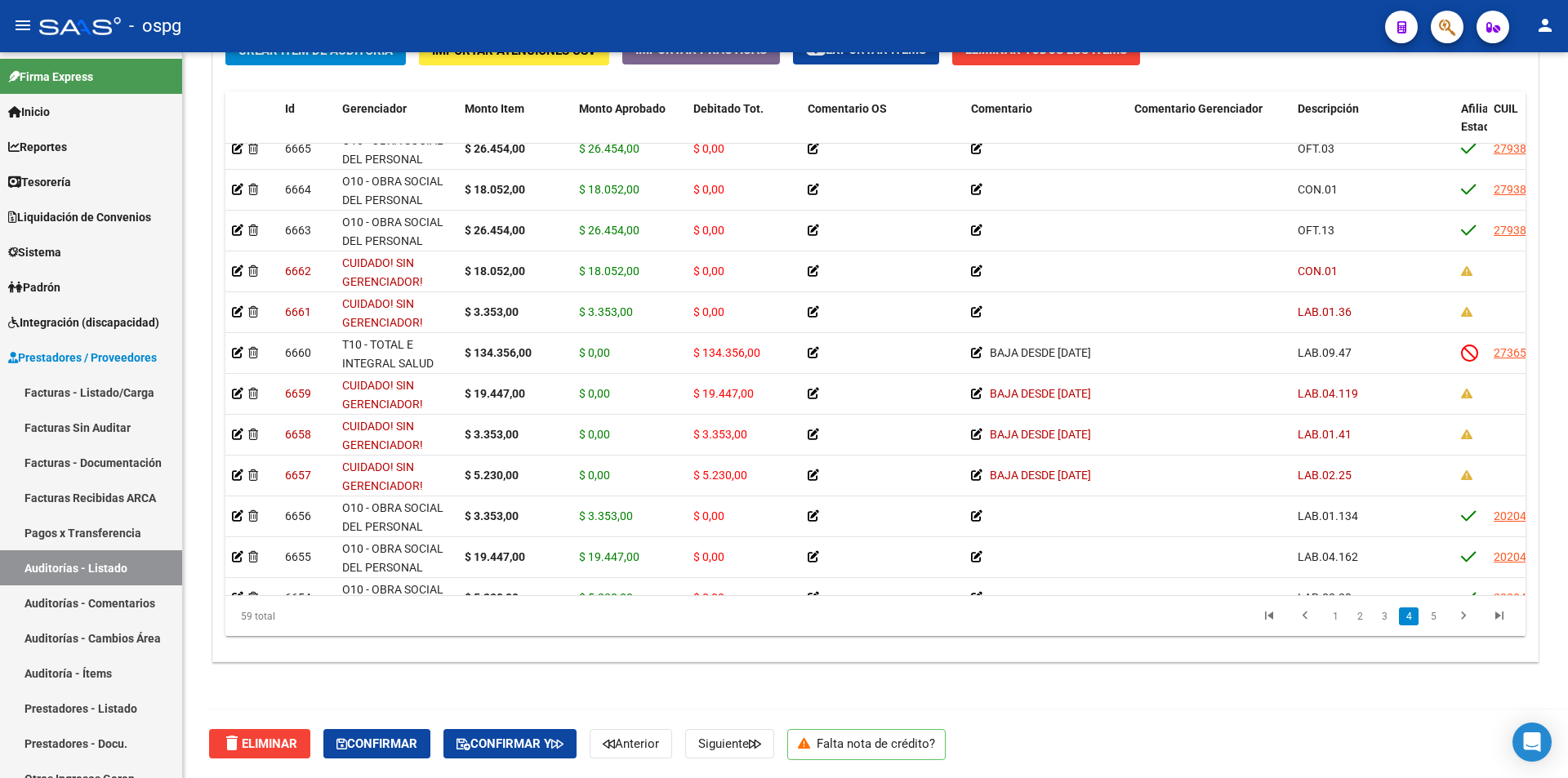
scroll to position [1403, 0]
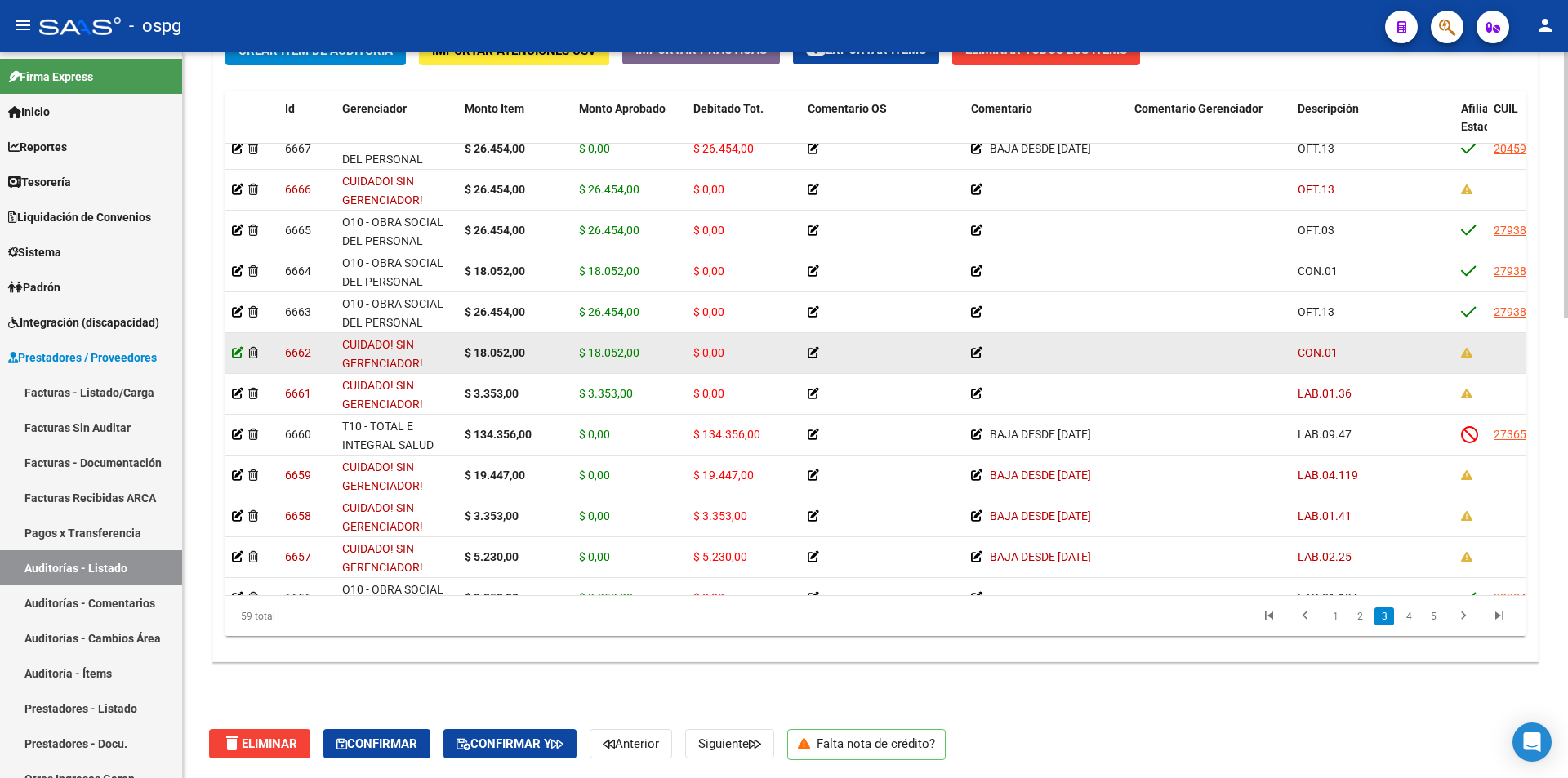
click at [235, 354] on icon at bounding box center [237, 353] width 11 height 11
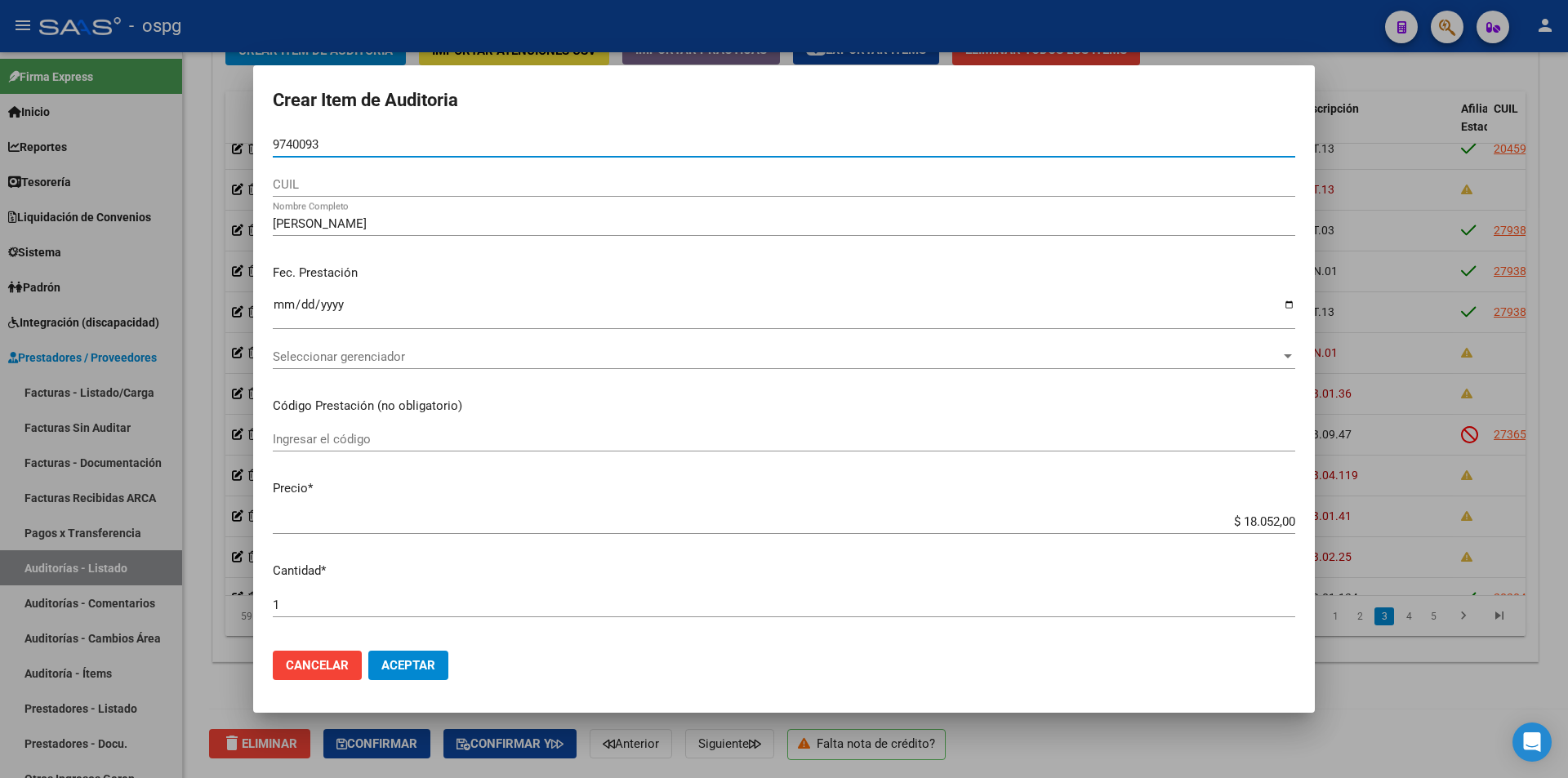
drag, startPoint x: 336, startPoint y: 140, endPoint x: 265, endPoint y: 139, distance: 71.0
click at [241, 141] on div "Crear Item de Auditoria 9740093 Nro Documento CUIL [PERSON_NAME] Nombre Complet…" at bounding box center [784, 389] width 1568 height 778
click at [275, 139] on input "9740093" at bounding box center [784, 145] width 1022 height 15
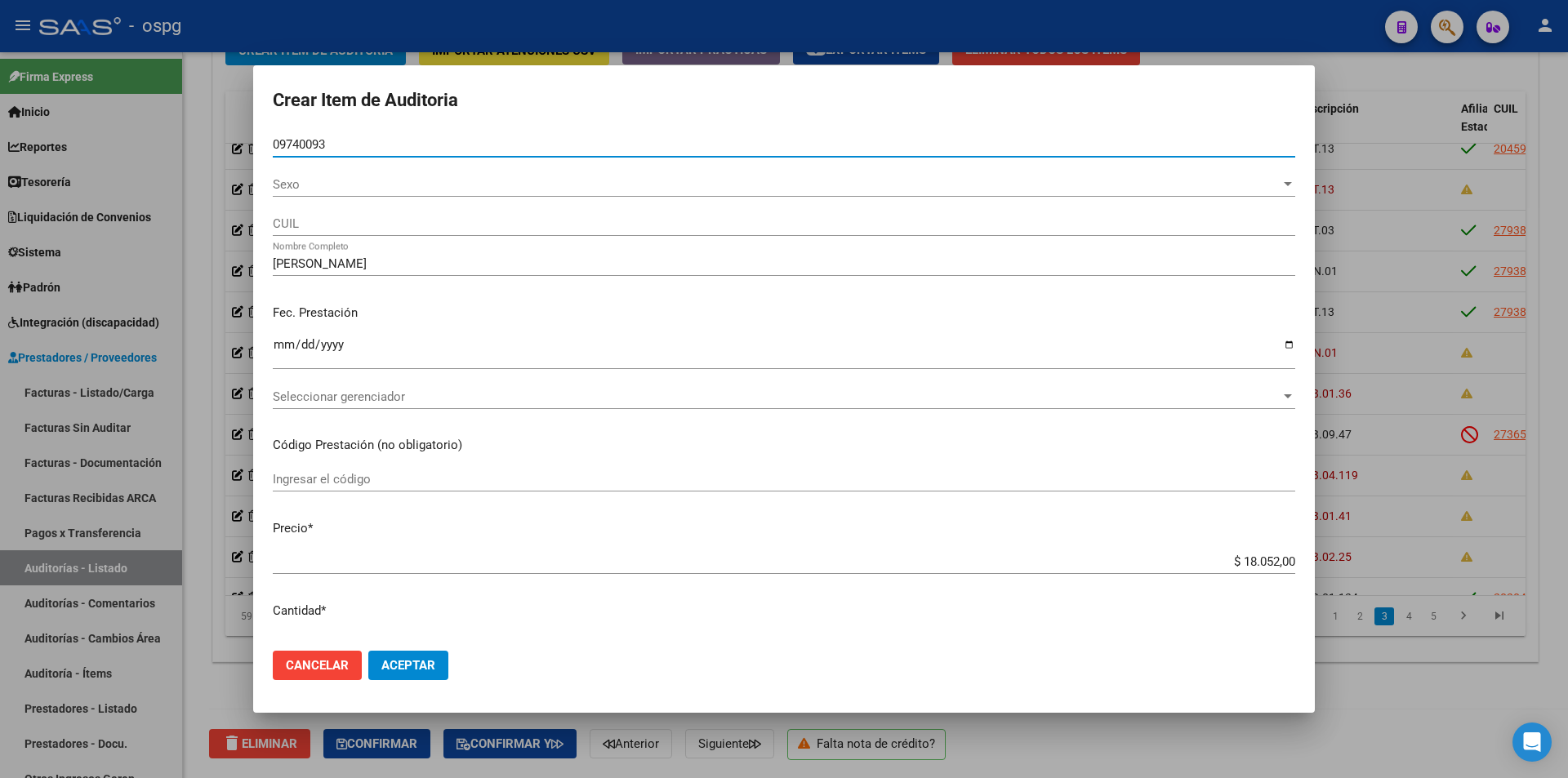
type input "09740093"
click at [310, 183] on span "Sexo" at bounding box center [776, 184] width 1008 height 15
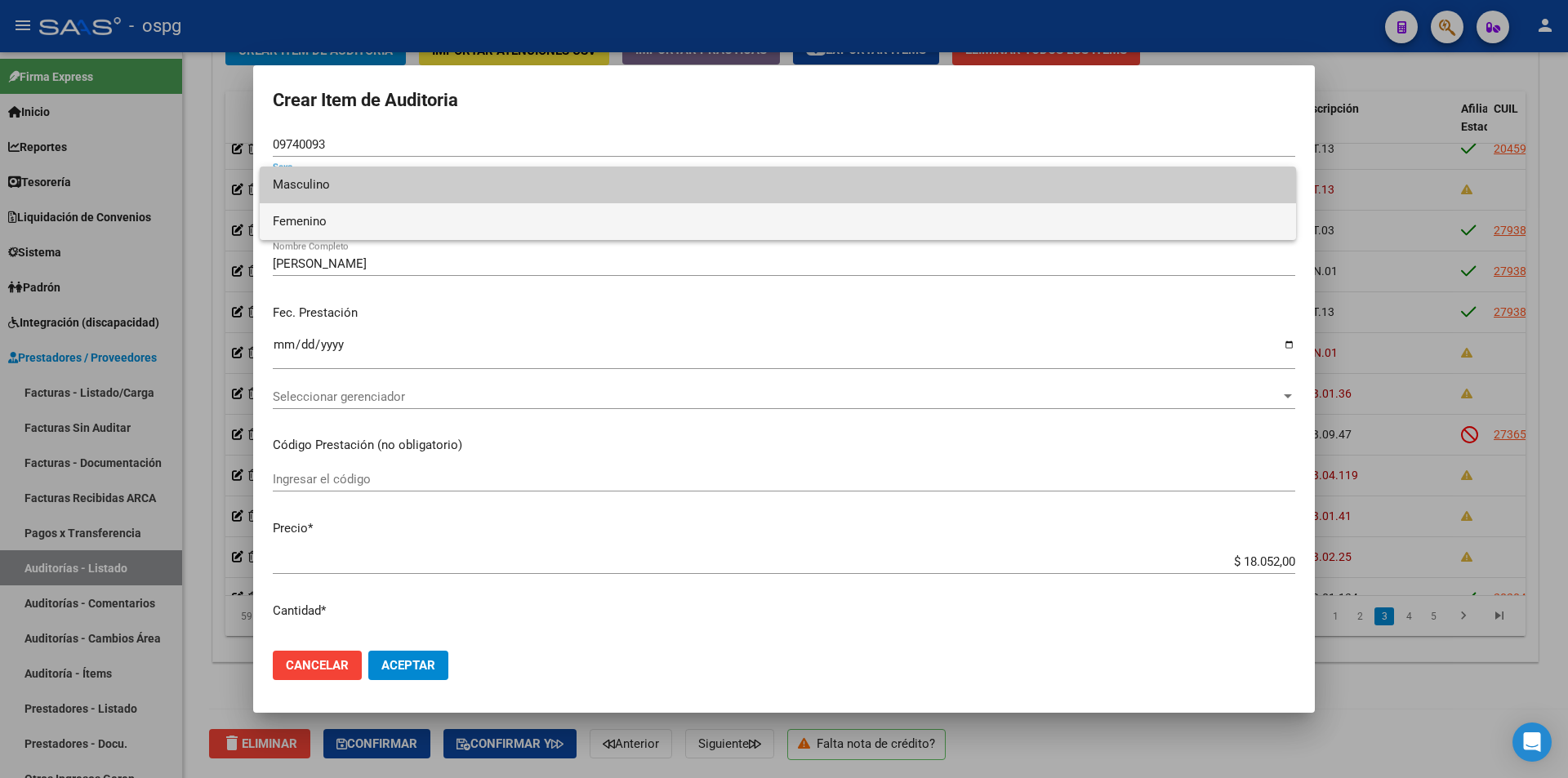
click at [311, 219] on span "Femenino" at bounding box center [777, 221] width 1010 height 37
type input "27097400933"
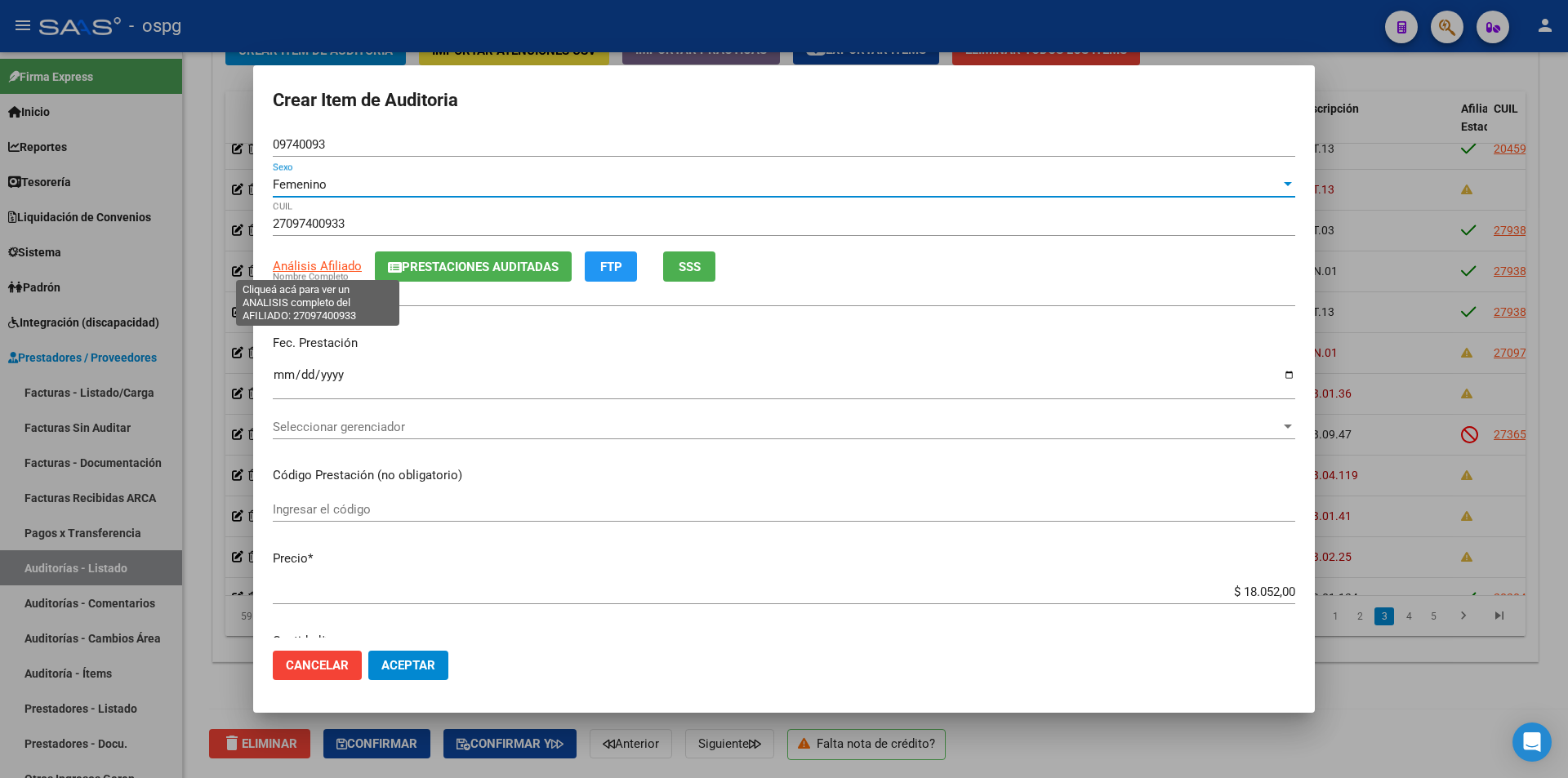
click at [334, 266] on span "Análisis Afiliado" at bounding box center [317, 266] width 89 height 15
type textarea "27097400933"
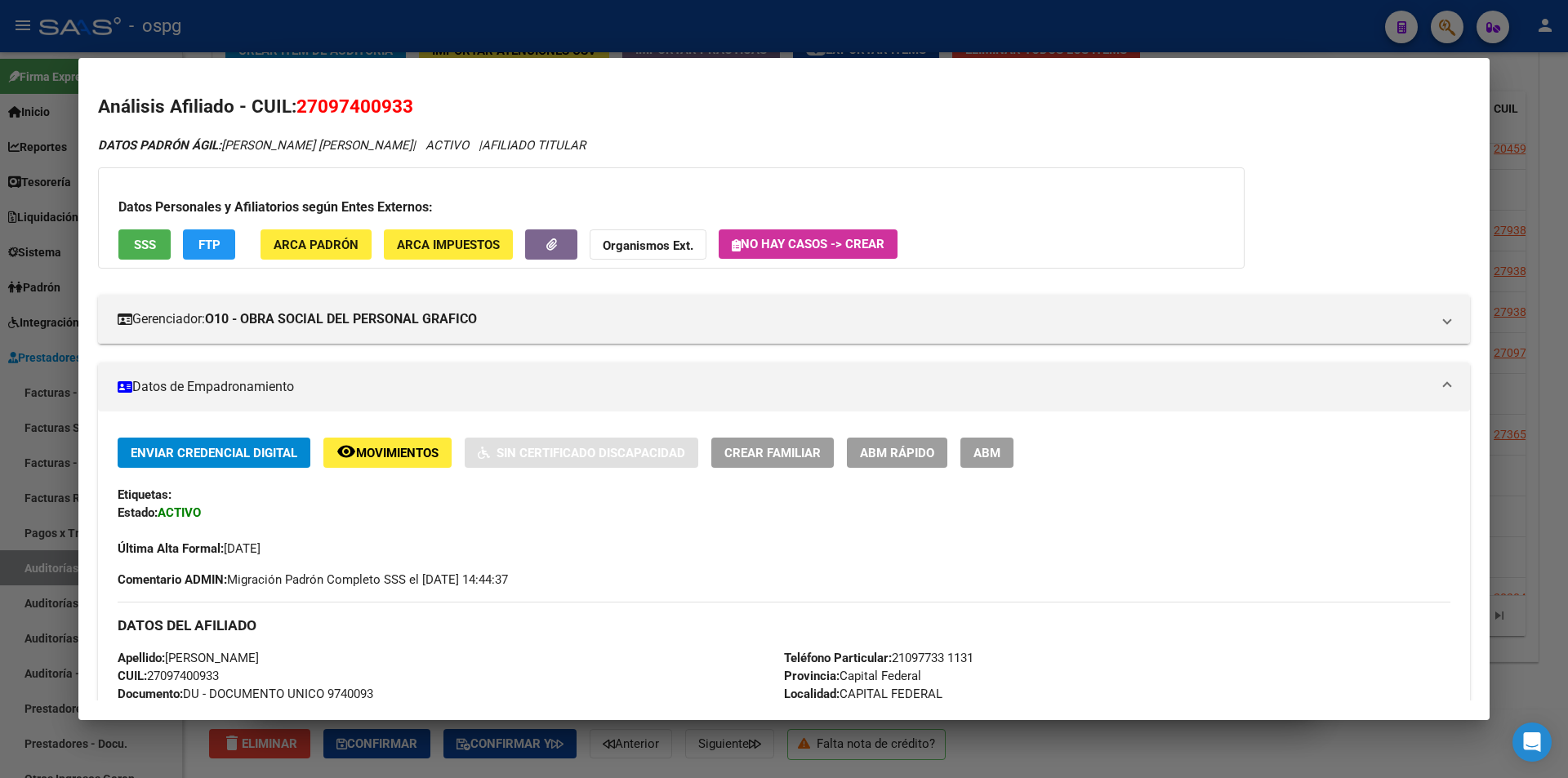
click at [467, 46] on div at bounding box center [784, 389] width 1568 height 778
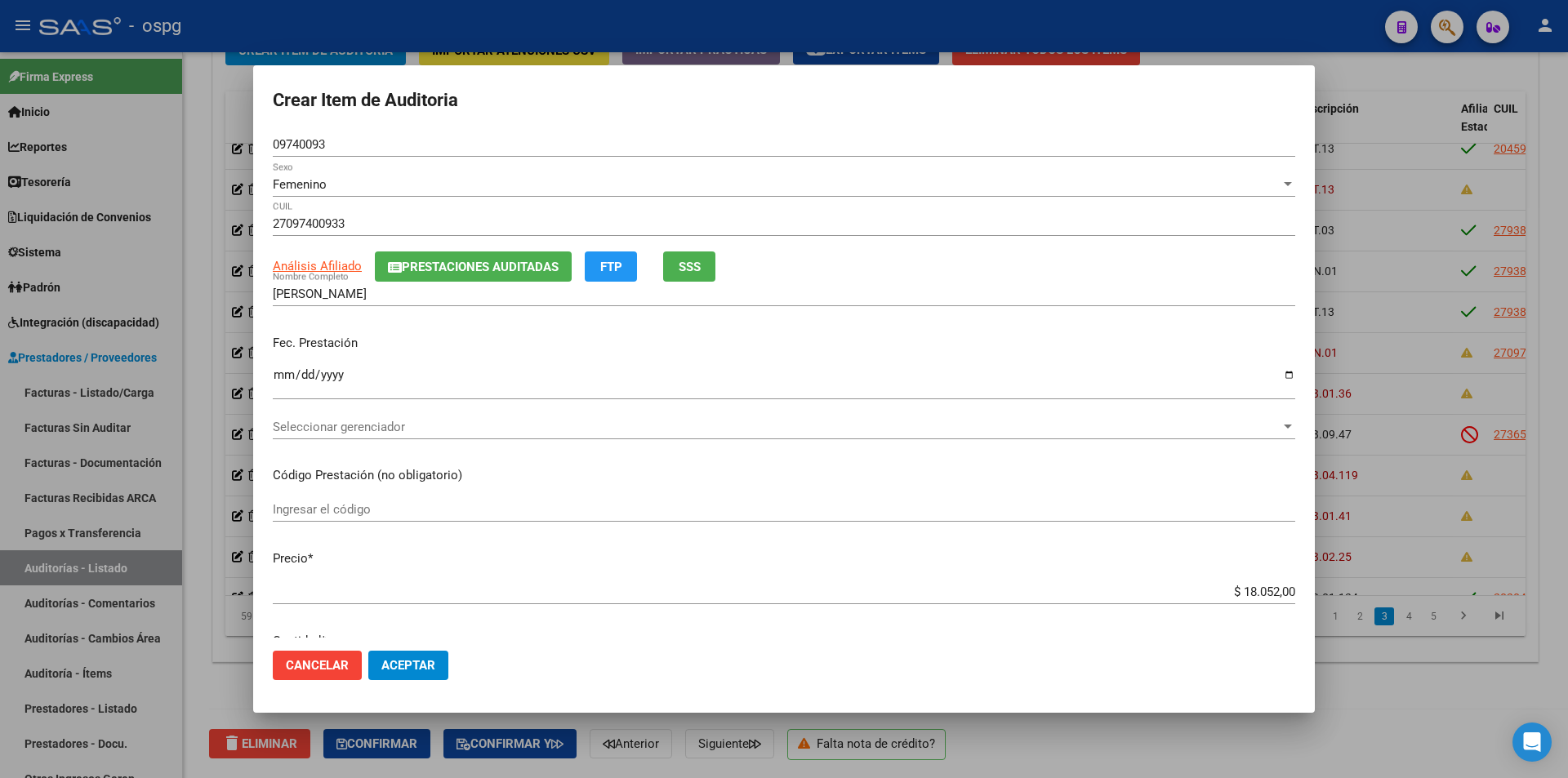
click at [448, 423] on span "Seleccionar gerenciador" at bounding box center [776, 427] width 1008 height 15
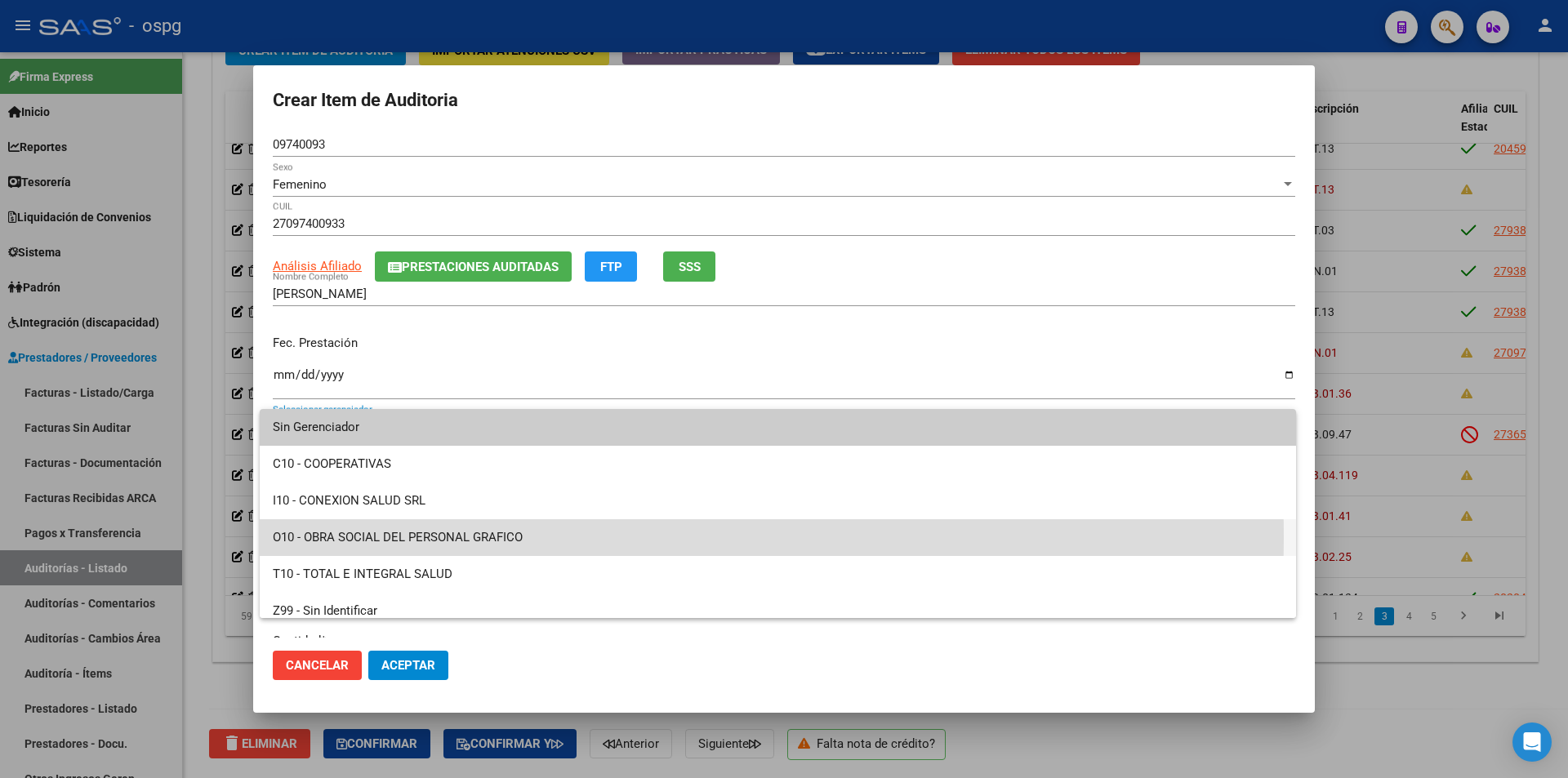
click at [424, 537] on span "O10 - OBRA SOCIAL DEL PERSONAL GRAFICO" at bounding box center [777, 537] width 1010 height 37
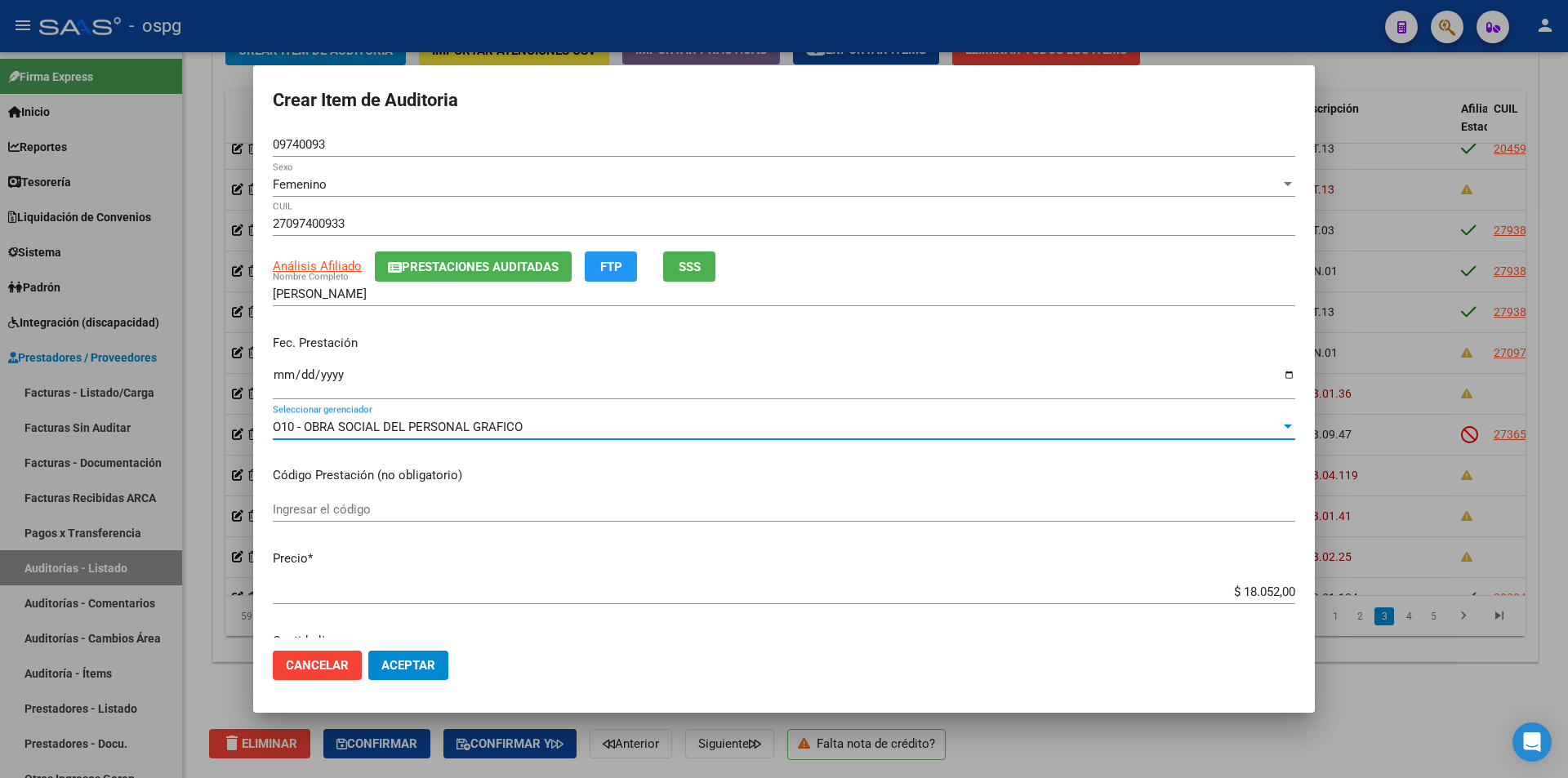
click at [404, 658] on button "Aceptar" at bounding box center [408, 665] width 80 height 29
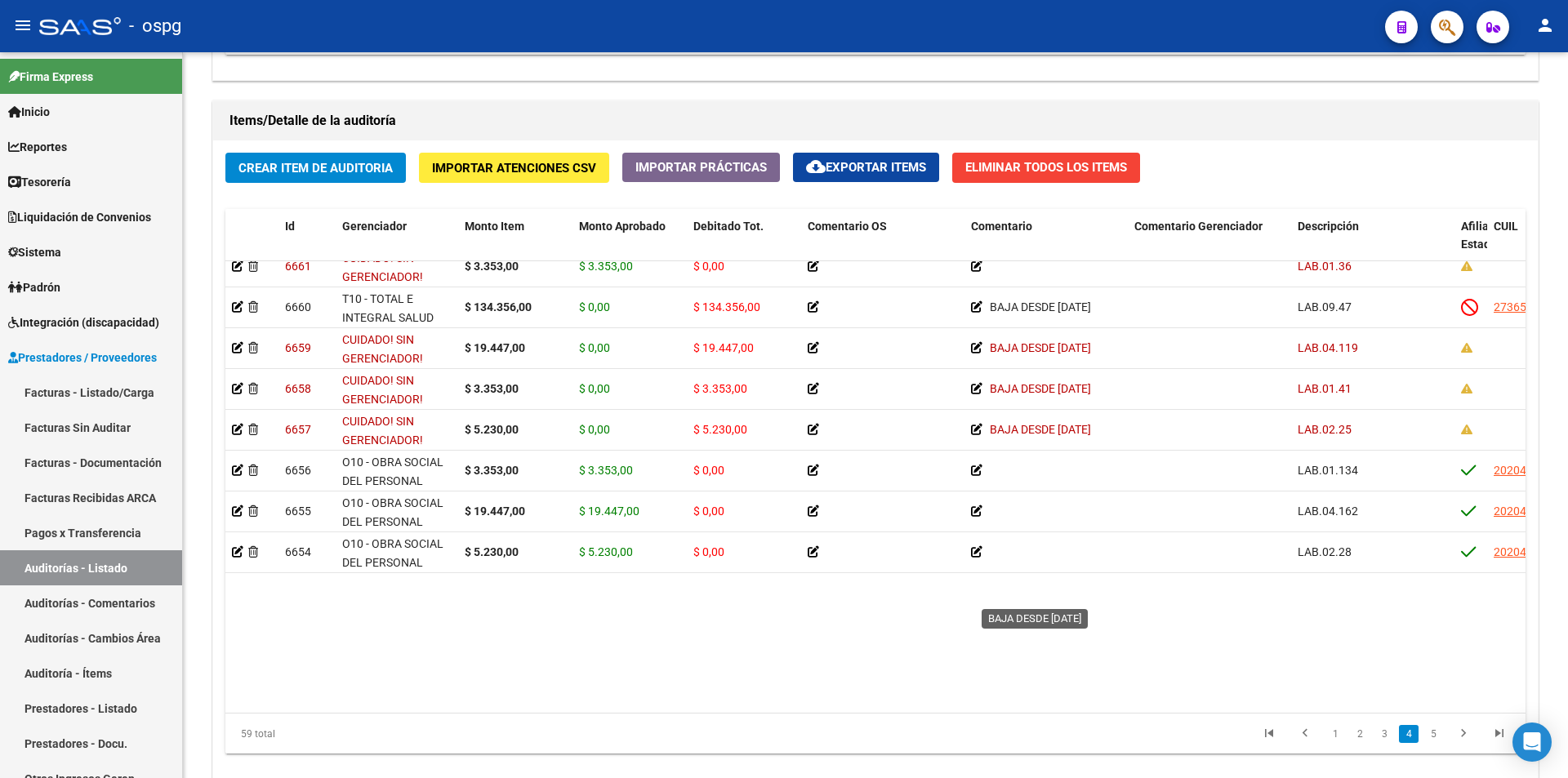
scroll to position [1485, 0]
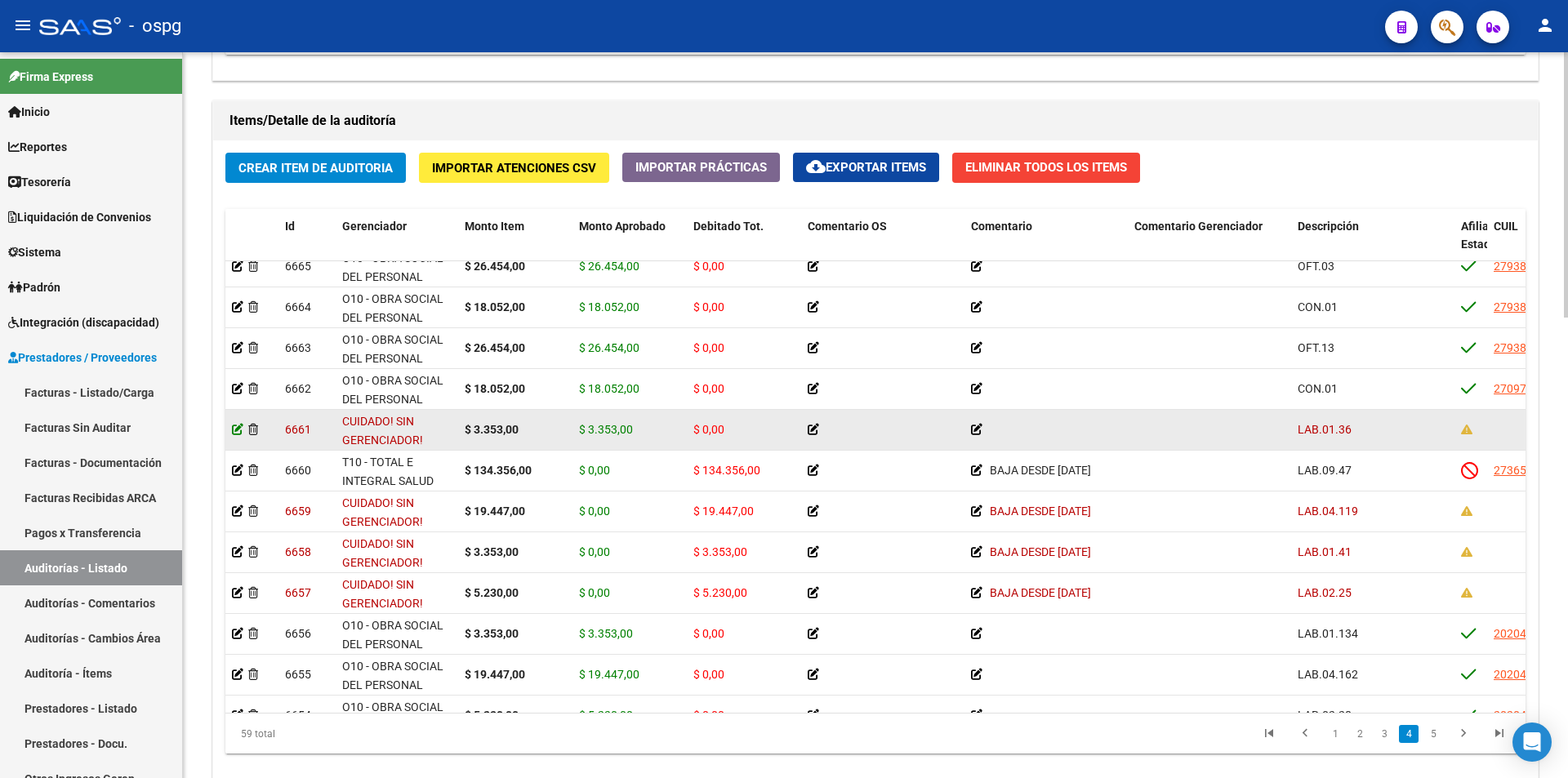
click at [239, 428] on icon at bounding box center [237, 429] width 11 height 11
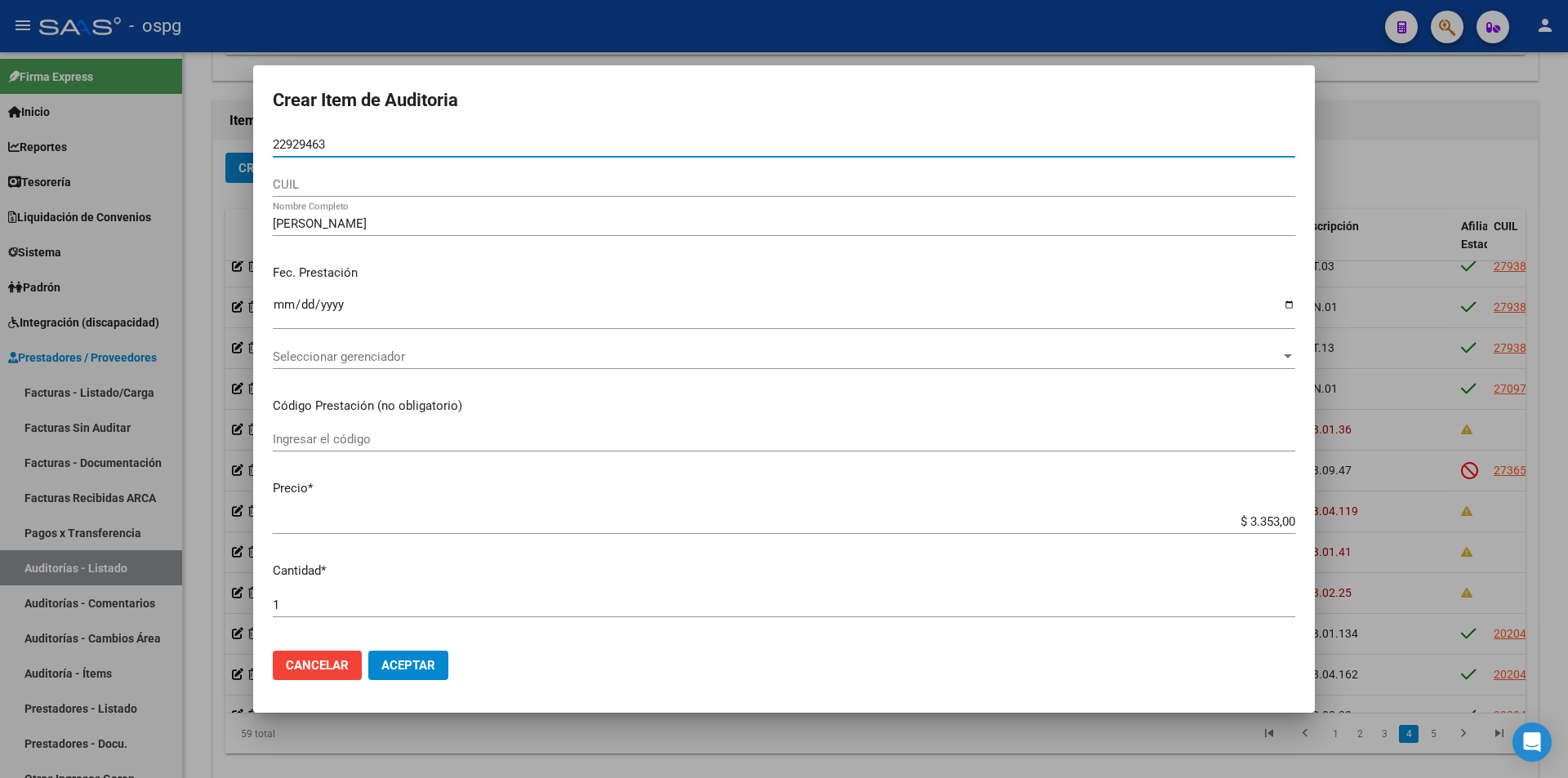
click at [273, 145] on input "22929463" at bounding box center [784, 145] width 1022 height 15
type input "22929463"
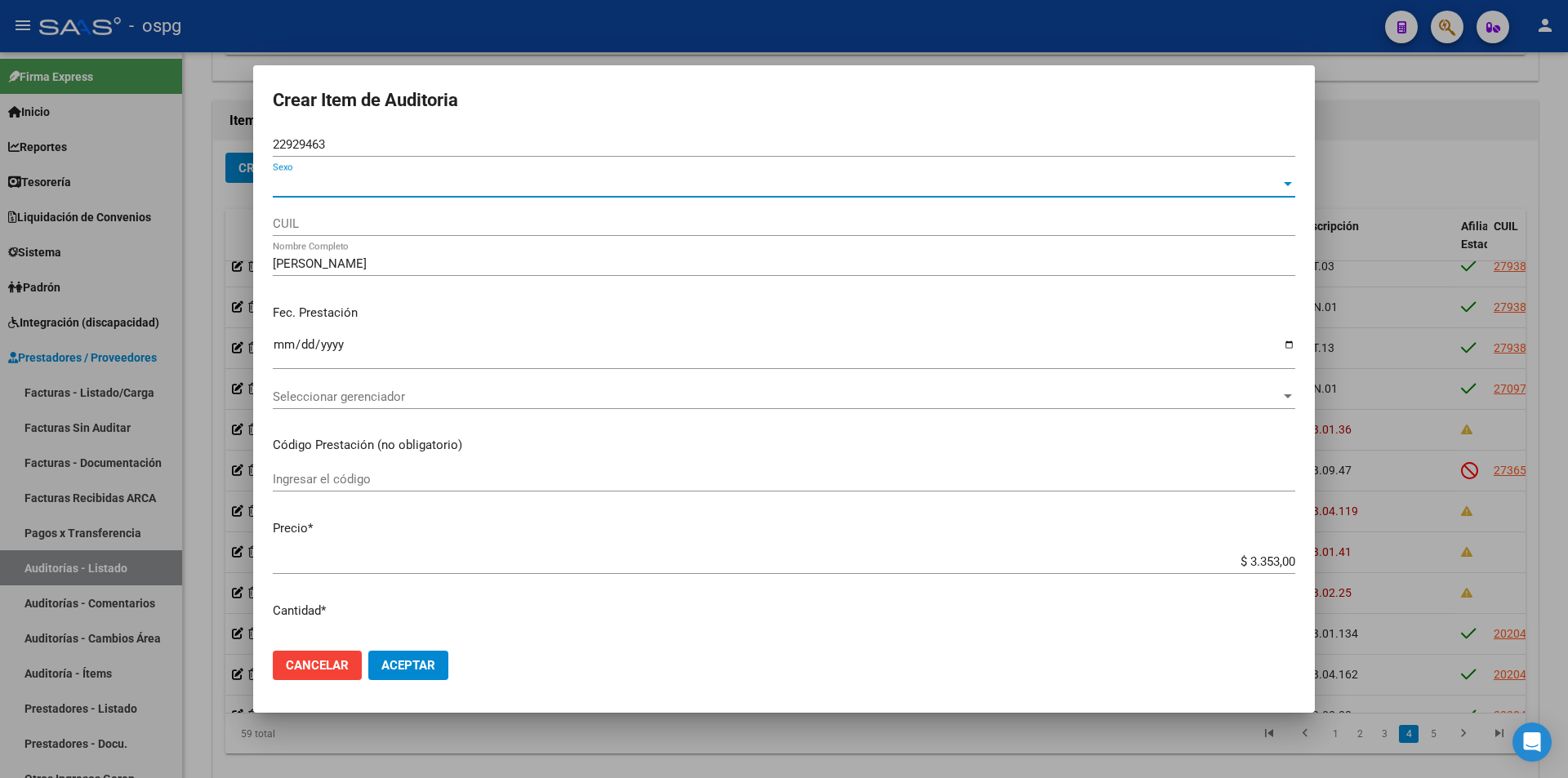
click at [335, 191] on span "Sexo" at bounding box center [776, 184] width 1008 height 15
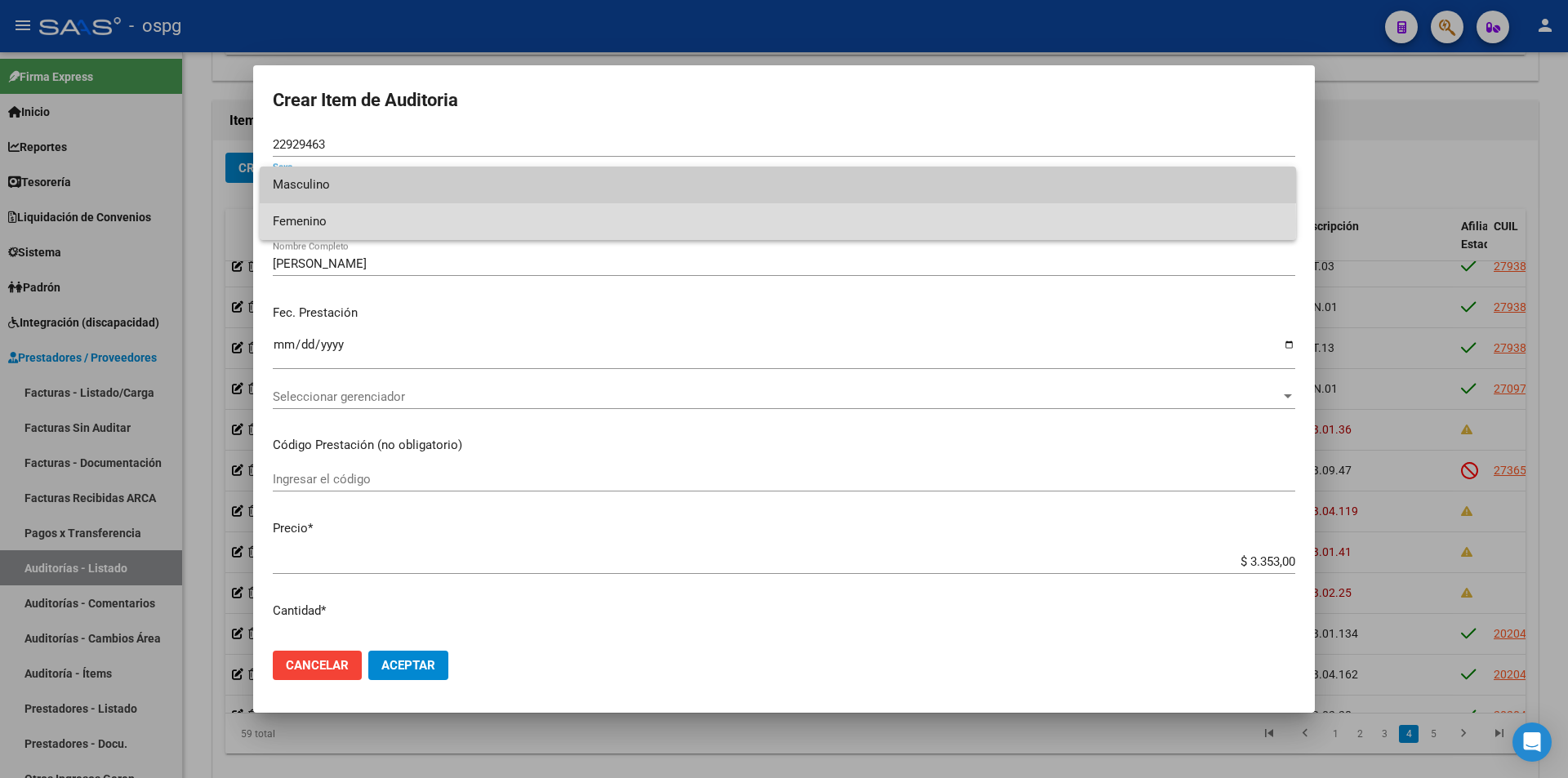
click at [323, 225] on span "Femenino" at bounding box center [777, 221] width 1010 height 37
type input "27229294631"
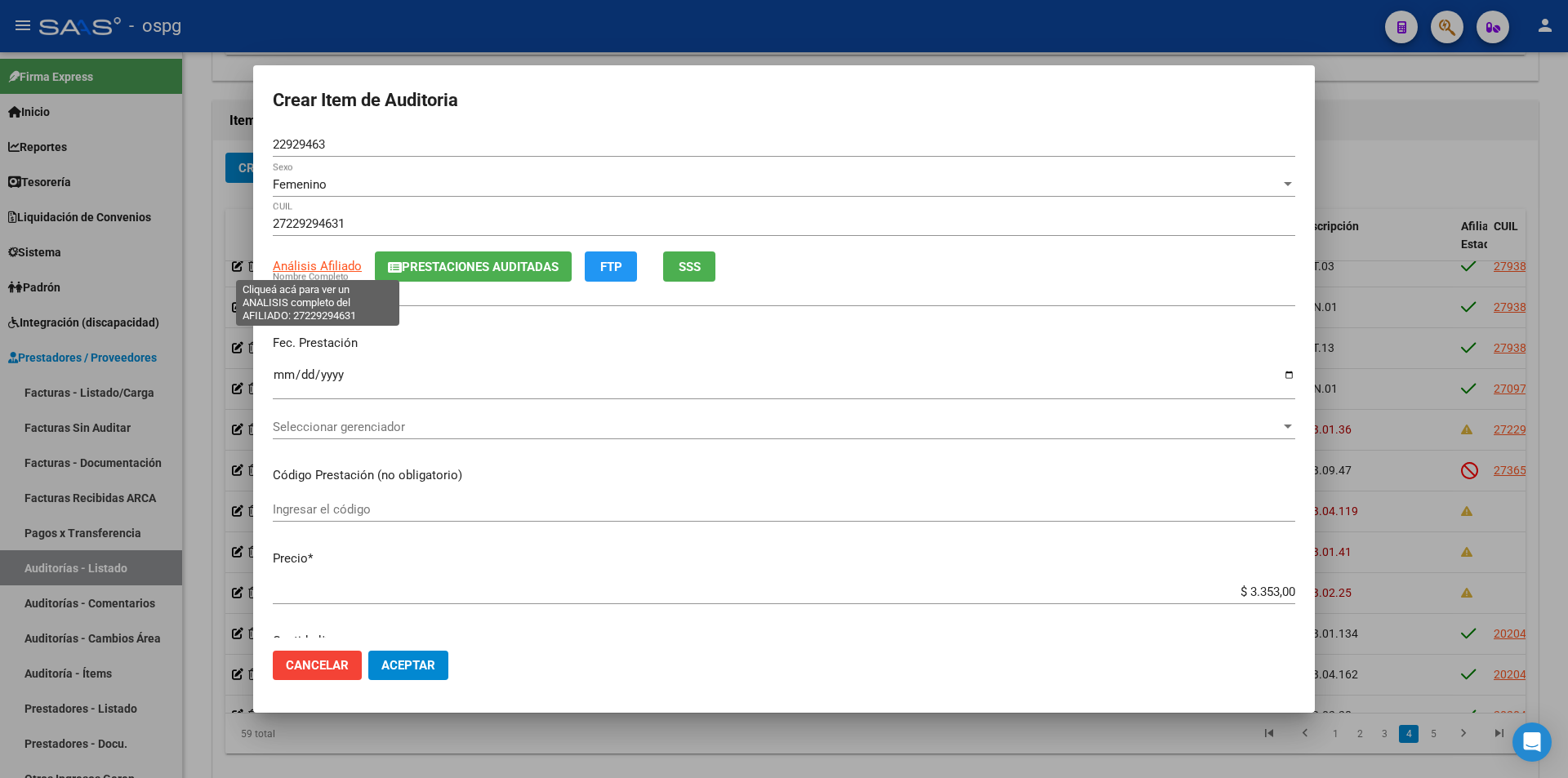
click at [328, 260] on span "Análisis Afiliado" at bounding box center [317, 266] width 89 height 15
type textarea "27229294631"
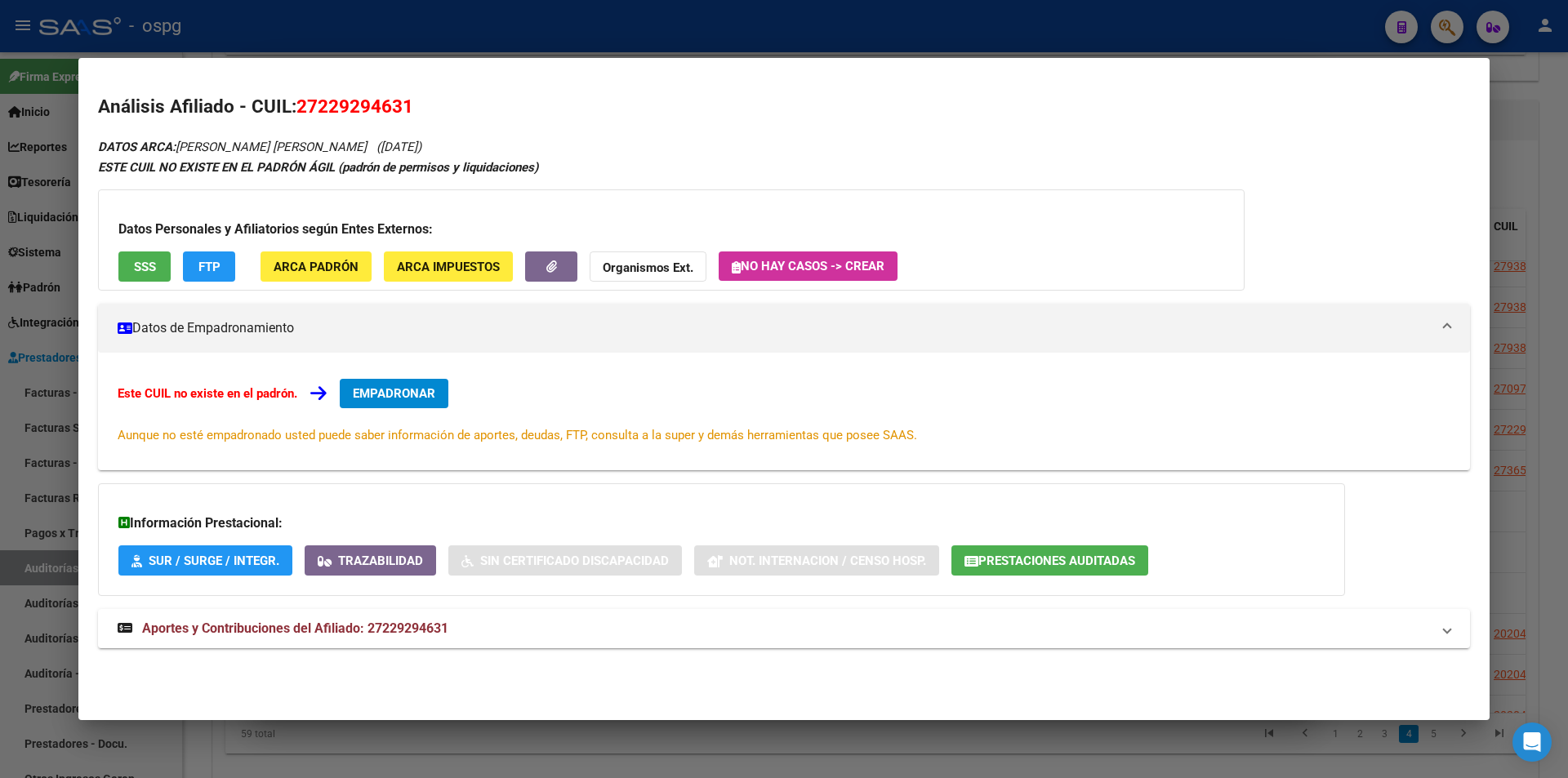
click at [145, 272] on span "SSS" at bounding box center [144, 267] width 22 height 15
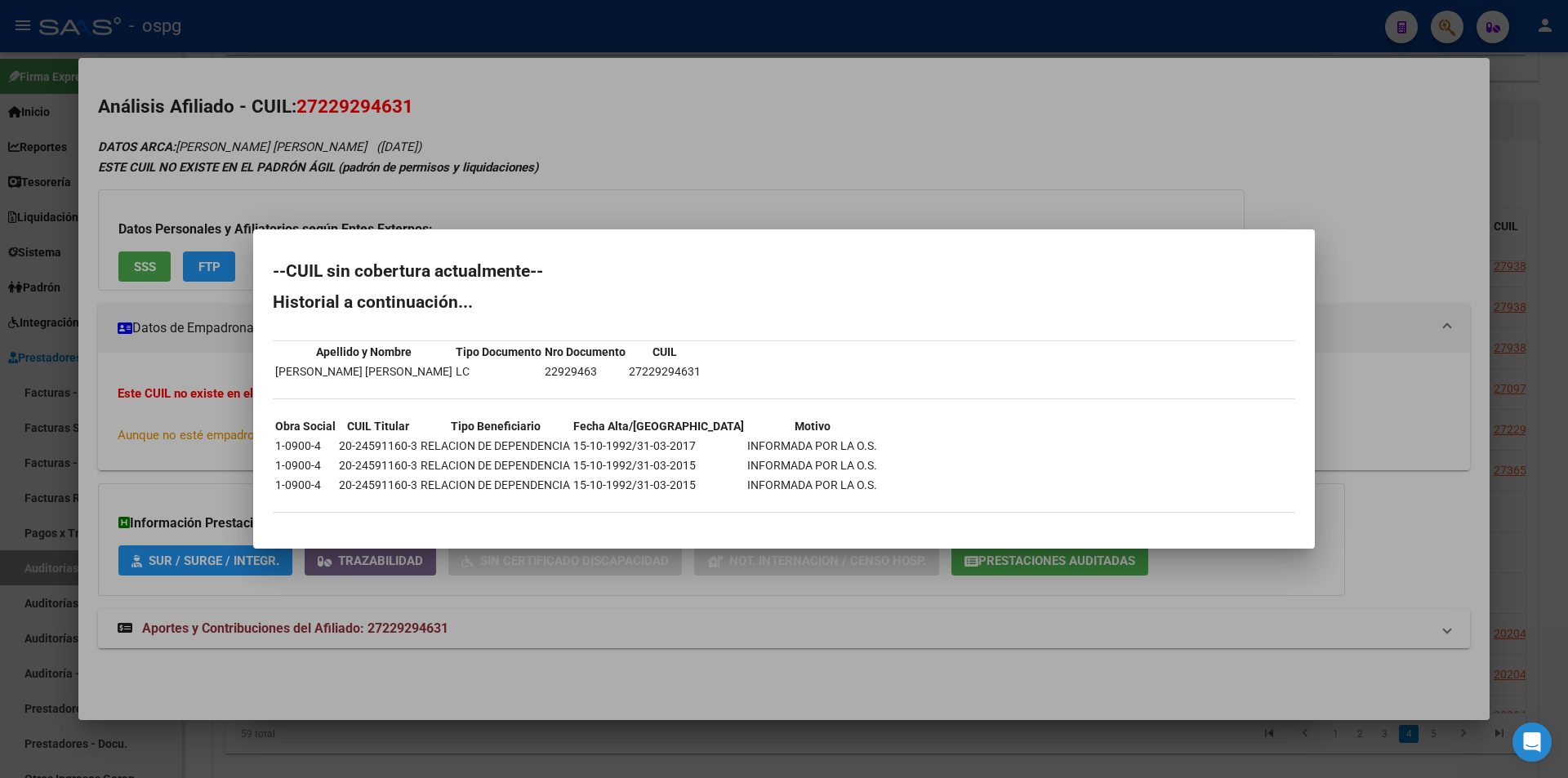
click at [786, 188] on div at bounding box center [784, 389] width 1568 height 778
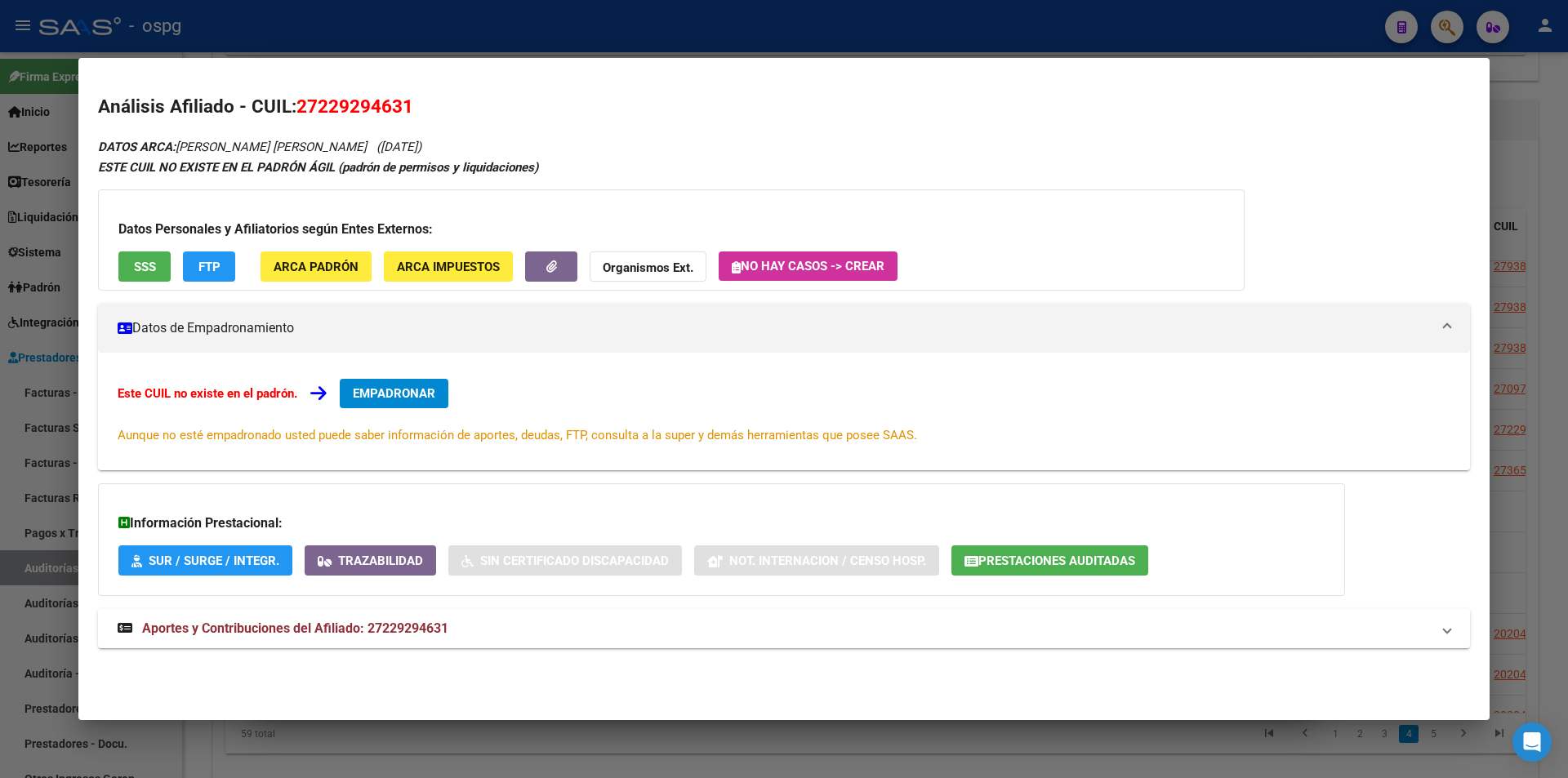
click at [609, 53] on div at bounding box center [784, 389] width 1568 height 778
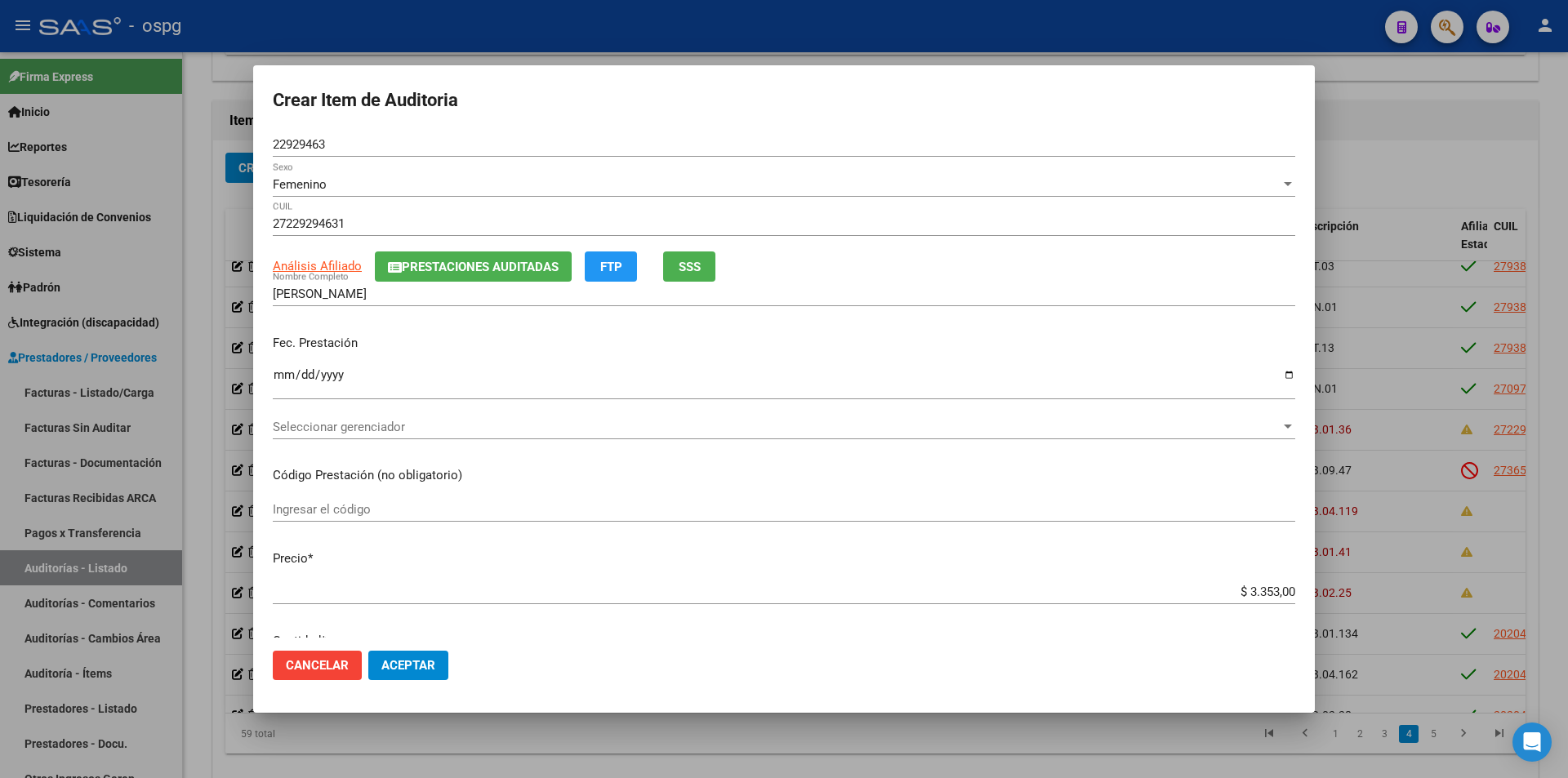
click at [565, 421] on span "Seleccionar gerenciador" at bounding box center [776, 427] width 1008 height 15
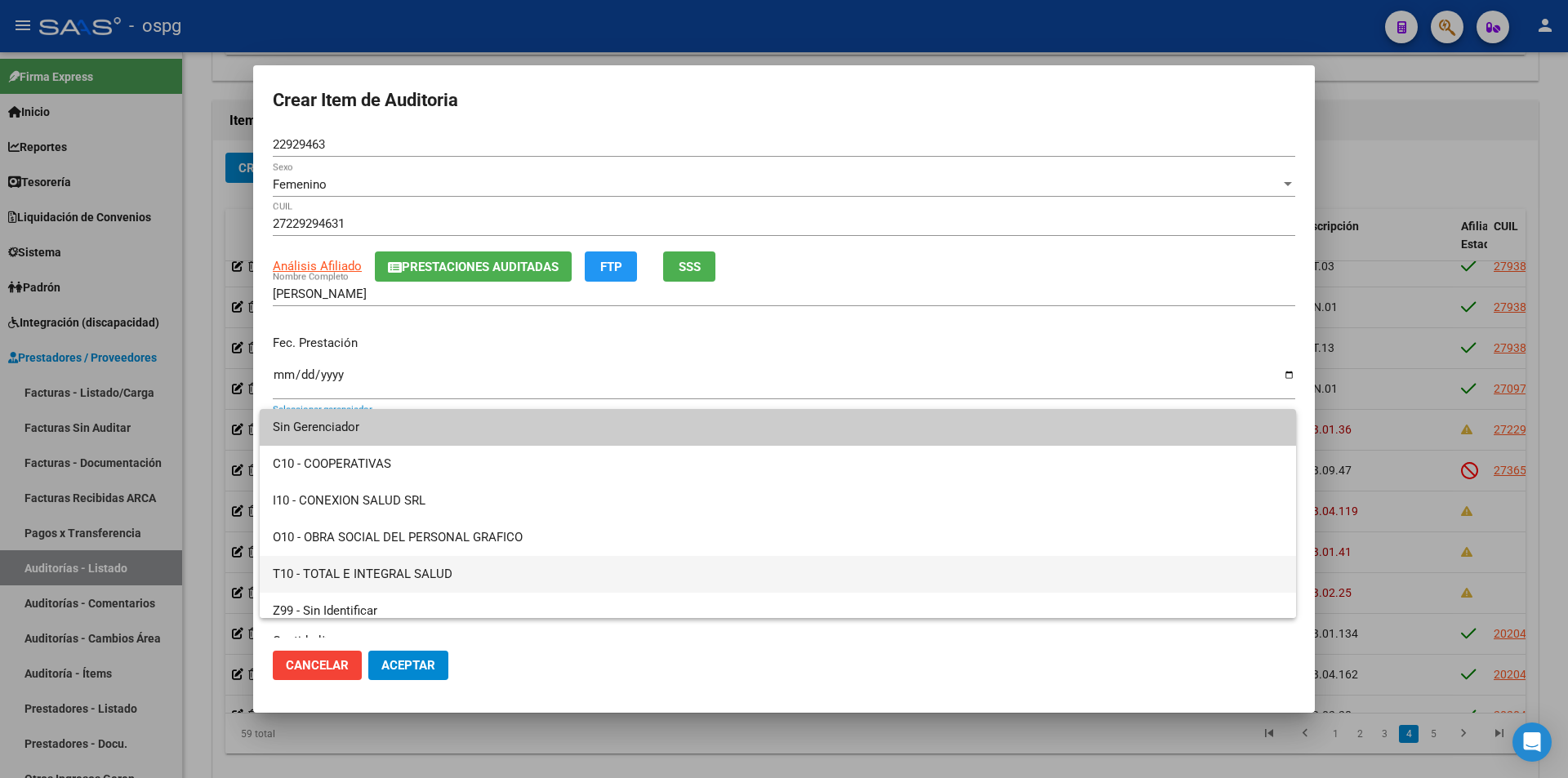
scroll to position [11, 0]
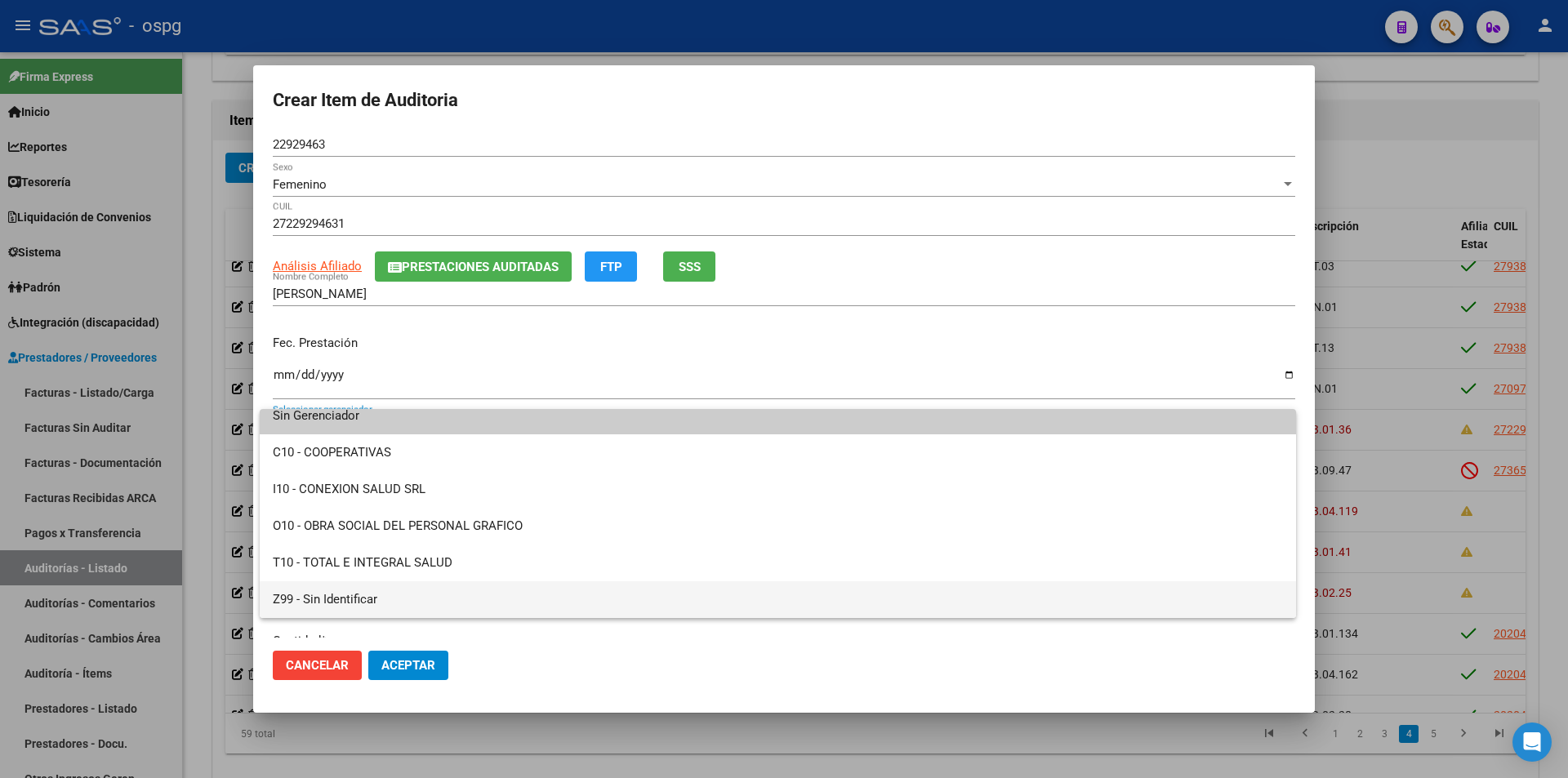
click at [343, 602] on span "Z99 - Sin Identificar" at bounding box center [777, 599] width 1010 height 37
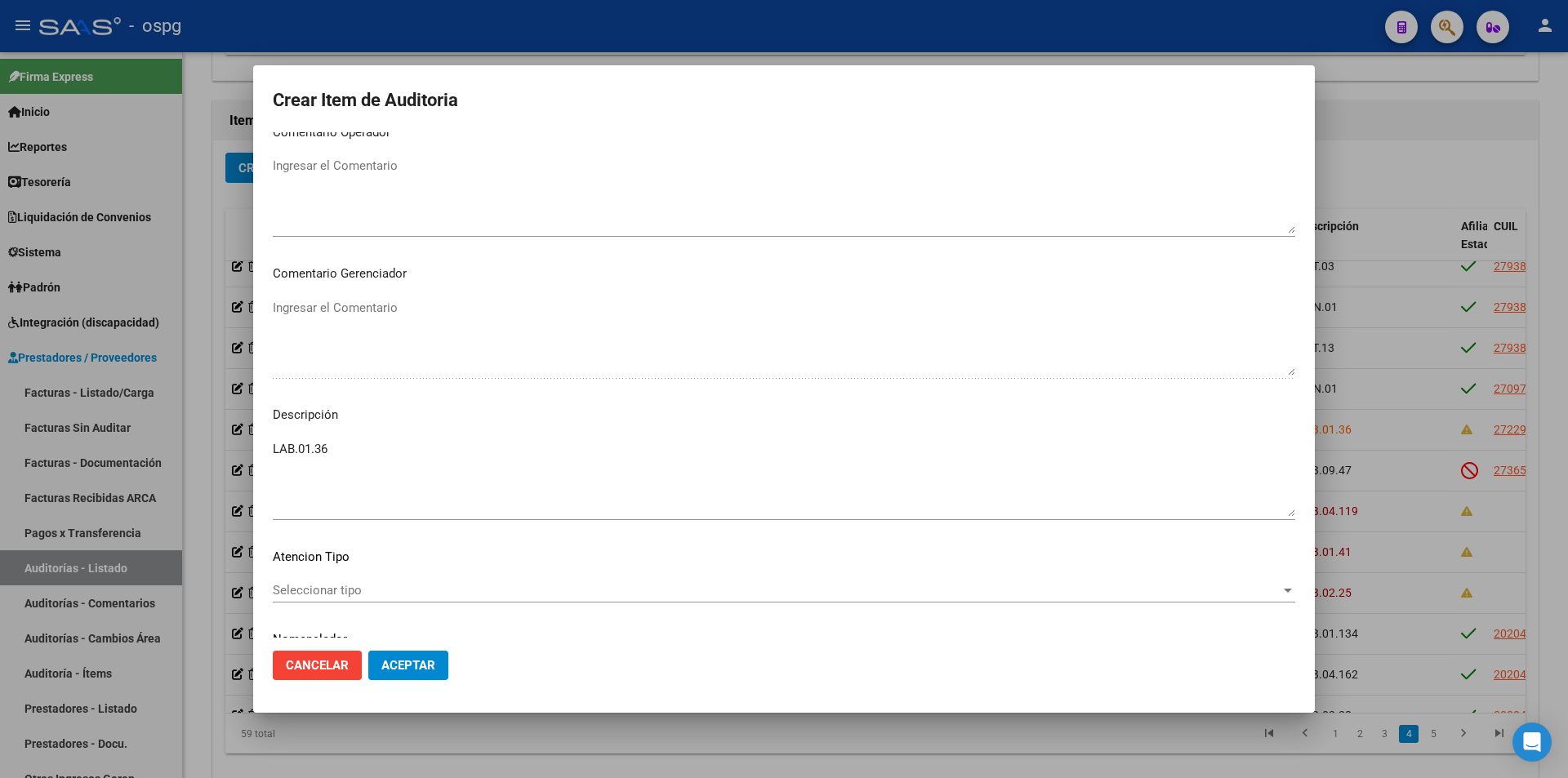
scroll to position [961, 0]
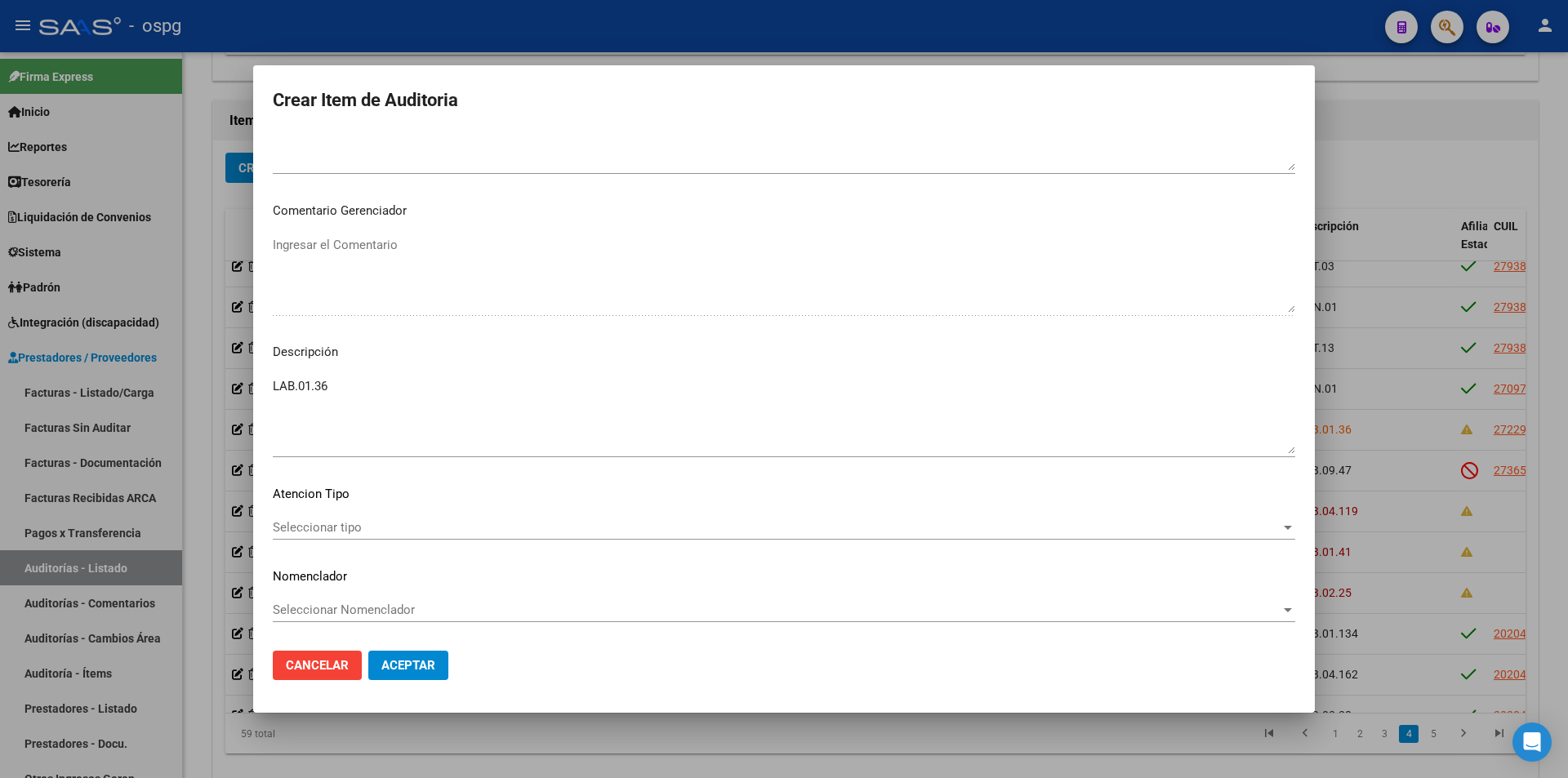
click at [362, 405] on textarea "LAB.01.36" at bounding box center [784, 416] width 1022 height 77
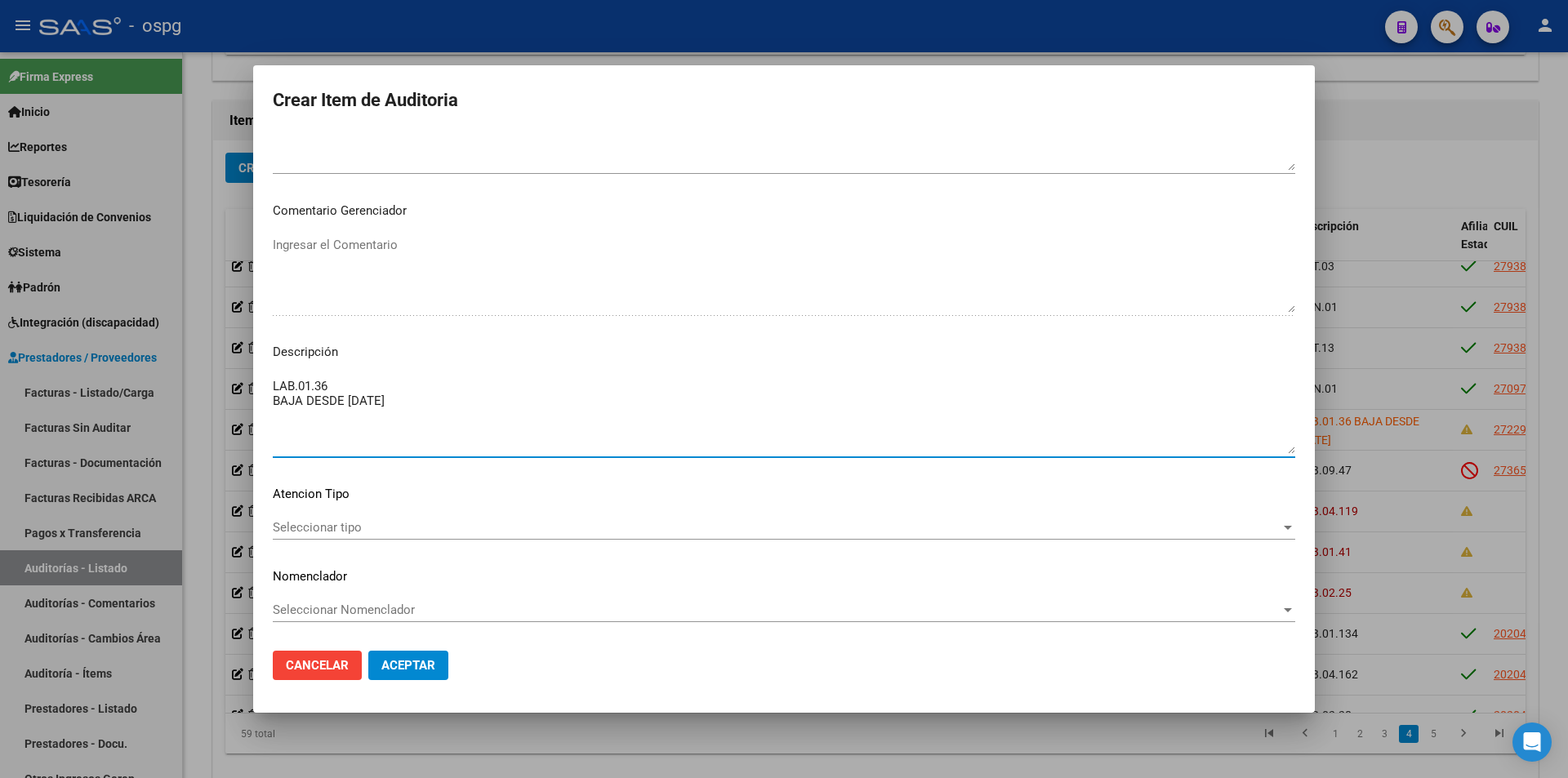
type textarea "LAB.01.36 BAJA DESDE [DATE]"
click at [397, 658] on span "Aceptar" at bounding box center [408, 665] width 54 height 15
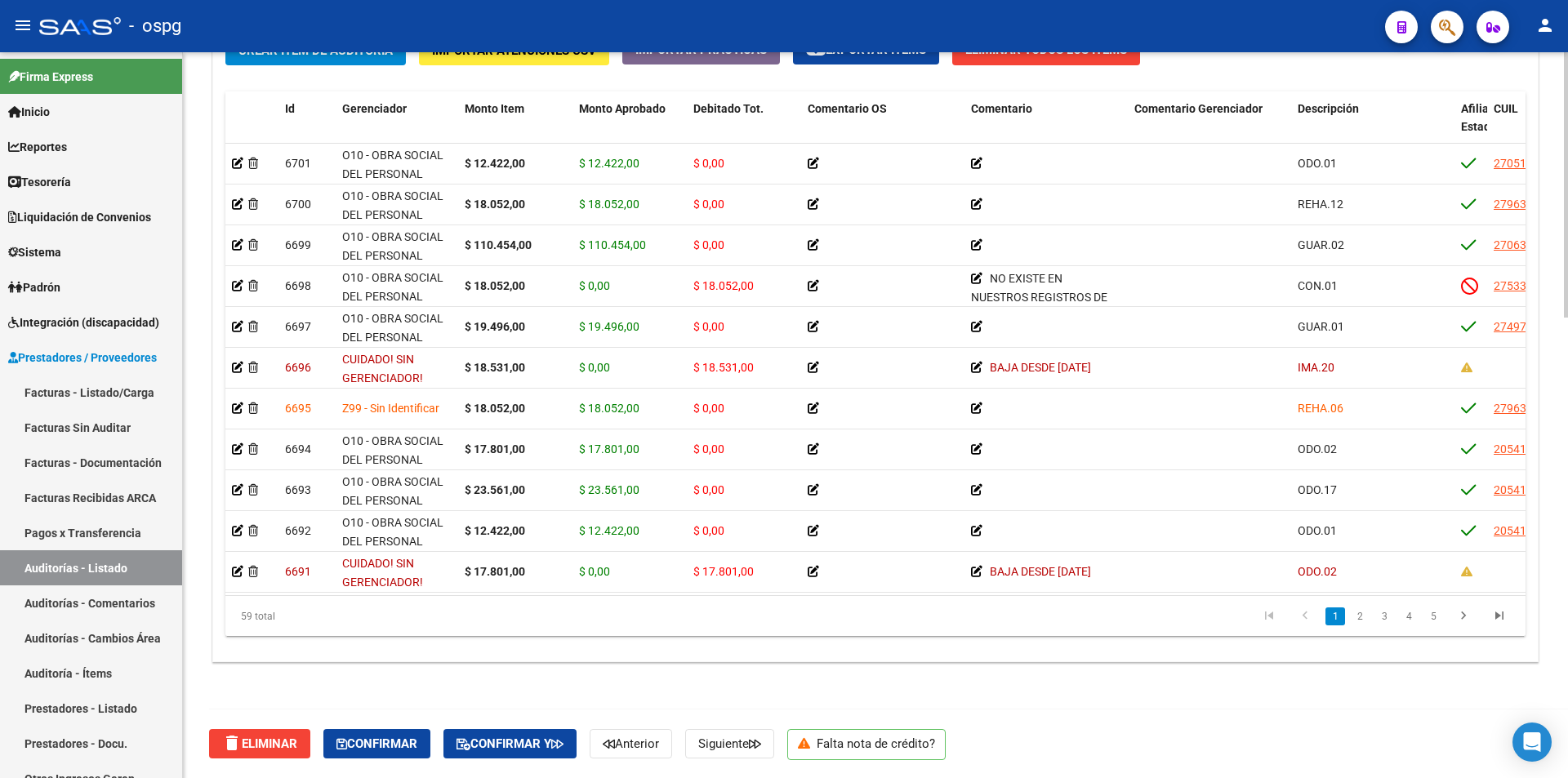
scroll to position [0, 0]
